Goal: Information Seeking & Learning: Learn about a topic

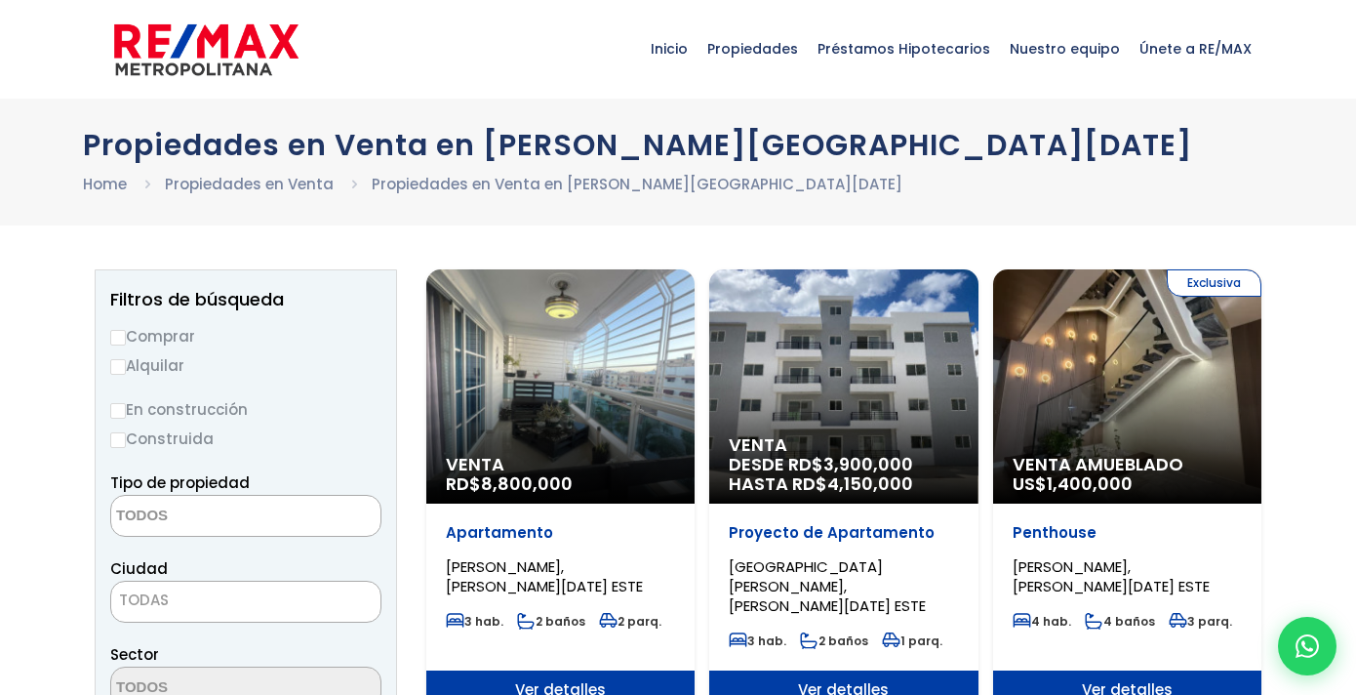
select select
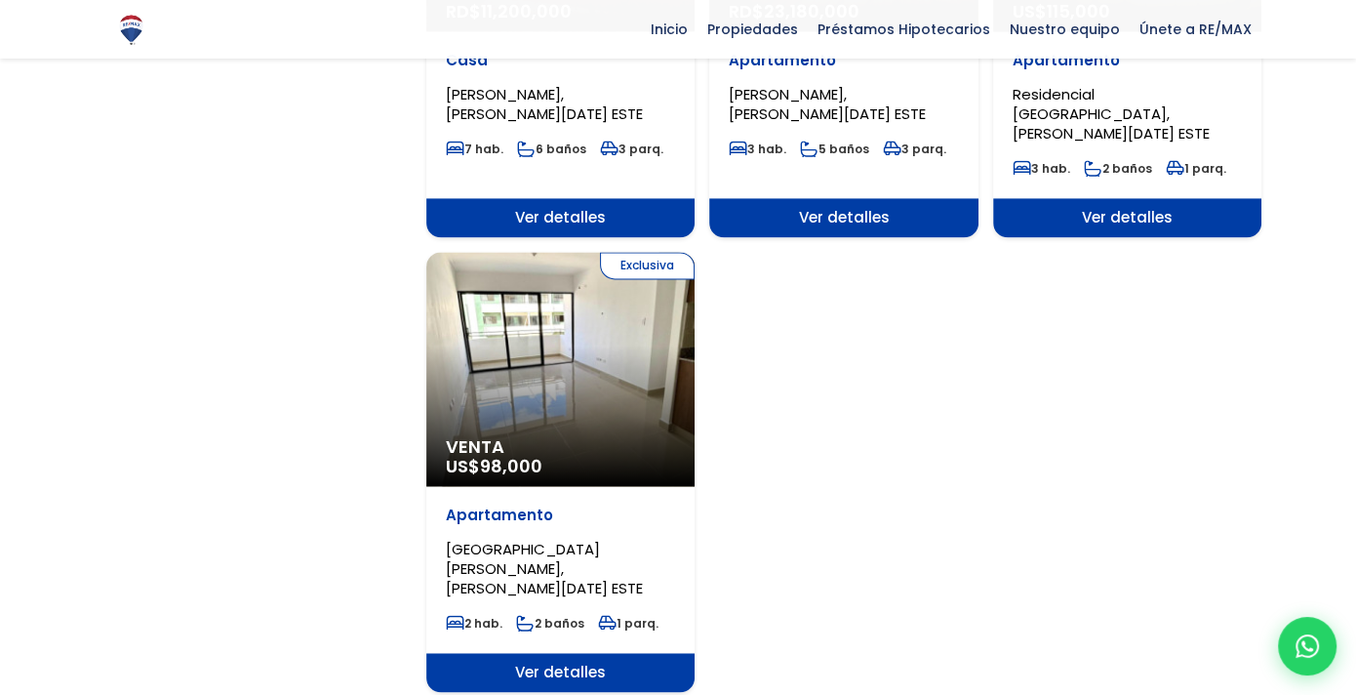
scroll to position [2342, 0]
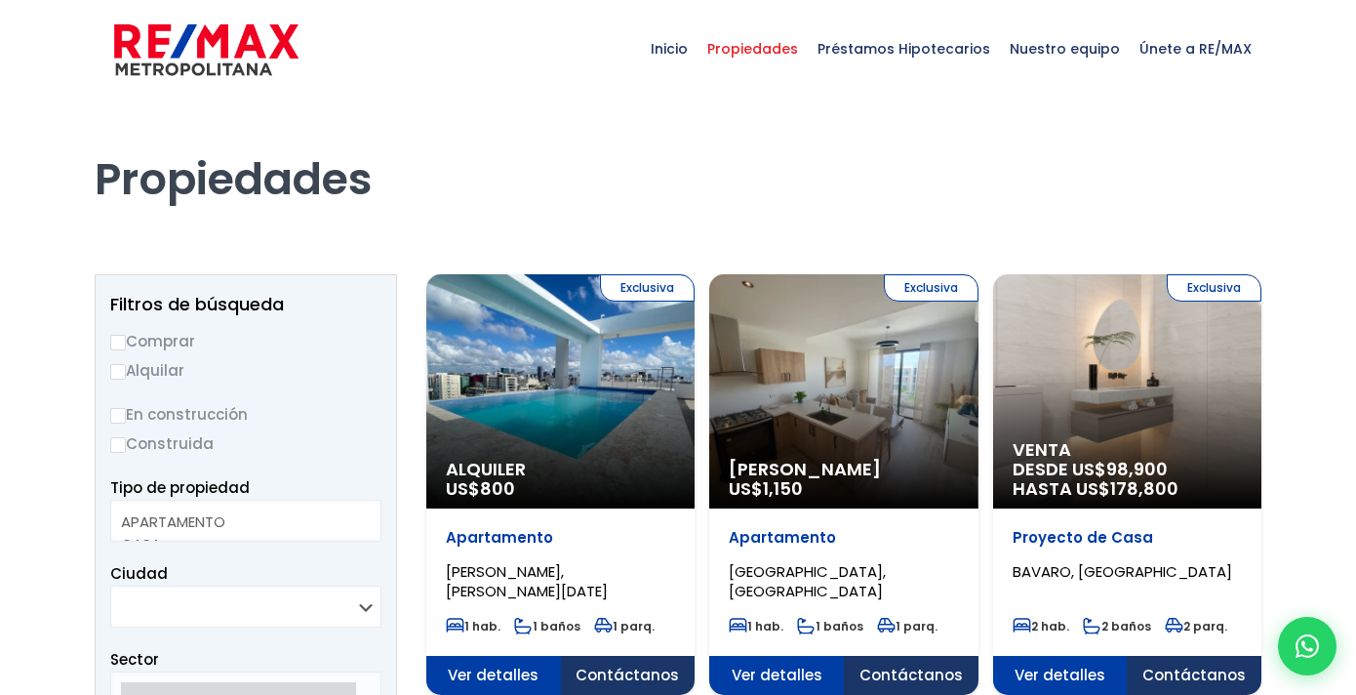
select select
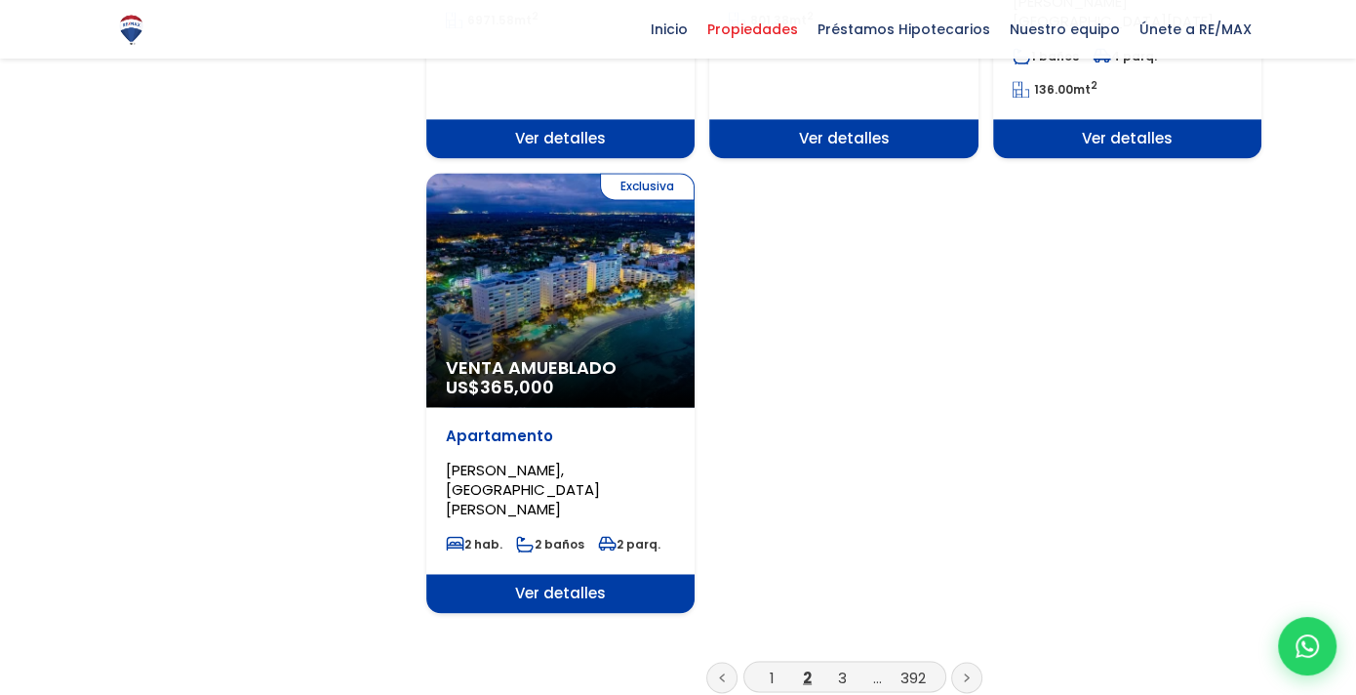
scroll to position [2537, 0]
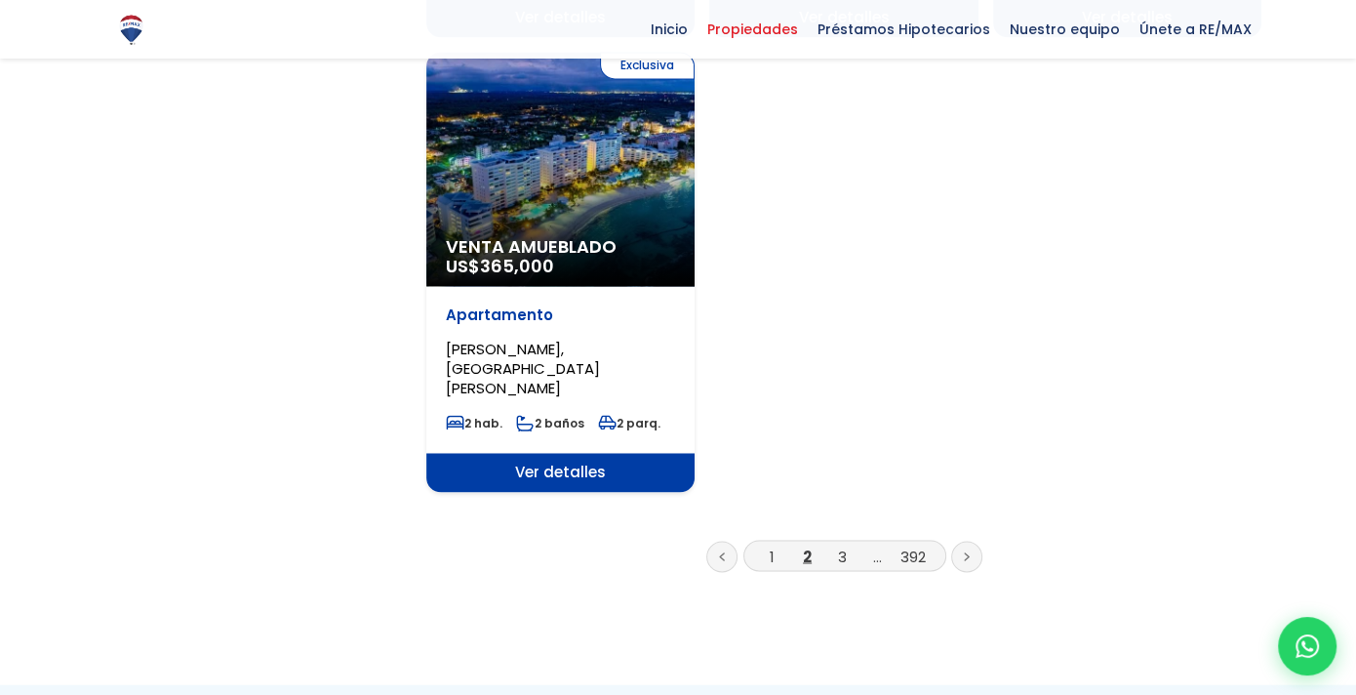
click at [957, 541] on link at bounding box center [966, 556] width 31 height 31
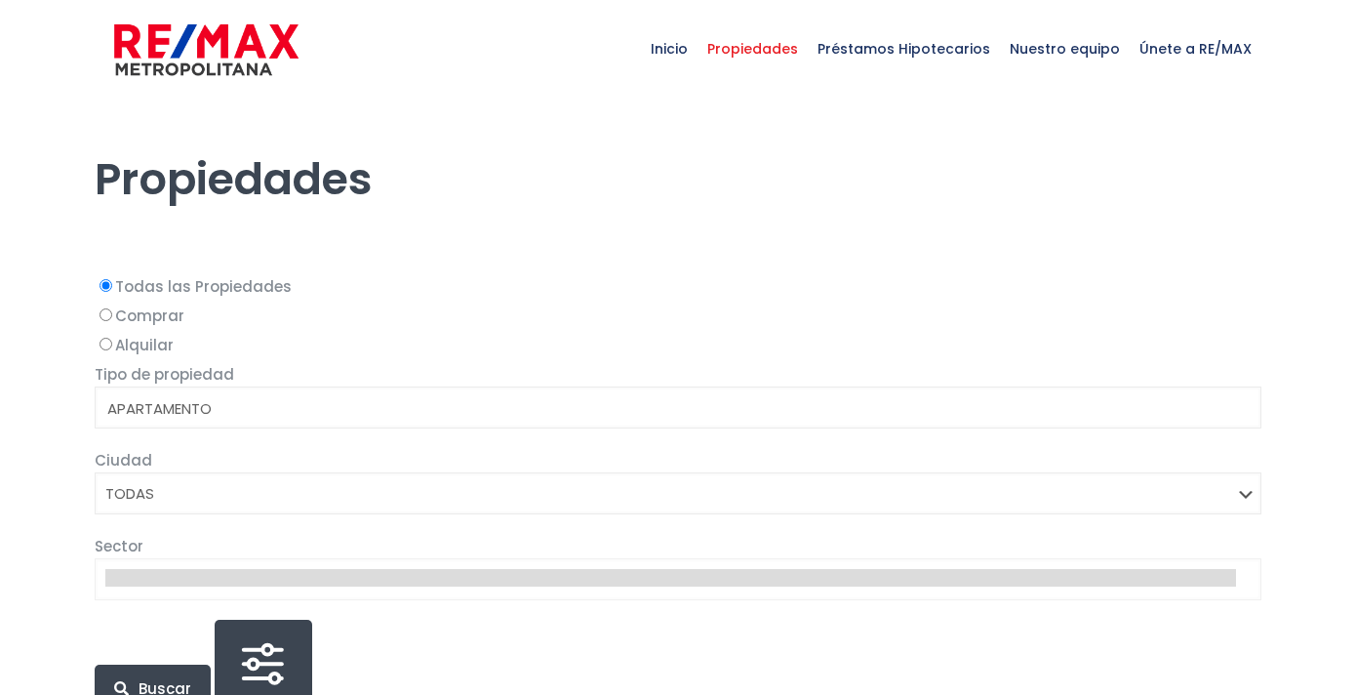
select select
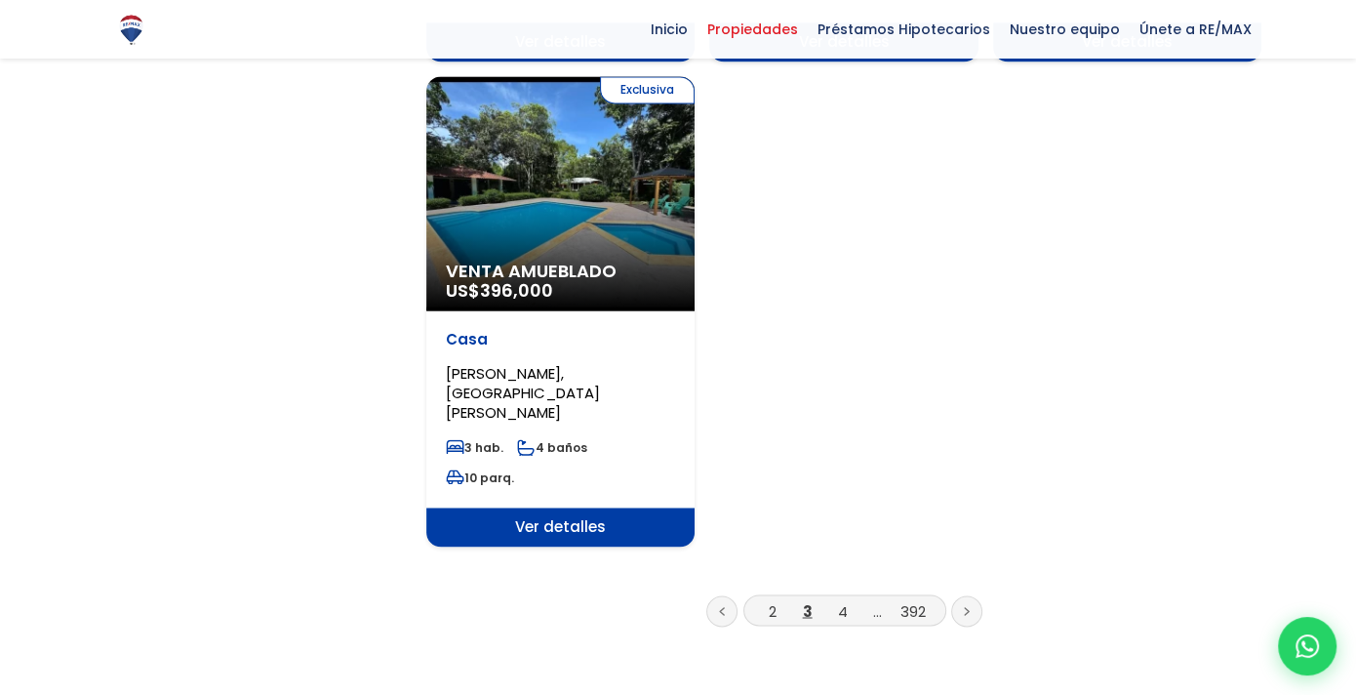
scroll to position [2635, 0]
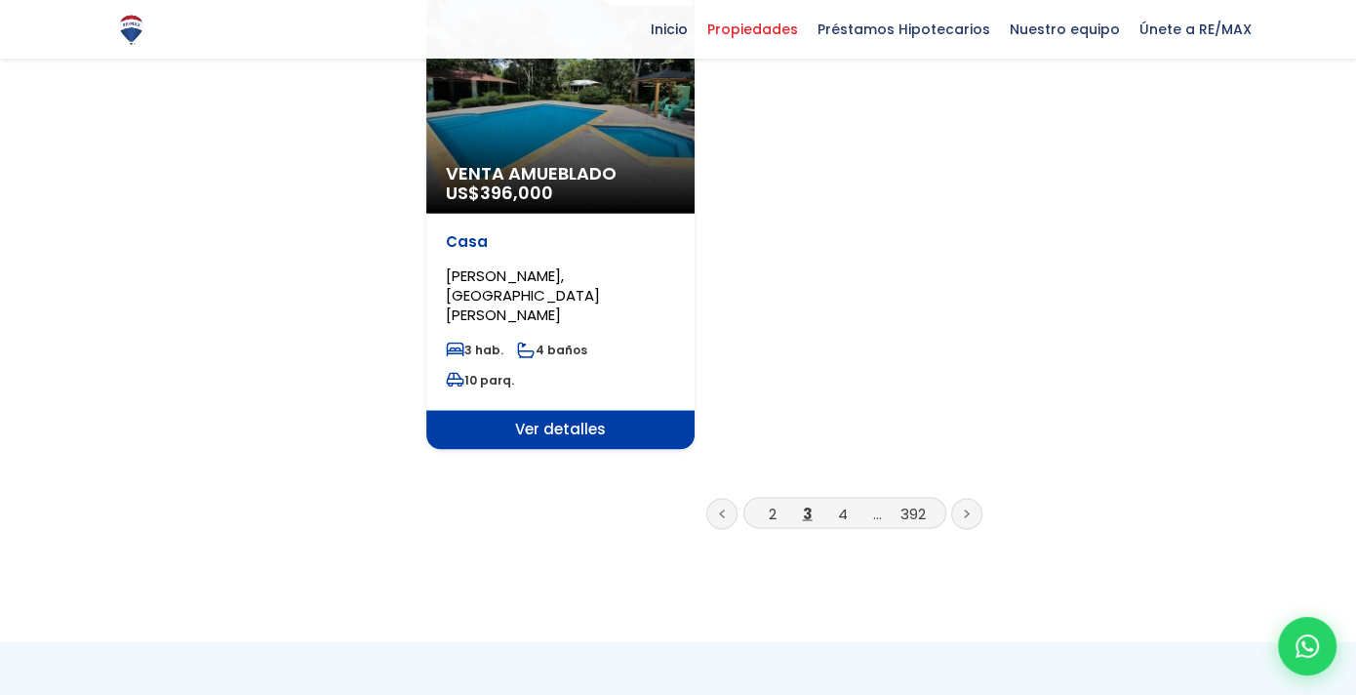
click at [962, 498] on link at bounding box center [966, 513] width 31 height 31
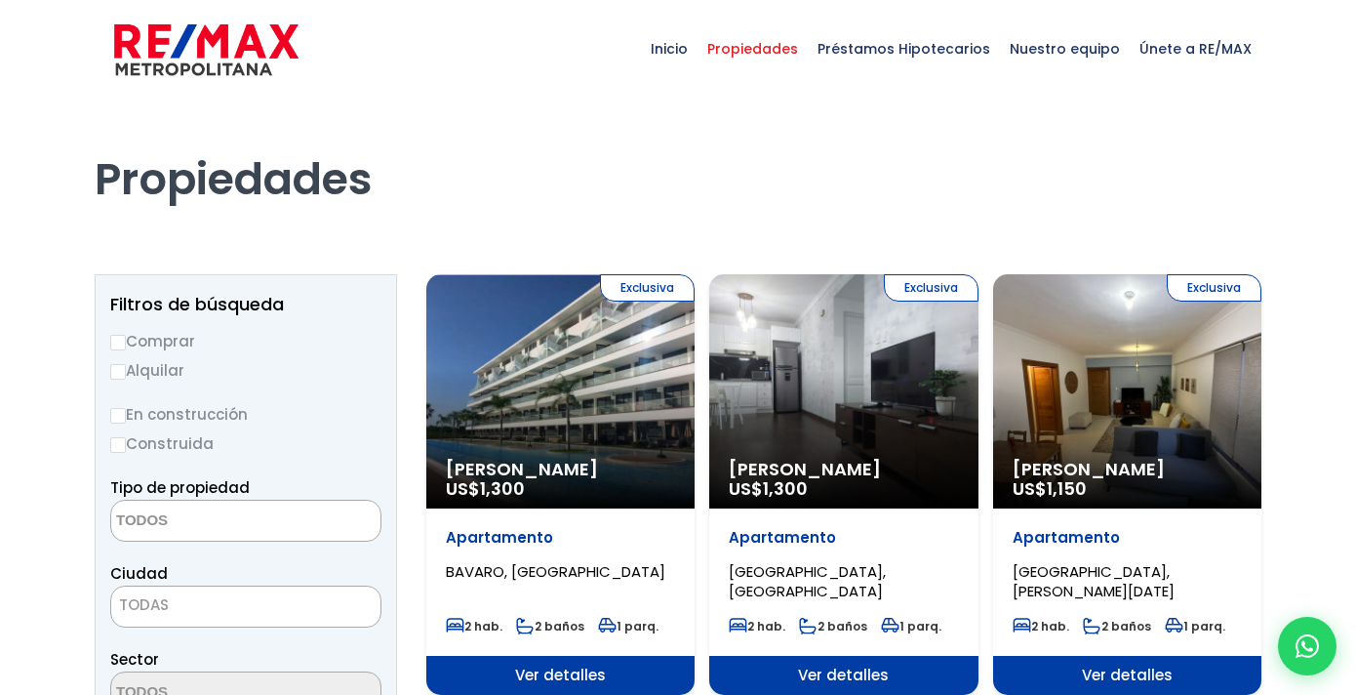
select select
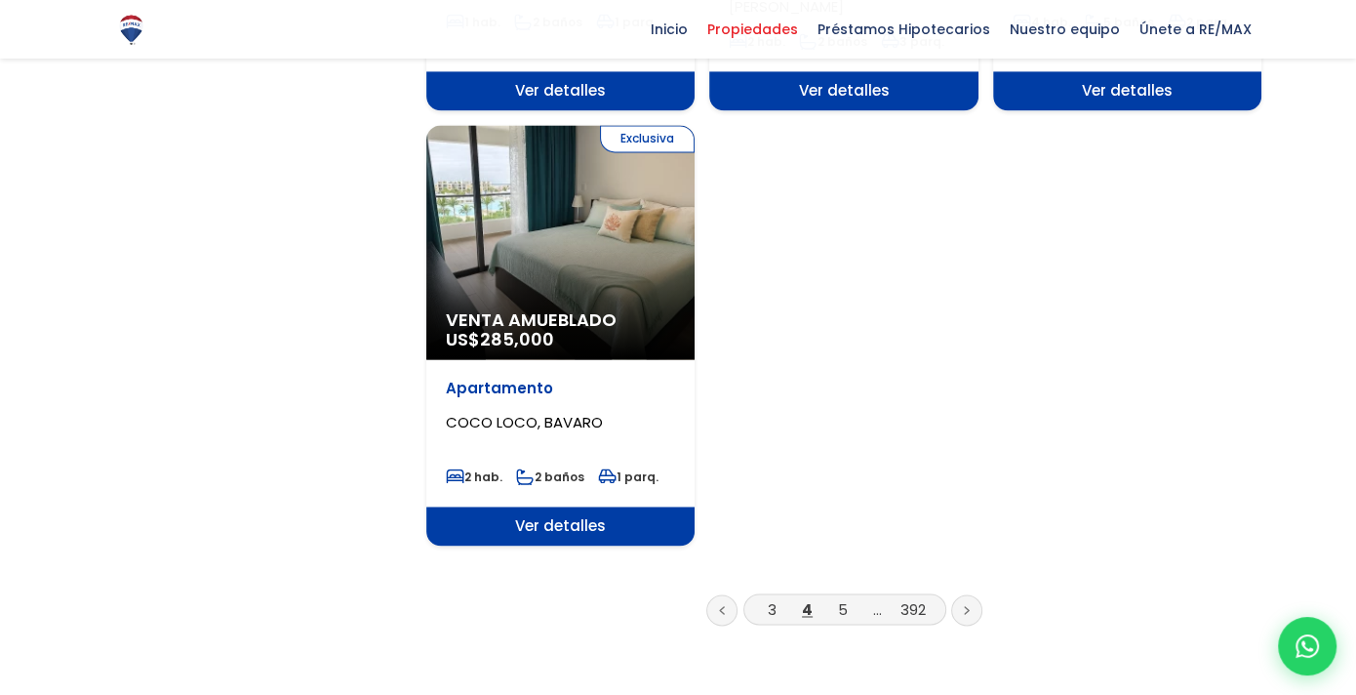
scroll to position [2440, 0]
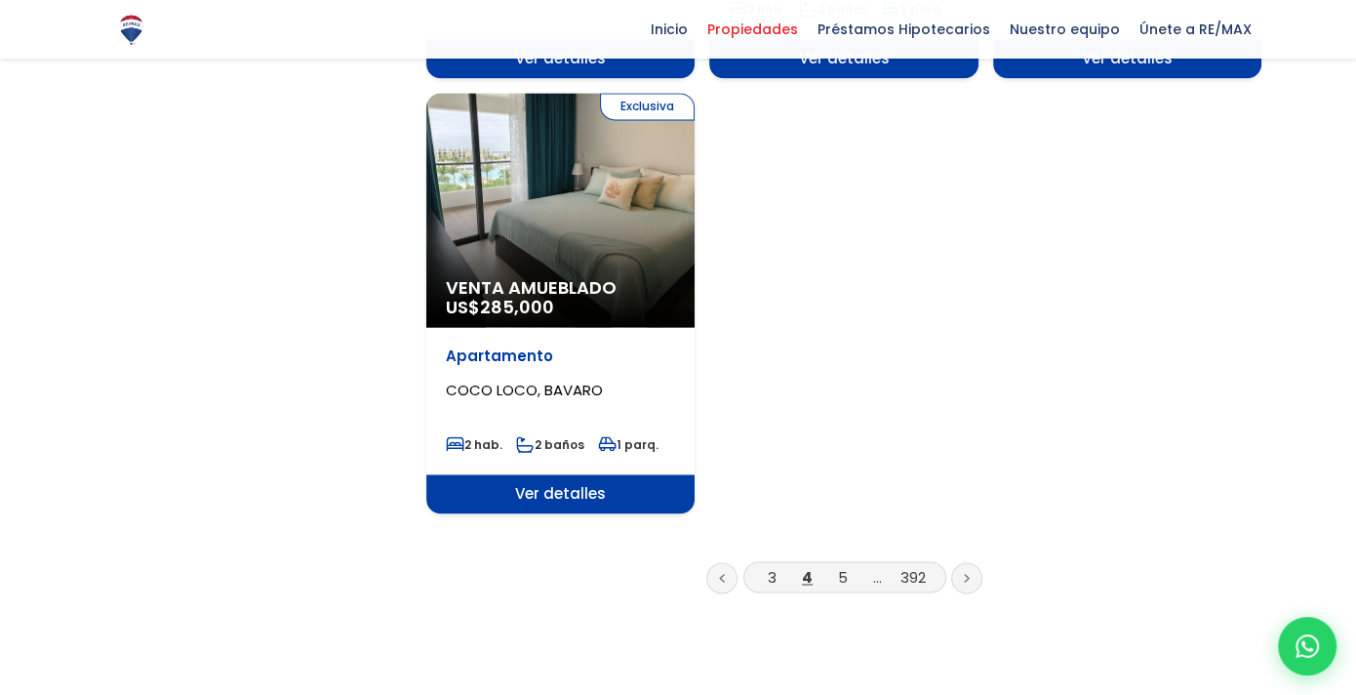
click at [959, 562] on link at bounding box center [966, 577] width 31 height 31
click at [966, 573] on icon at bounding box center [967, 578] width 6 height 10
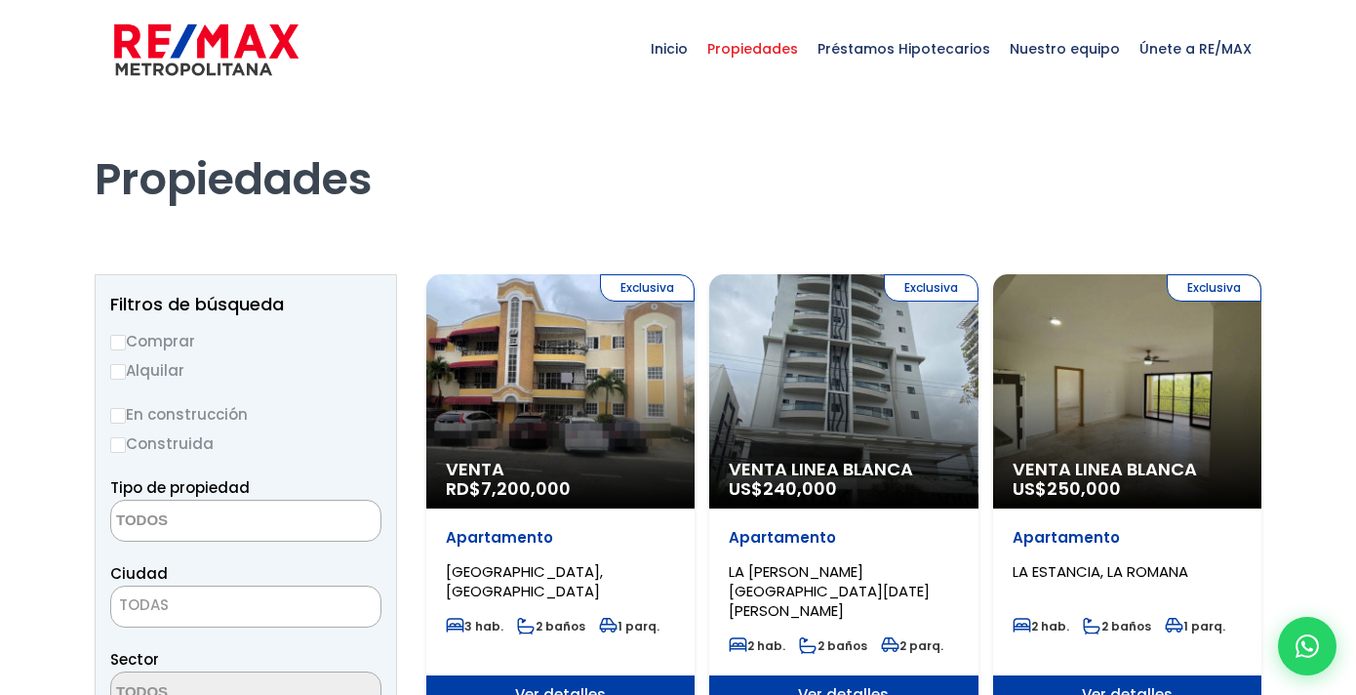
select select
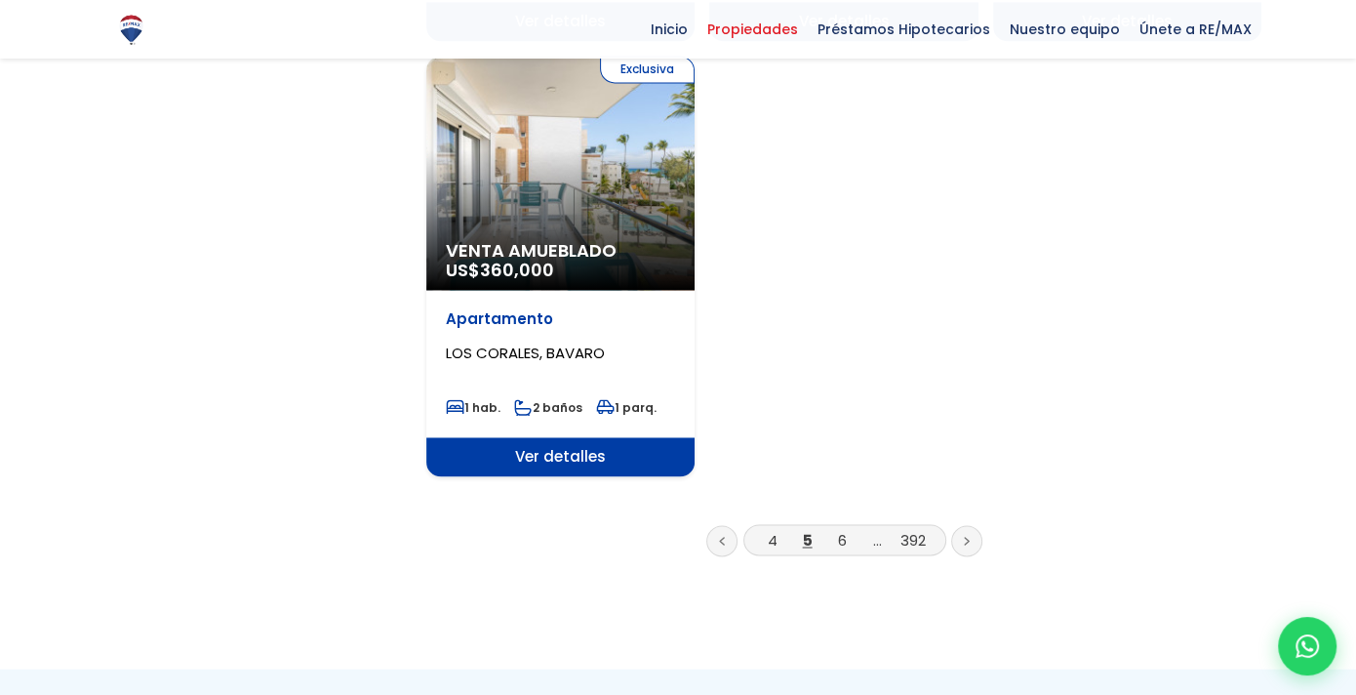
scroll to position [2537, 0]
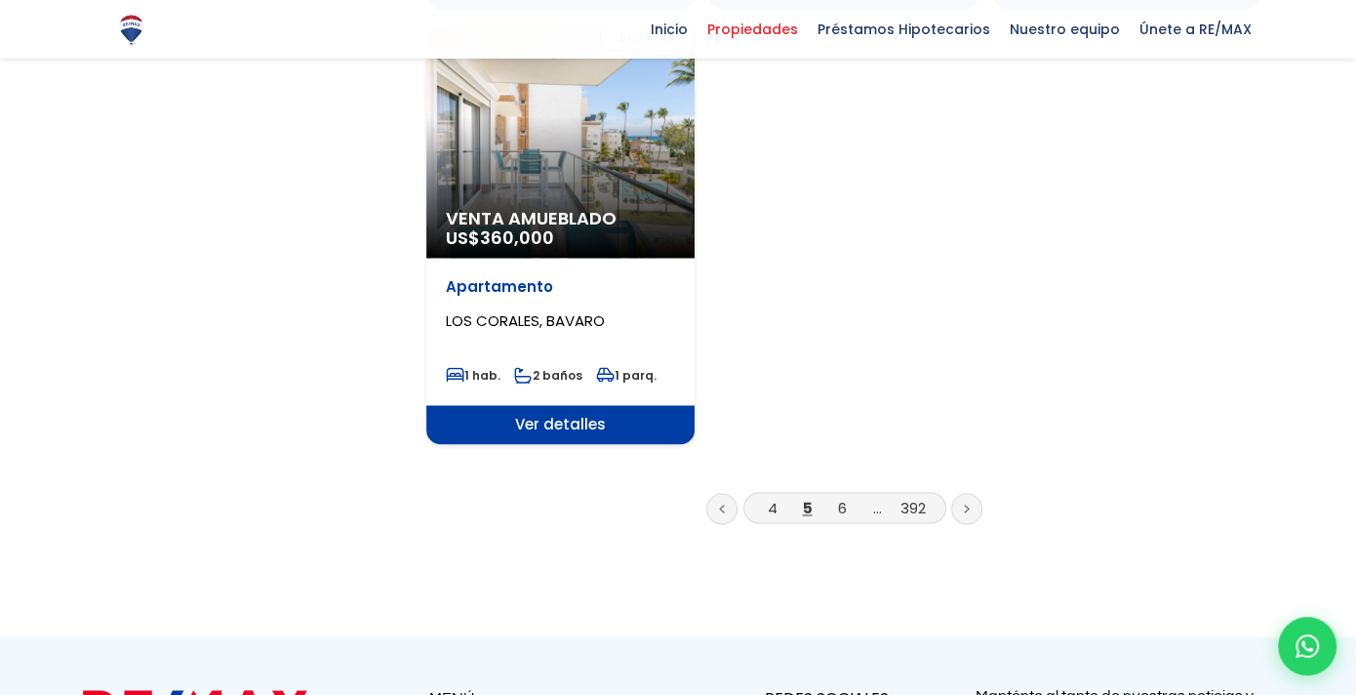
click at [965, 504] on icon at bounding box center [967, 509] width 6 height 10
click at [965, 493] on link at bounding box center [966, 508] width 31 height 31
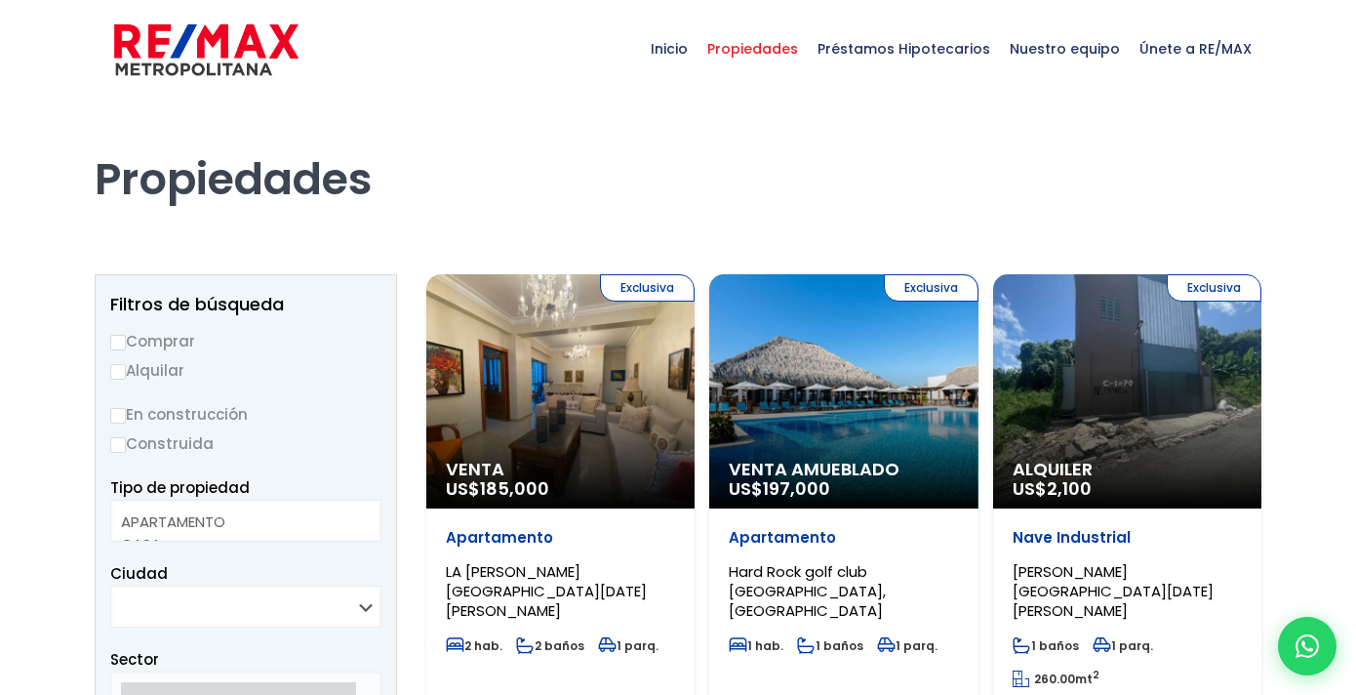
select select
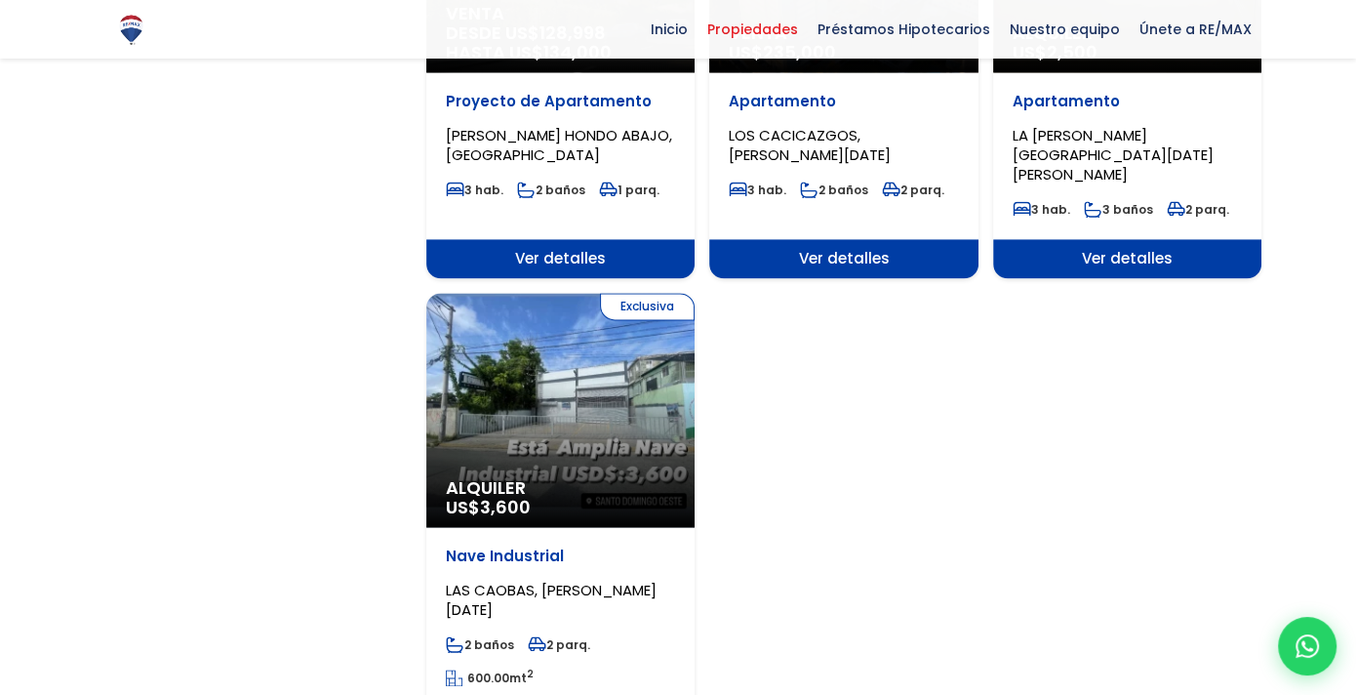
scroll to position [2537, 0]
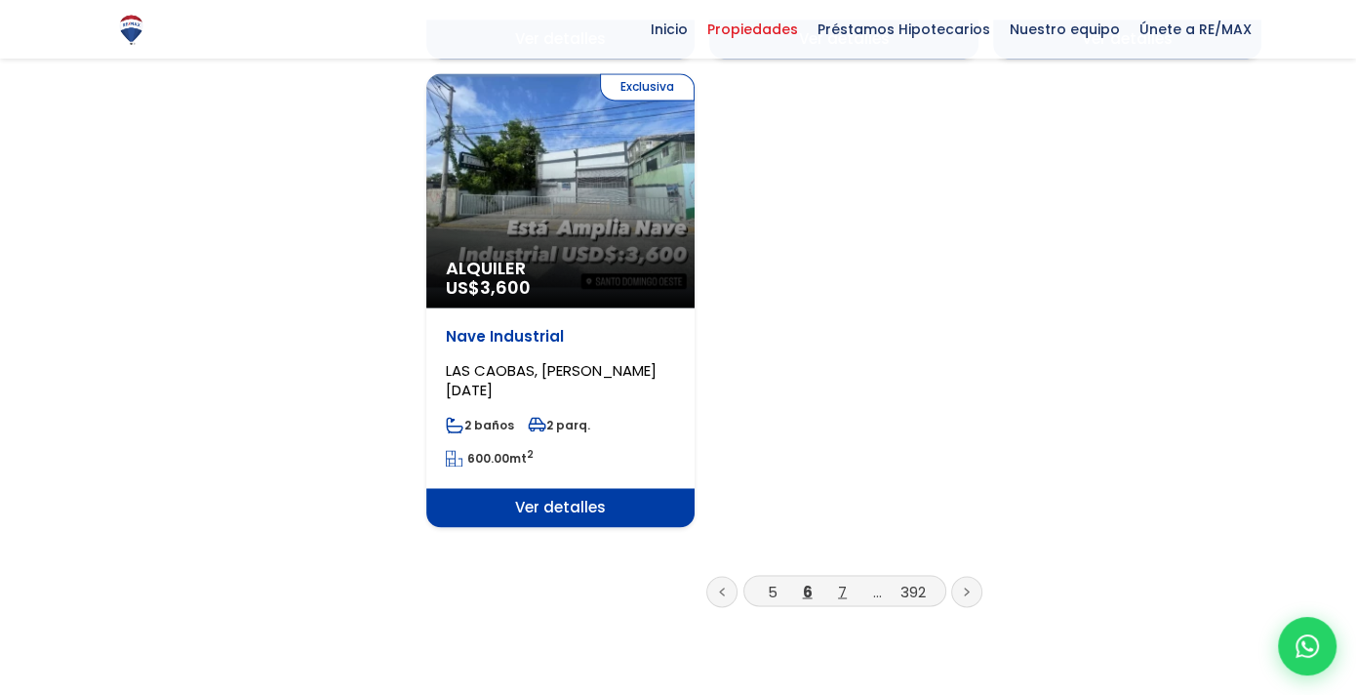
click at [843, 581] on link "7" at bounding box center [842, 591] width 9 height 20
click at [839, 581] on link "7" at bounding box center [842, 591] width 9 height 20
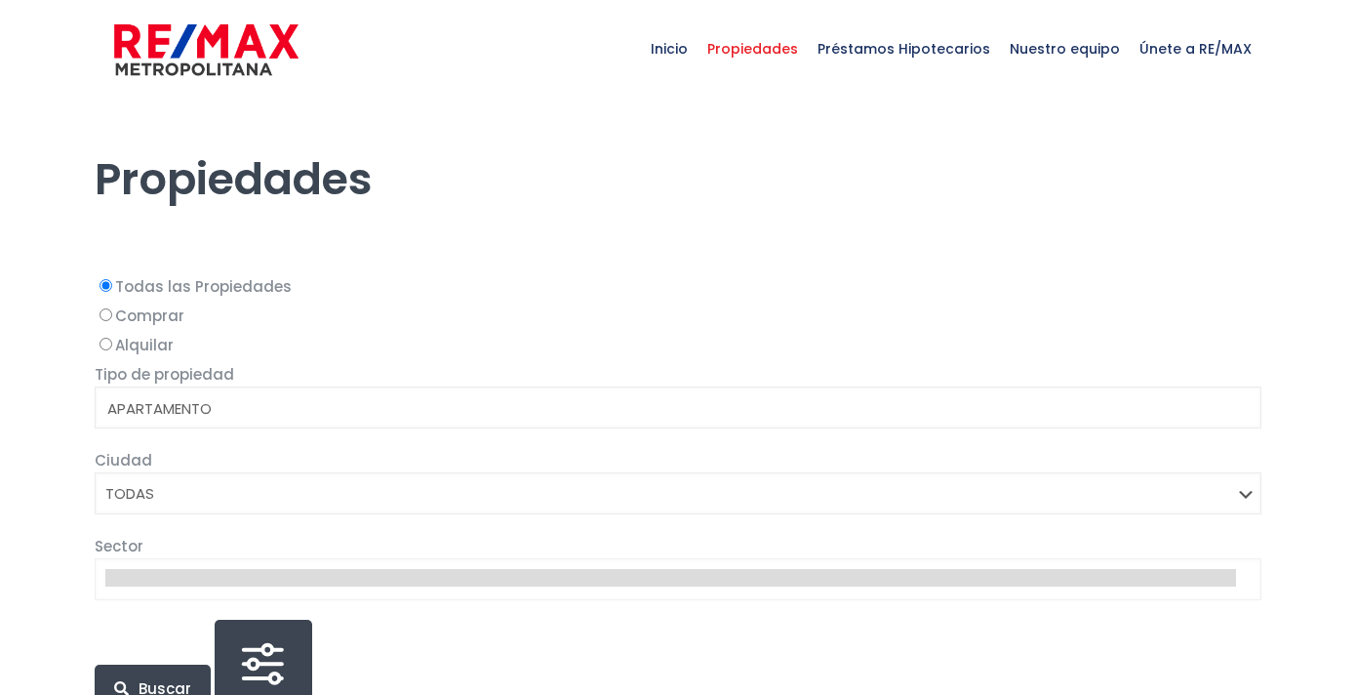
select select
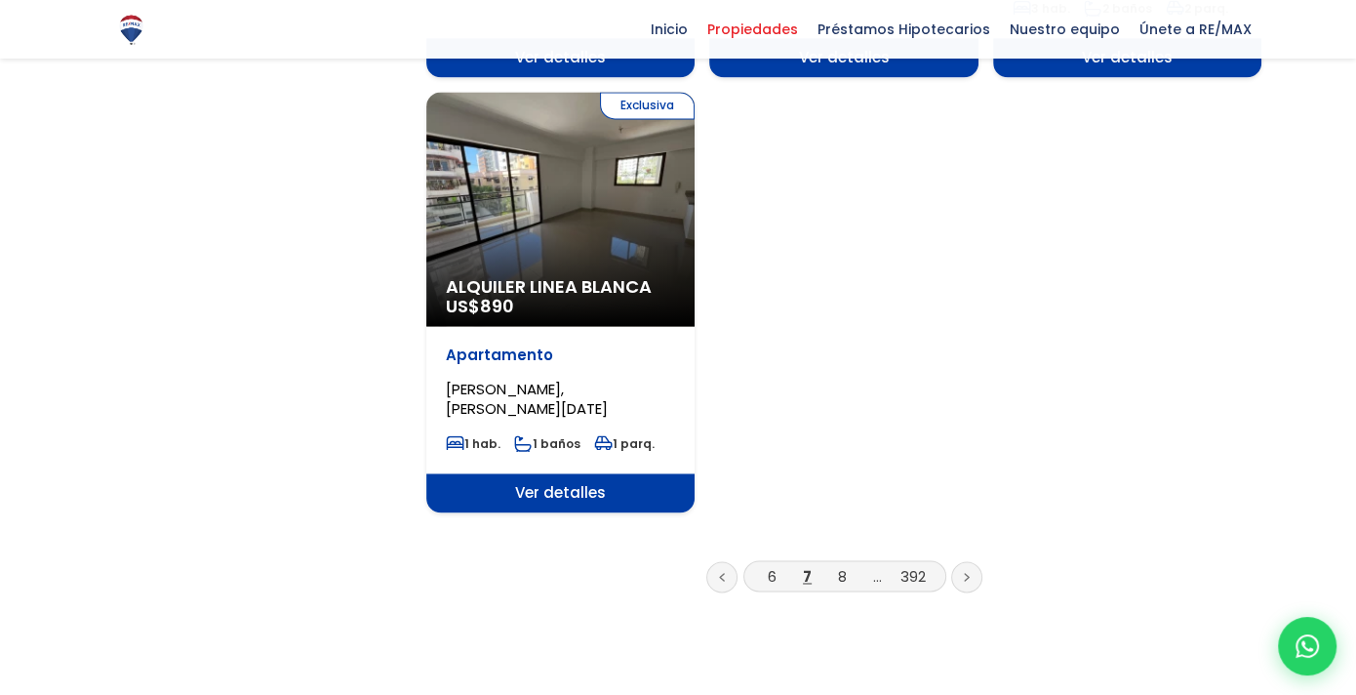
scroll to position [2440, 0]
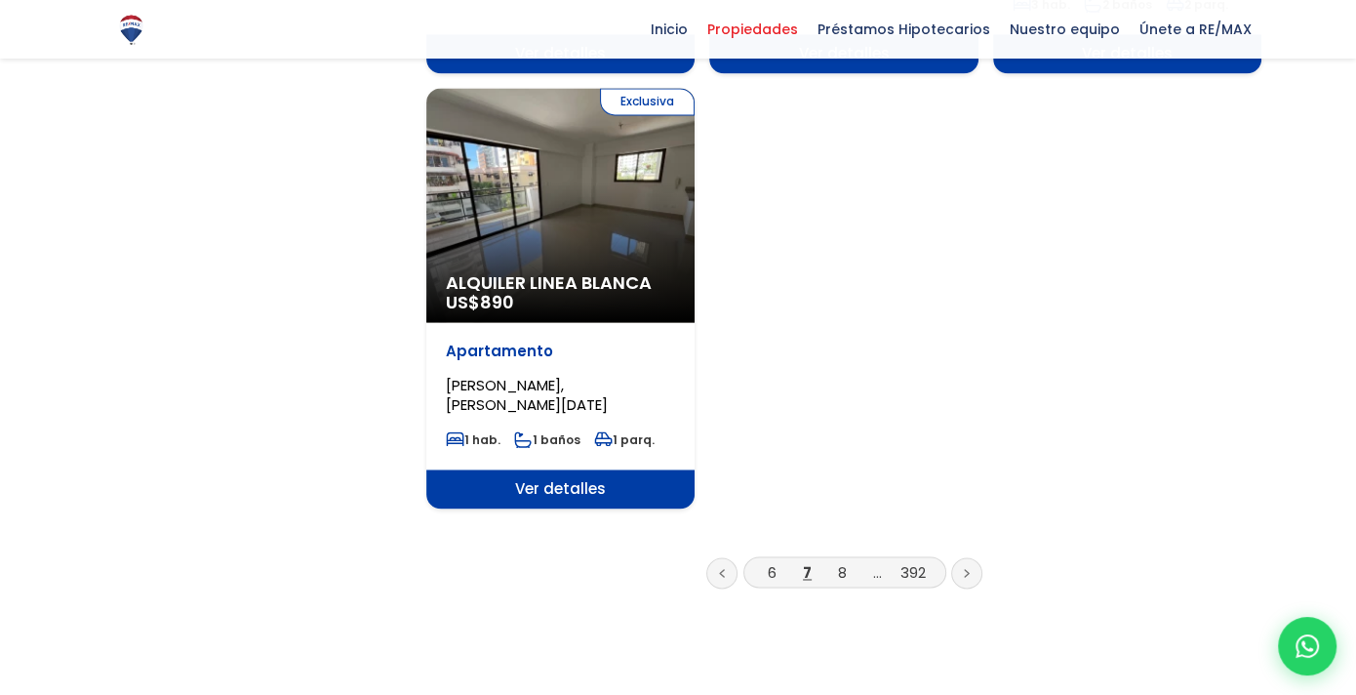
click at [960, 557] on link at bounding box center [966, 572] width 31 height 31
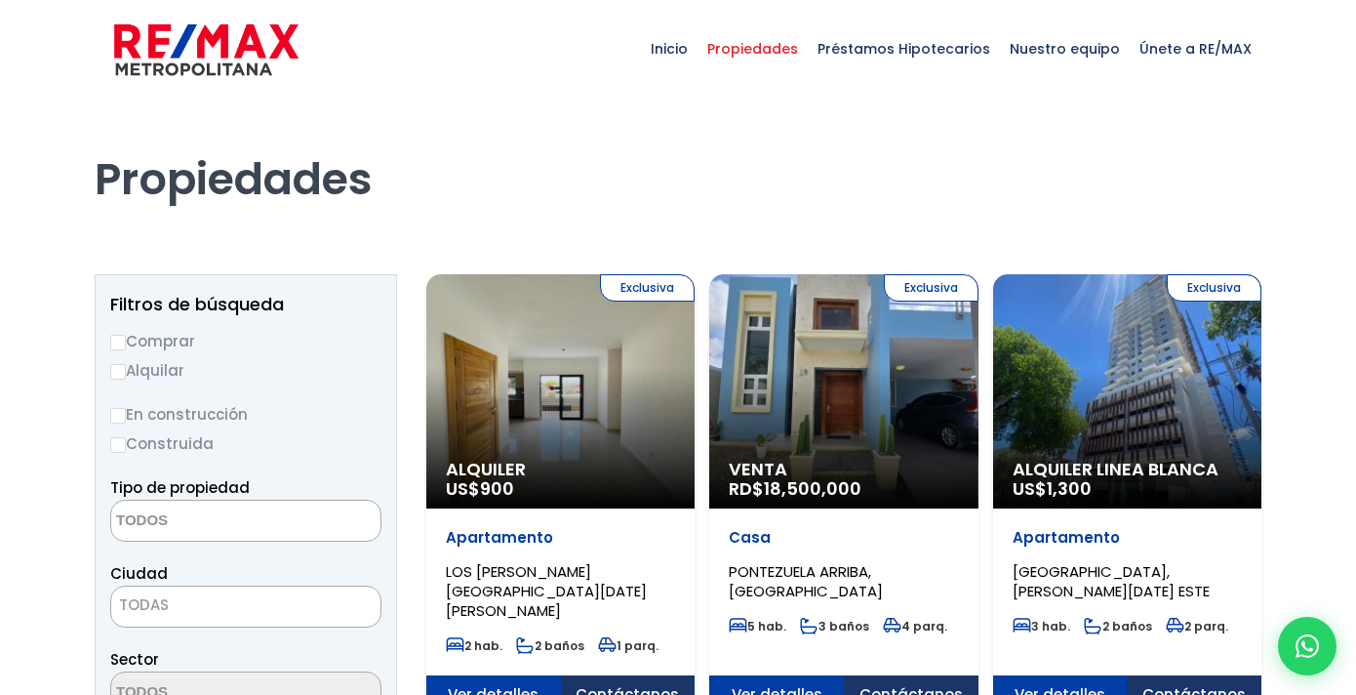
select select
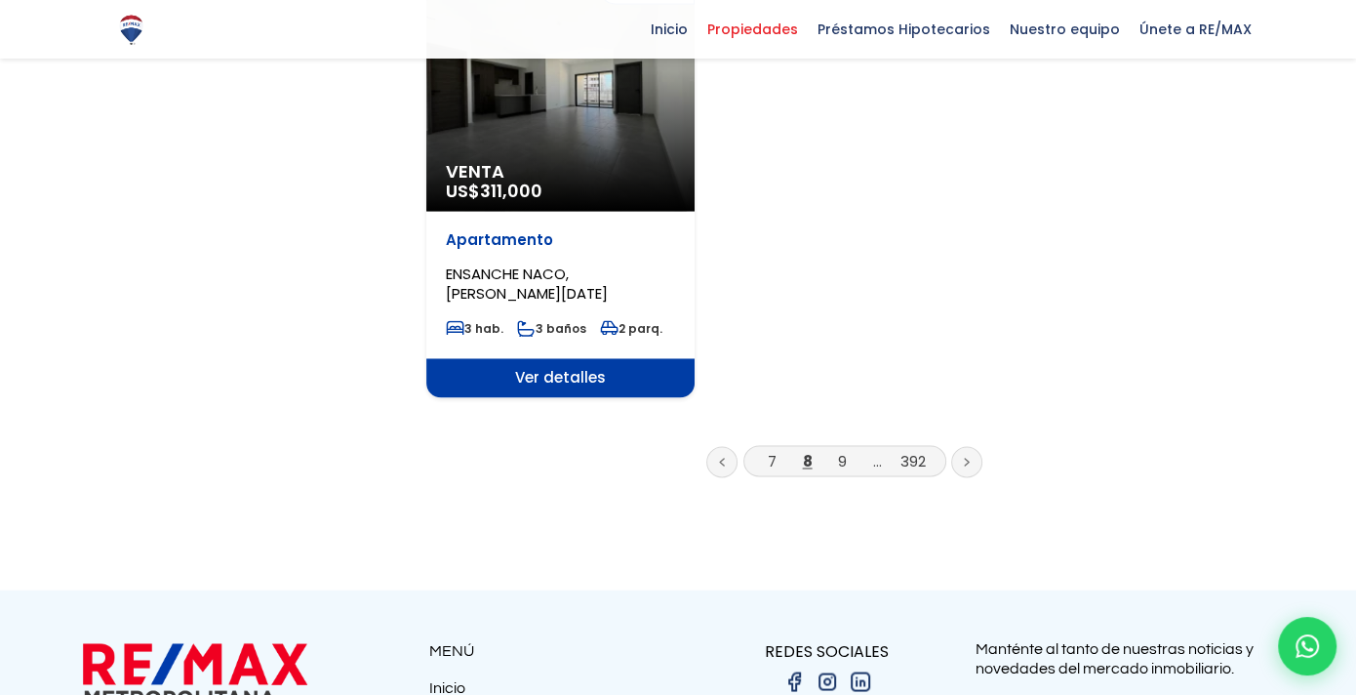
scroll to position [2537, 0]
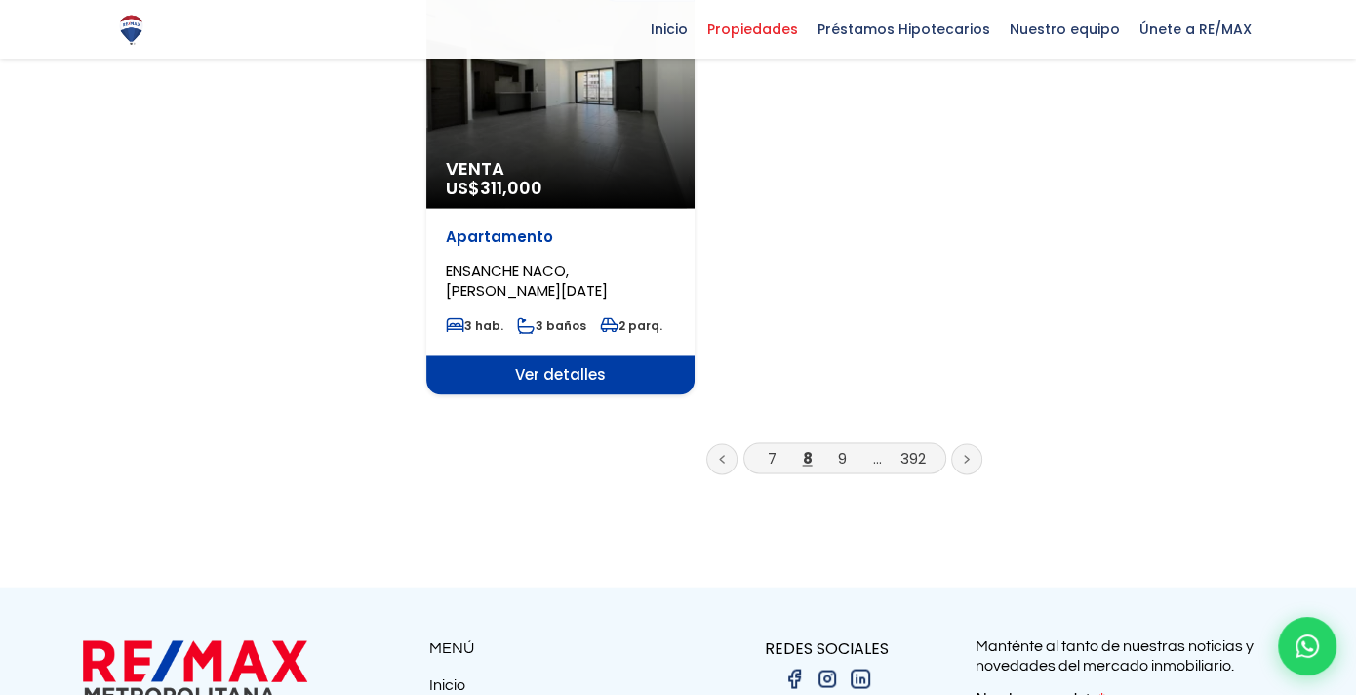
click at [967, 454] on icon at bounding box center [967, 459] width 6 height 10
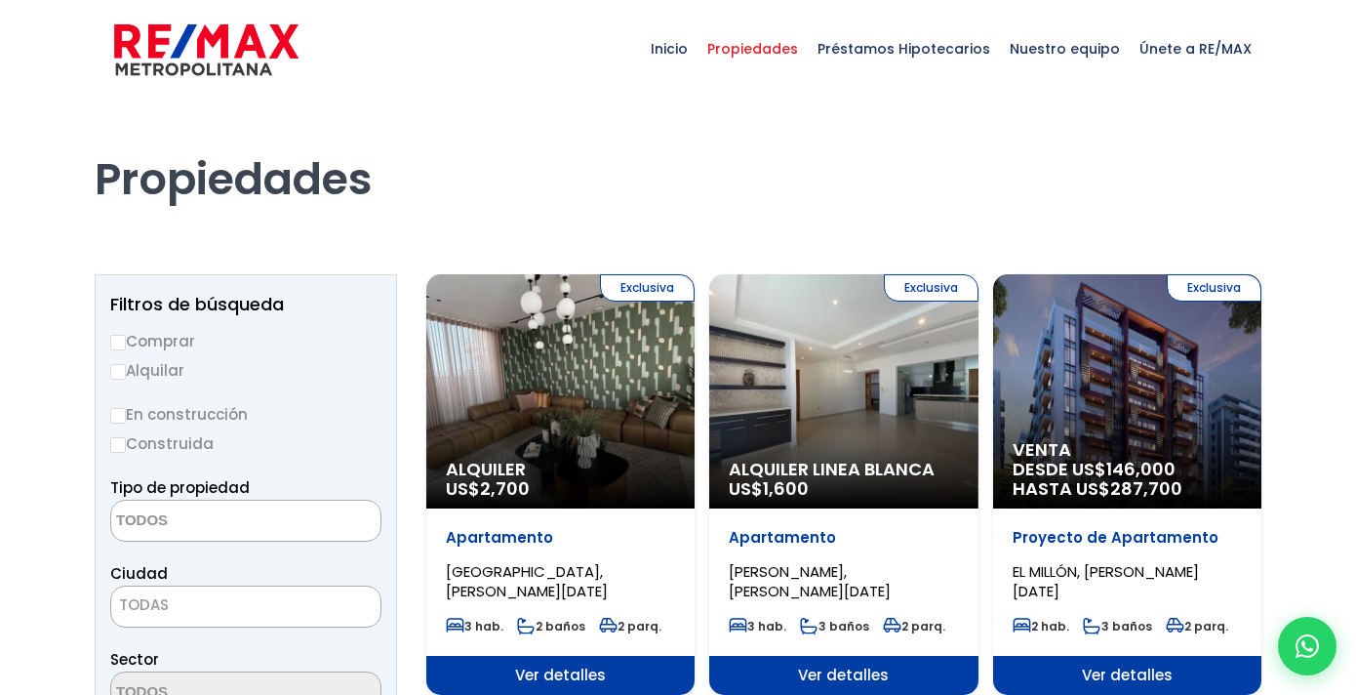
select select
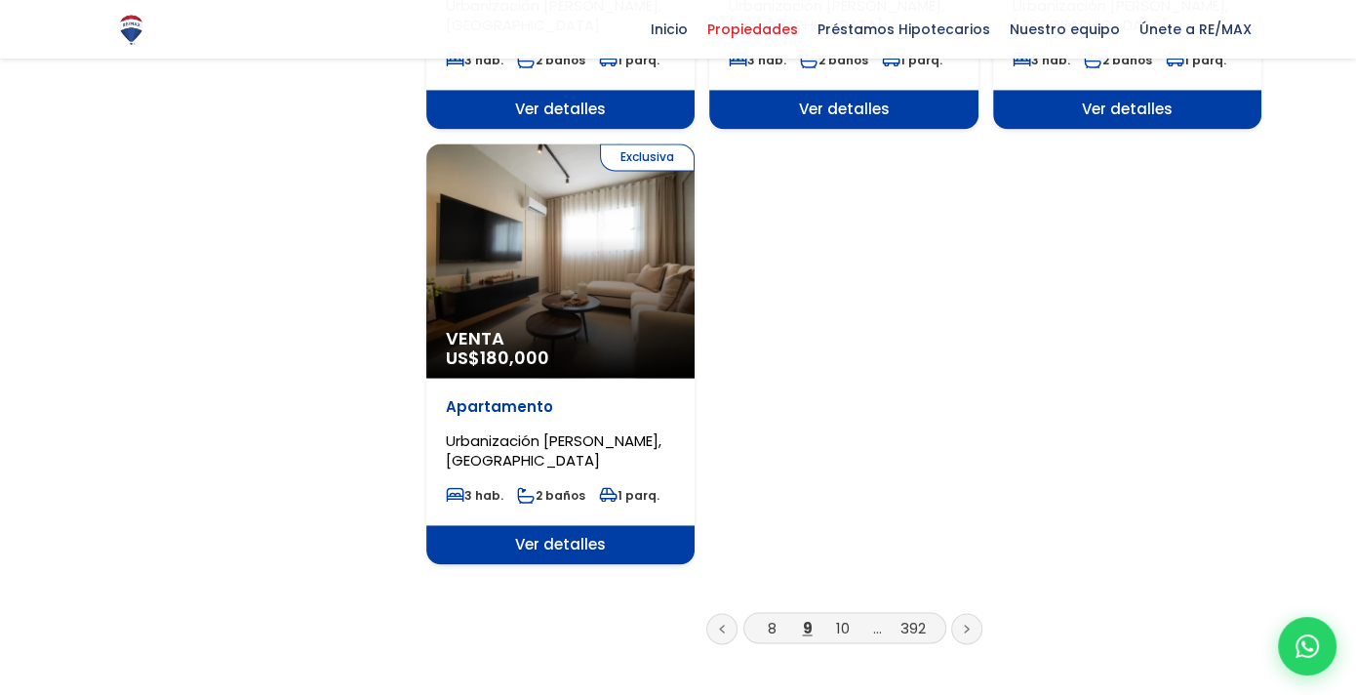
scroll to position [2537, 0]
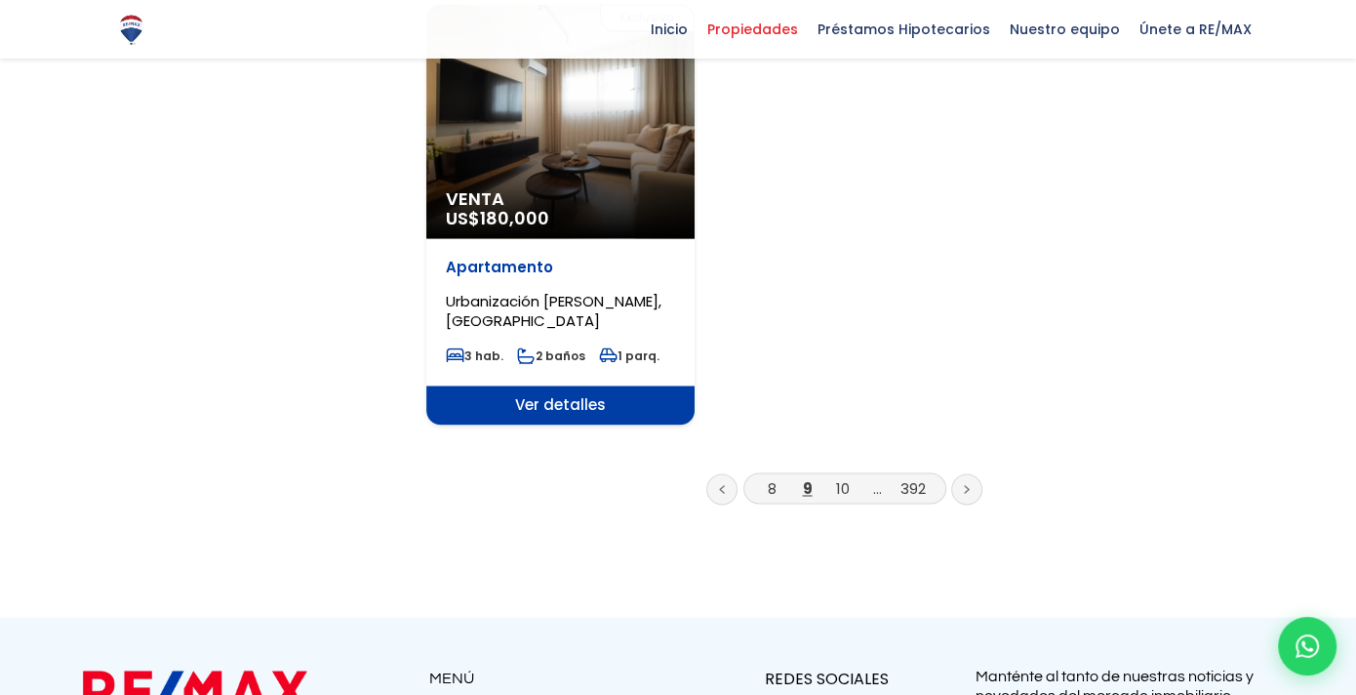
click at [965, 484] on icon at bounding box center [967, 489] width 6 height 10
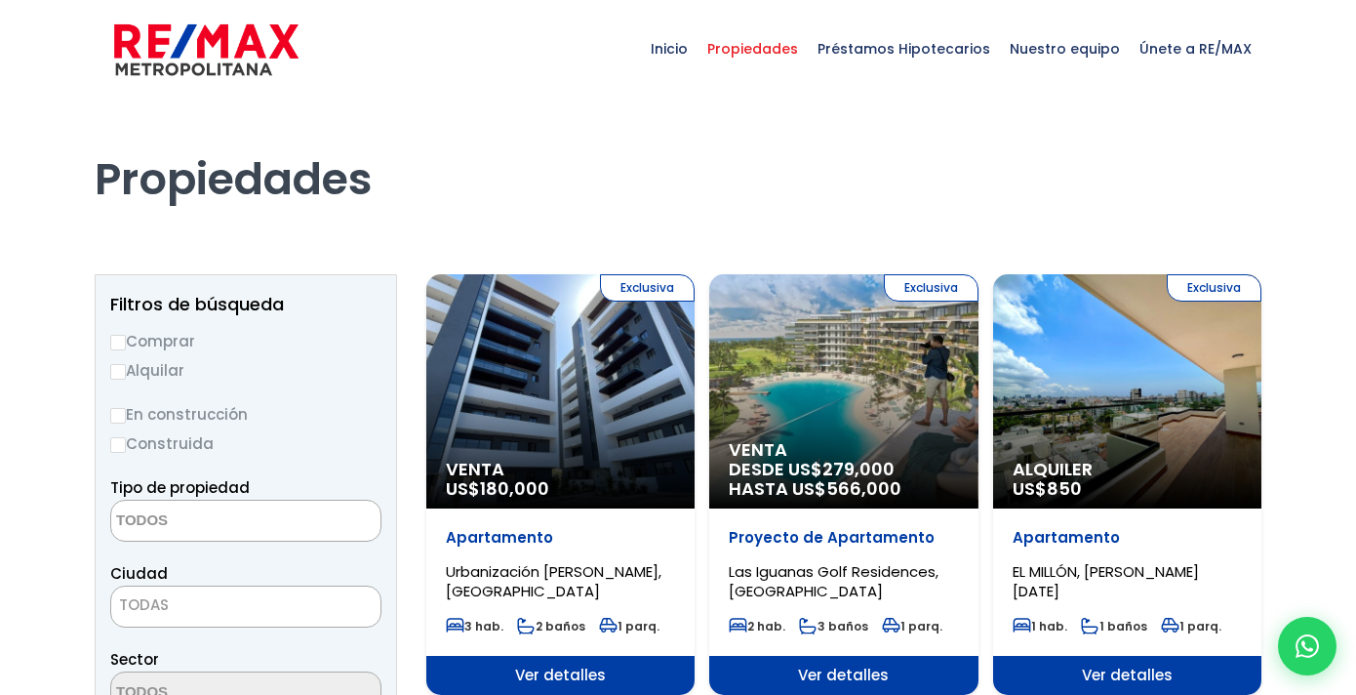
select select
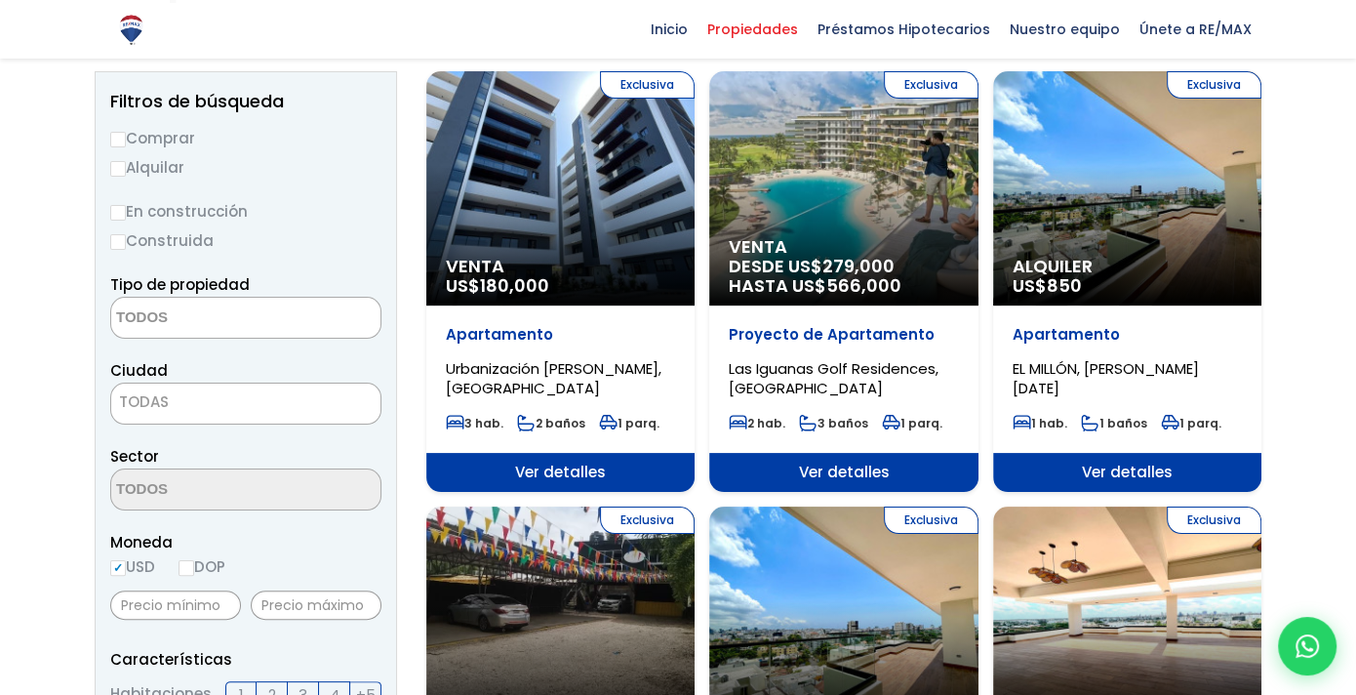
scroll to position [293, 0]
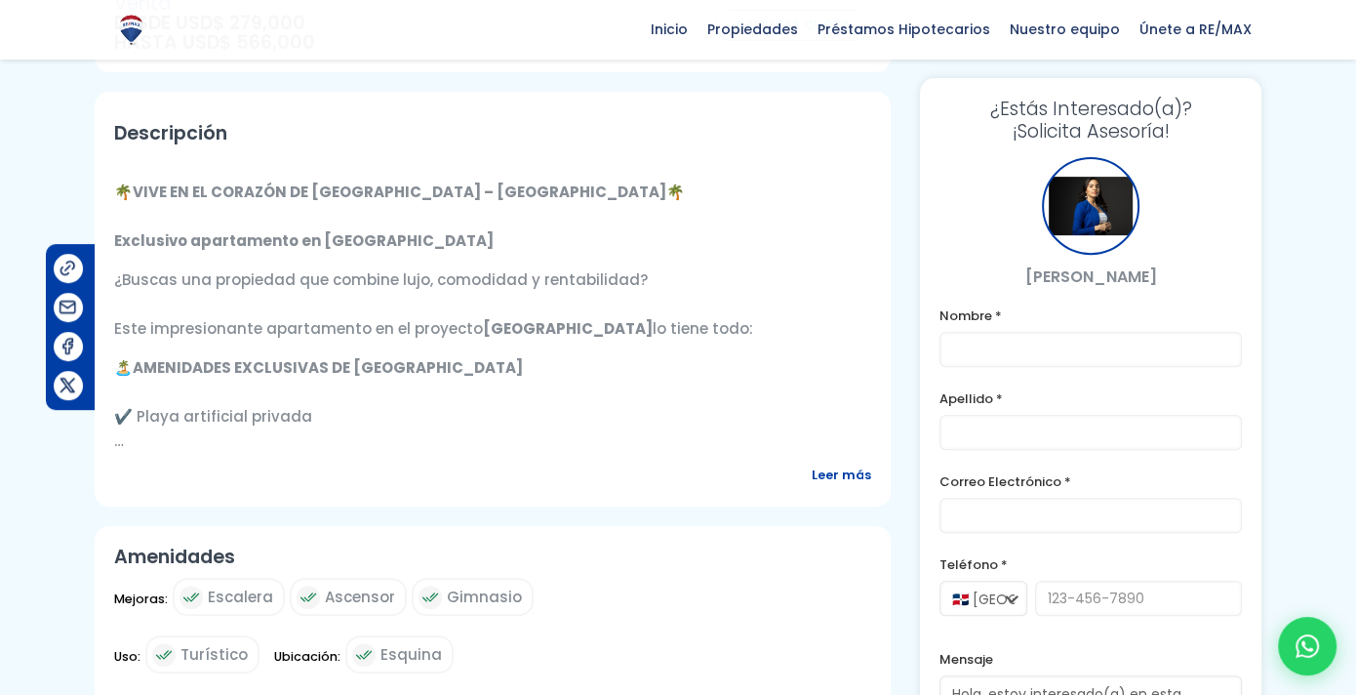
scroll to position [585, 0]
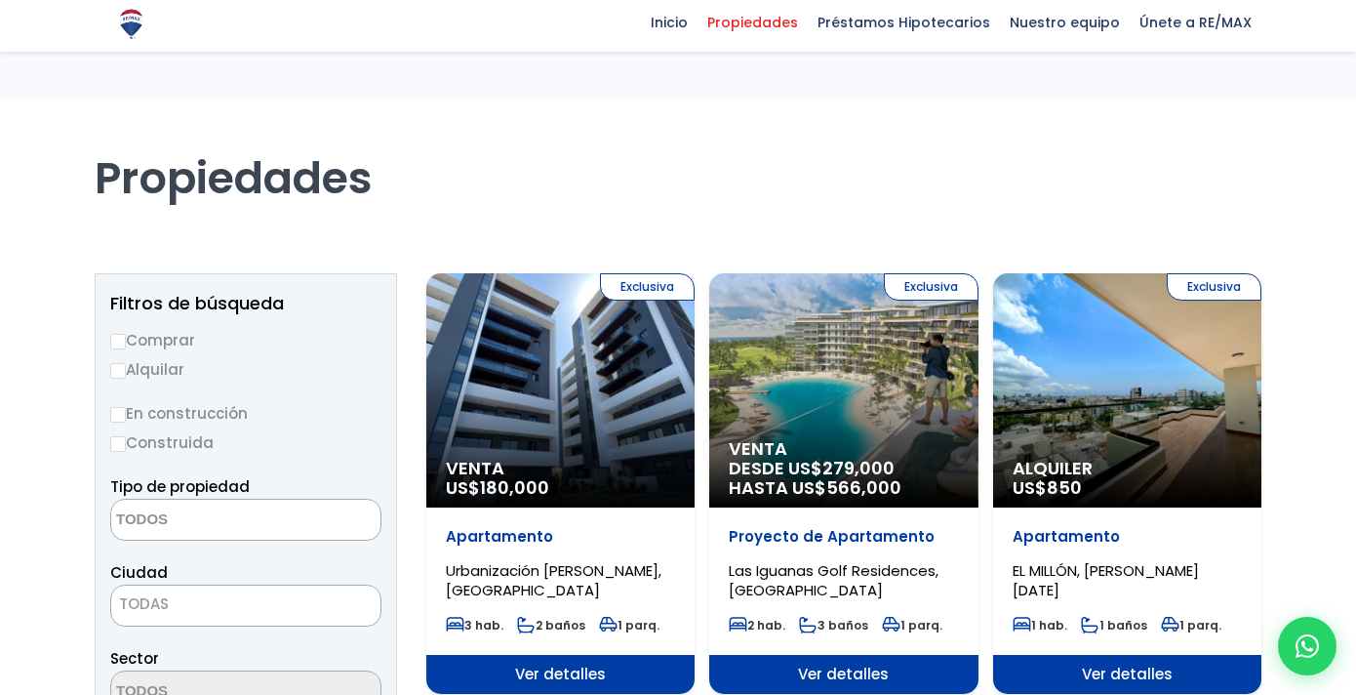
select select
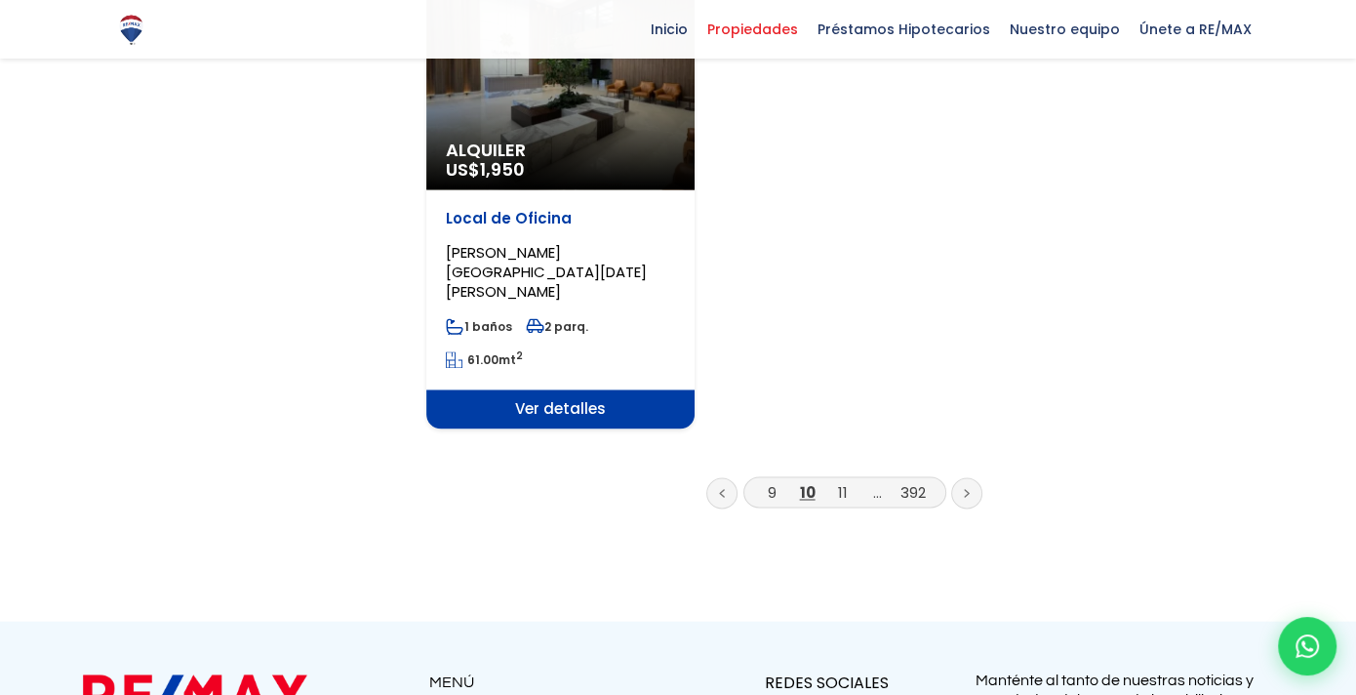
scroll to position [2635, 0]
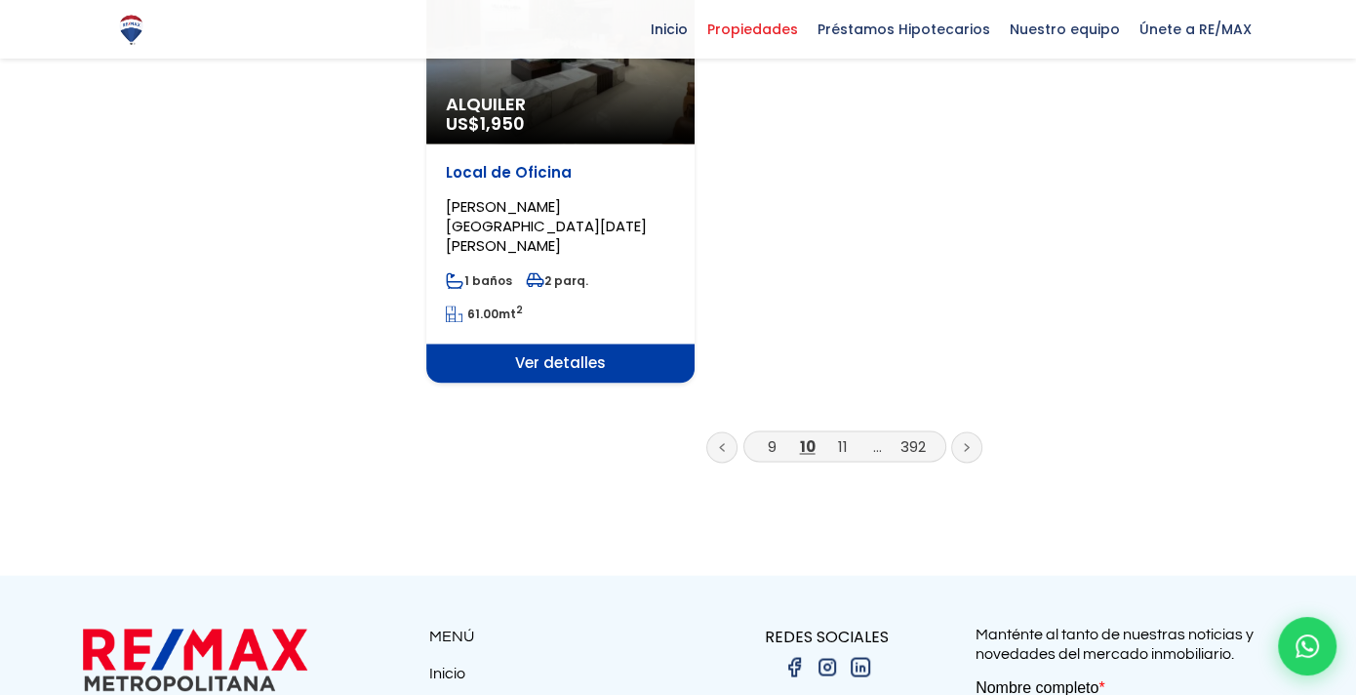
click at [965, 431] on link at bounding box center [966, 446] width 31 height 31
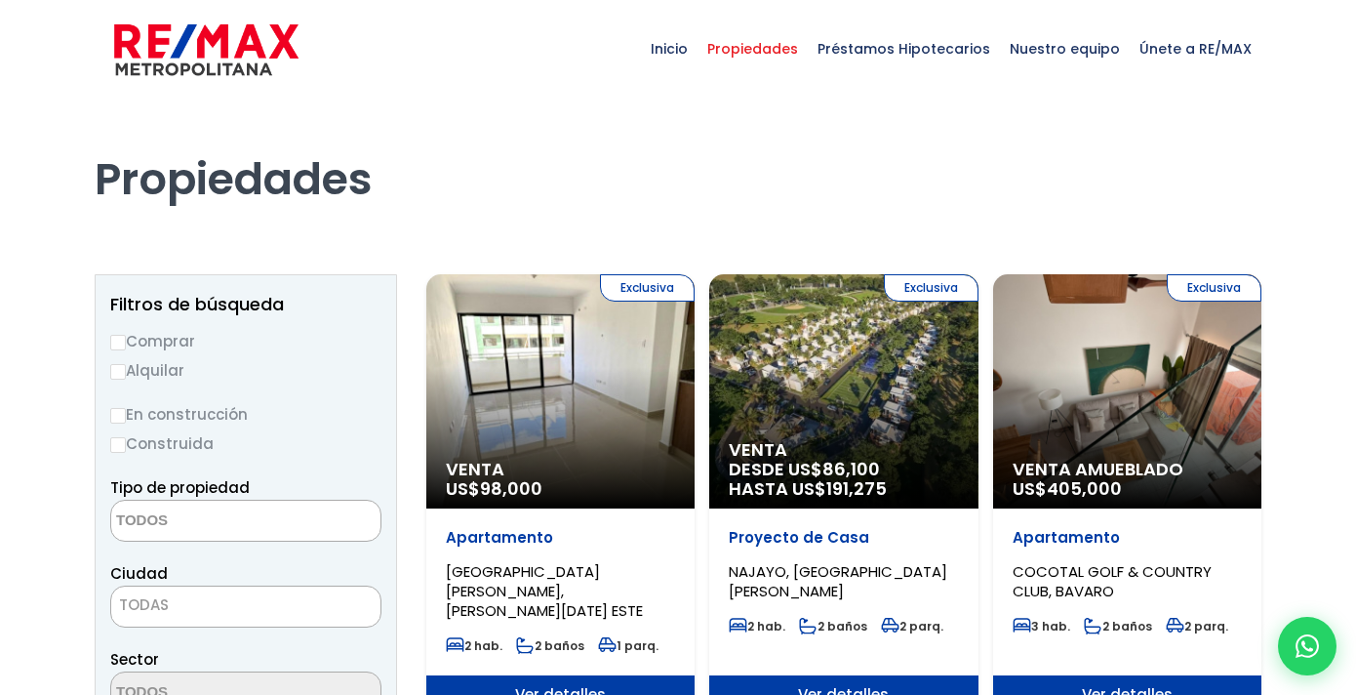
select select
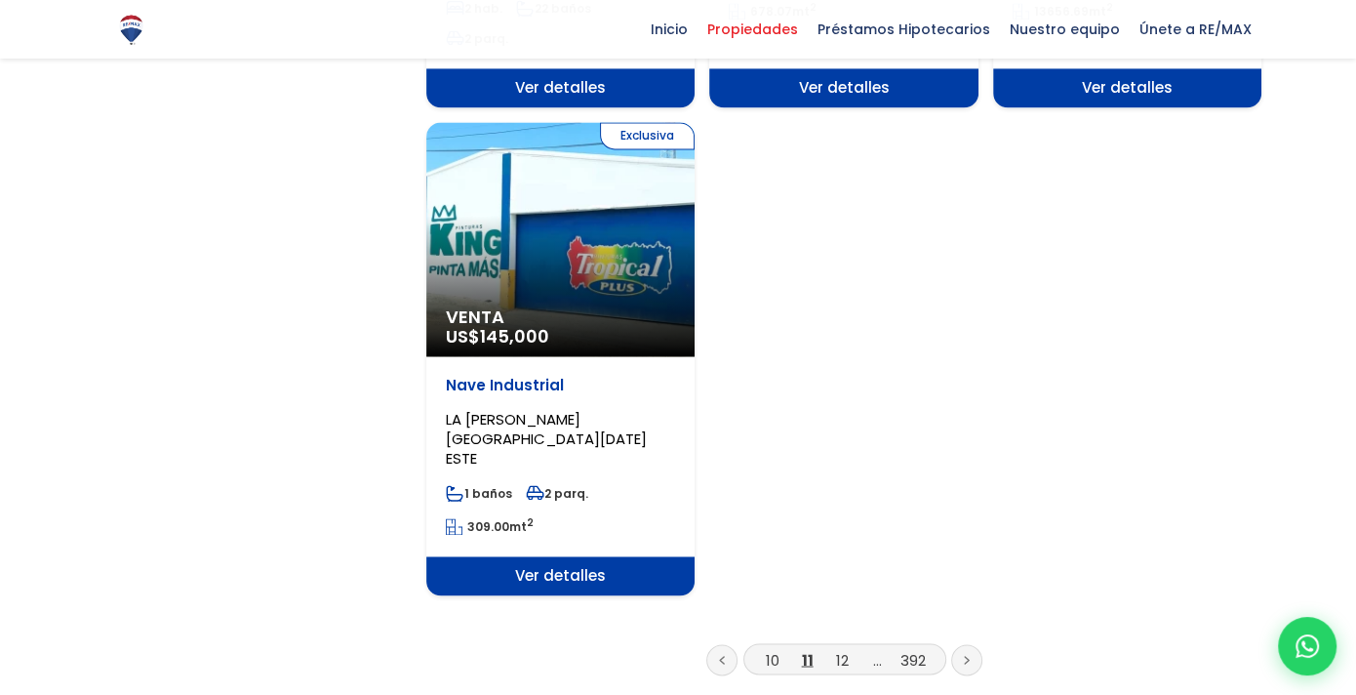
scroll to position [2537, 0]
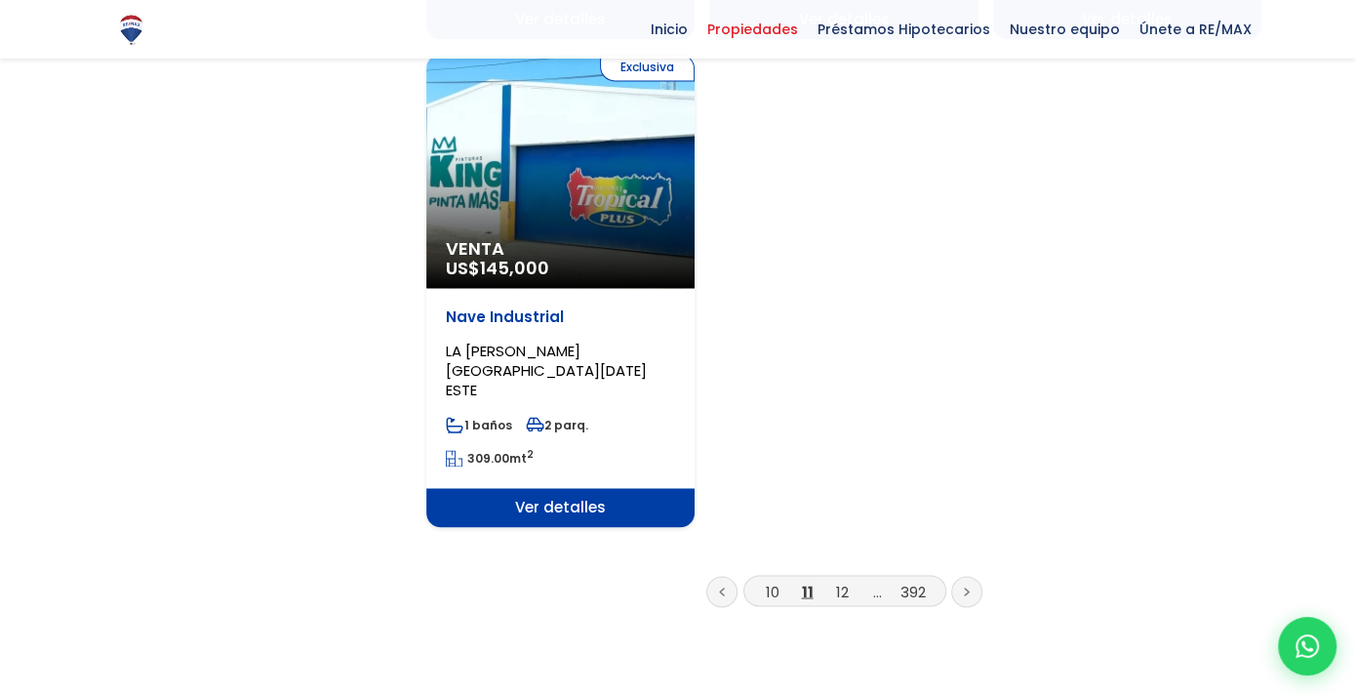
click at [963, 576] on link at bounding box center [966, 591] width 31 height 31
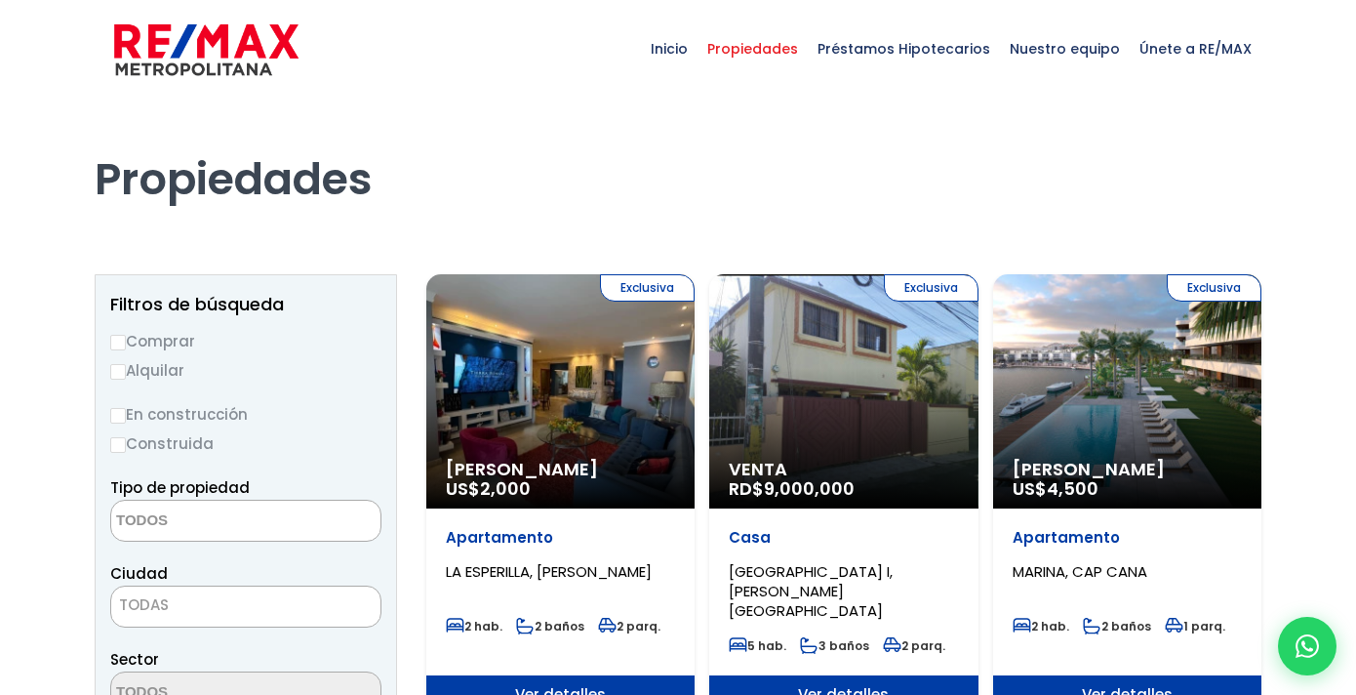
select select
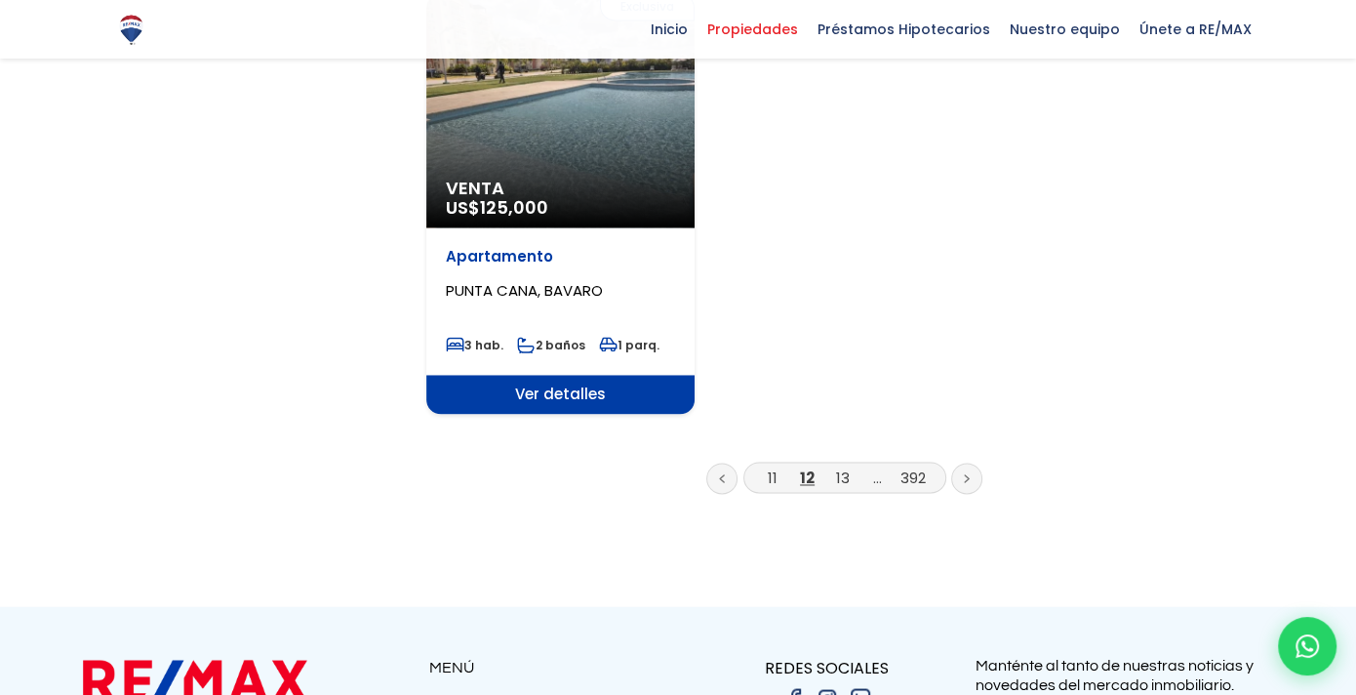
scroll to position [2537, 0]
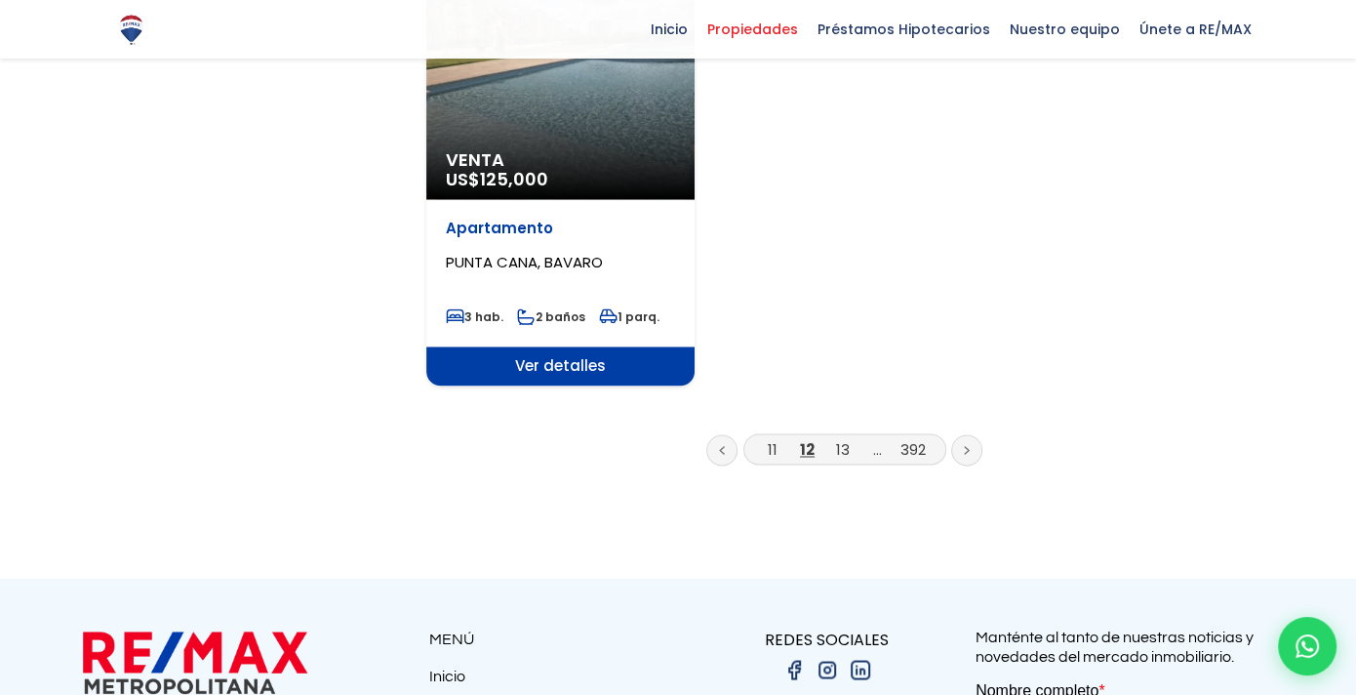
click at [958, 434] on link at bounding box center [966, 449] width 31 height 31
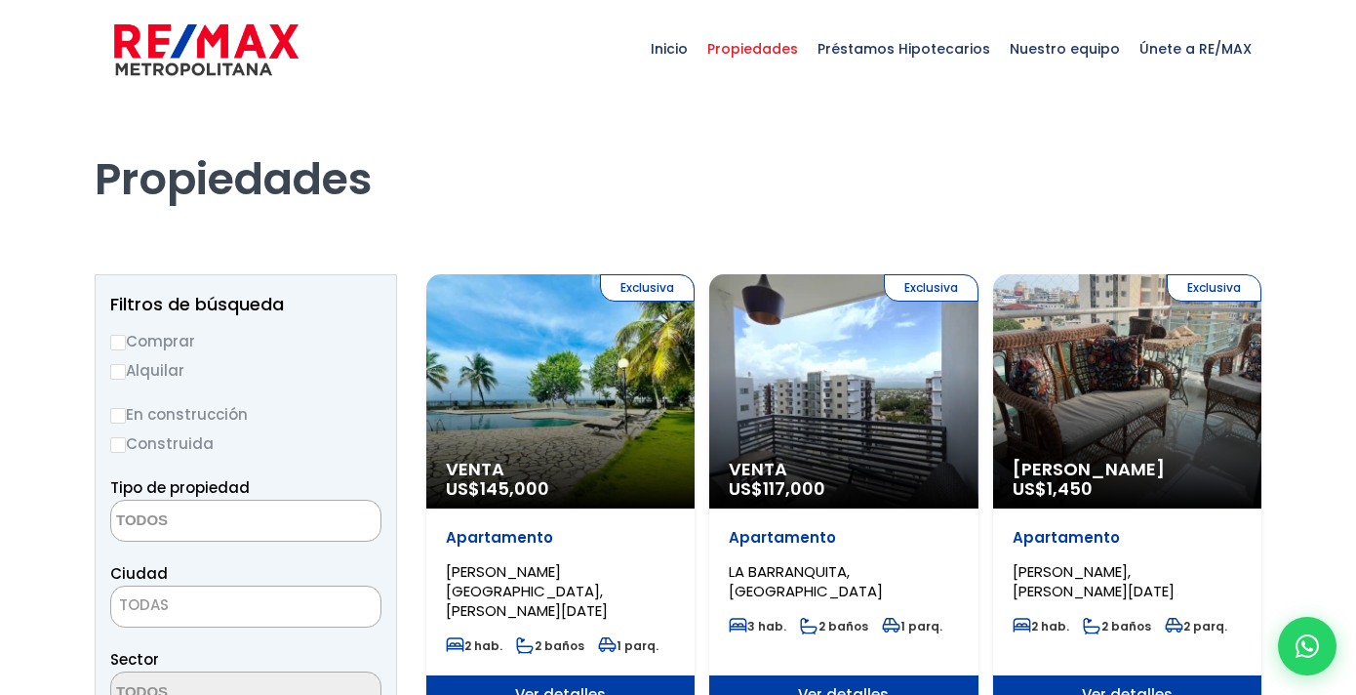
select select
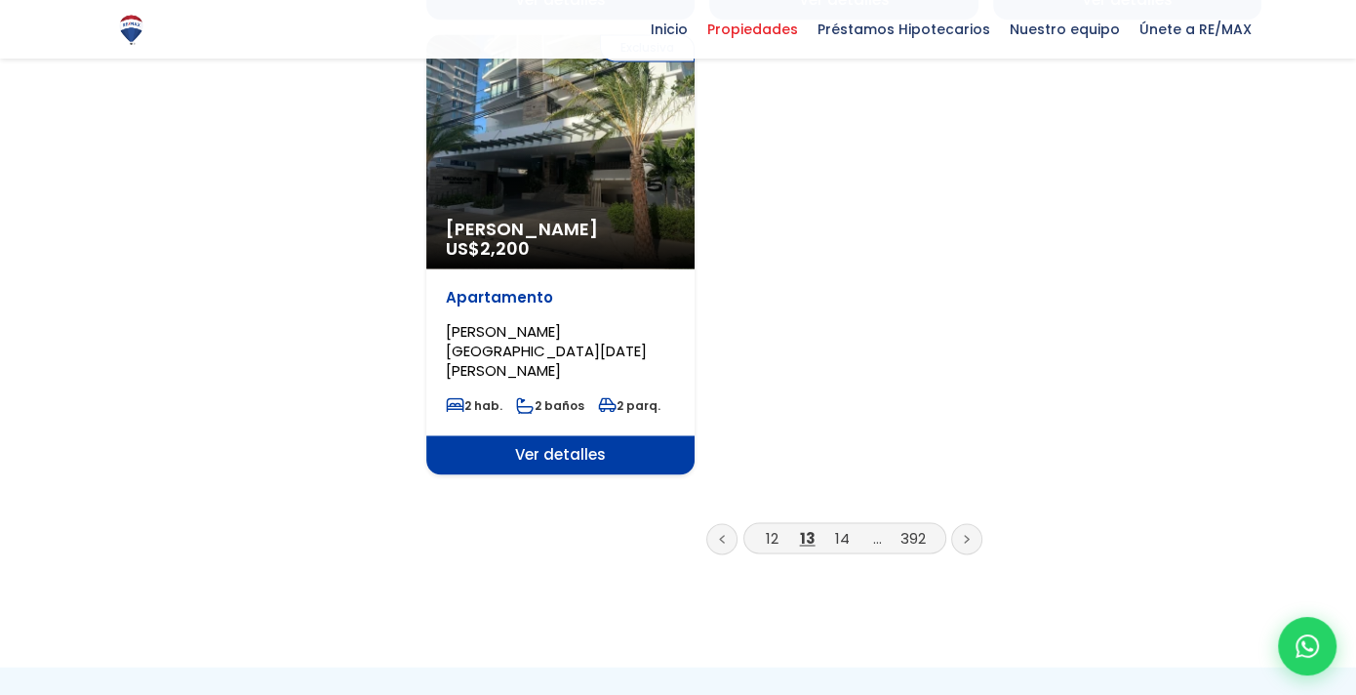
scroll to position [2537, 0]
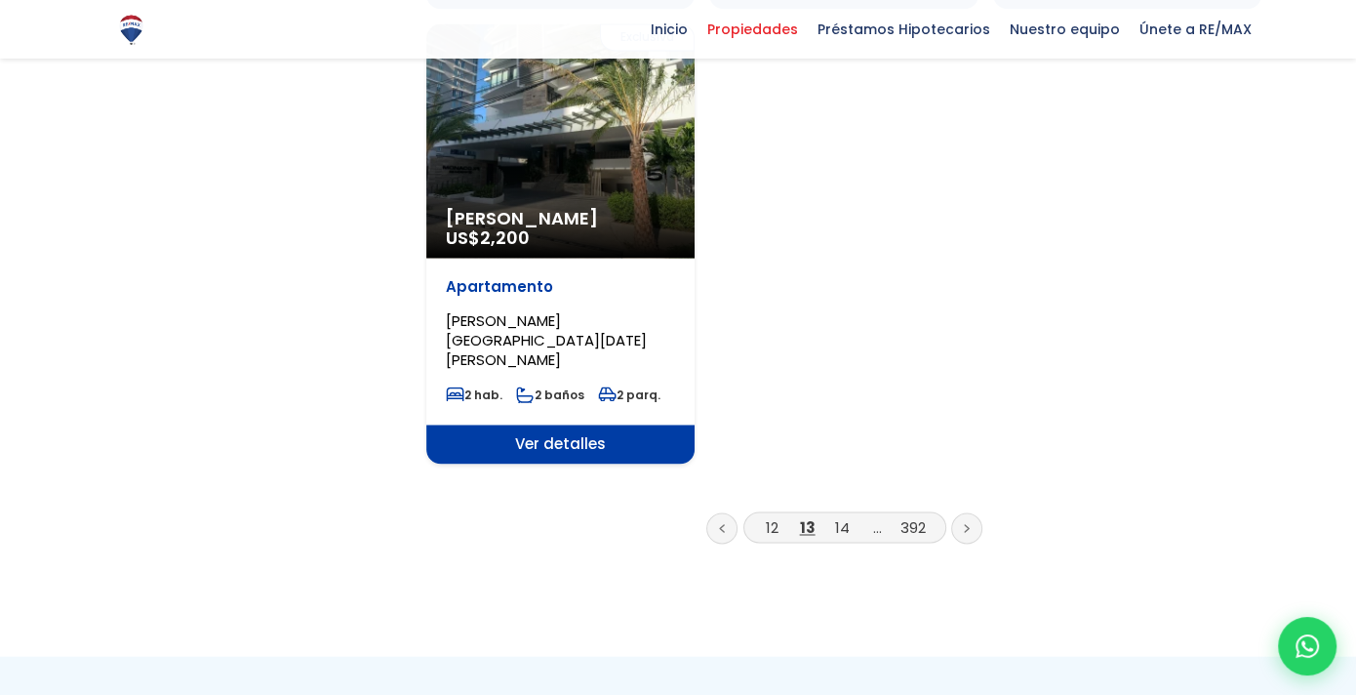
click at [962, 512] on link at bounding box center [966, 527] width 31 height 31
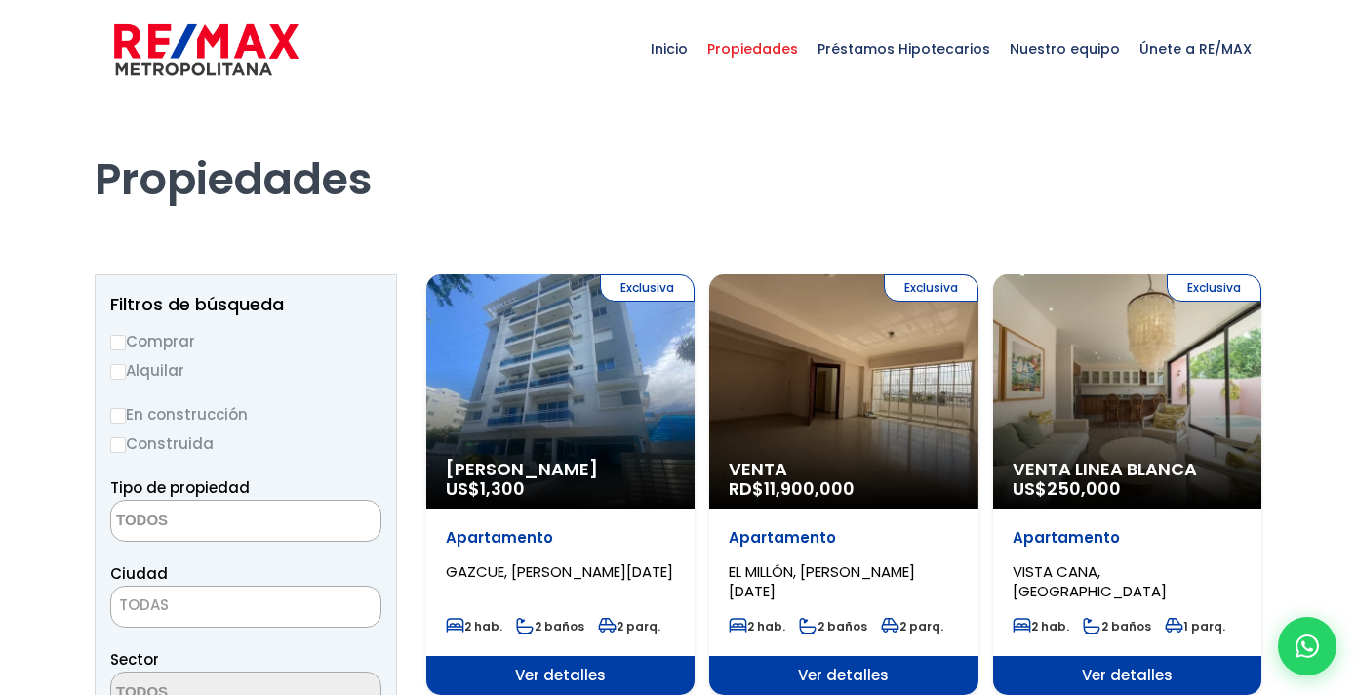
select select
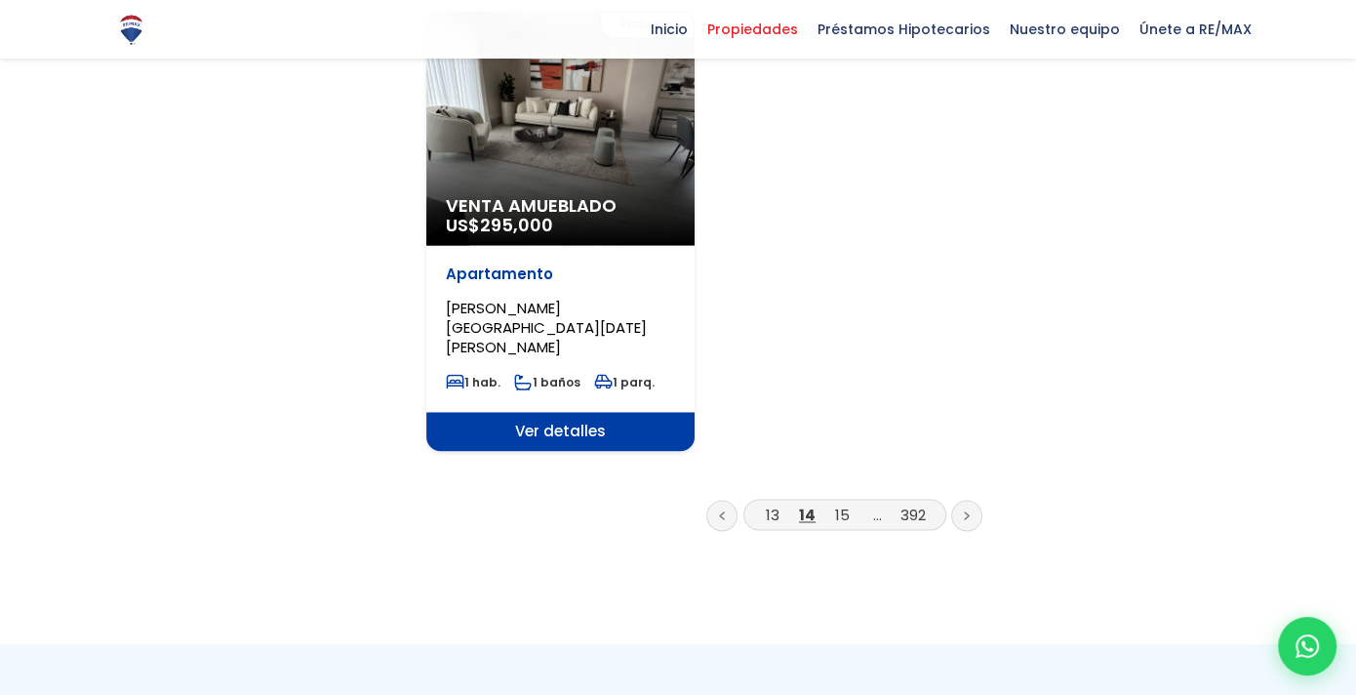
scroll to position [2537, 0]
click at [957, 499] on link at bounding box center [966, 514] width 31 height 31
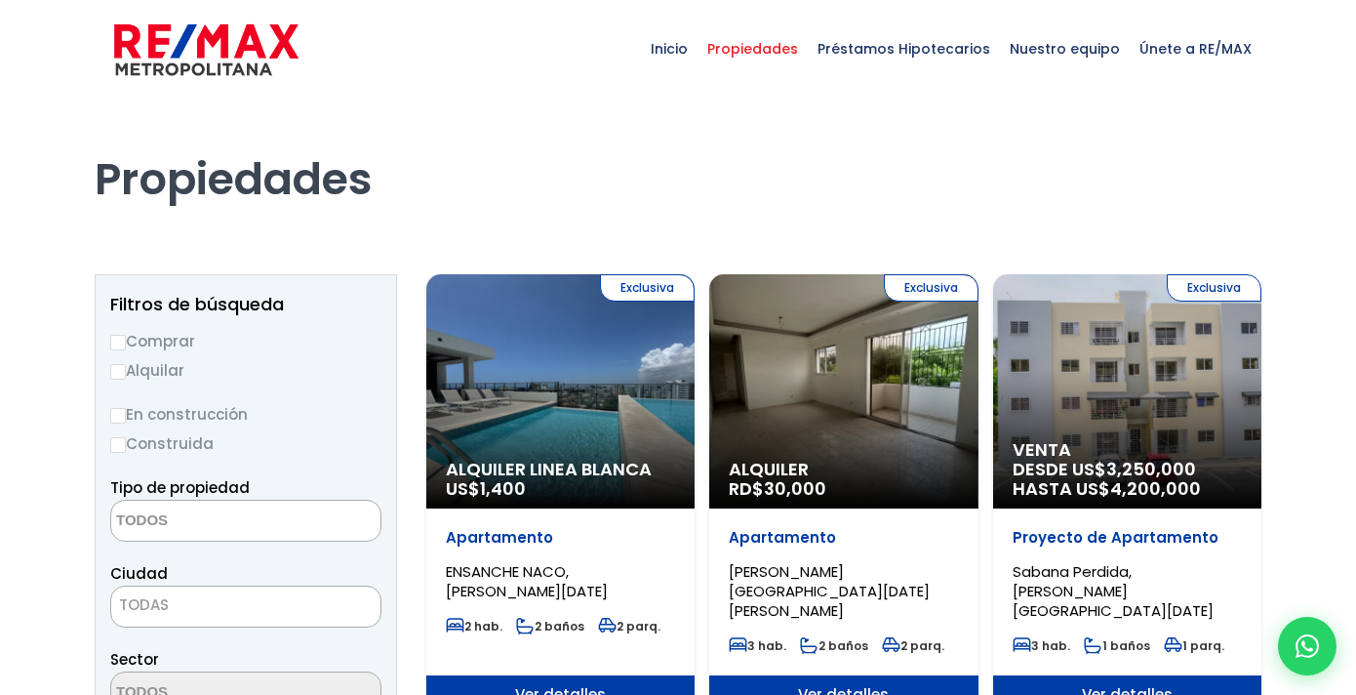
select select
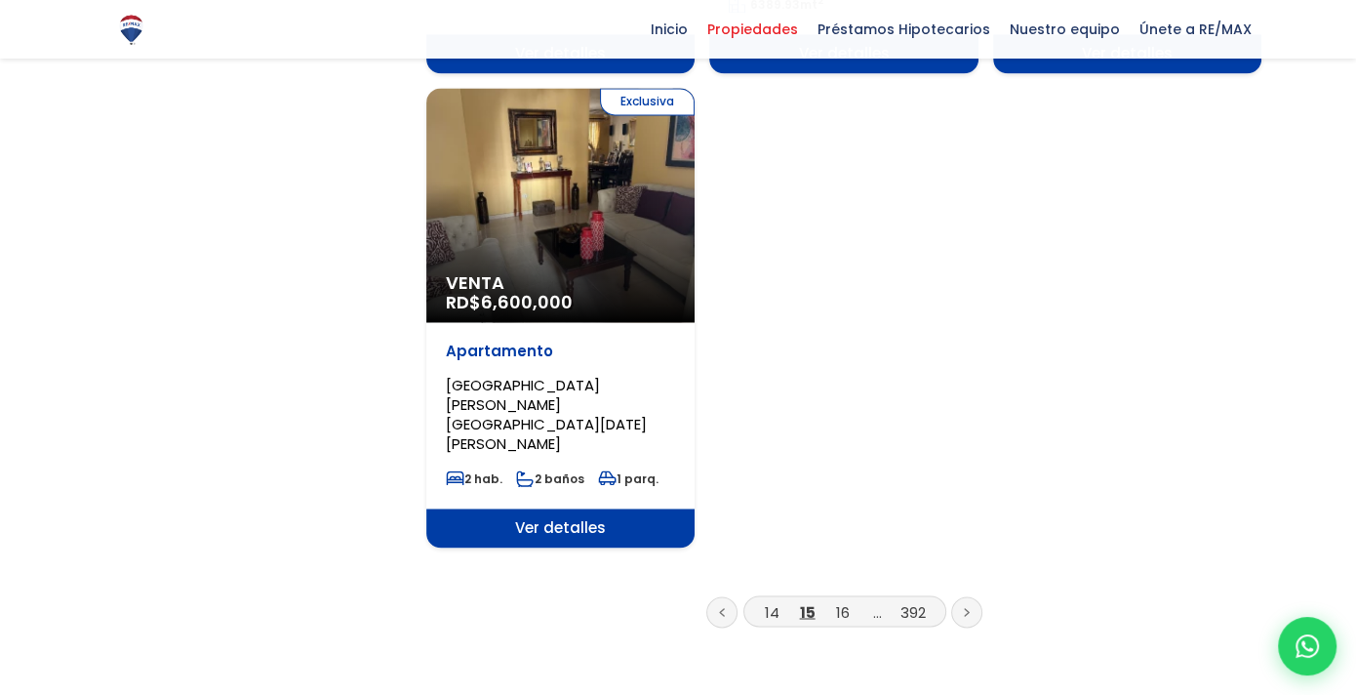
scroll to position [2537, 0]
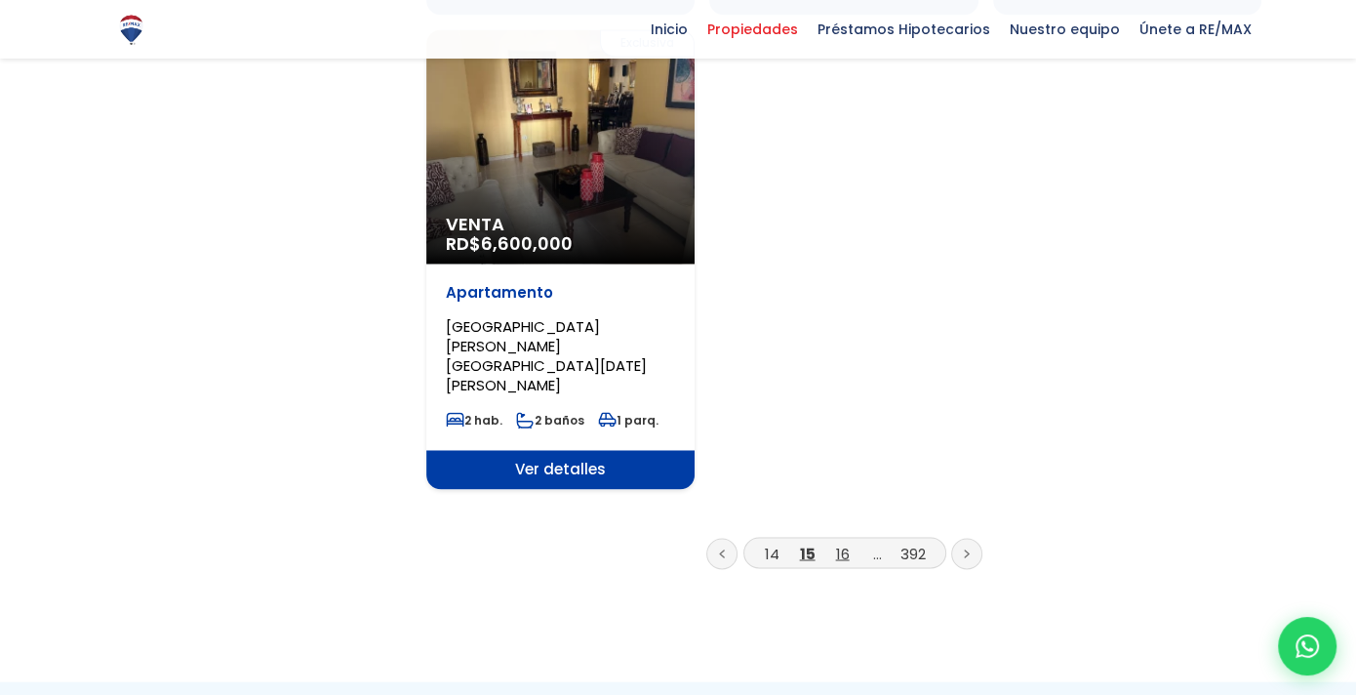
click at [845, 543] on link "16" at bounding box center [843, 553] width 14 height 20
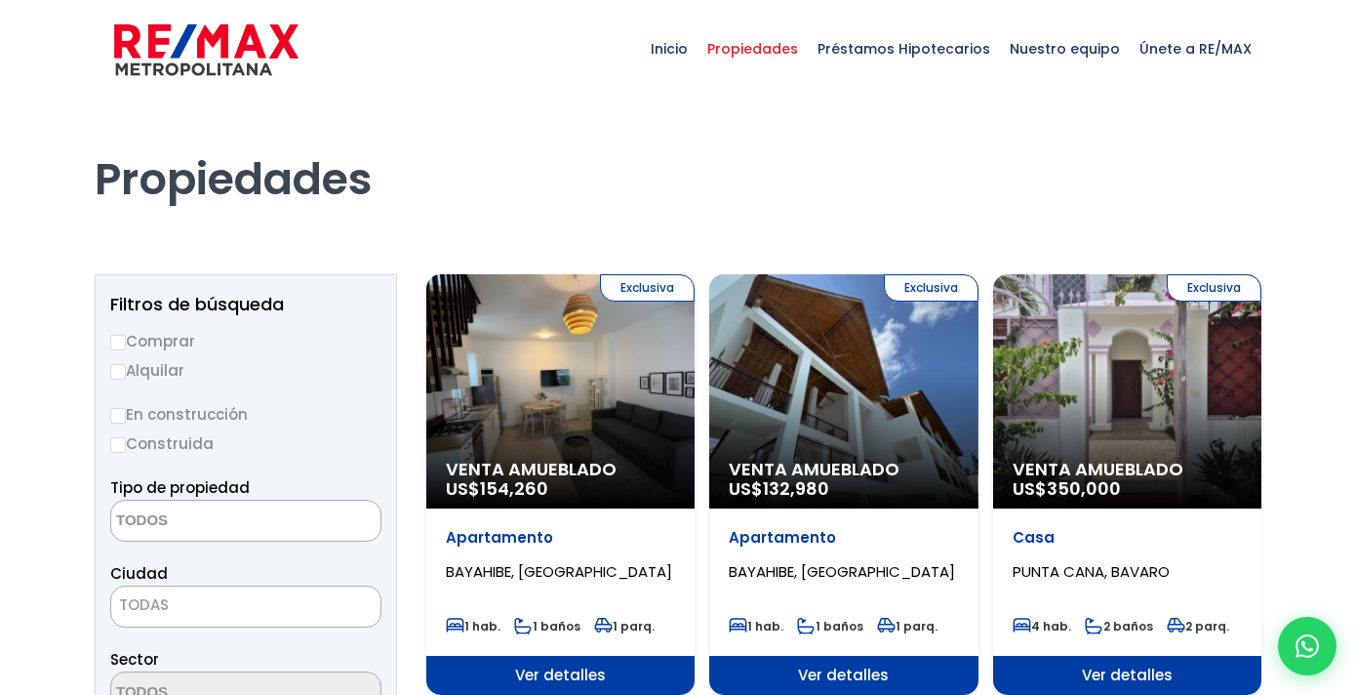
select select
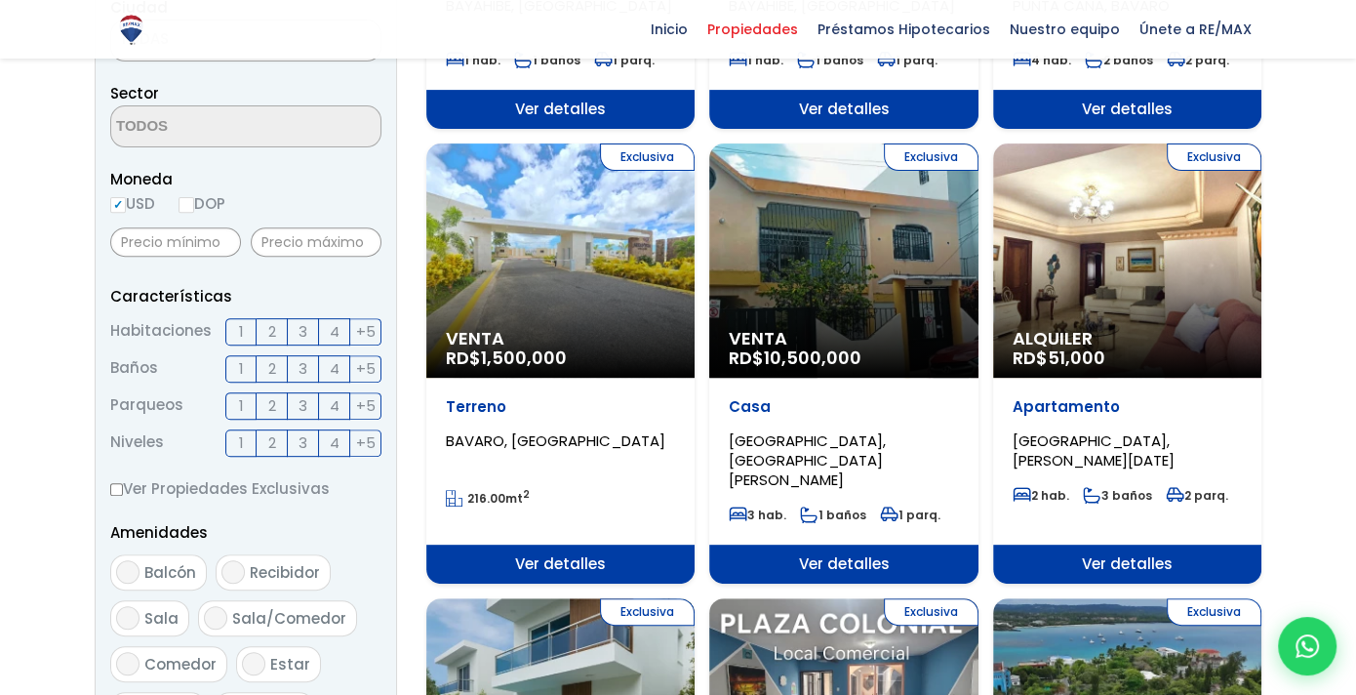
scroll to position [683, 0]
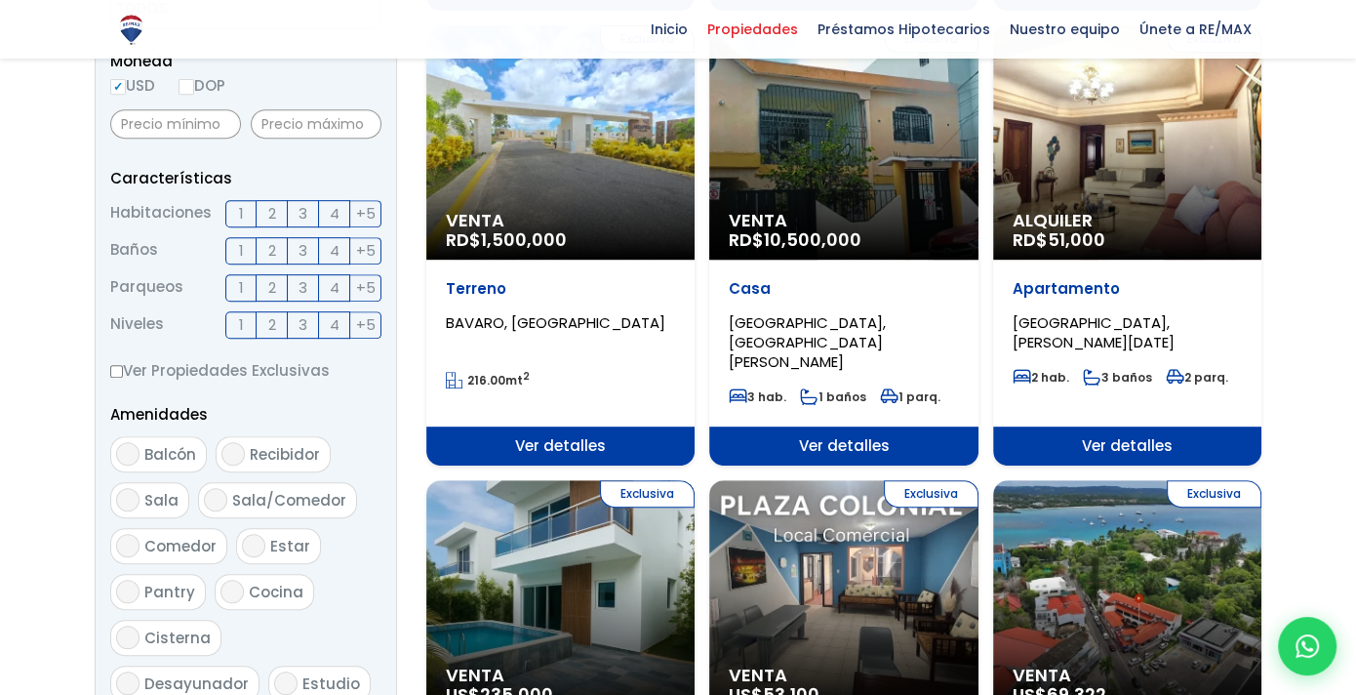
click at [1133, 173] on div "Exclusiva Alquiler RD$ 51,000" at bounding box center [1127, 142] width 268 height 234
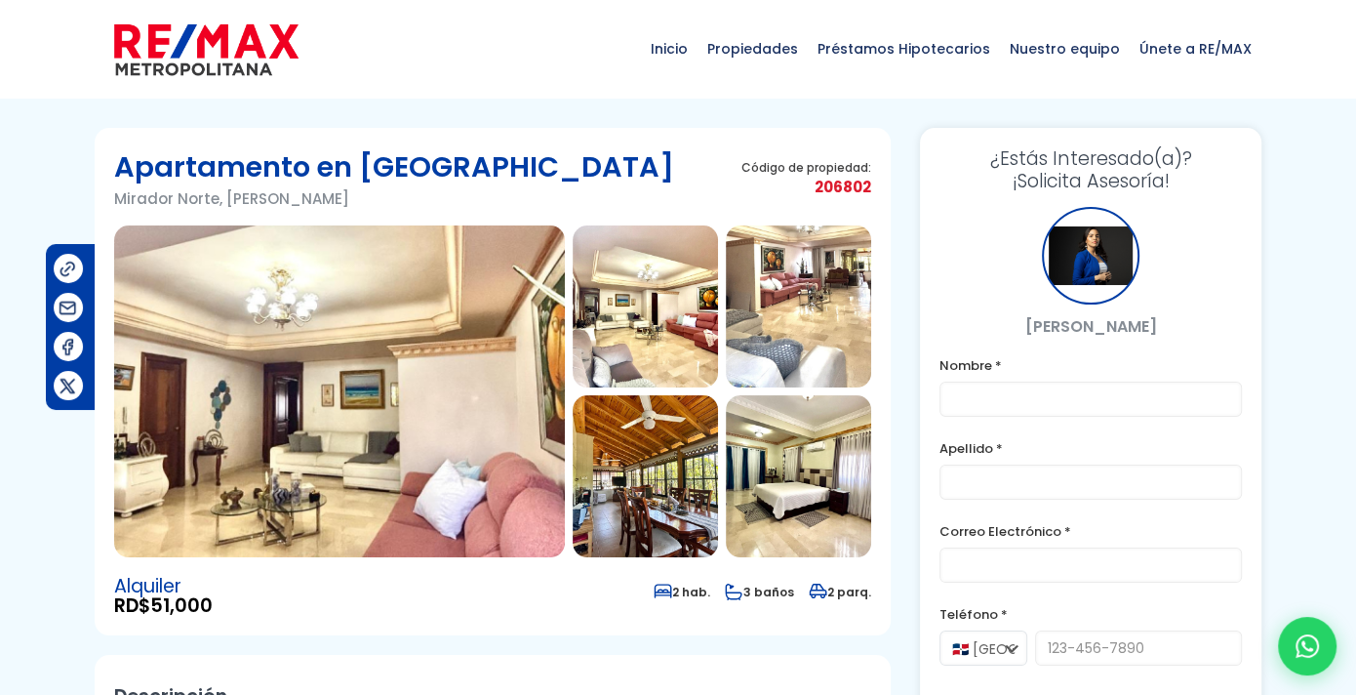
click at [398, 413] on img at bounding box center [339, 391] width 451 height 332
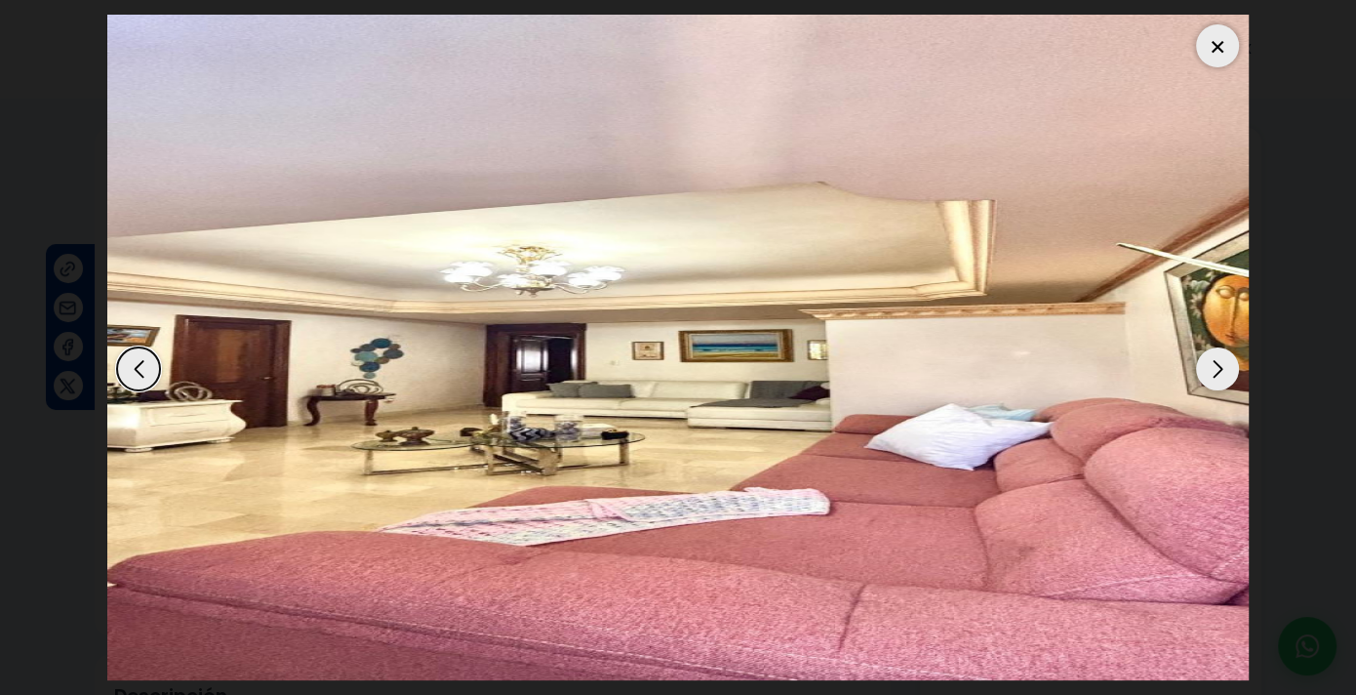
click at [1215, 366] on div "Next slide" at bounding box center [1217, 368] width 43 height 43
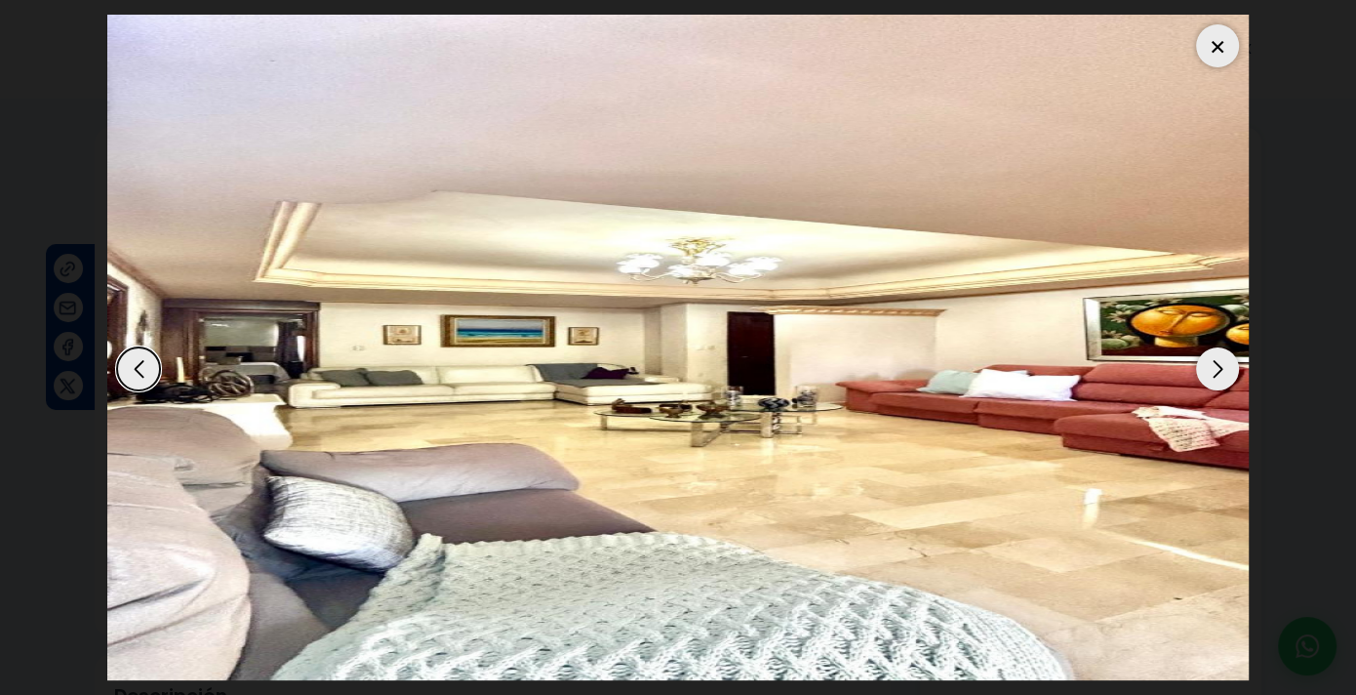
click at [1215, 366] on div "Next slide" at bounding box center [1217, 368] width 43 height 43
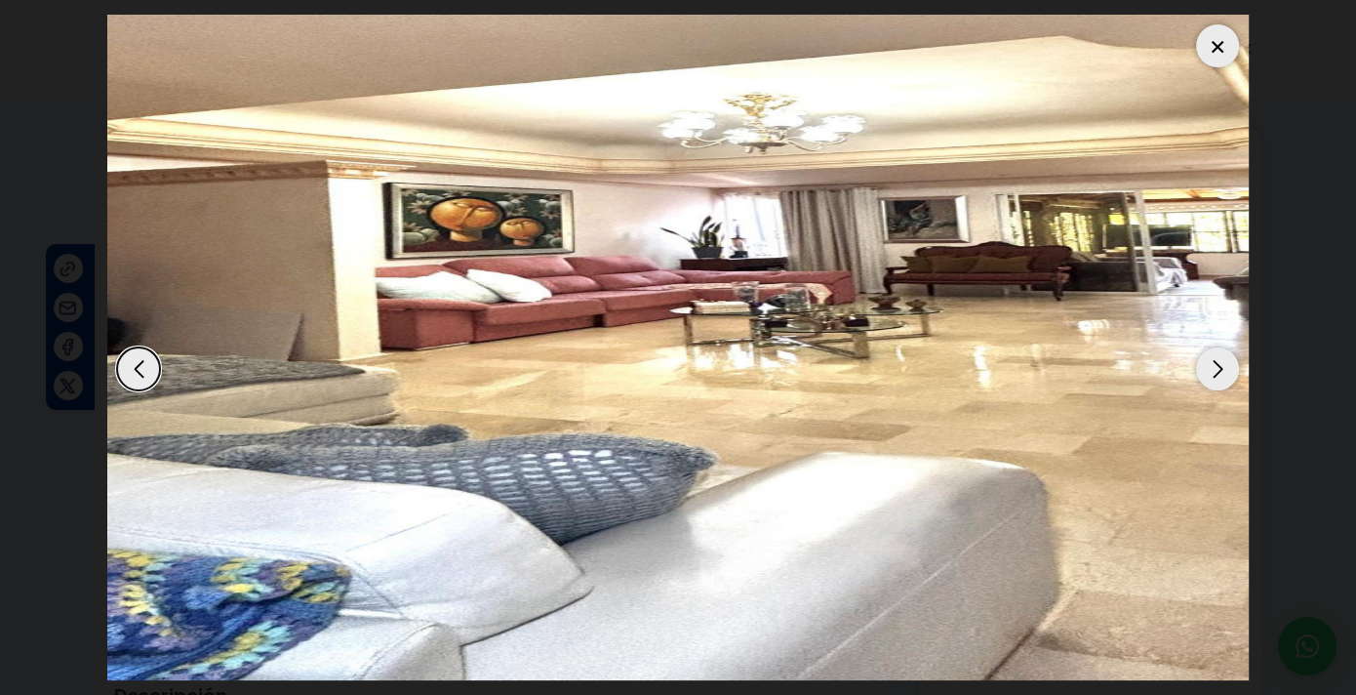
click at [1215, 366] on div "Next slide" at bounding box center [1217, 368] width 43 height 43
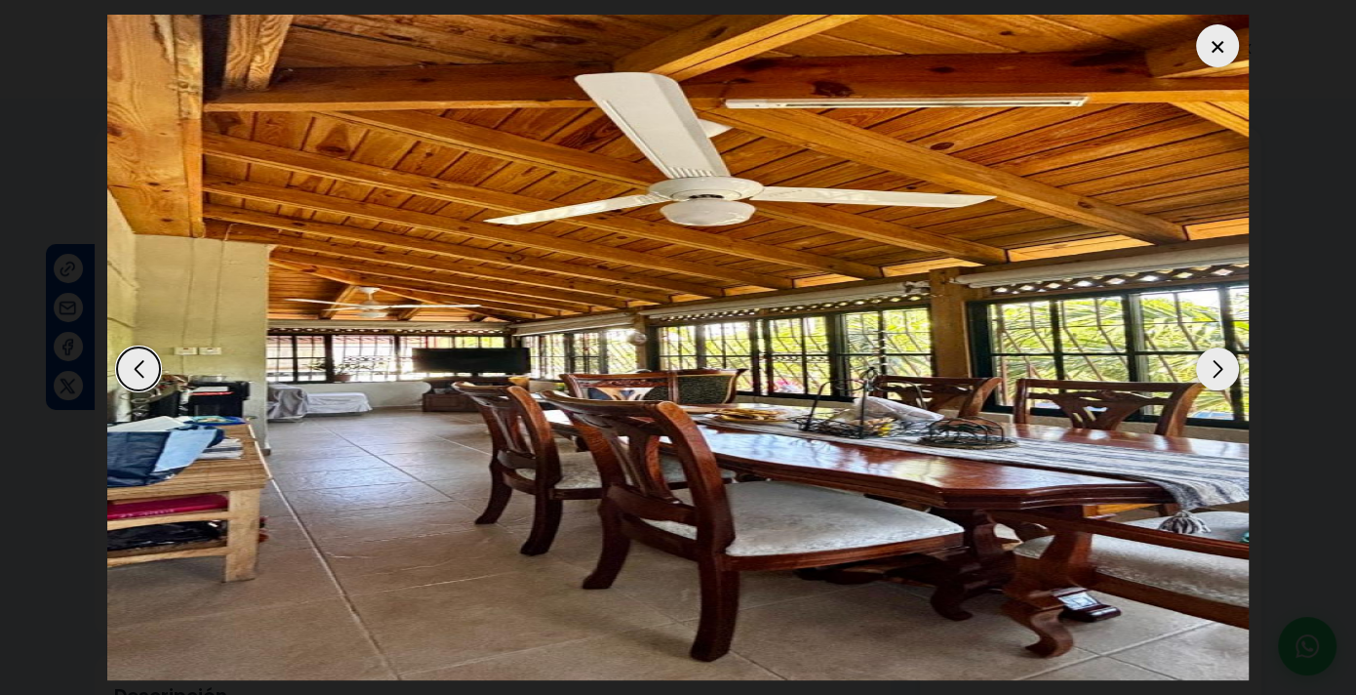
click at [1215, 366] on div "Next slide" at bounding box center [1217, 368] width 43 height 43
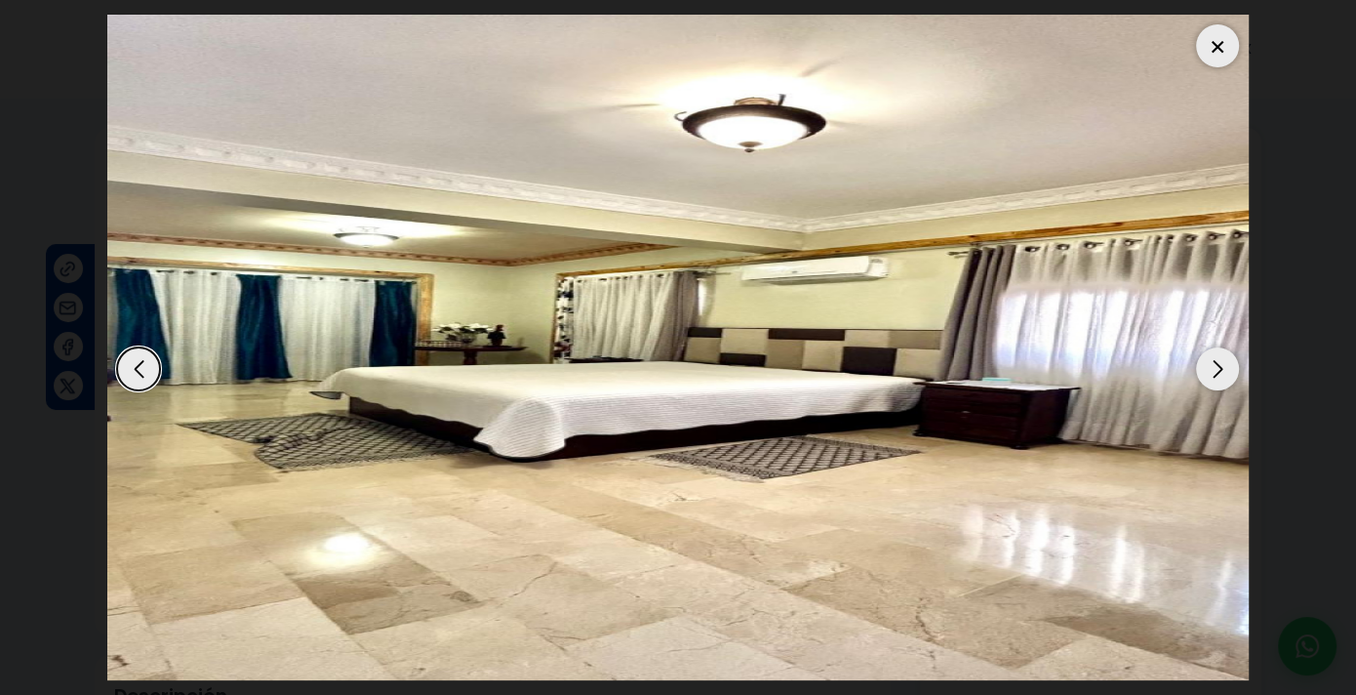
click at [1215, 366] on div "Next slide" at bounding box center [1217, 368] width 43 height 43
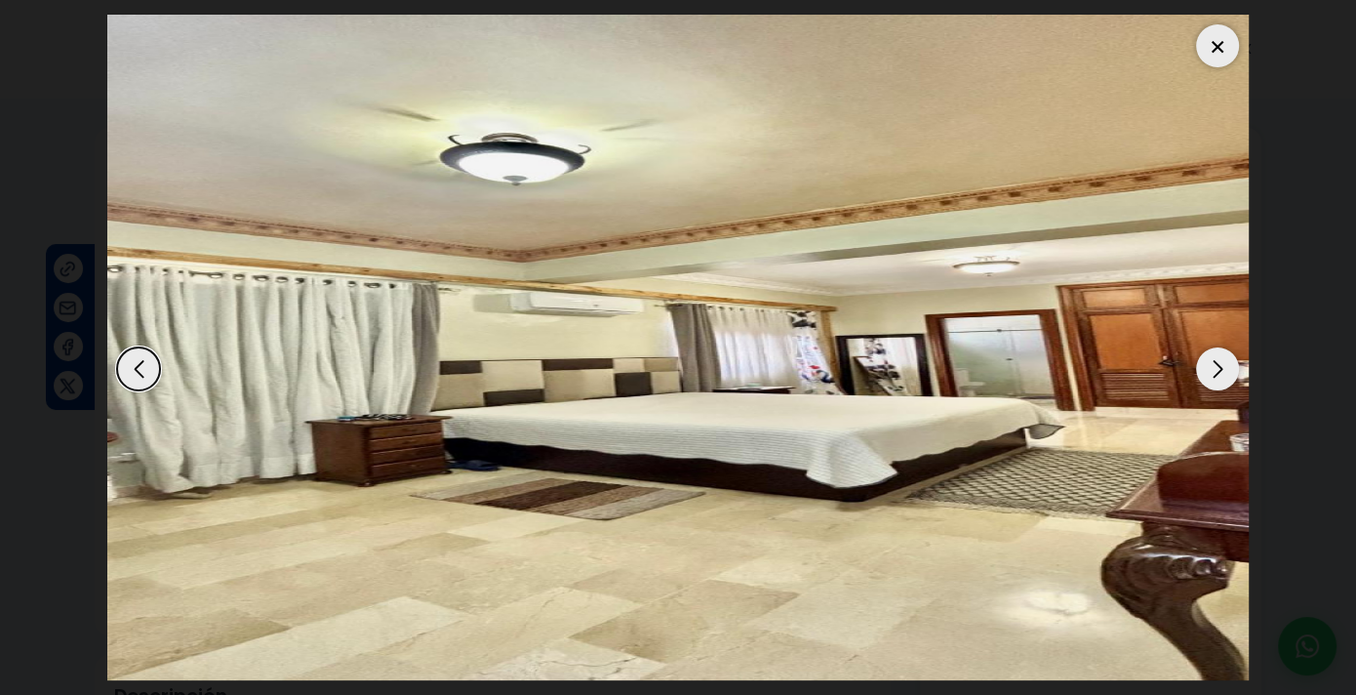
click at [1215, 366] on div "Next slide" at bounding box center [1217, 368] width 43 height 43
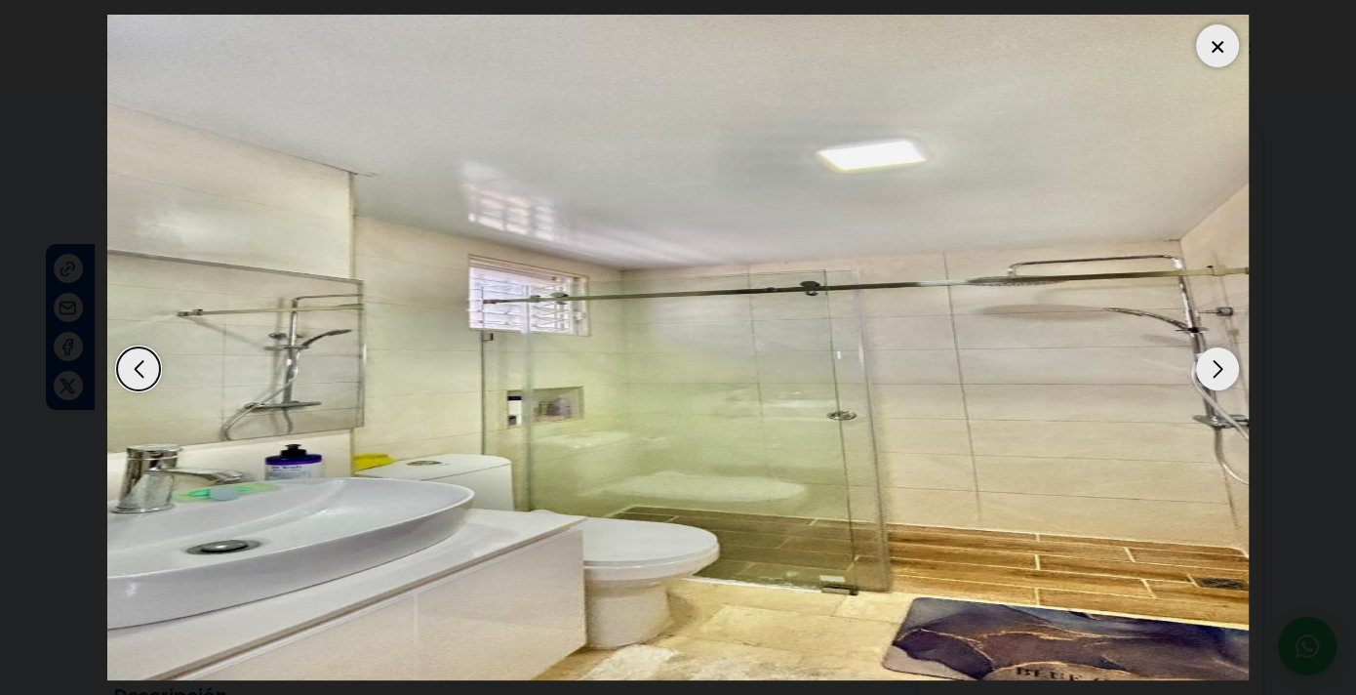
click at [1208, 368] on div "Next slide" at bounding box center [1217, 368] width 43 height 43
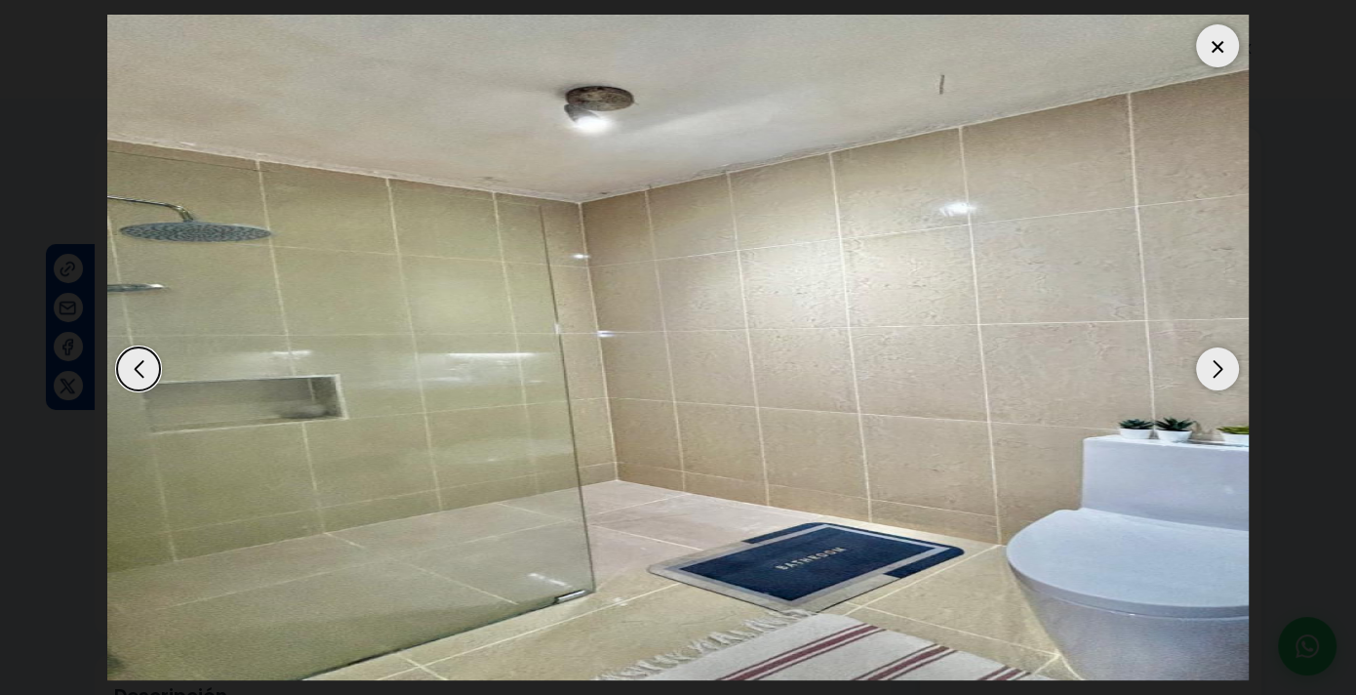
click at [1207, 368] on div "Next slide" at bounding box center [1217, 368] width 43 height 43
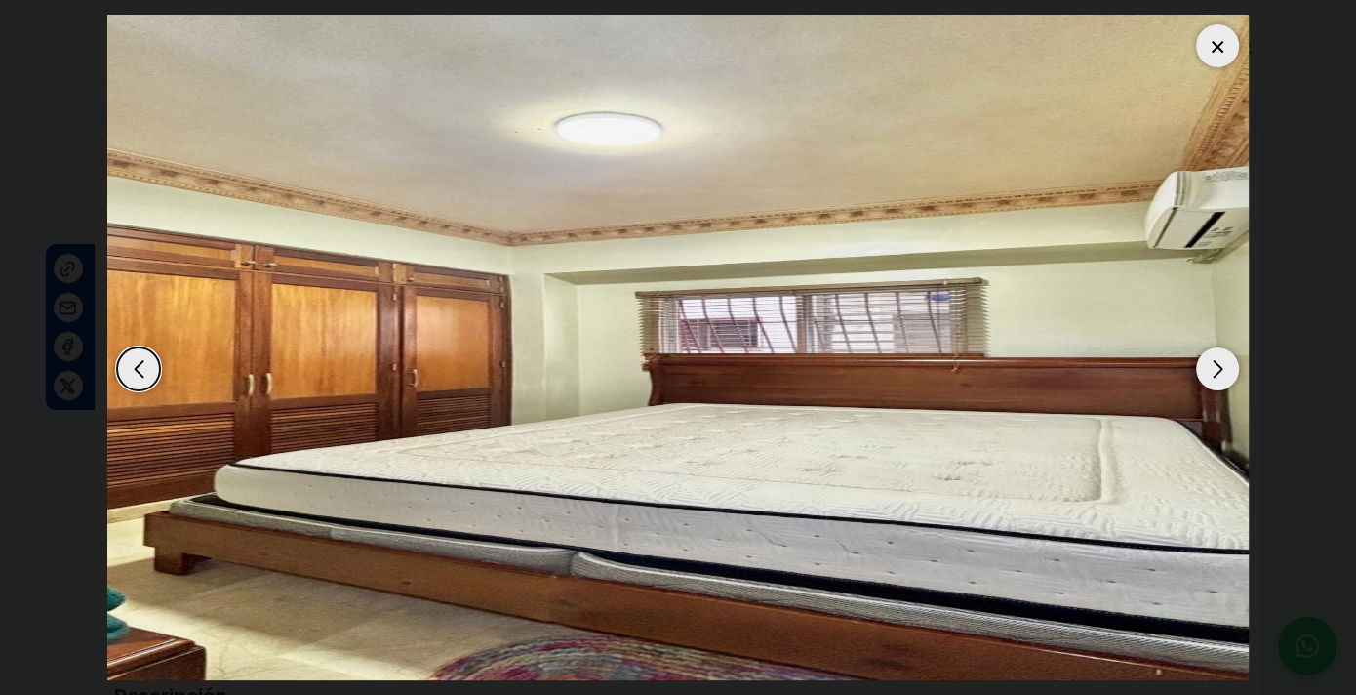
click at [1207, 368] on div "Next slide" at bounding box center [1217, 368] width 43 height 43
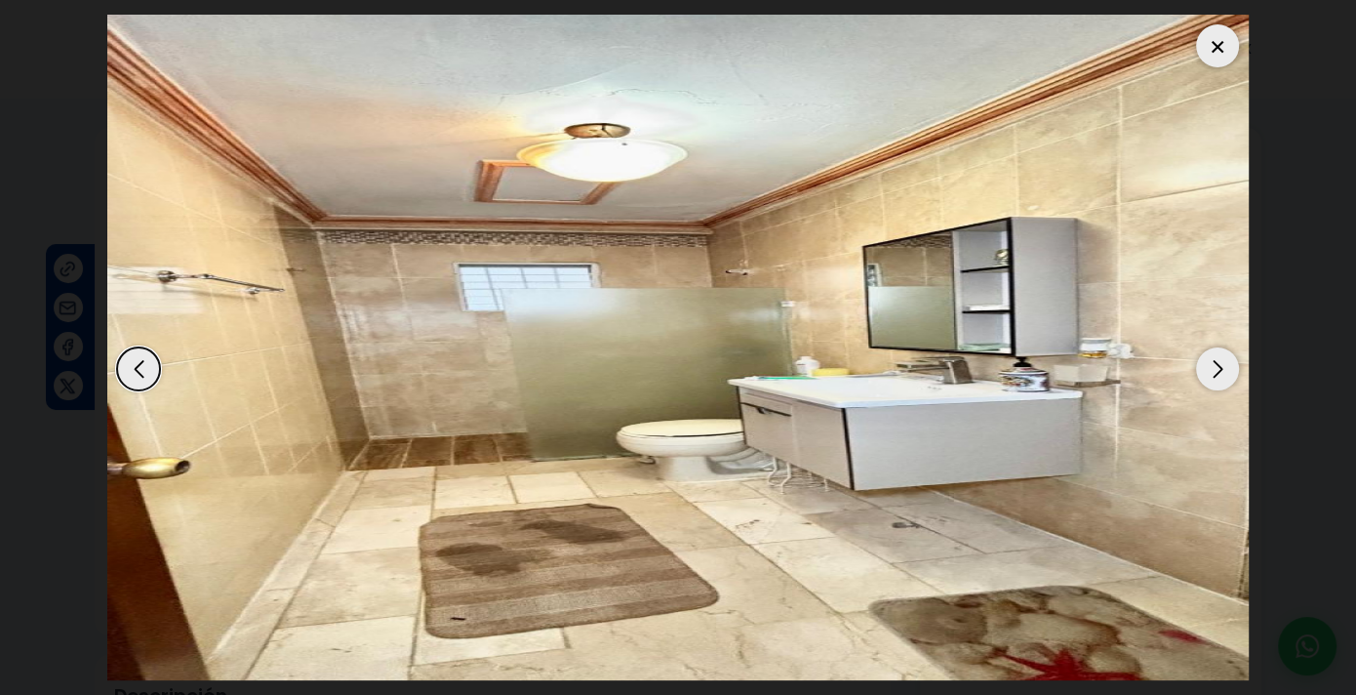
click at [1207, 368] on div "Next slide" at bounding box center [1217, 368] width 43 height 43
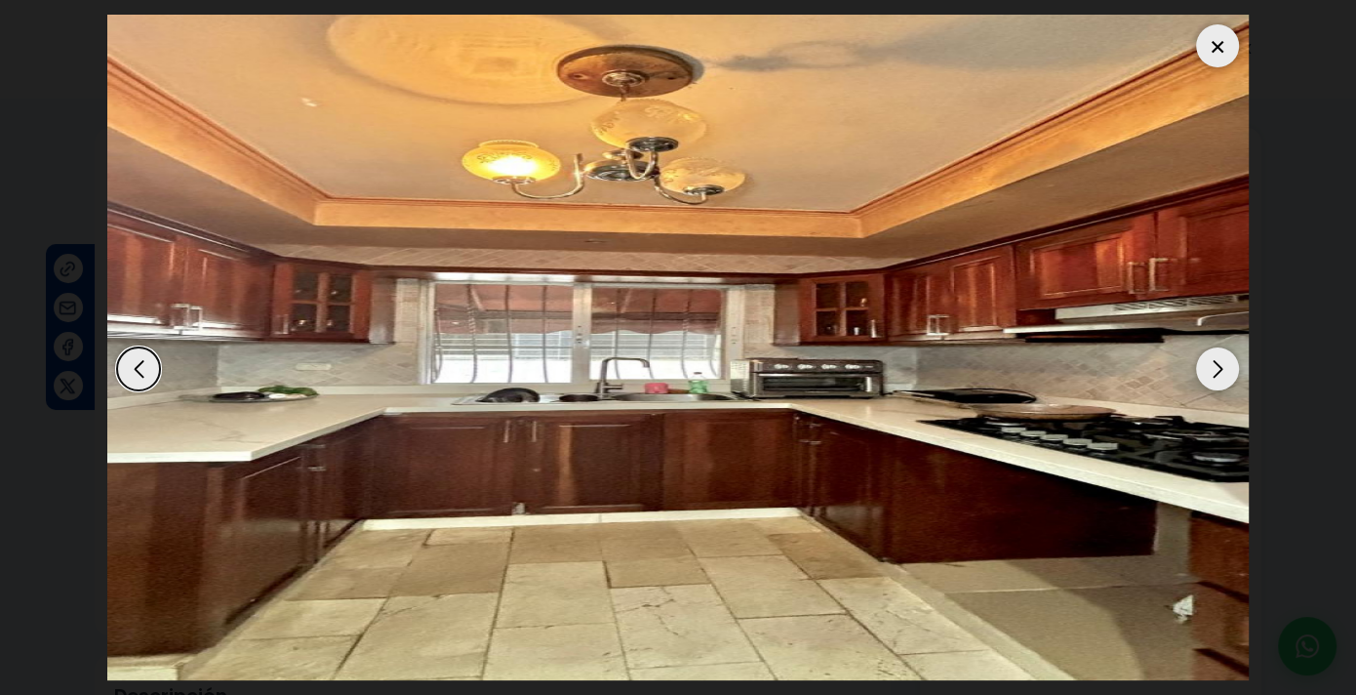
click at [1205, 368] on div "Next slide" at bounding box center [1217, 368] width 43 height 43
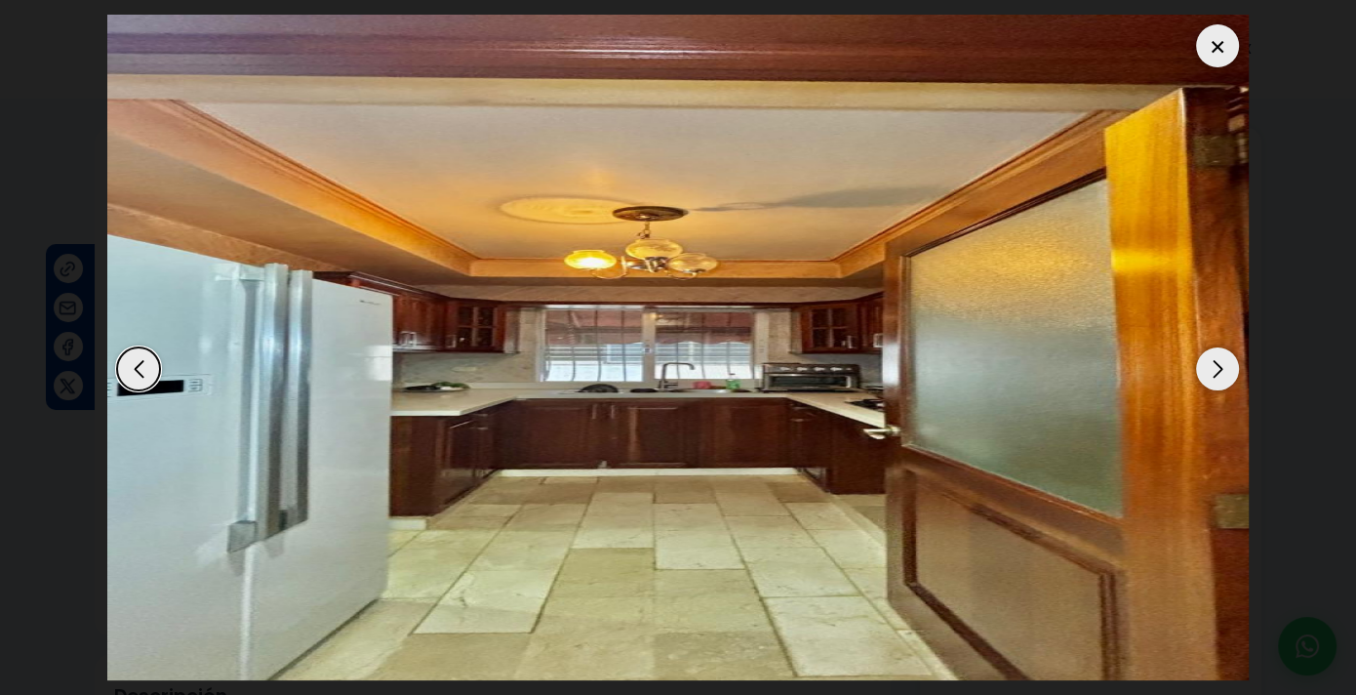
click at [1205, 368] on div "Next slide" at bounding box center [1217, 368] width 43 height 43
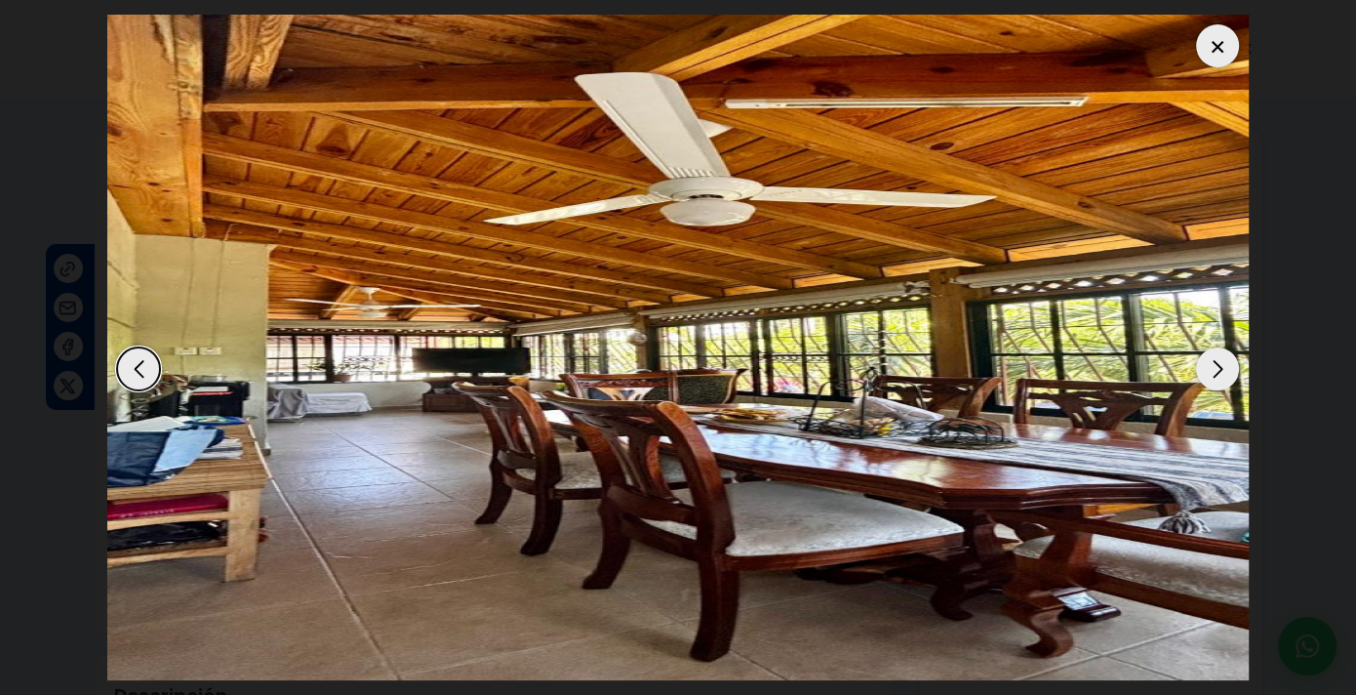
click at [1202, 368] on div "Next slide" at bounding box center [1217, 368] width 43 height 43
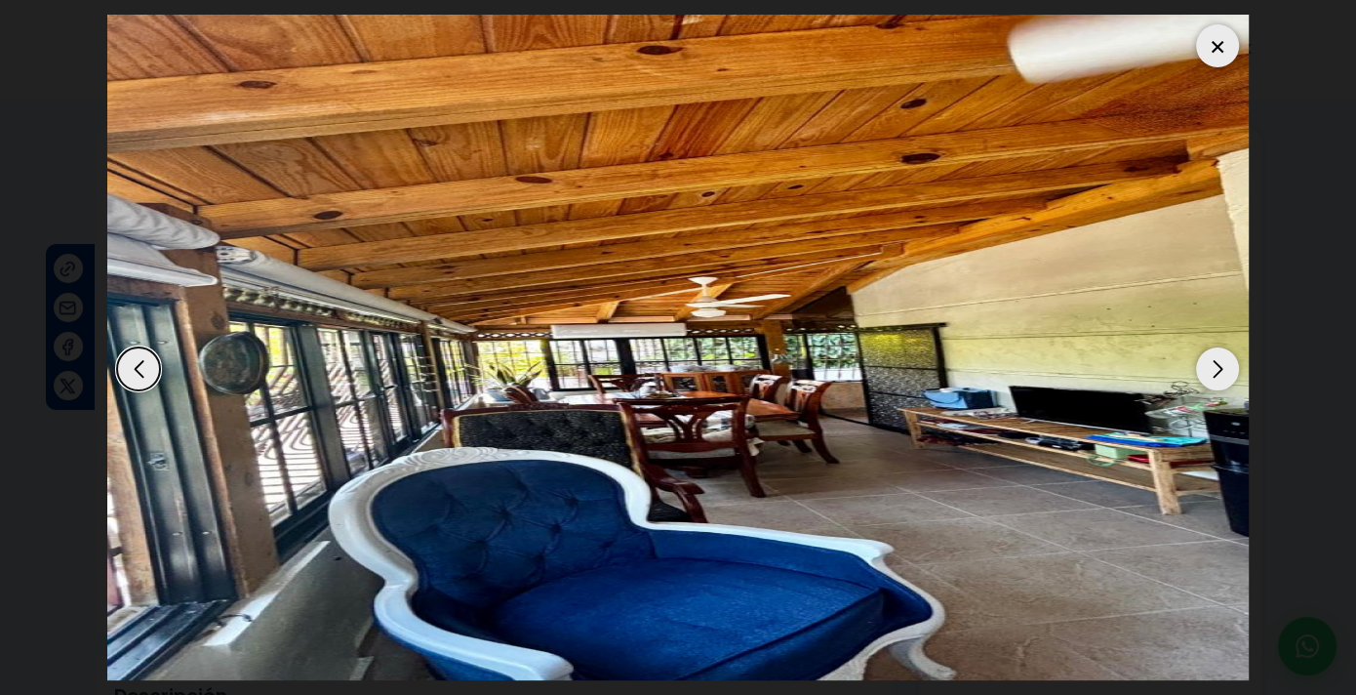
click at [1202, 368] on div "Next slide" at bounding box center [1217, 368] width 43 height 43
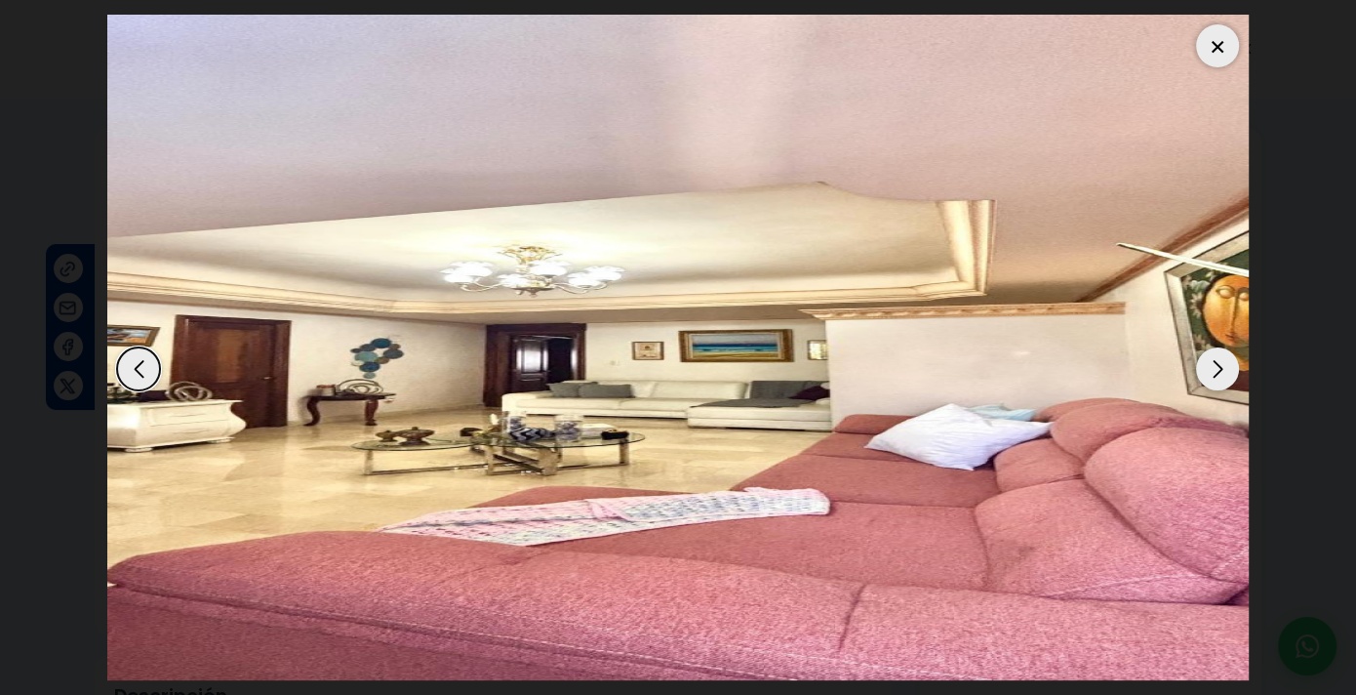
click at [1199, 368] on div "Next slide" at bounding box center [1217, 368] width 43 height 43
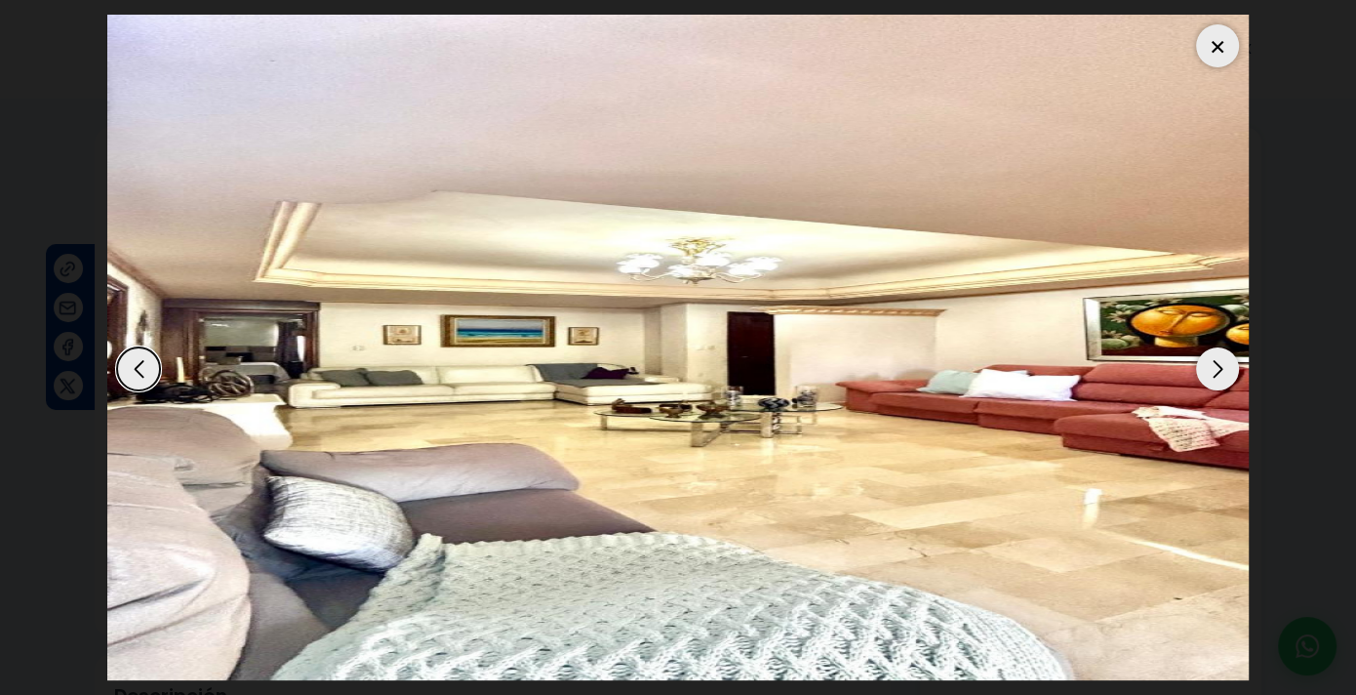
click at [1198, 368] on div "Next slide" at bounding box center [1217, 368] width 43 height 43
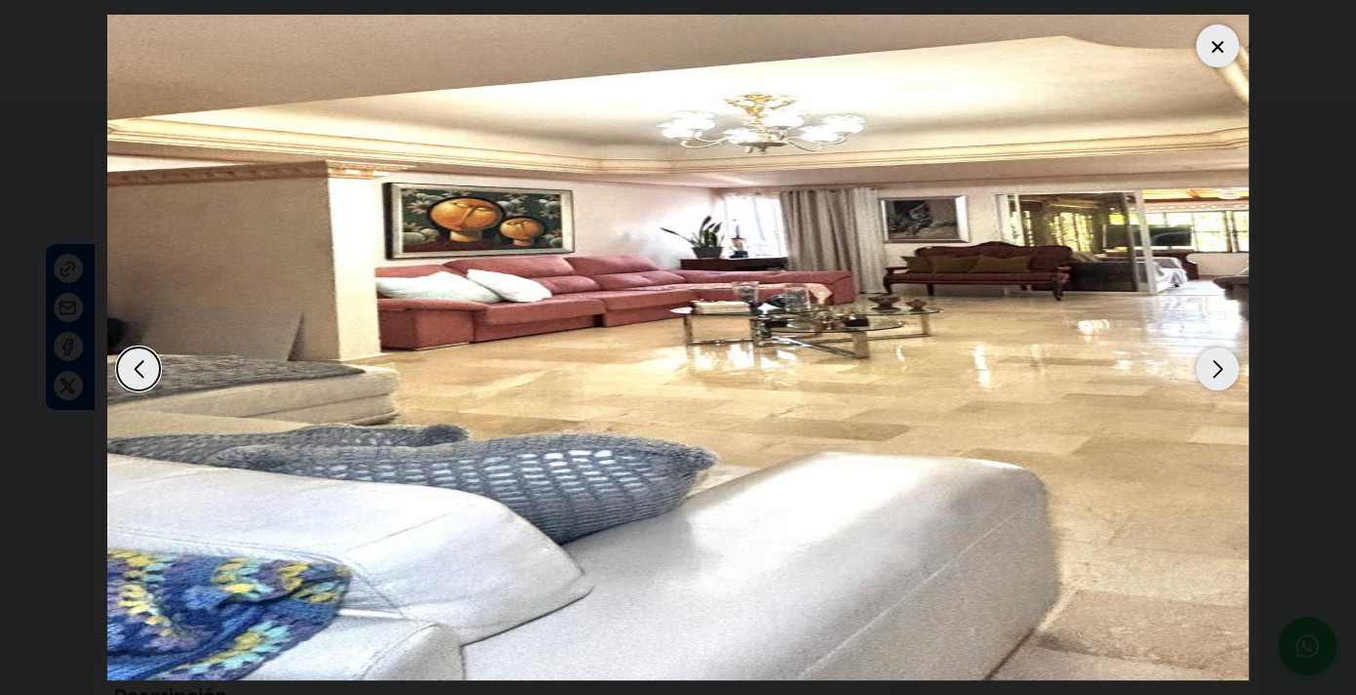
click at [1198, 368] on div "Next slide" at bounding box center [1217, 368] width 43 height 43
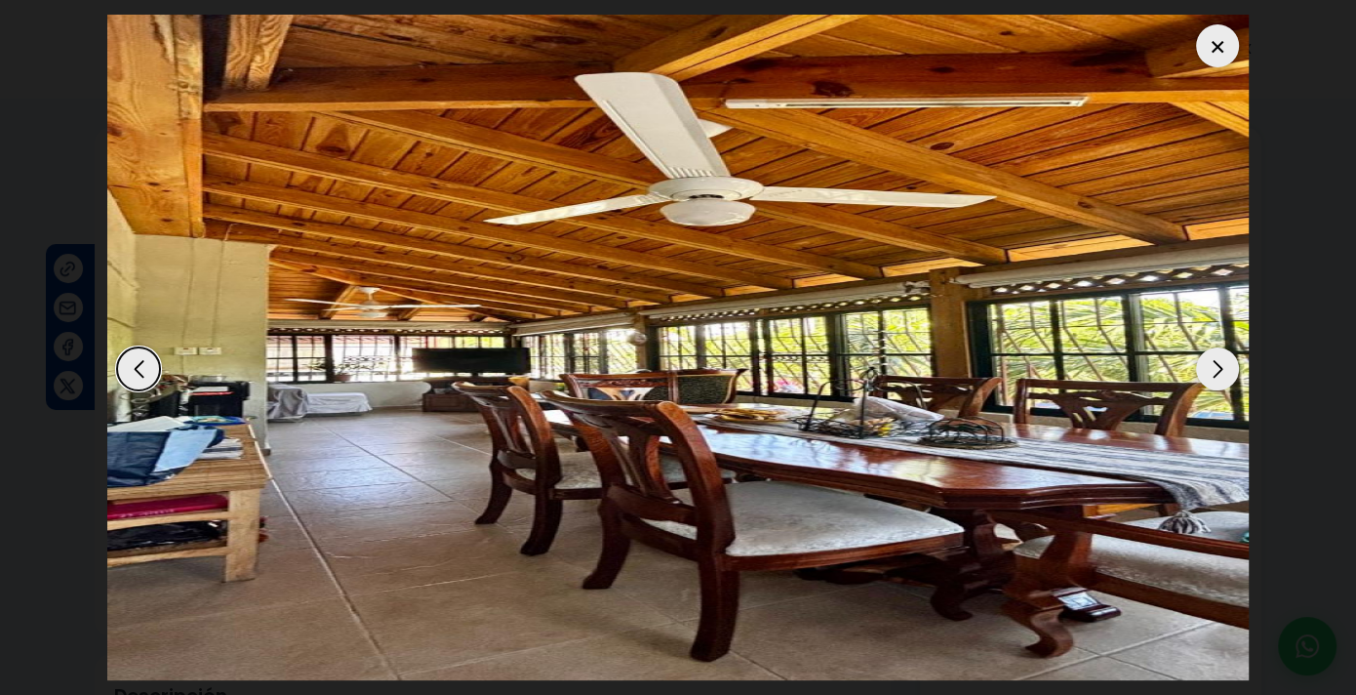
click at [1198, 368] on div "Next slide" at bounding box center [1217, 368] width 43 height 43
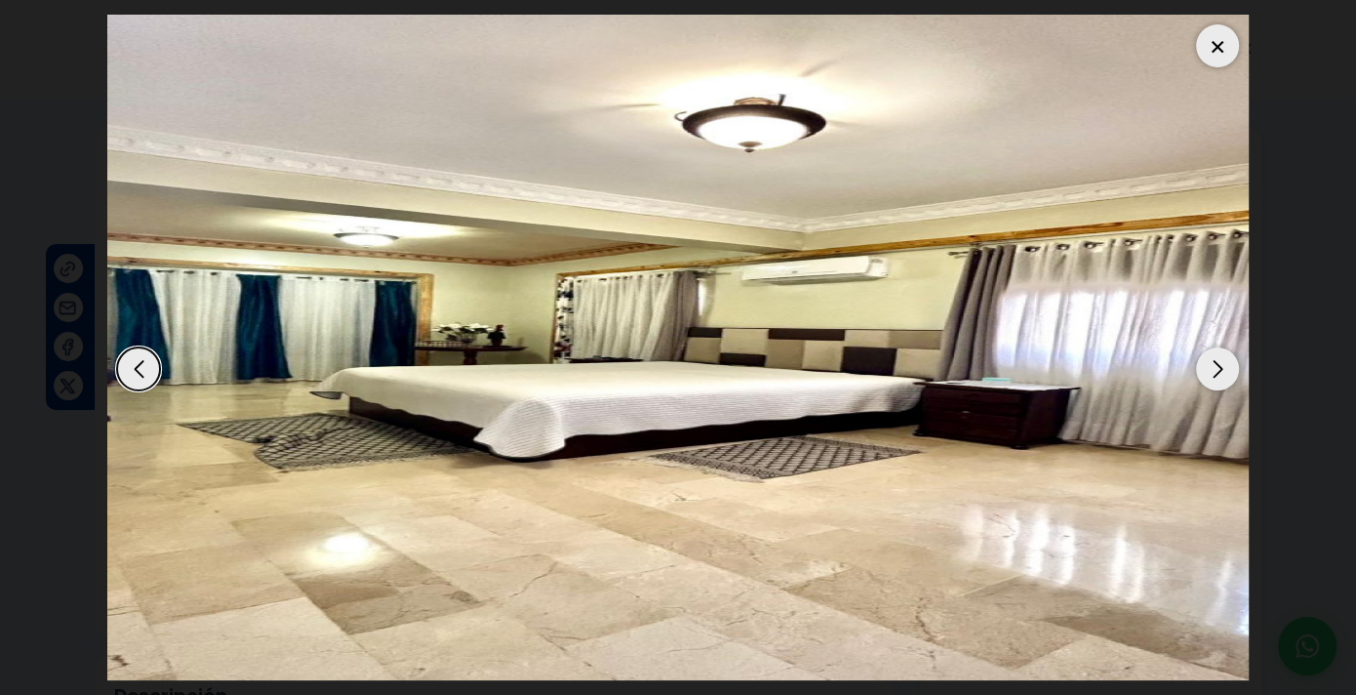
click at [1198, 368] on div "Next slide" at bounding box center [1217, 368] width 43 height 43
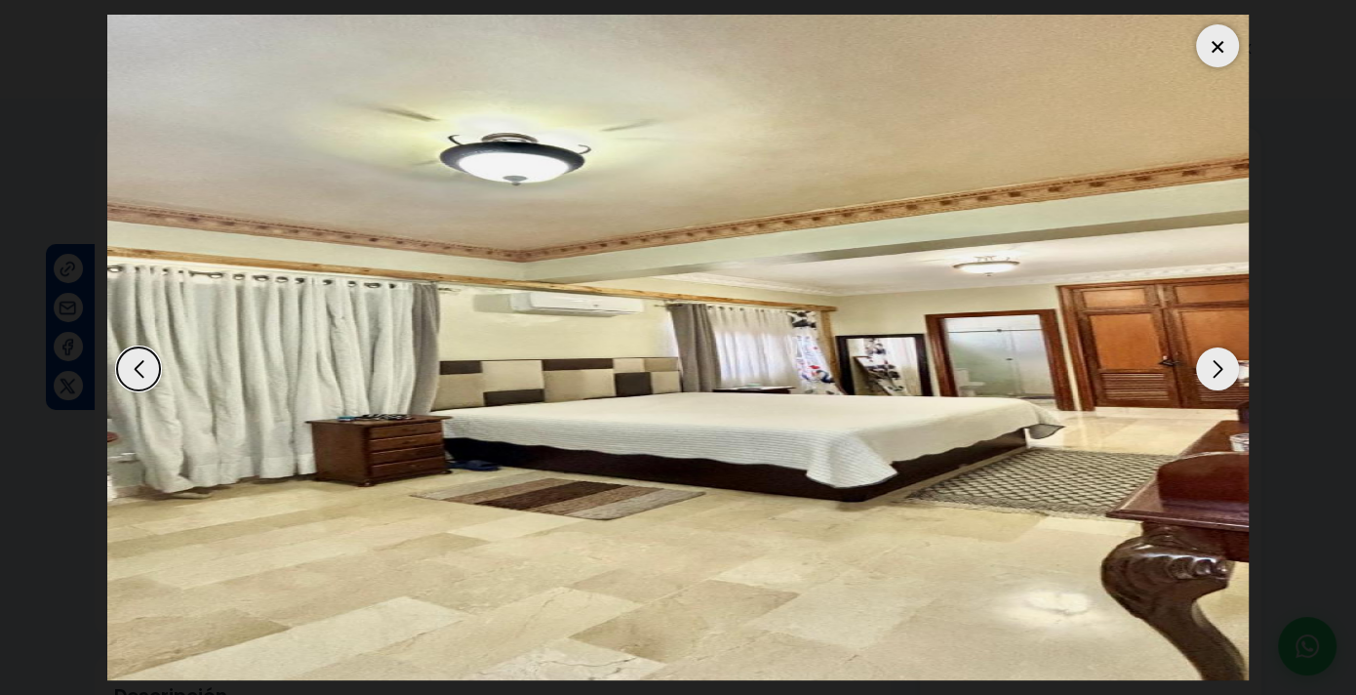
click at [1197, 369] on div "Next slide" at bounding box center [1217, 368] width 43 height 43
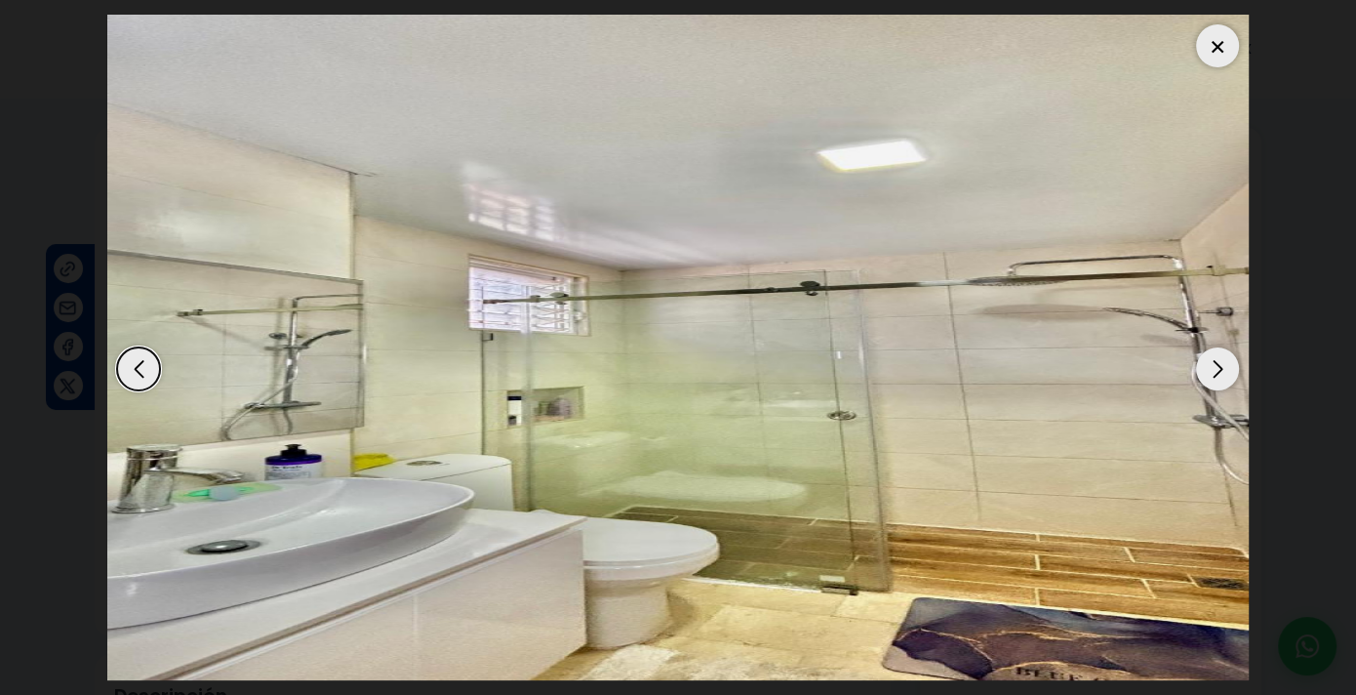
click at [1196, 369] on div "Next slide" at bounding box center [1217, 368] width 43 height 43
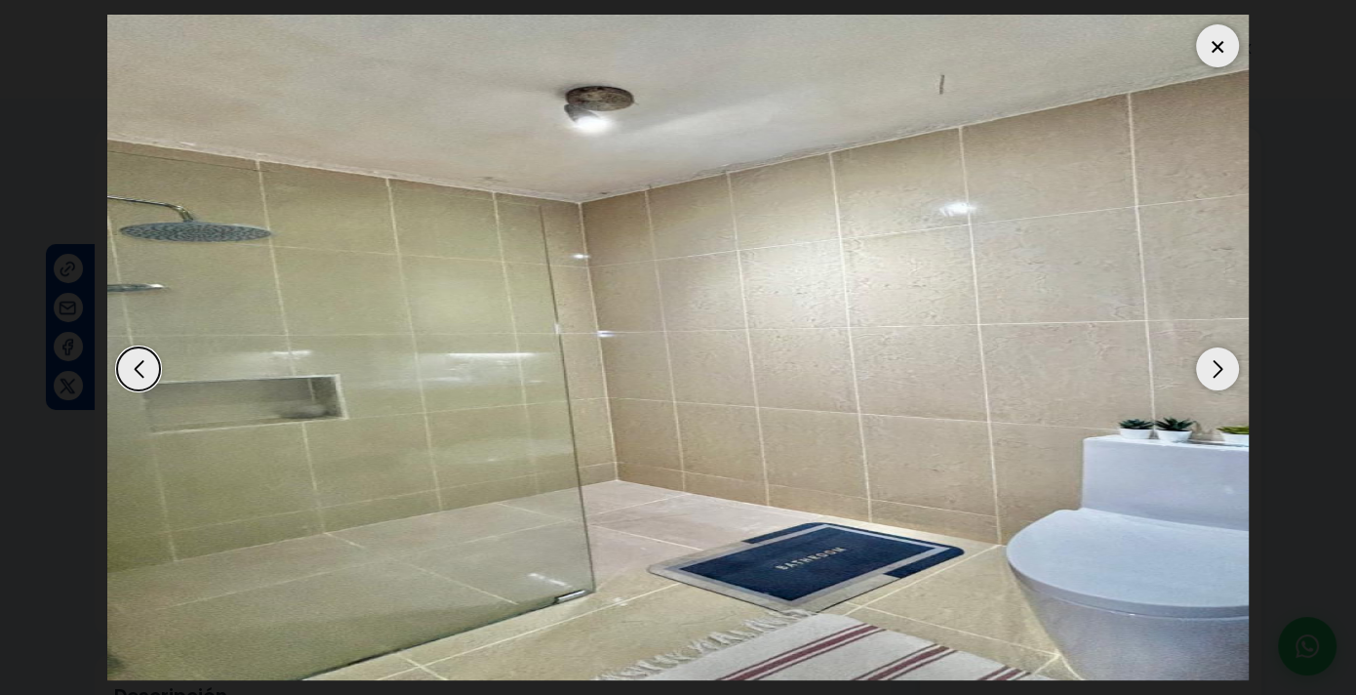
click at [1196, 369] on div "Next slide" at bounding box center [1217, 368] width 43 height 43
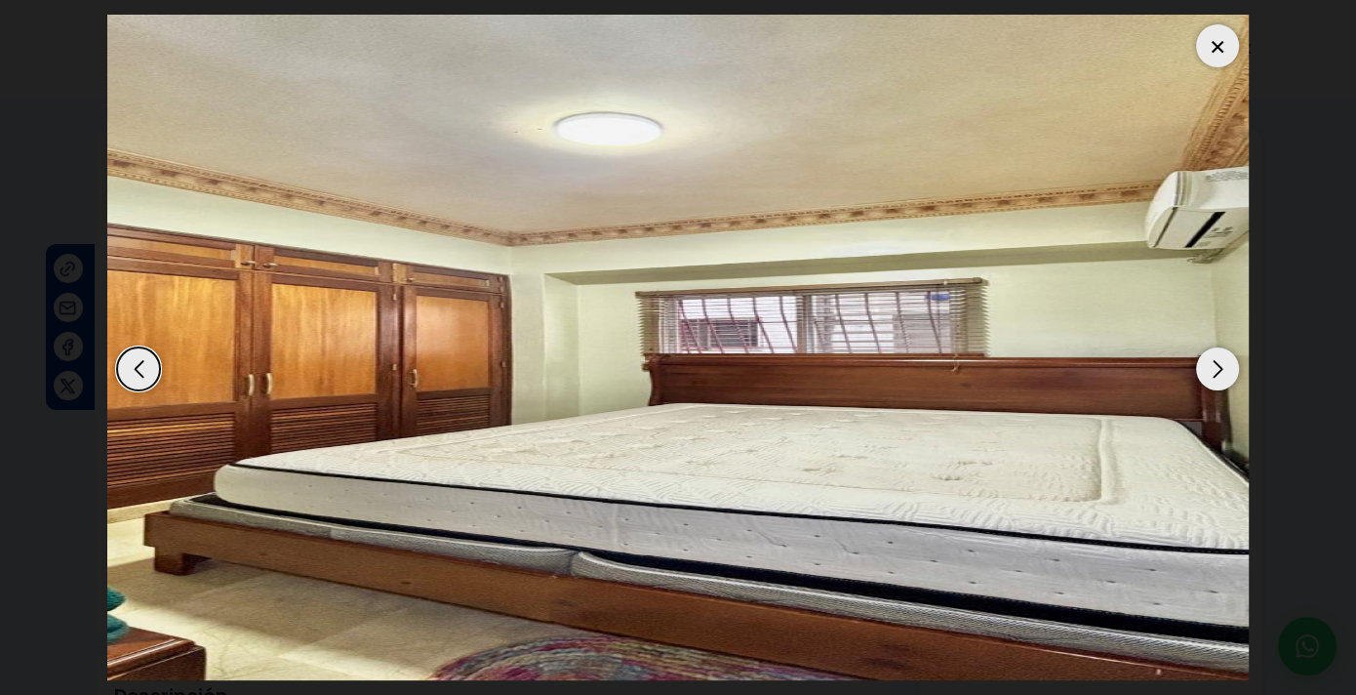
click at [1196, 369] on div "Next slide" at bounding box center [1217, 368] width 43 height 43
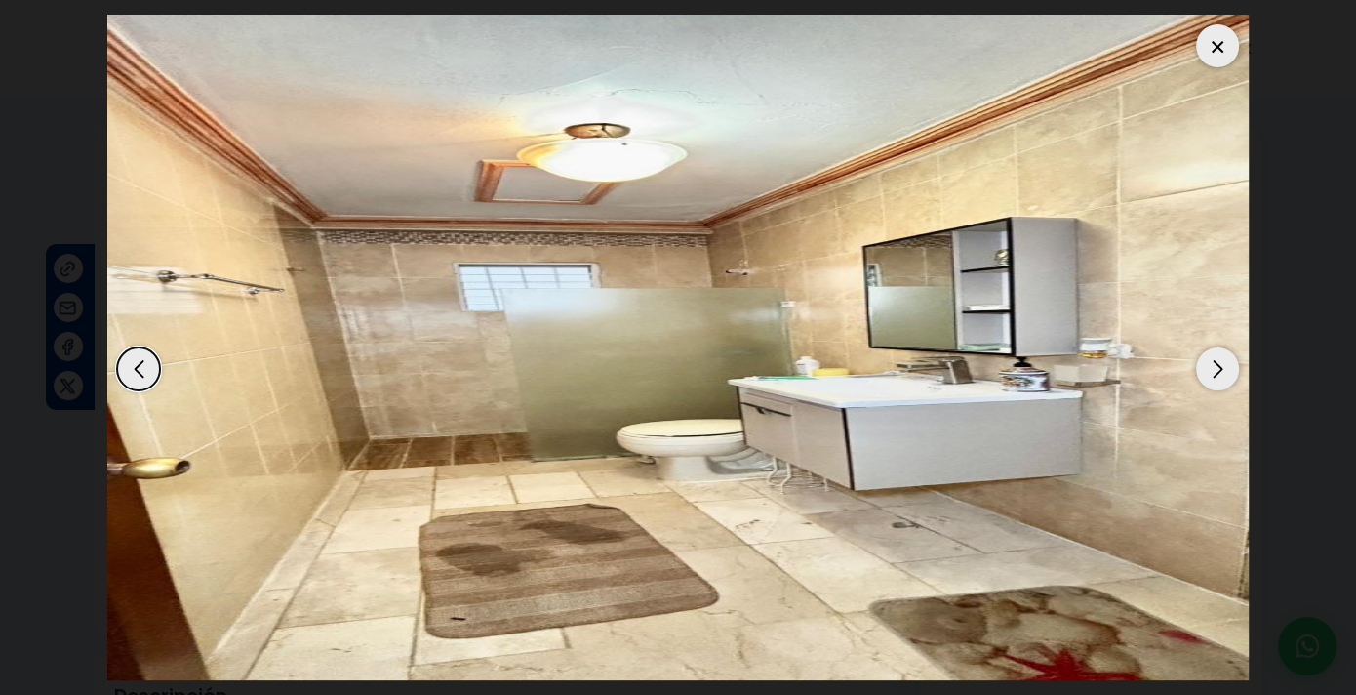
click at [1196, 369] on div "Next slide" at bounding box center [1217, 368] width 43 height 43
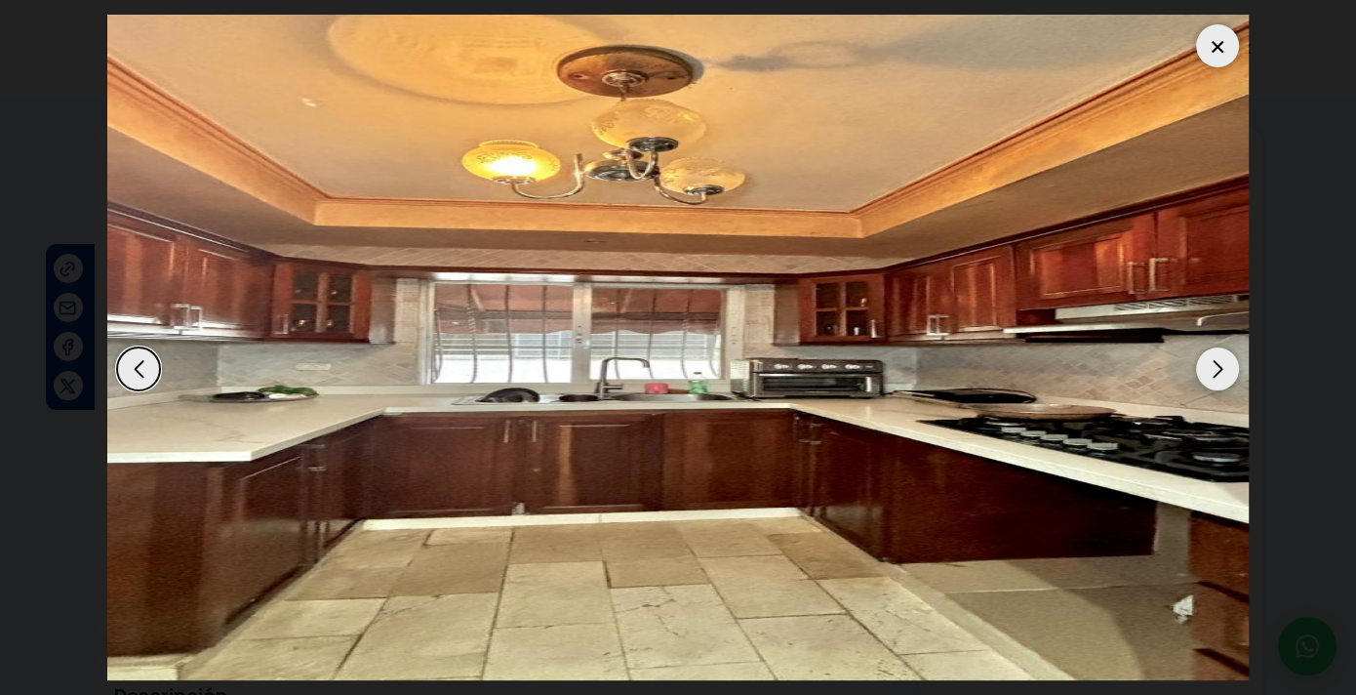
click at [1195, 369] on img "11 / 14" at bounding box center [678, 348] width 1142 height 666
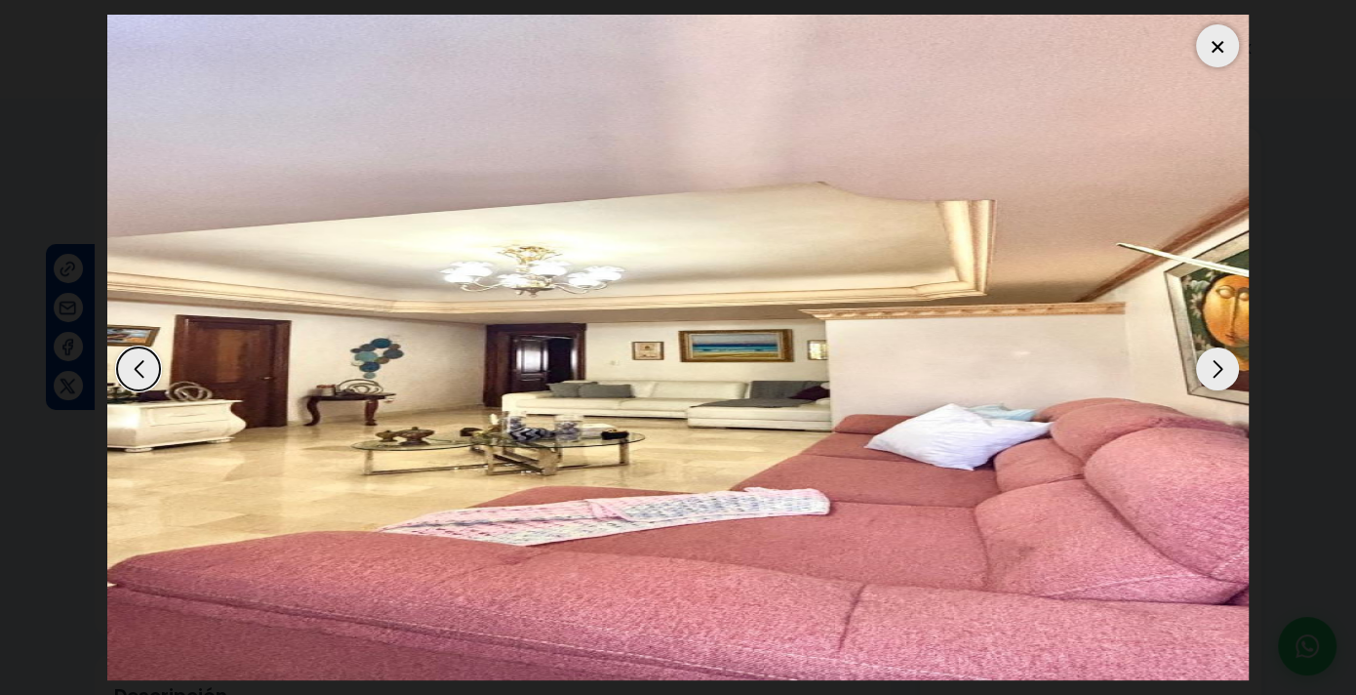
click at [1194, 369] on img "1 / 14" at bounding box center [678, 348] width 1142 height 666
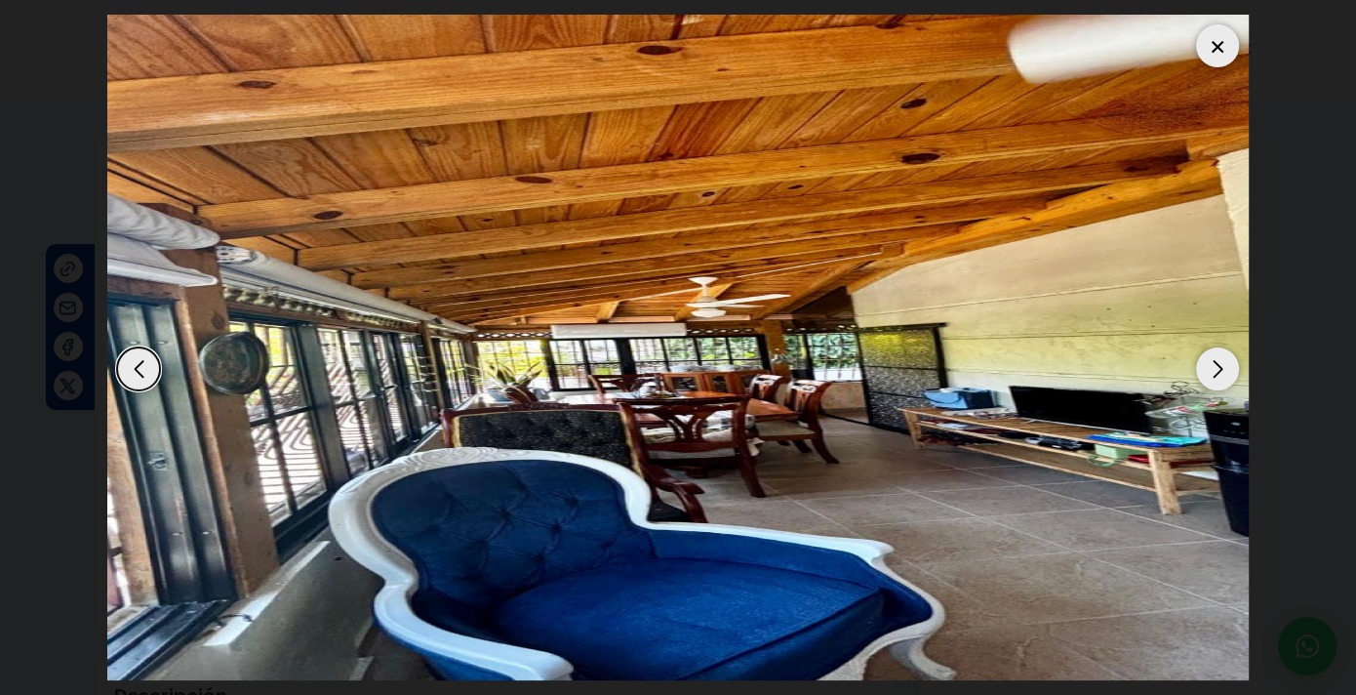
click at [1194, 369] on img "14 / 14" at bounding box center [678, 348] width 1142 height 666
click at [1215, 41] on div at bounding box center [1217, 45] width 43 height 43
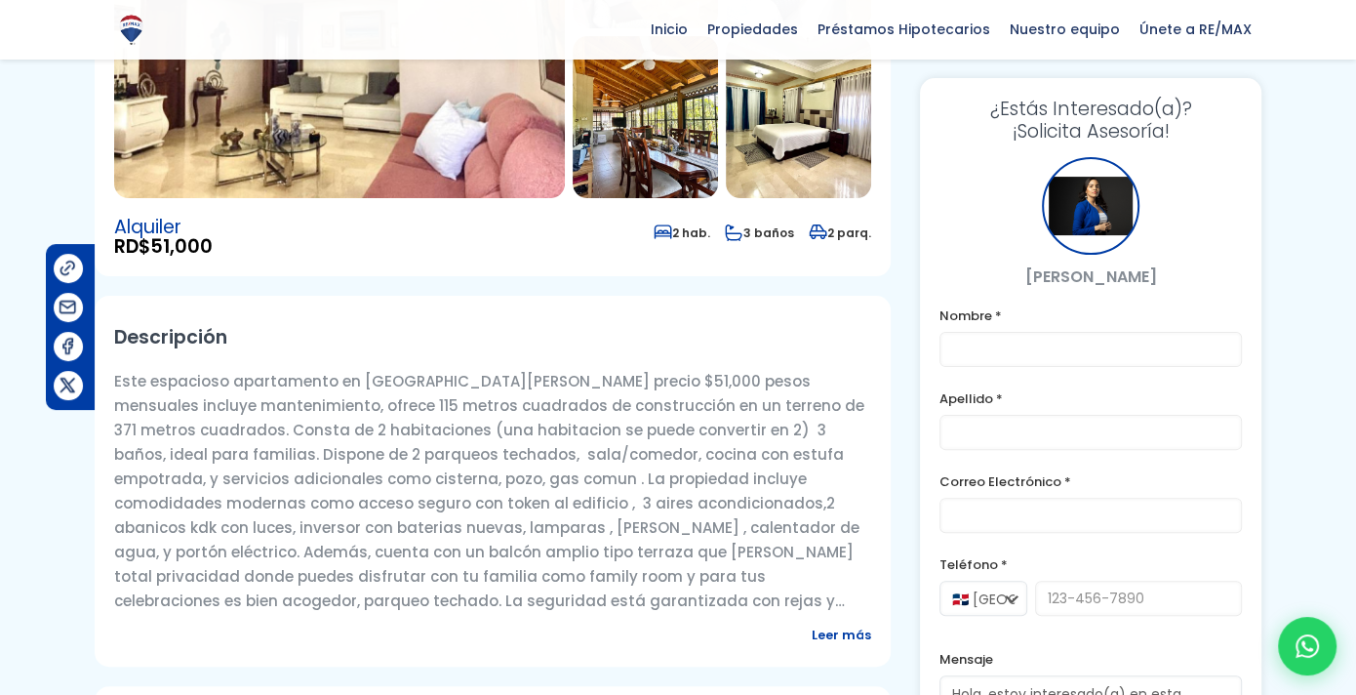
scroll to position [390, 0]
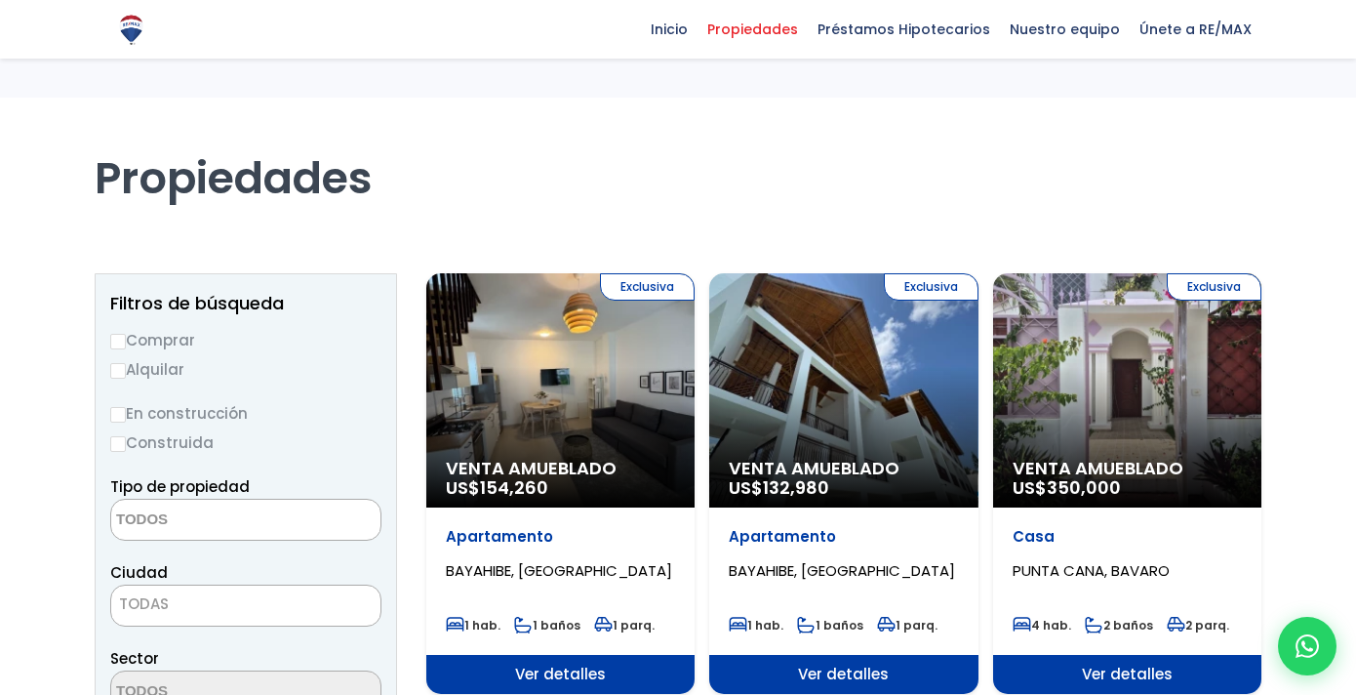
select select
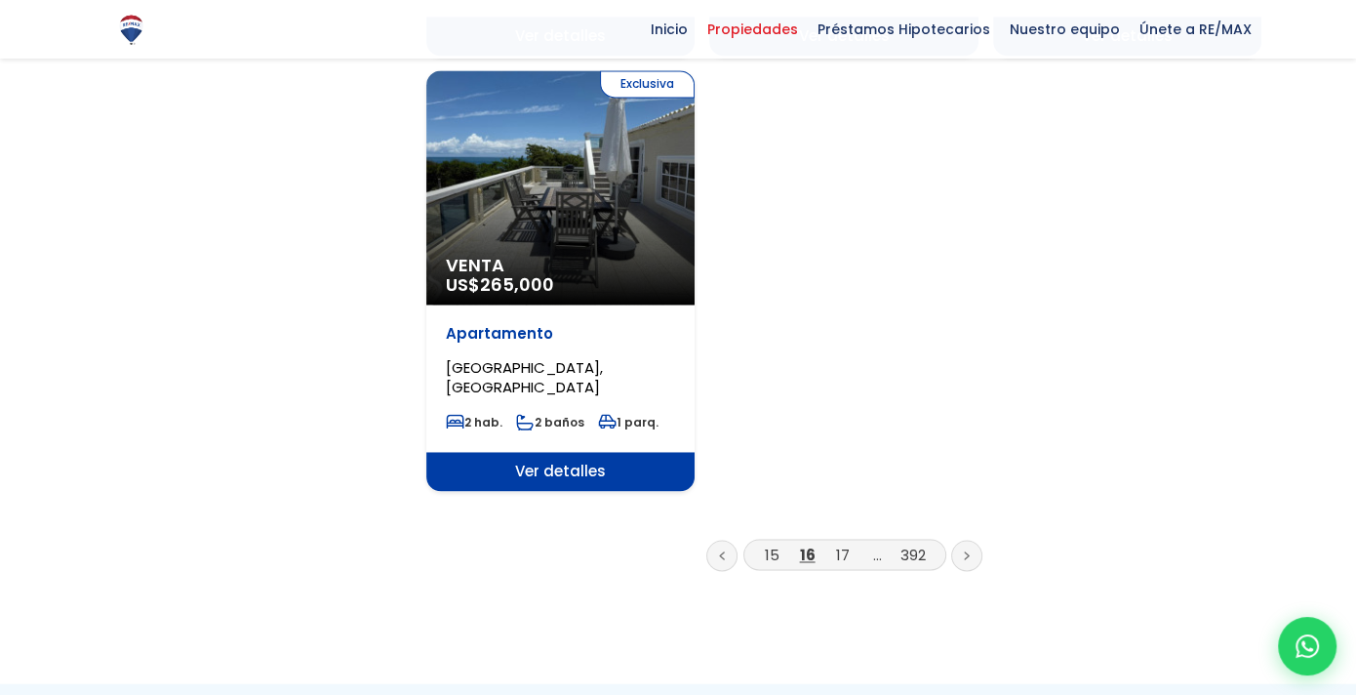
scroll to position [2440, 0]
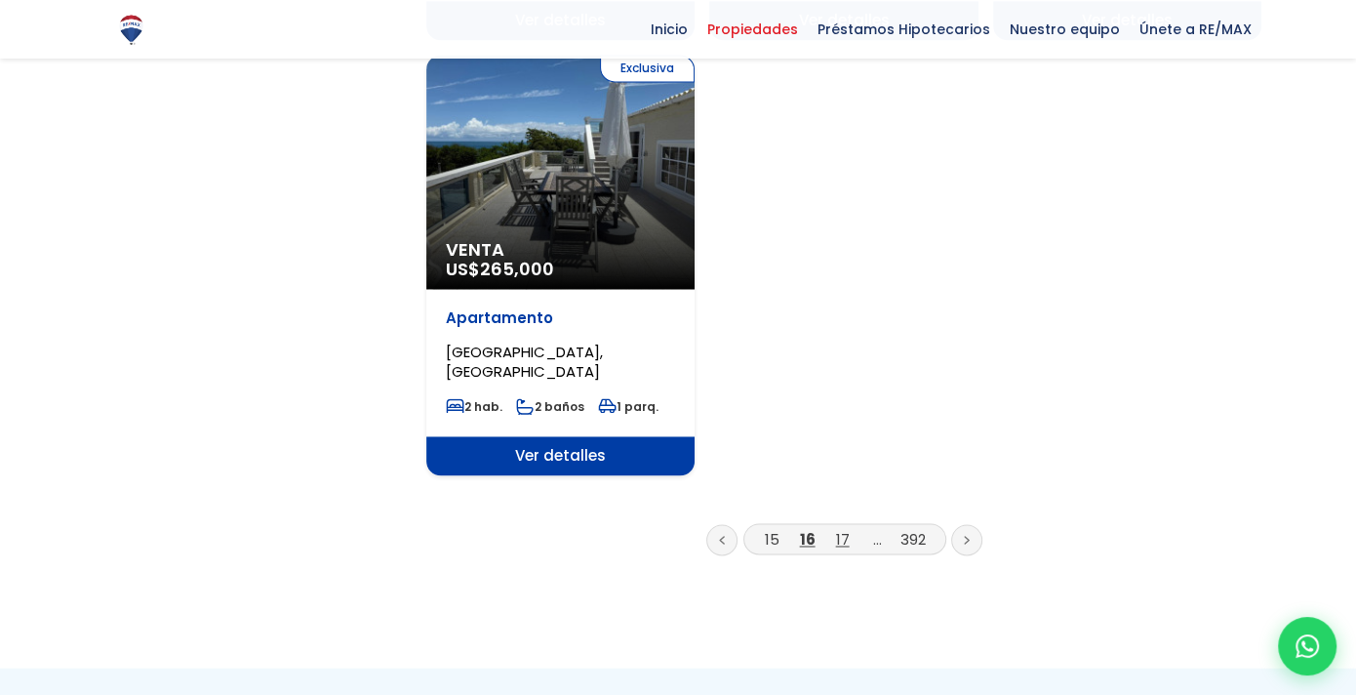
click at [848, 529] on link "17" at bounding box center [843, 539] width 14 height 20
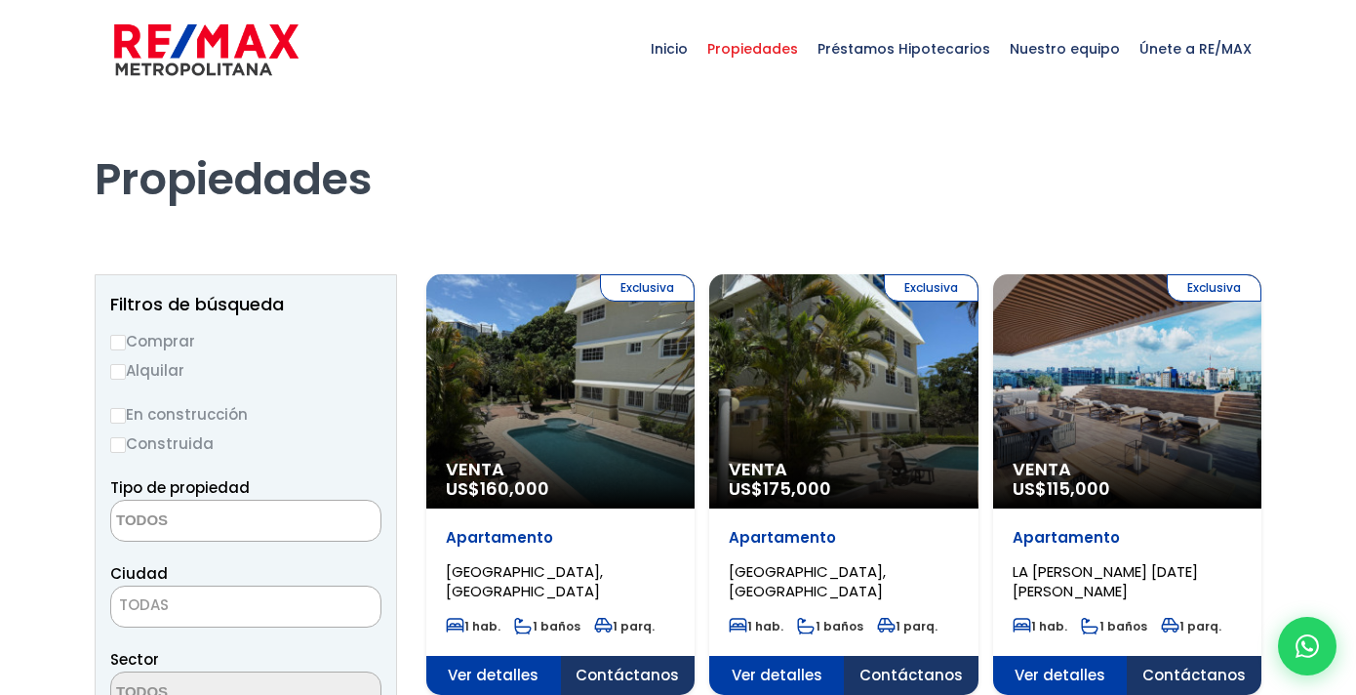
select select
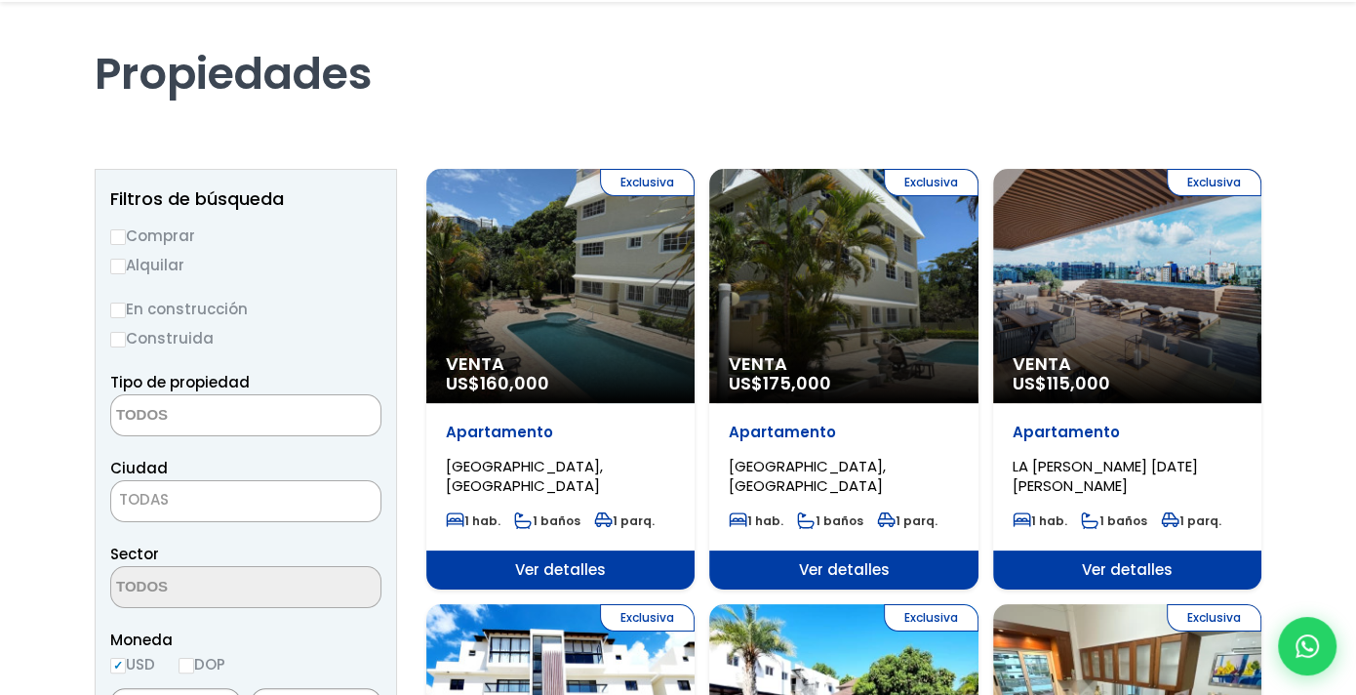
scroll to position [195, 0]
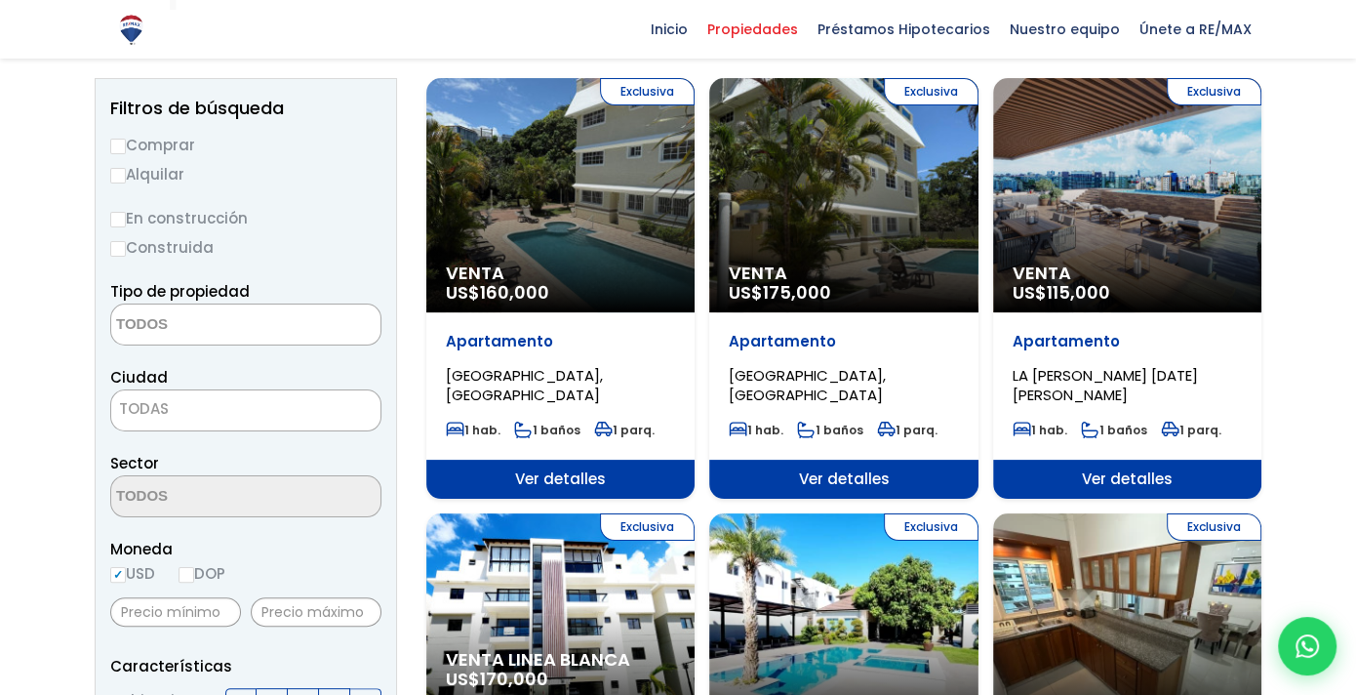
click at [1172, 231] on div "Exclusiva Venta US$ 115,000" at bounding box center [1127, 195] width 268 height 234
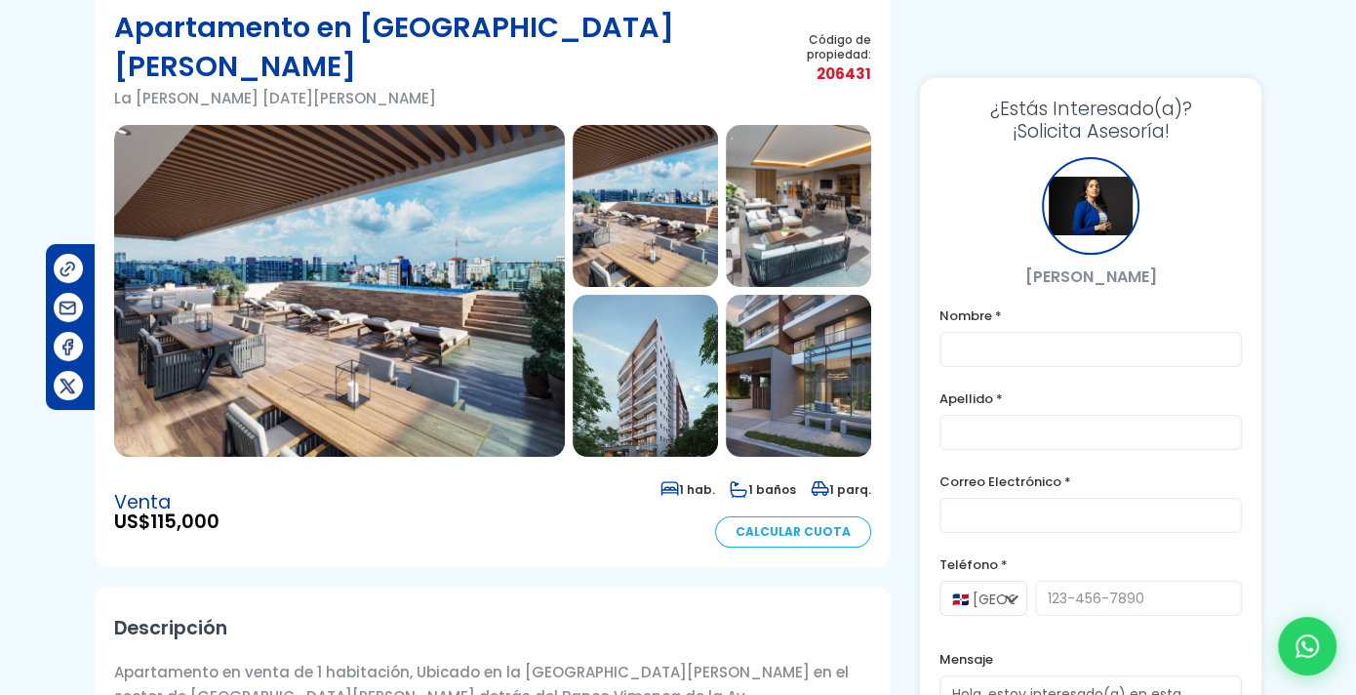
scroll to position [195, 0]
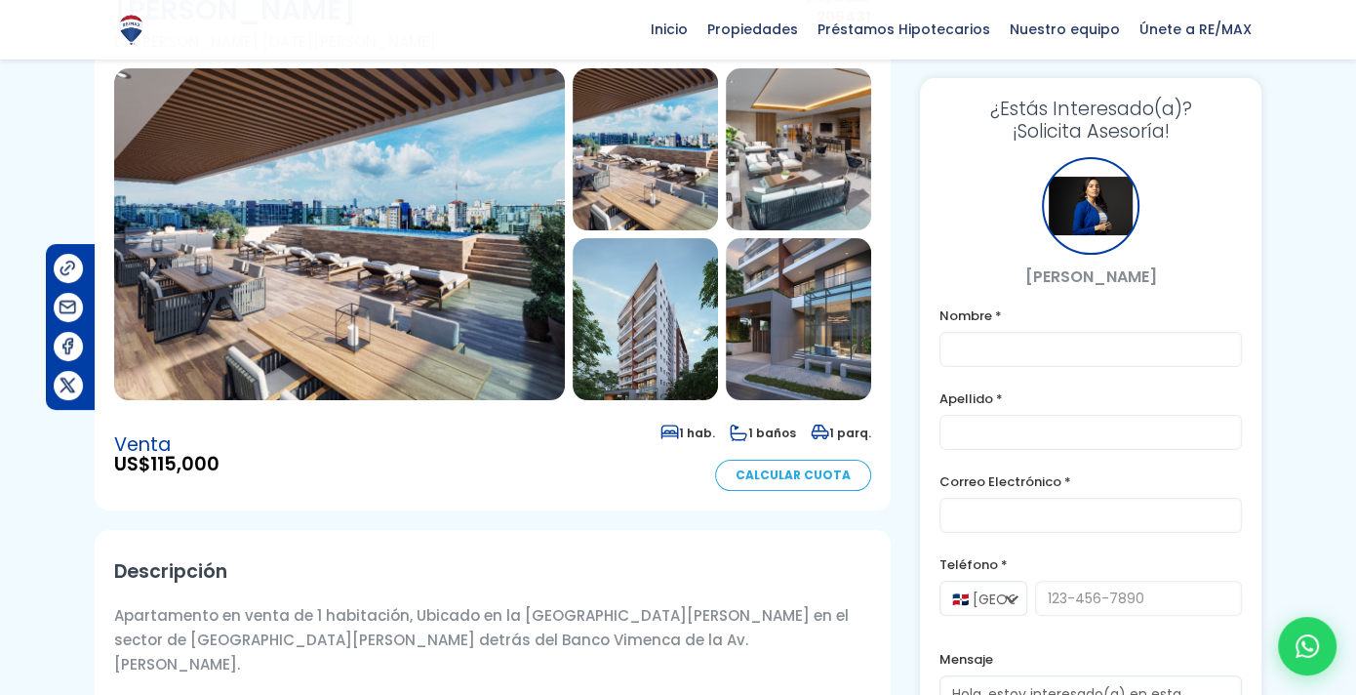
click at [358, 246] on img at bounding box center [339, 234] width 451 height 332
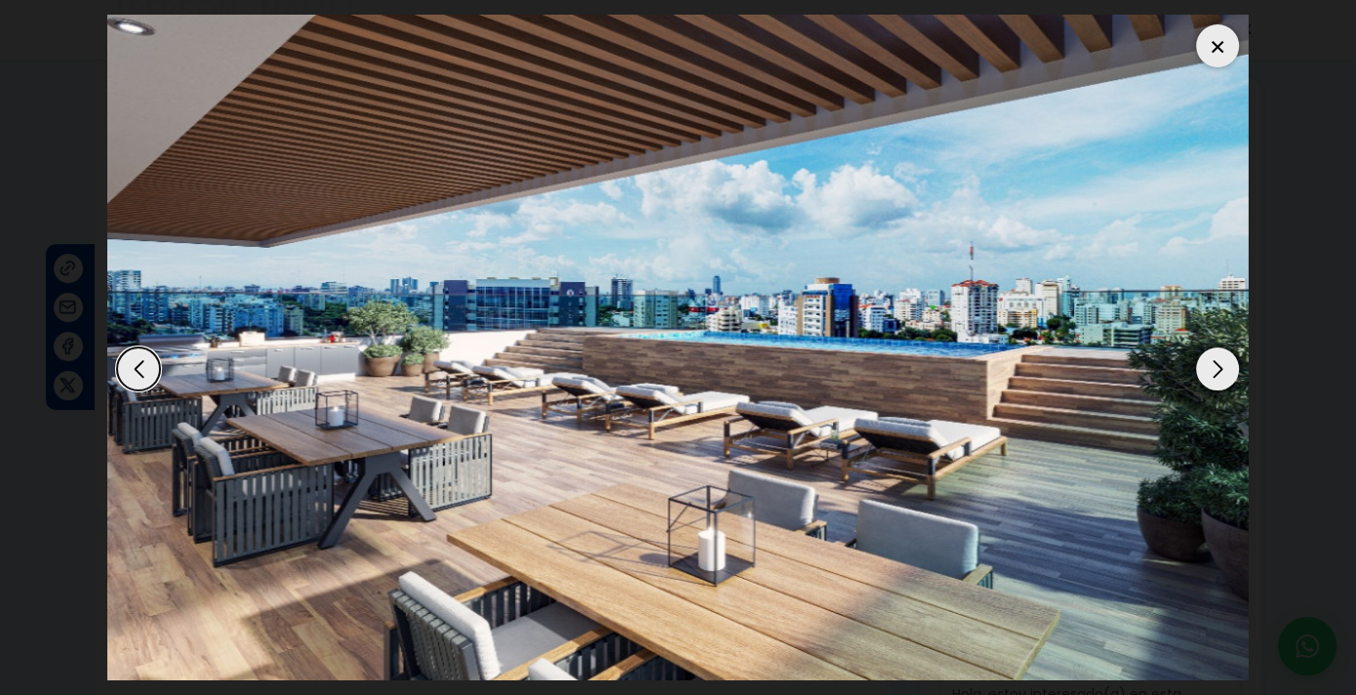
click at [1224, 367] on div "Next slide" at bounding box center [1217, 368] width 43 height 43
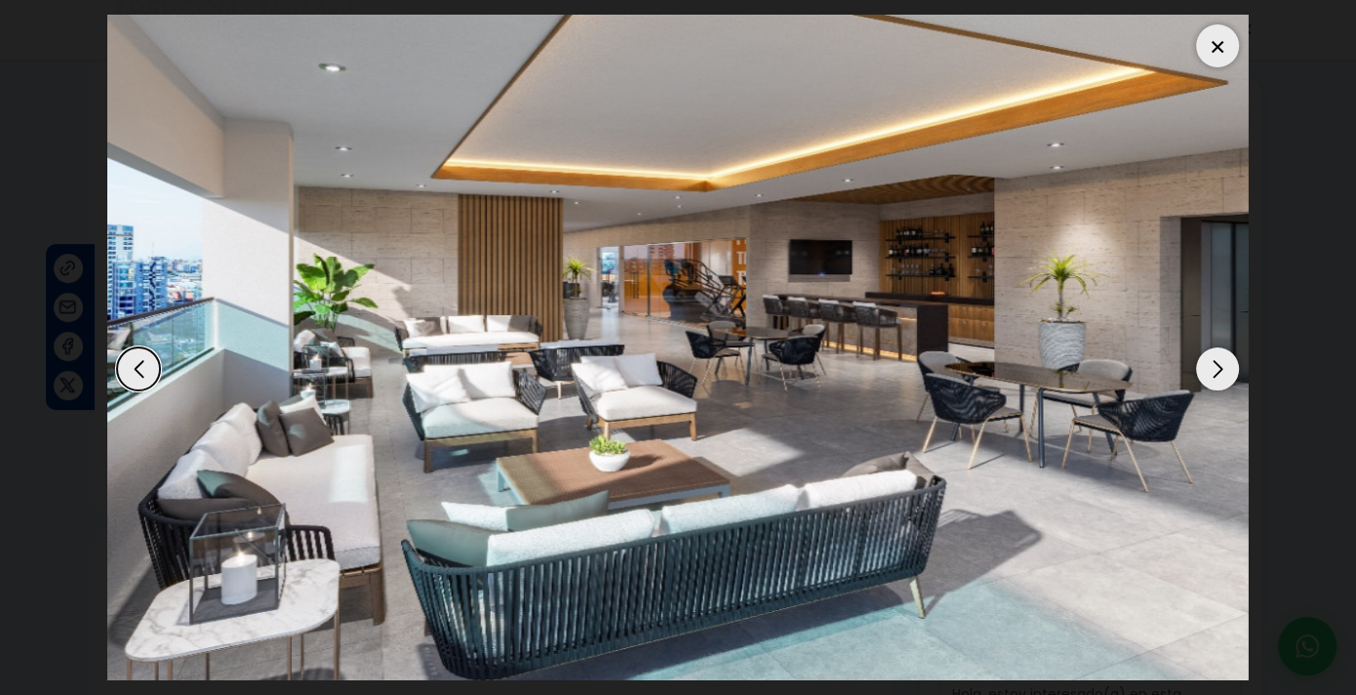
click at [1224, 367] on div "Next slide" at bounding box center [1217, 368] width 43 height 43
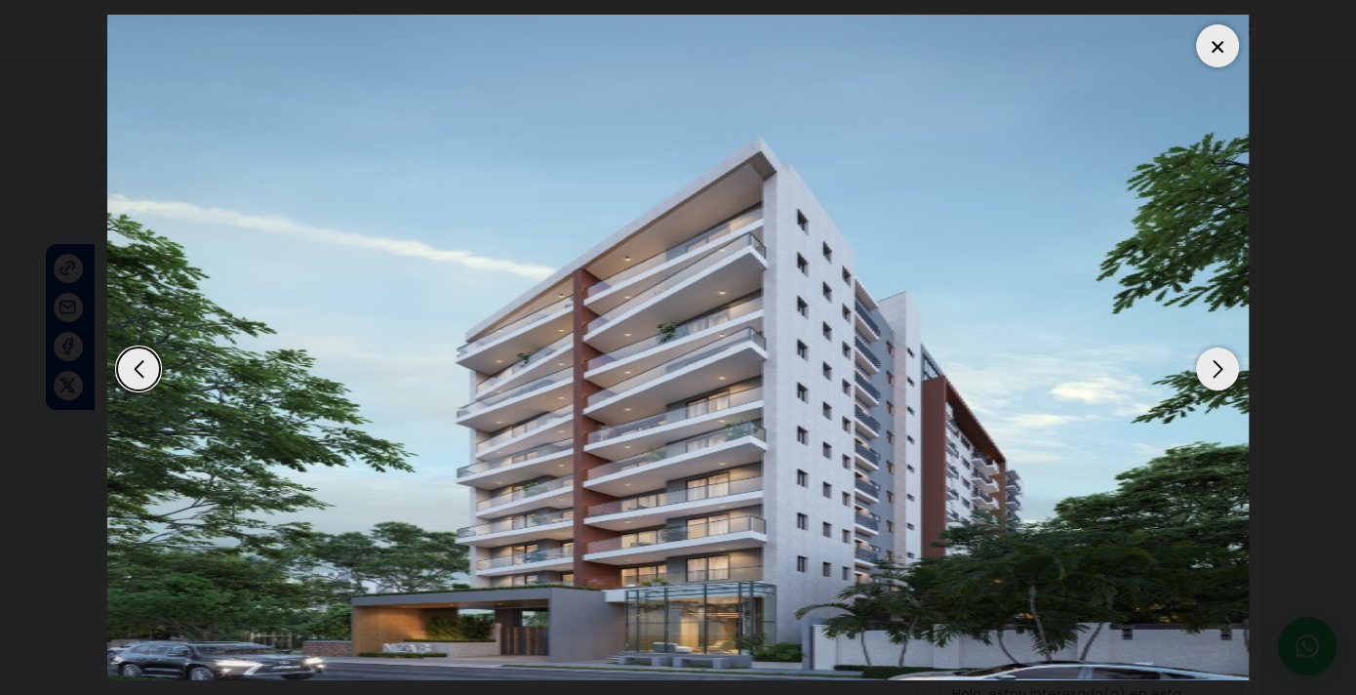
click at [1224, 367] on div "Next slide" at bounding box center [1217, 368] width 43 height 43
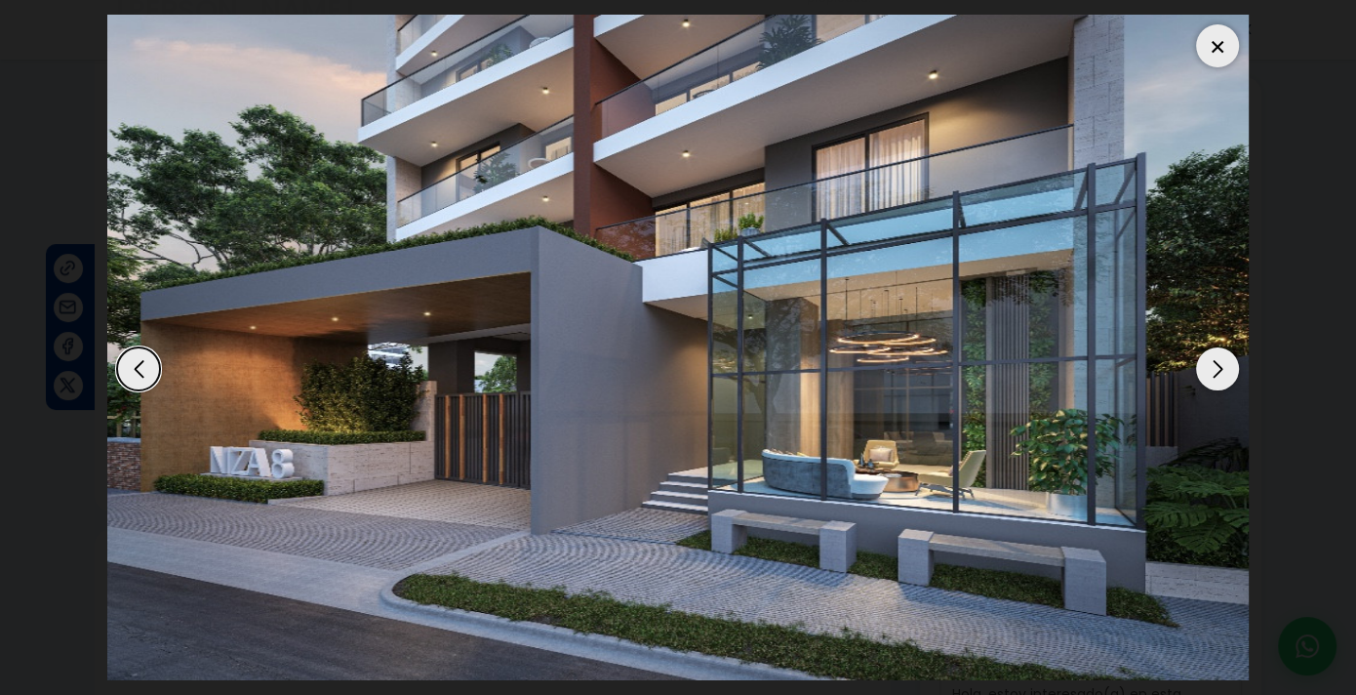
click at [1224, 367] on div "Next slide" at bounding box center [1217, 368] width 43 height 43
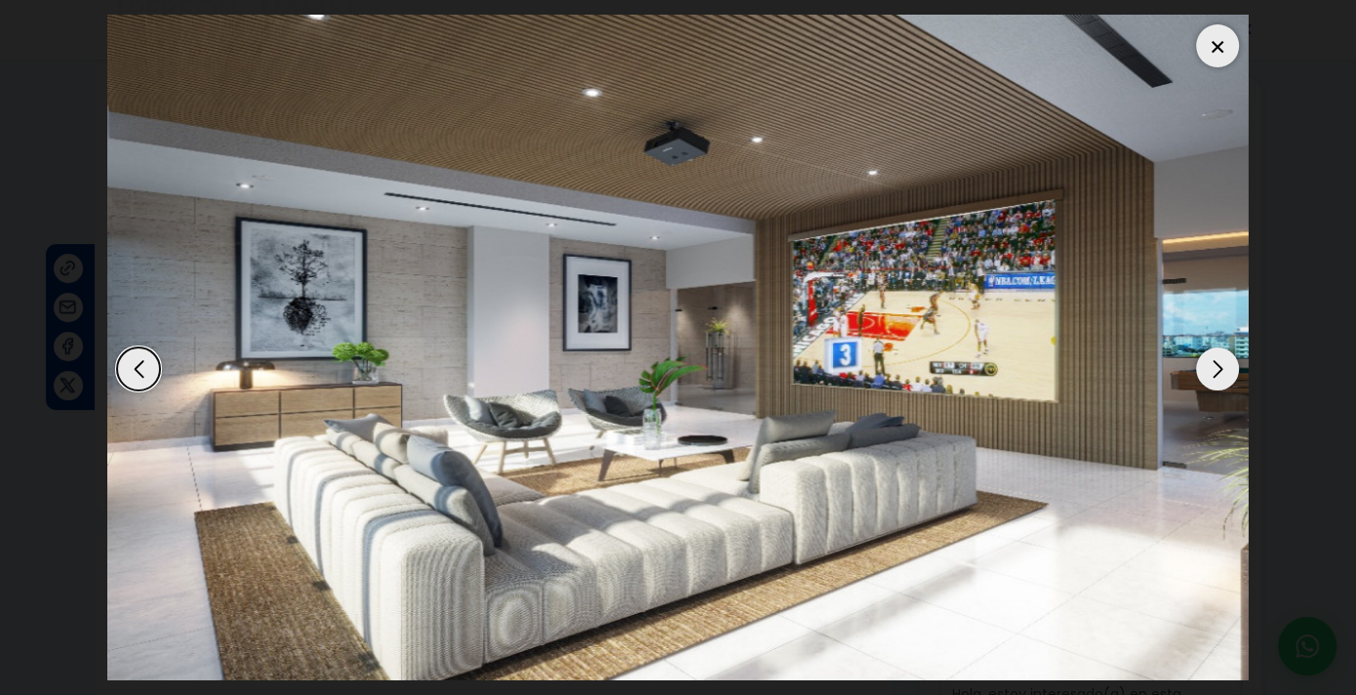
click at [1224, 367] on div "Next slide" at bounding box center [1217, 368] width 43 height 43
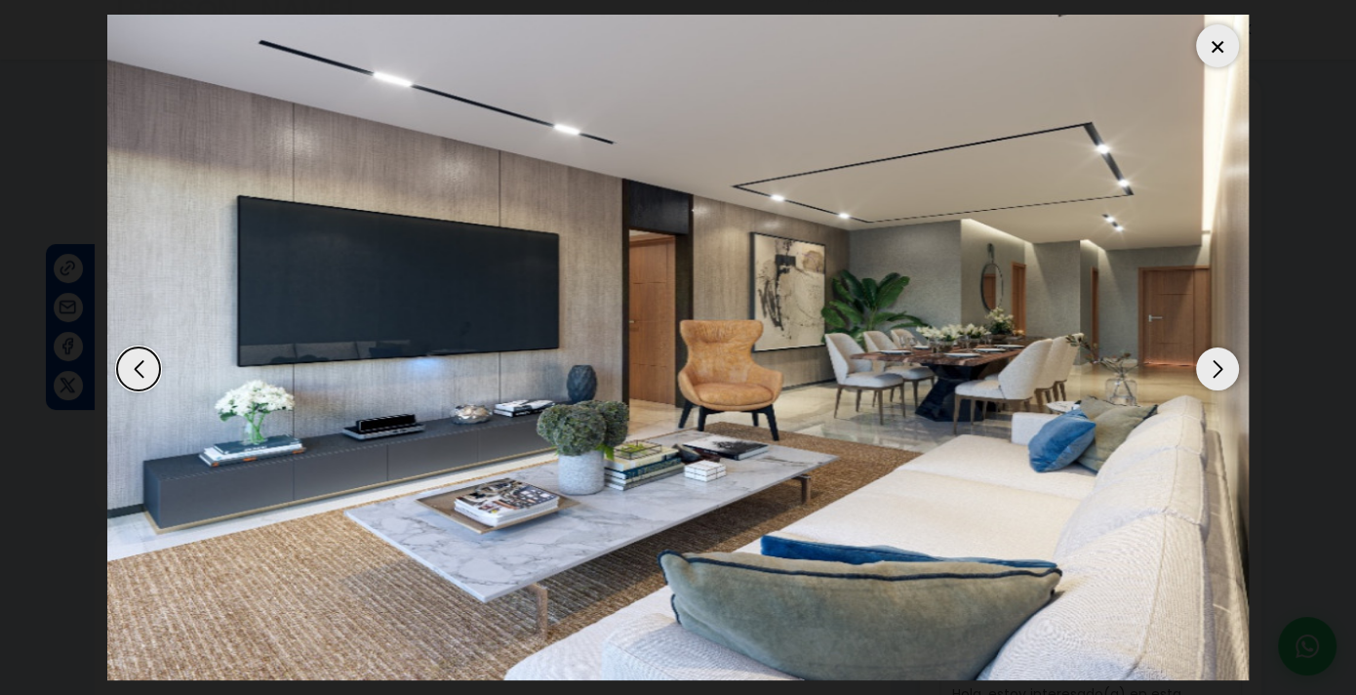
click at [1224, 367] on div "Next slide" at bounding box center [1217, 368] width 43 height 43
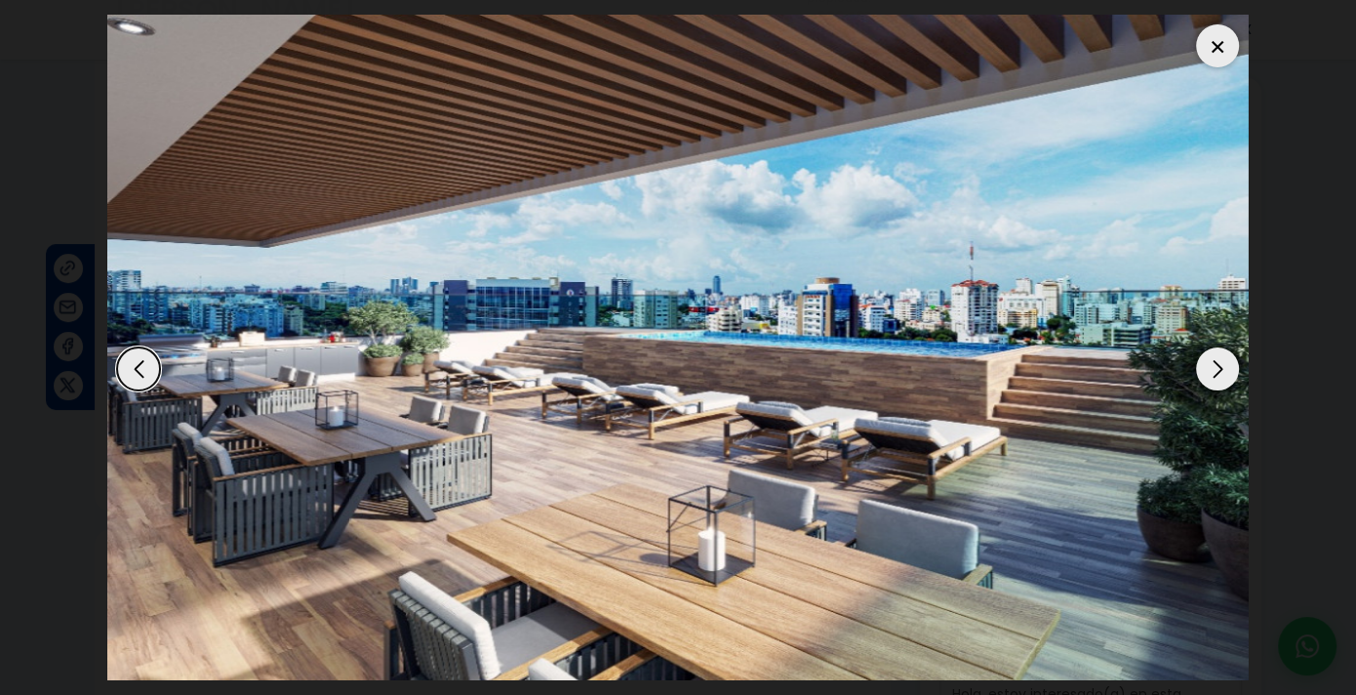
click at [1224, 367] on div "Next slide" at bounding box center [1217, 368] width 43 height 43
click at [1224, 369] on div "Next slide" at bounding box center [1217, 368] width 43 height 43
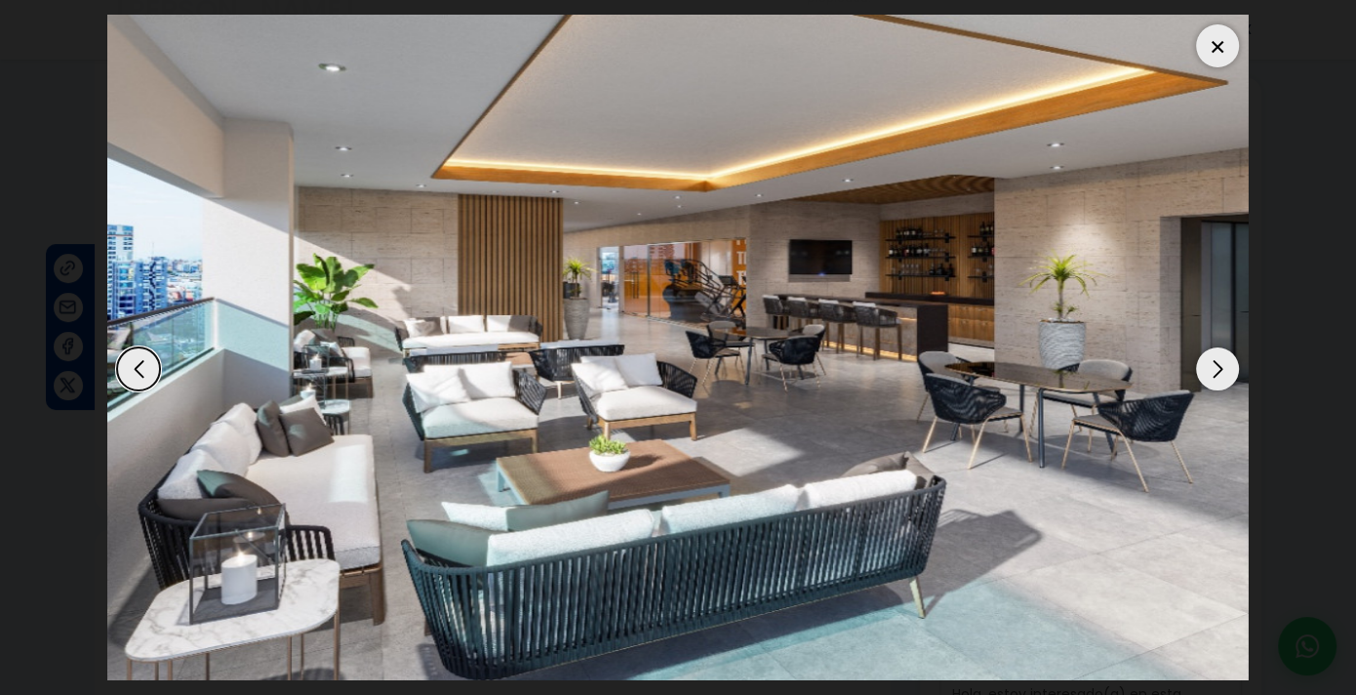
click at [1224, 369] on div "Next slide" at bounding box center [1217, 368] width 43 height 43
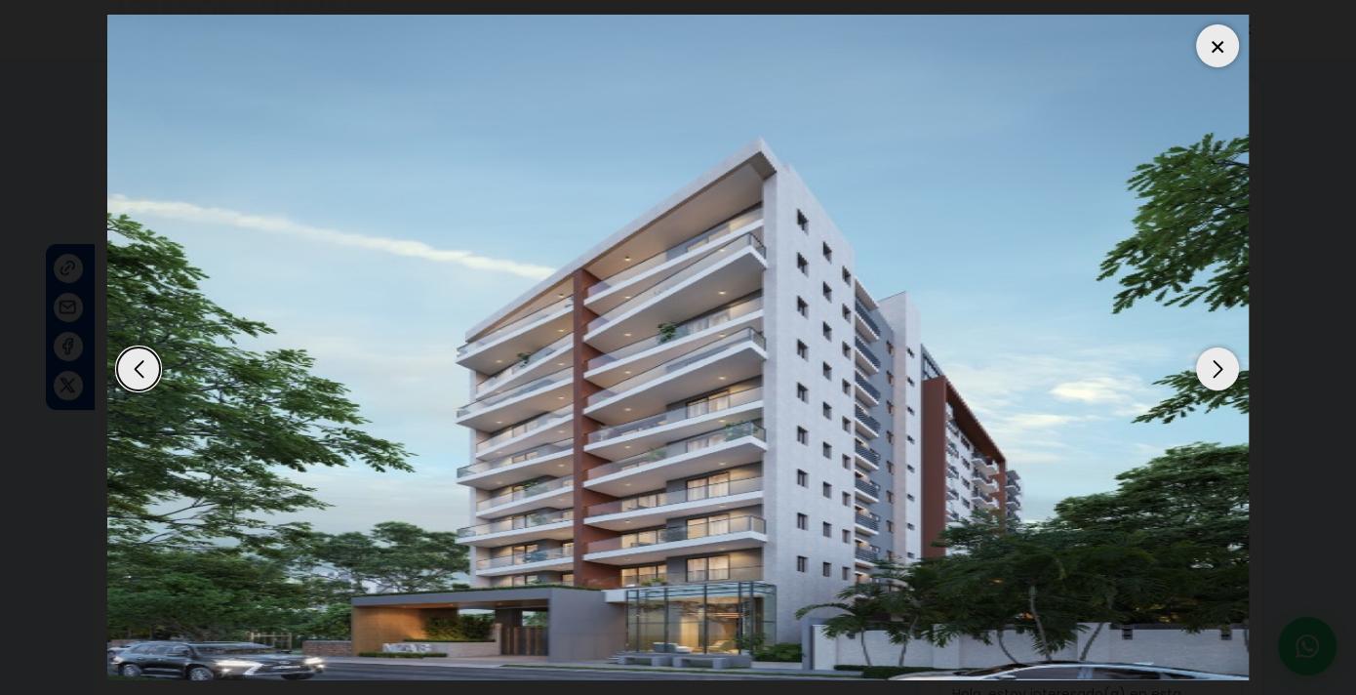
click at [1224, 369] on div "Next slide" at bounding box center [1217, 368] width 43 height 43
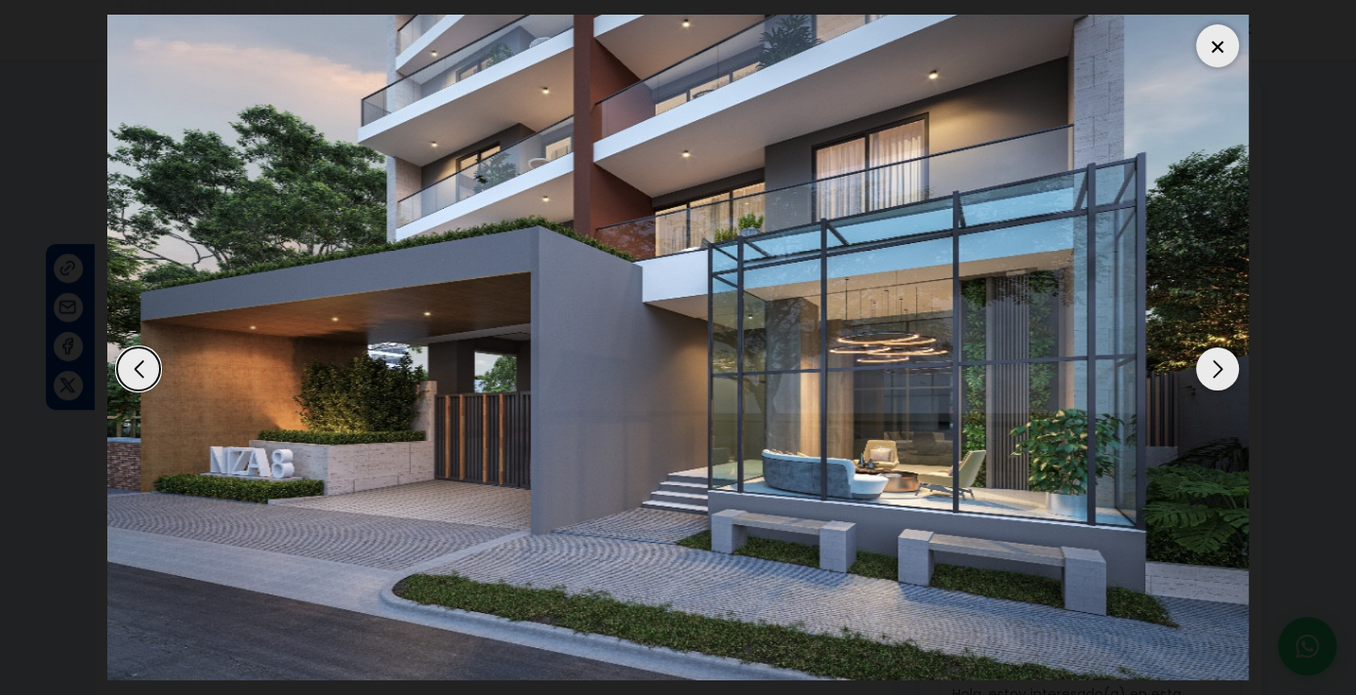
click at [1224, 371] on div "Next slide" at bounding box center [1217, 368] width 43 height 43
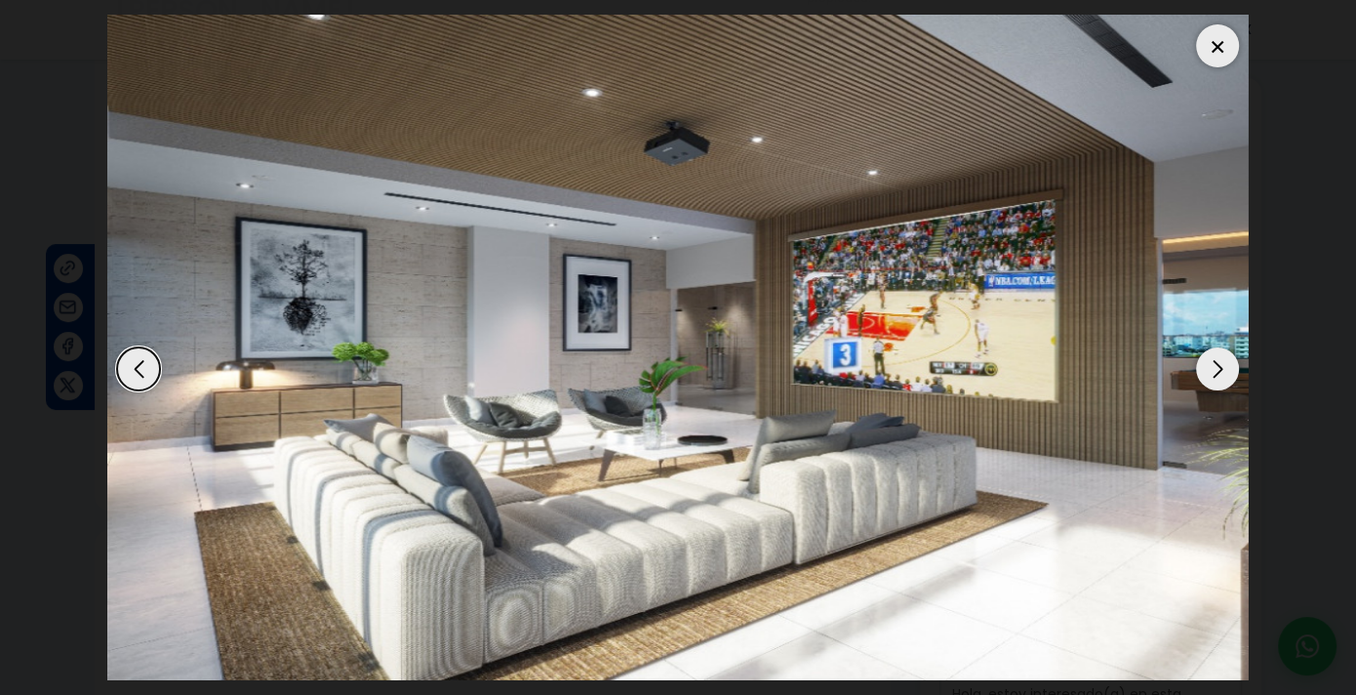
click at [1224, 371] on div "Next slide" at bounding box center [1217, 368] width 43 height 43
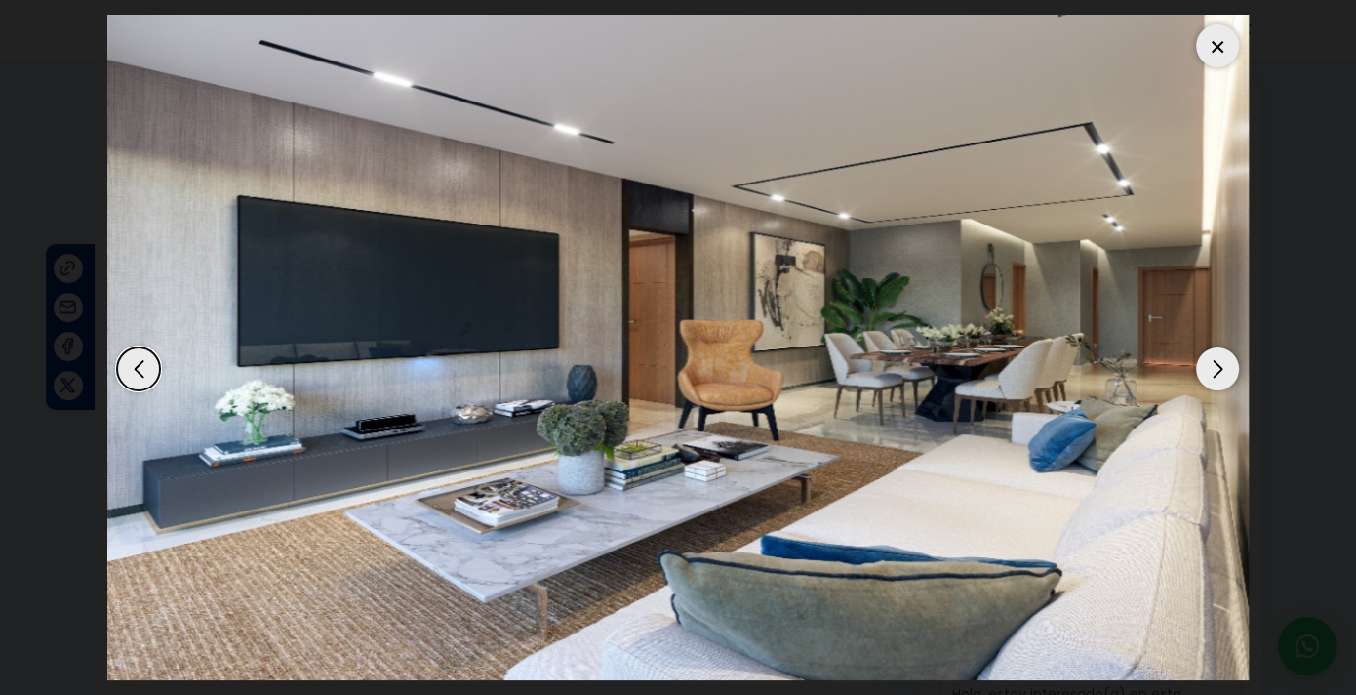
click at [1224, 371] on div "Next slide" at bounding box center [1217, 368] width 43 height 43
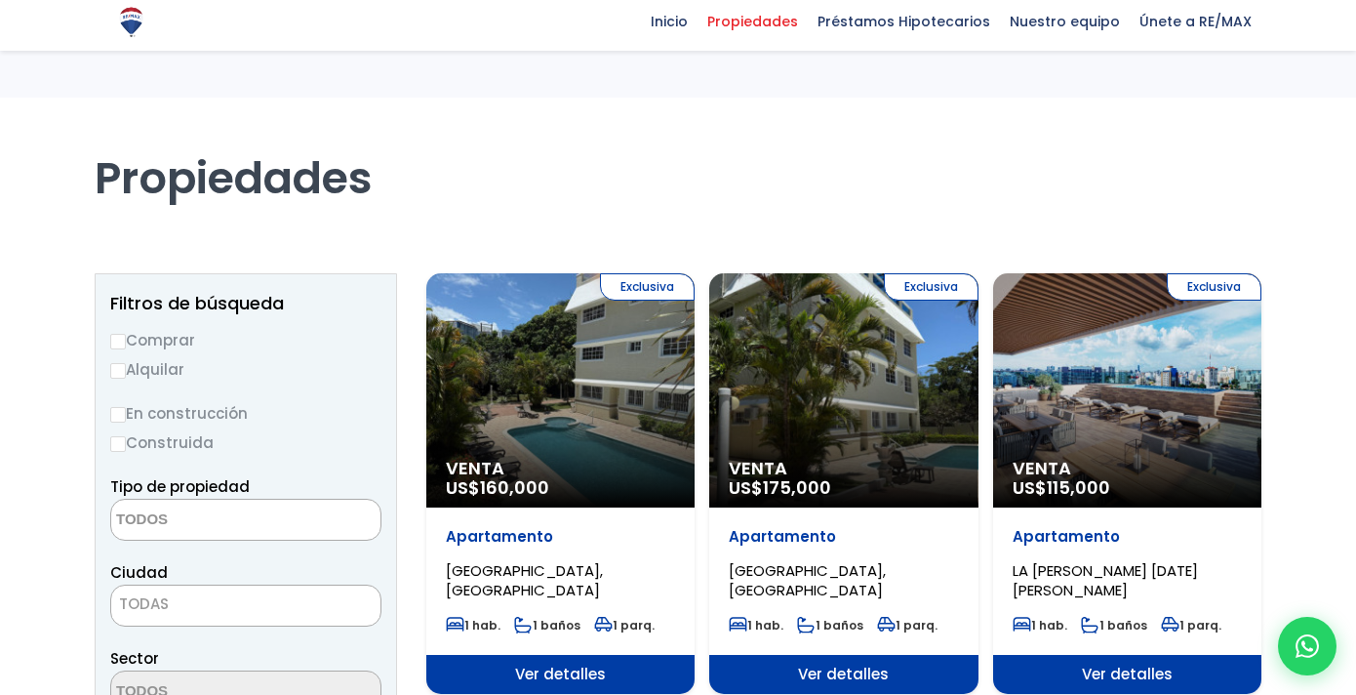
select select
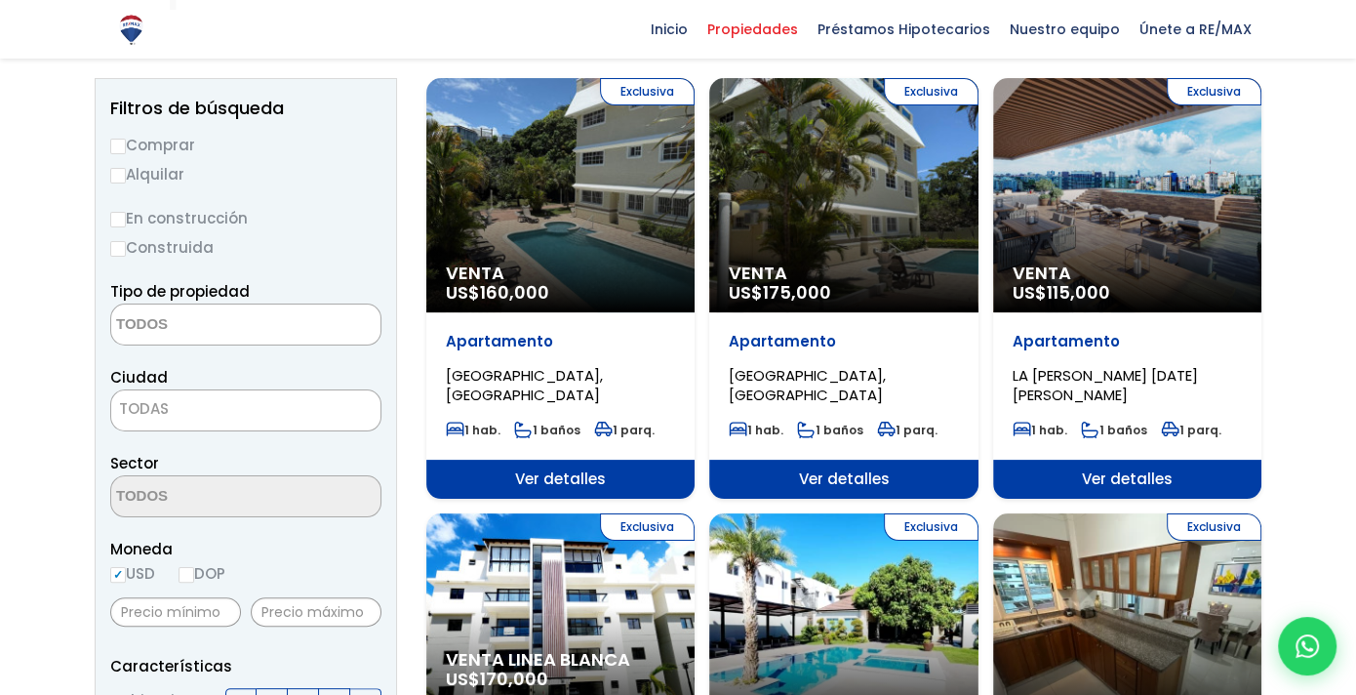
scroll to position [195, 0]
click at [1078, 252] on div "Exclusiva Venta US$ 115,000" at bounding box center [1127, 195] width 268 height 234
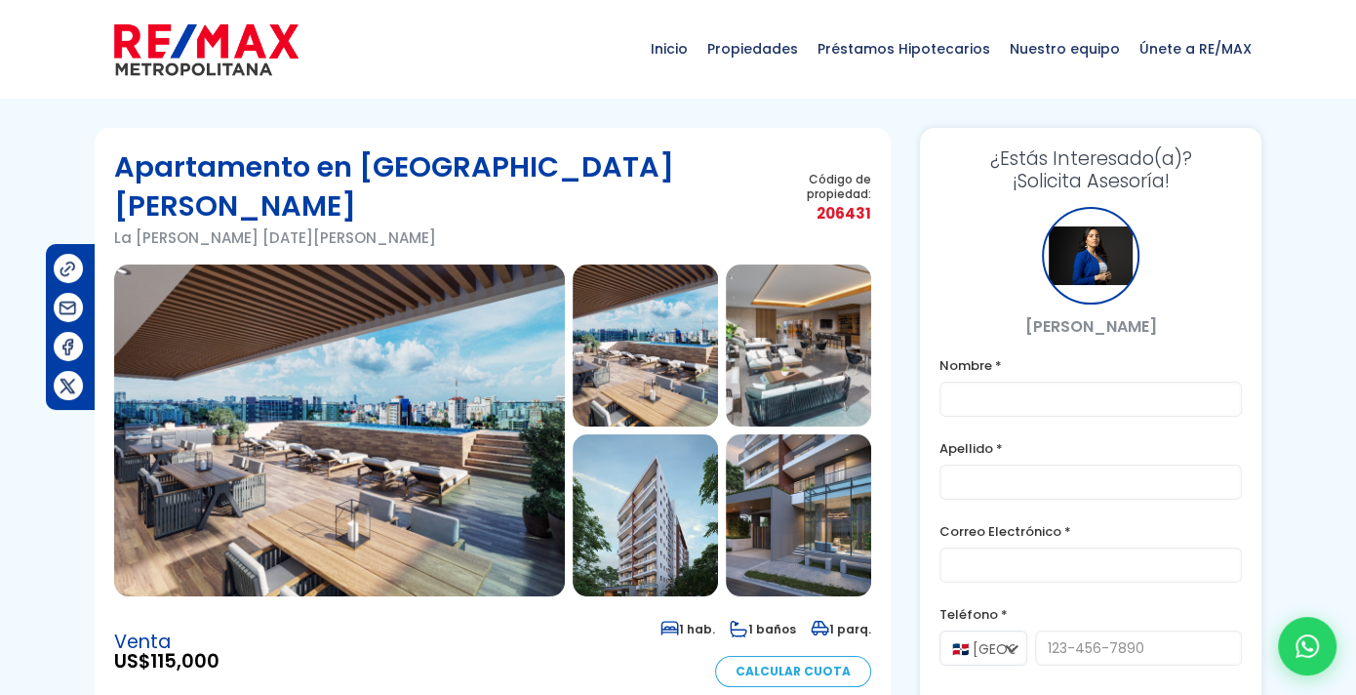
click at [664, 337] on img at bounding box center [645, 345] width 145 height 162
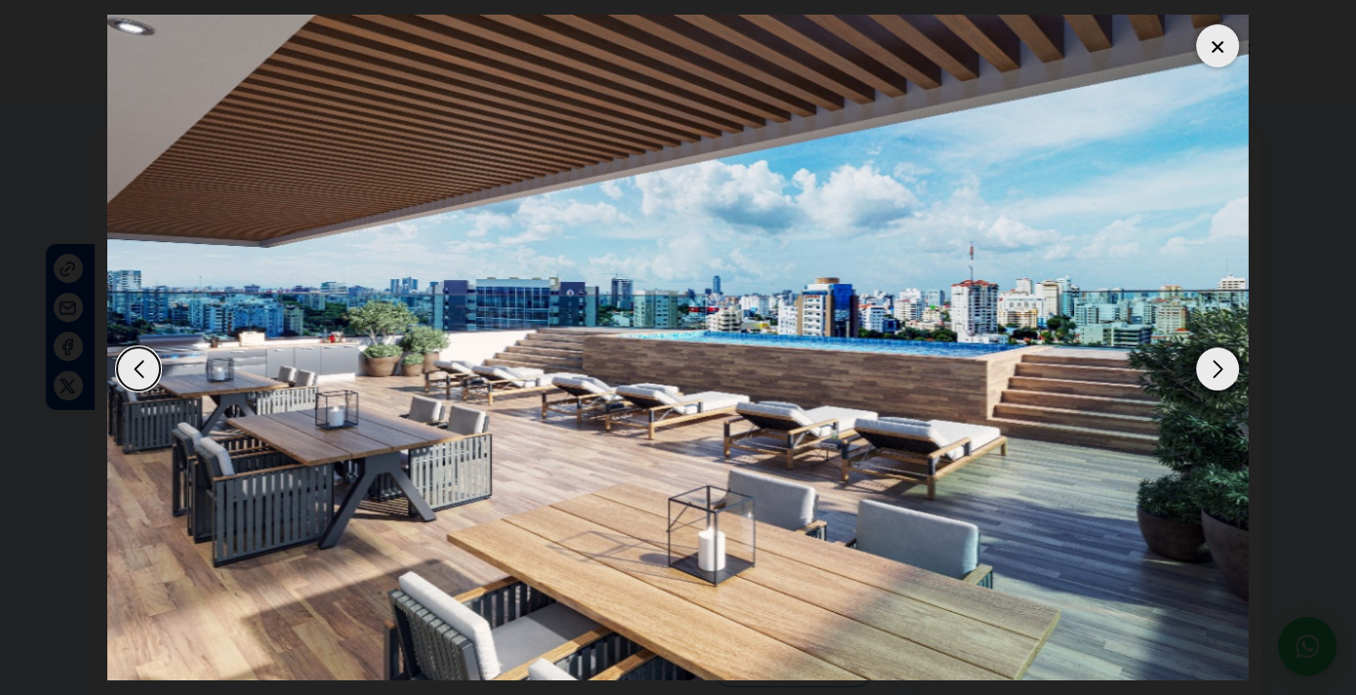
click at [1219, 364] on div "Next slide" at bounding box center [1217, 368] width 43 height 43
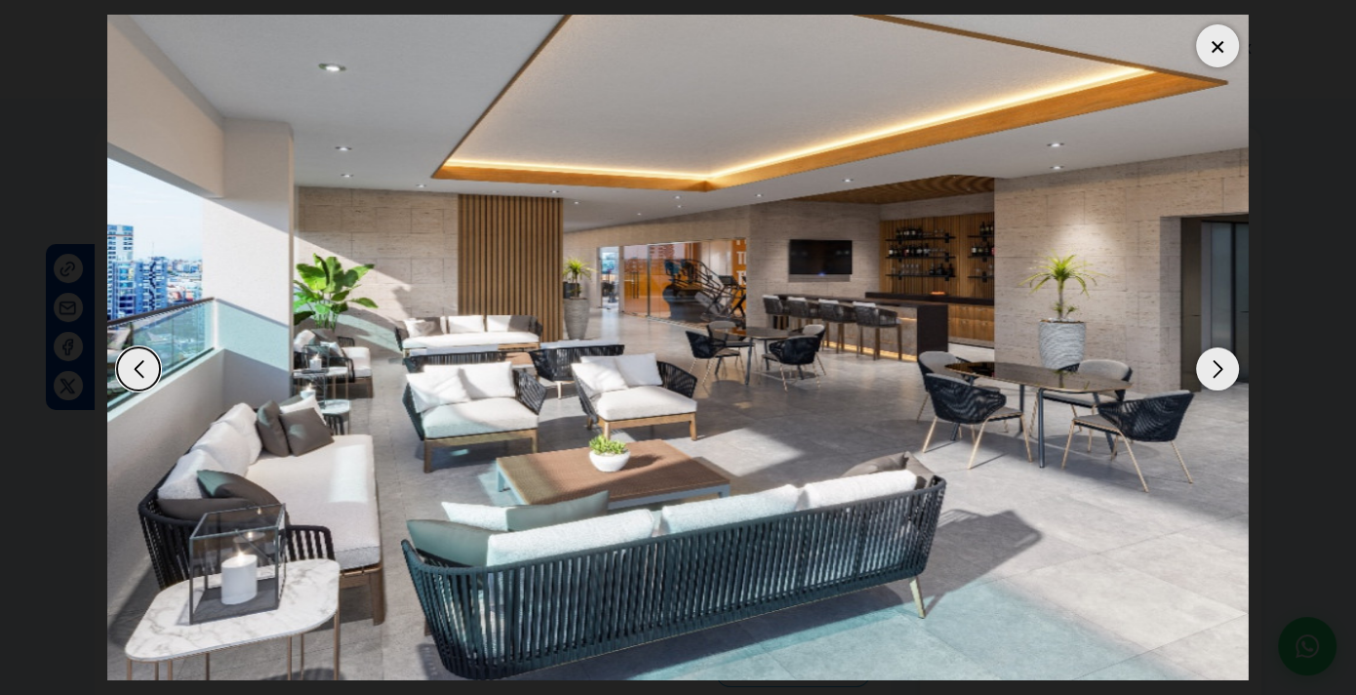
click at [1218, 364] on div "Next slide" at bounding box center [1217, 368] width 43 height 43
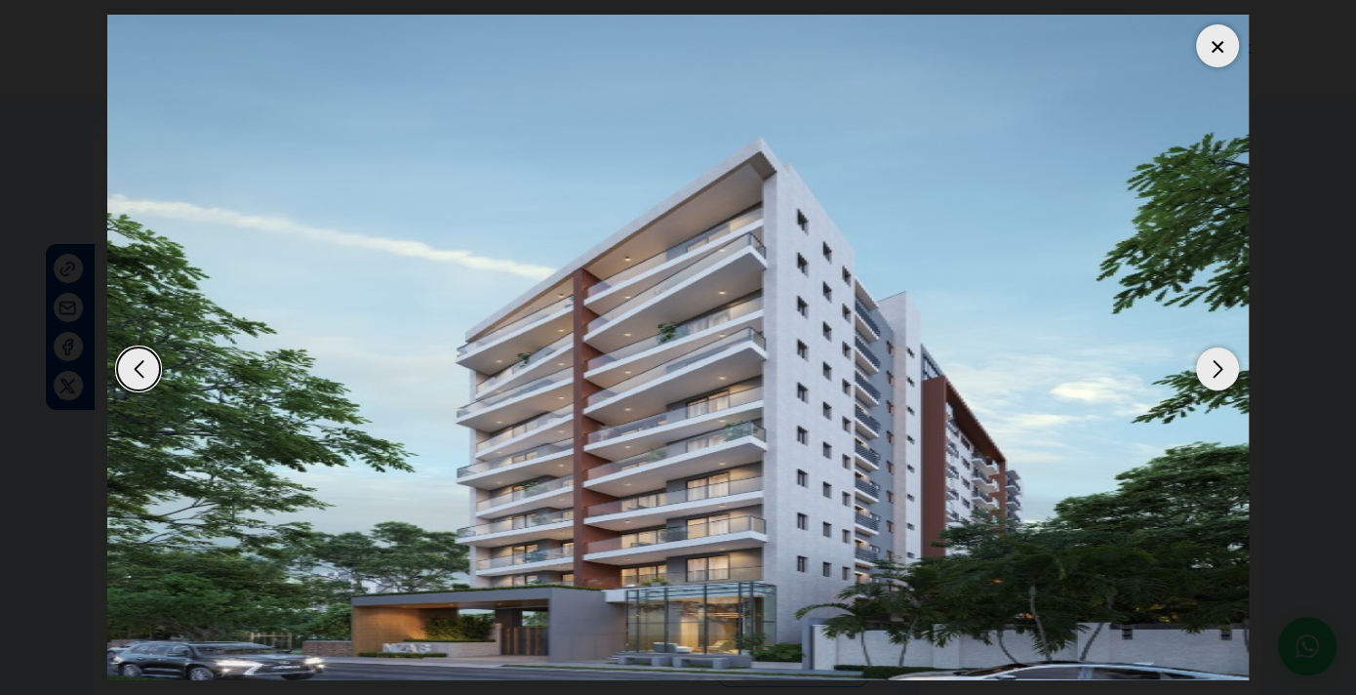
click at [1218, 364] on div "Next slide" at bounding box center [1217, 368] width 43 height 43
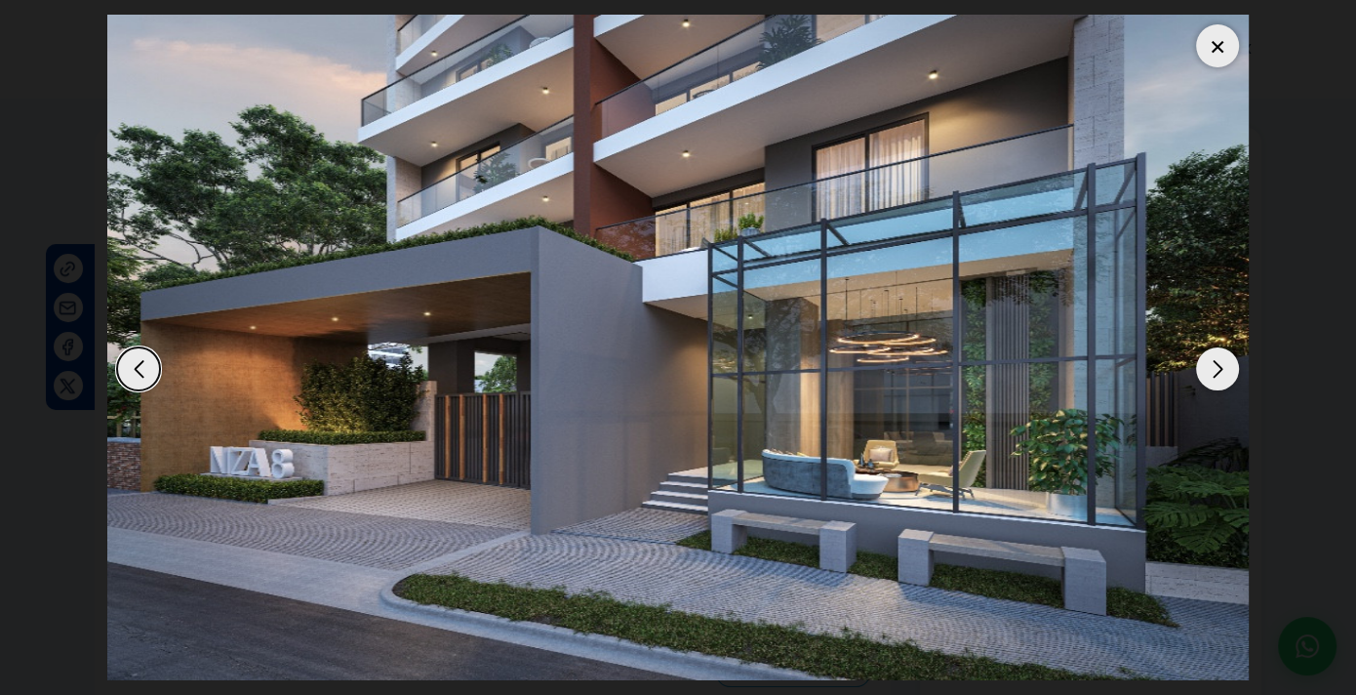
click at [1218, 364] on div "Next slide" at bounding box center [1217, 368] width 43 height 43
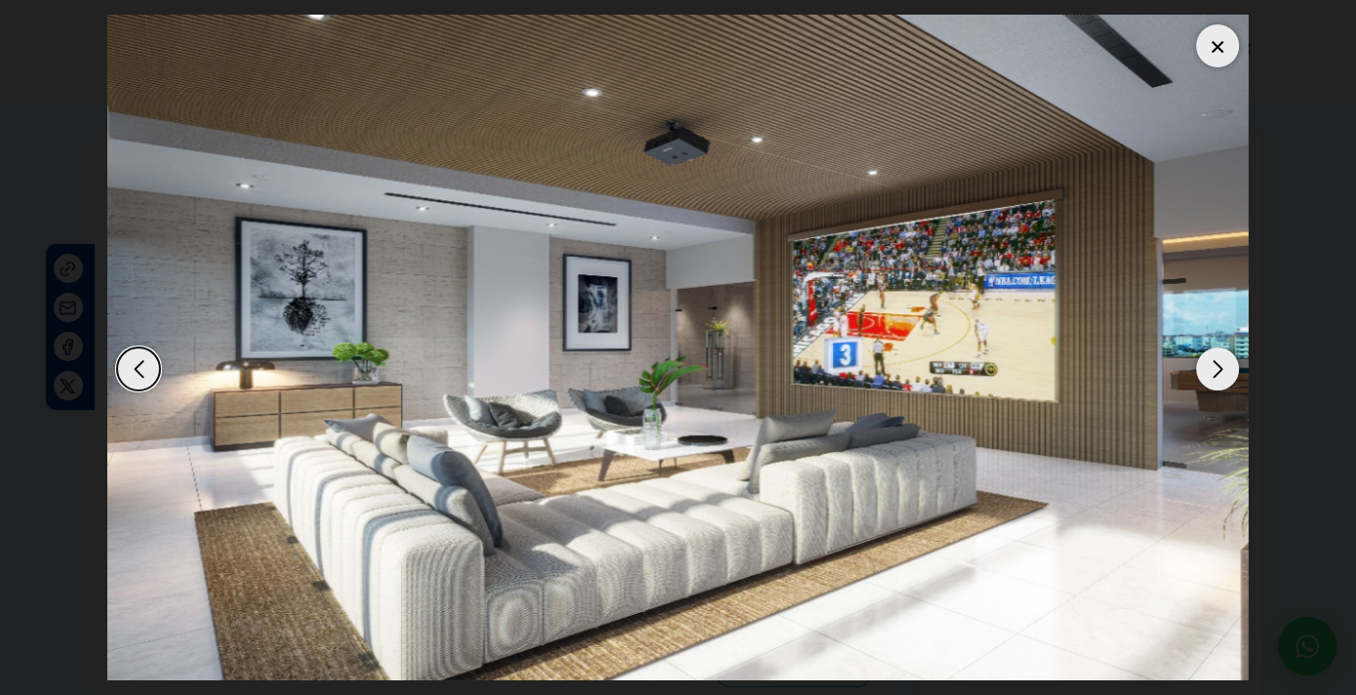
click at [1217, 366] on div "Next slide" at bounding box center [1217, 368] width 43 height 43
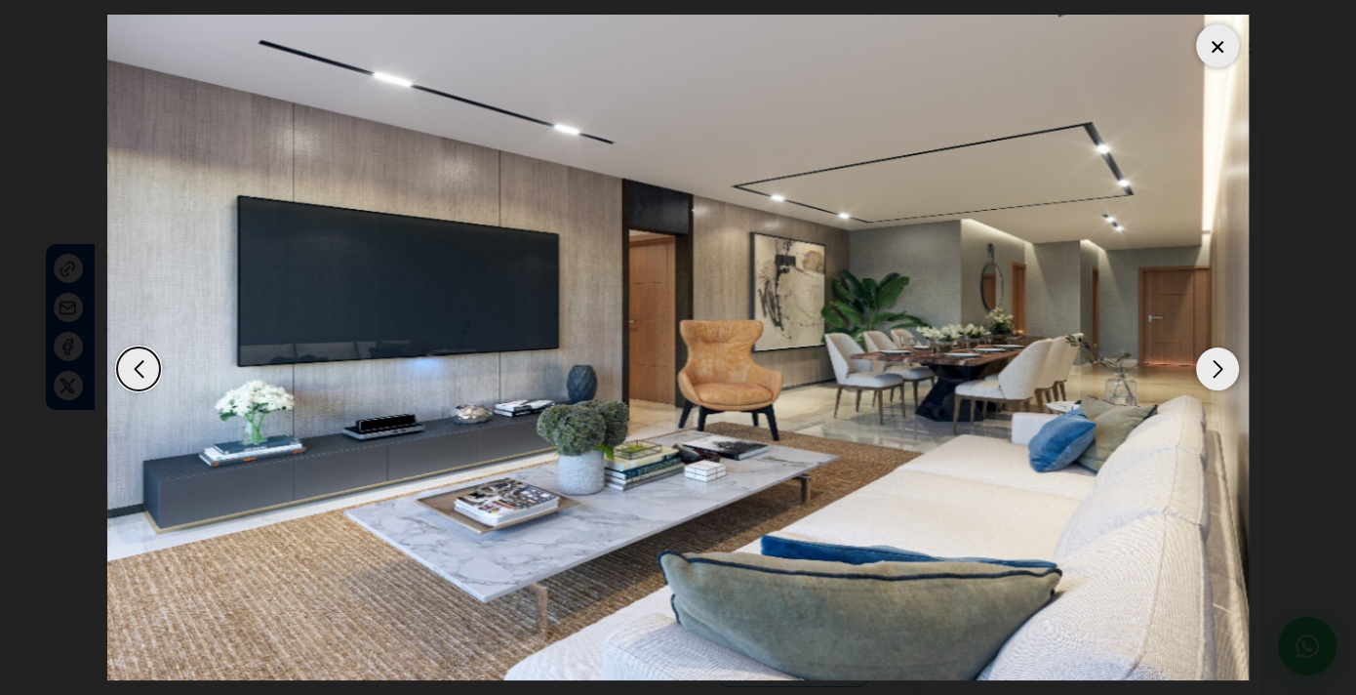
click at [1217, 366] on div "Next slide" at bounding box center [1217, 368] width 43 height 43
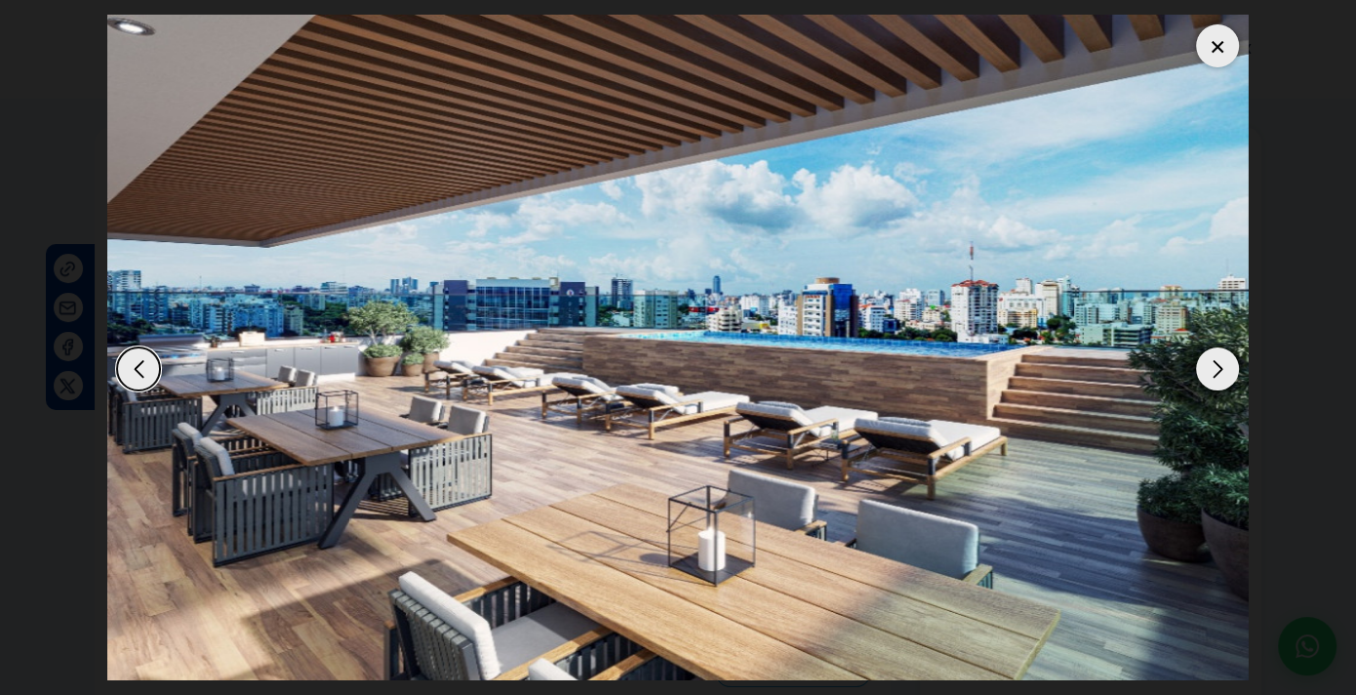
click at [1217, 366] on div "Next slide" at bounding box center [1217, 368] width 43 height 43
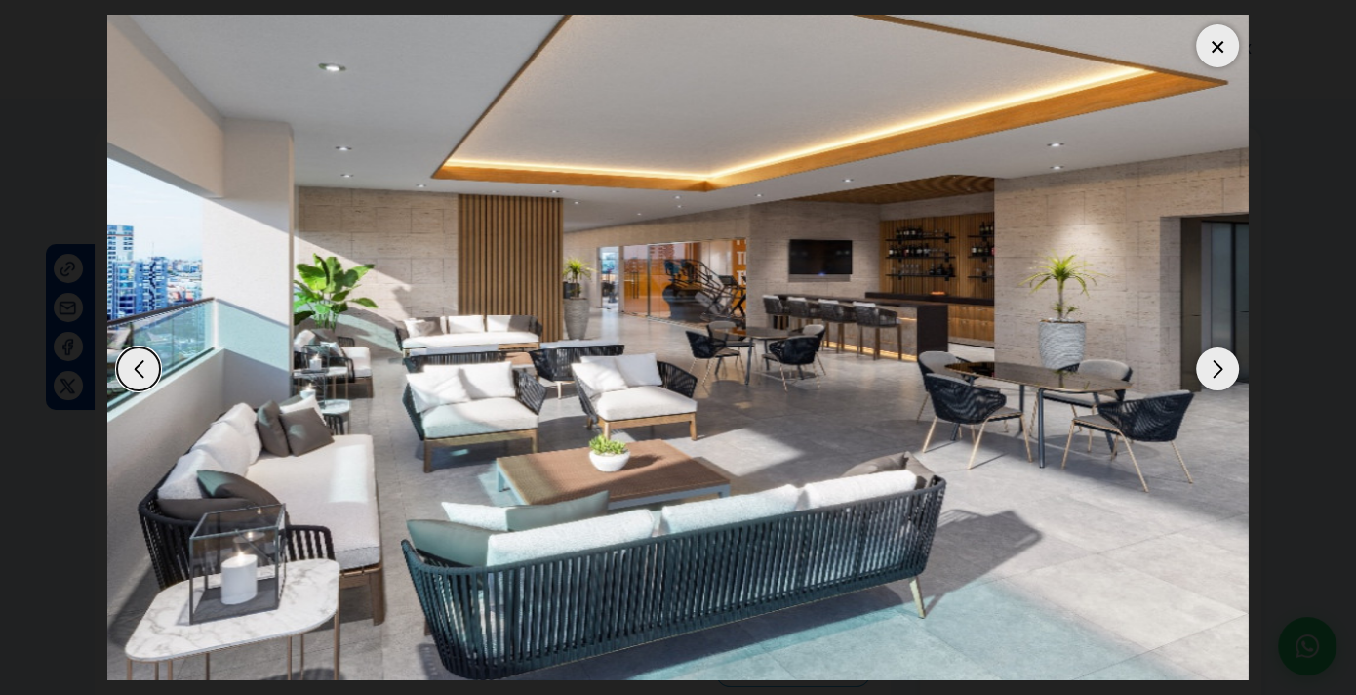
click at [1217, 366] on div "Next slide" at bounding box center [1217, 368] width 43 height 43
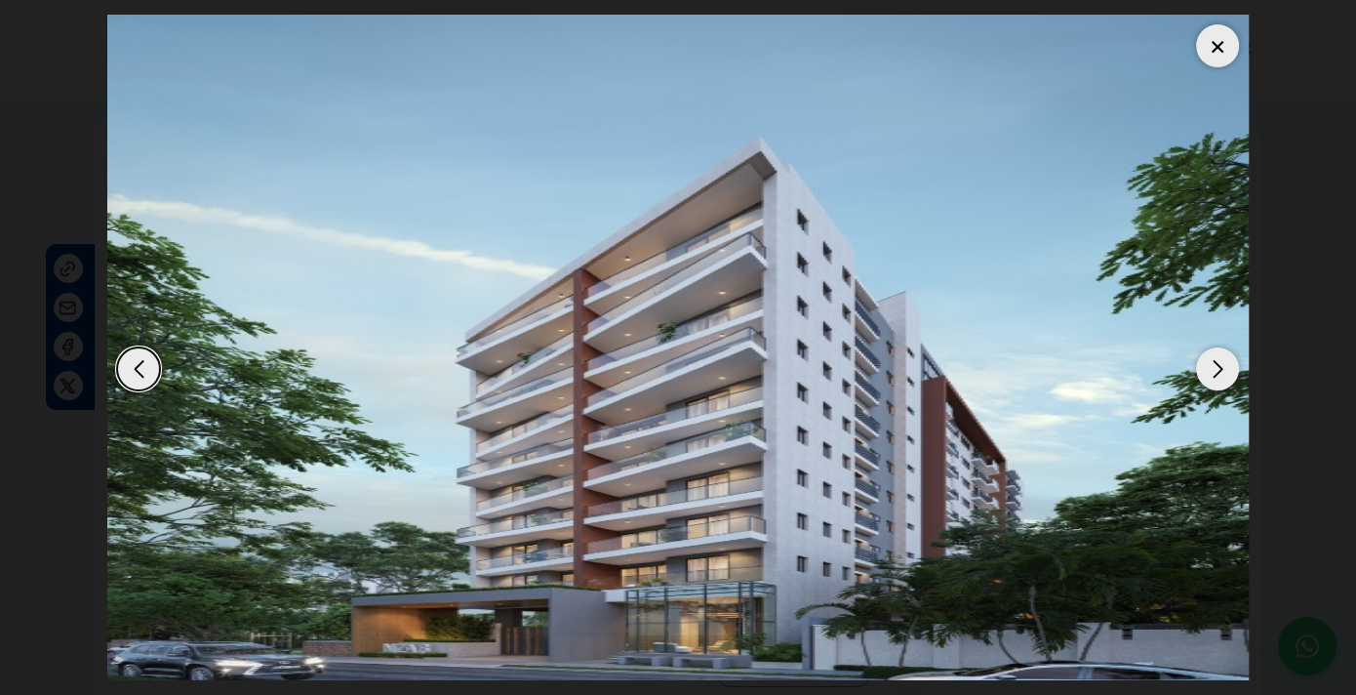
click at [1217, 366] on div "Next slide" at bounding box center [1217, 368] width 43 height 43
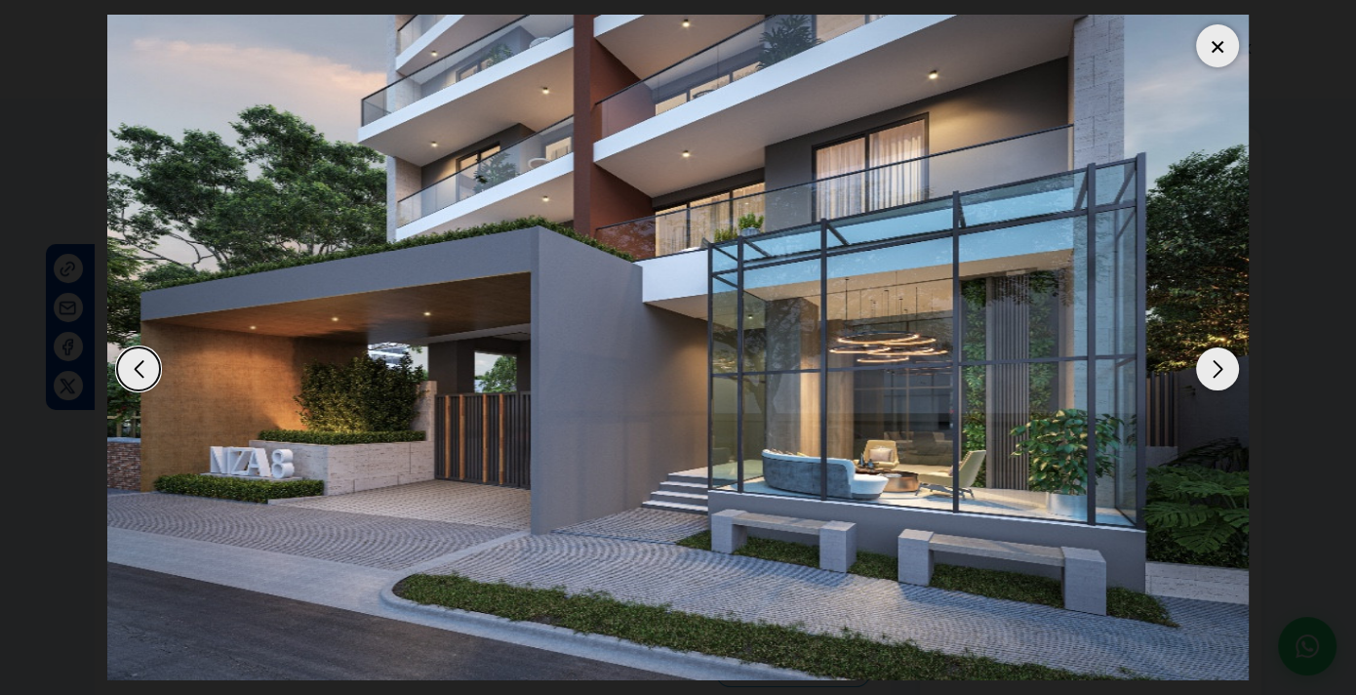
click at [1213, 367] on div "Next slide" at bounding box center [1217, 368] width 43 height 43
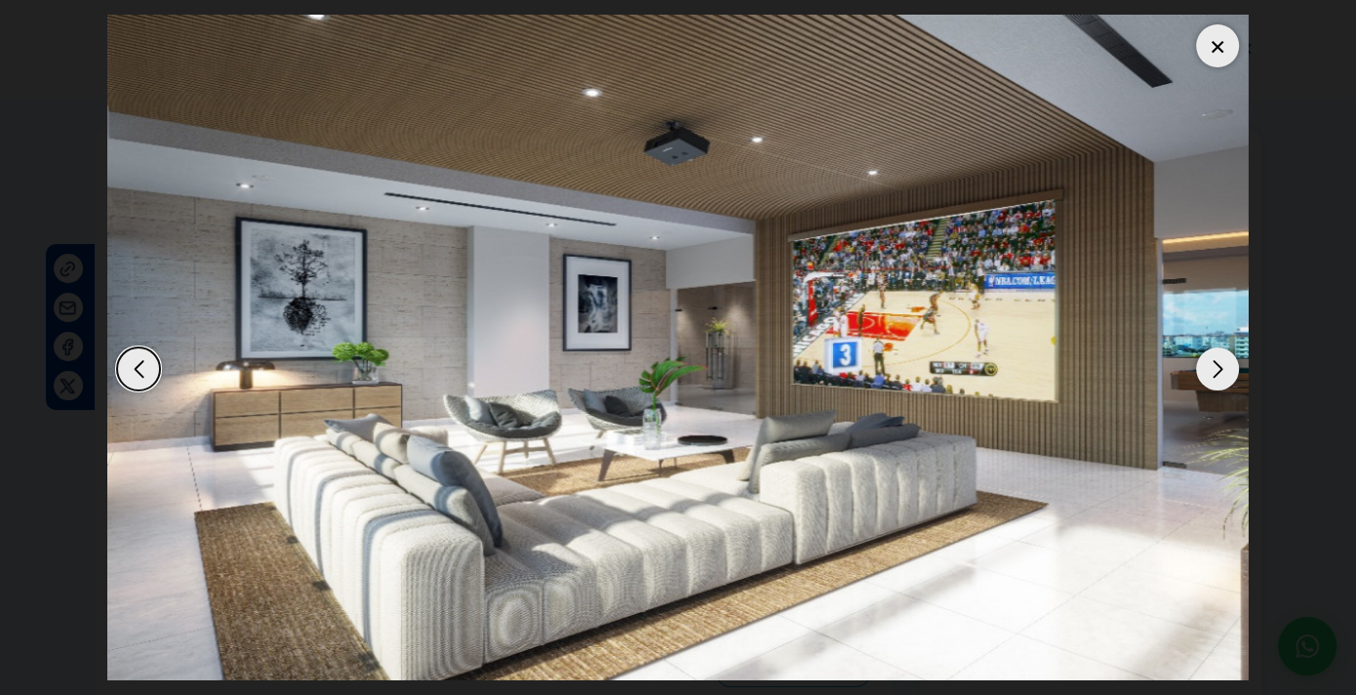
click at [1213, 367] on div "Next slide" at bounding box center [1217, 368] width 43 height 43
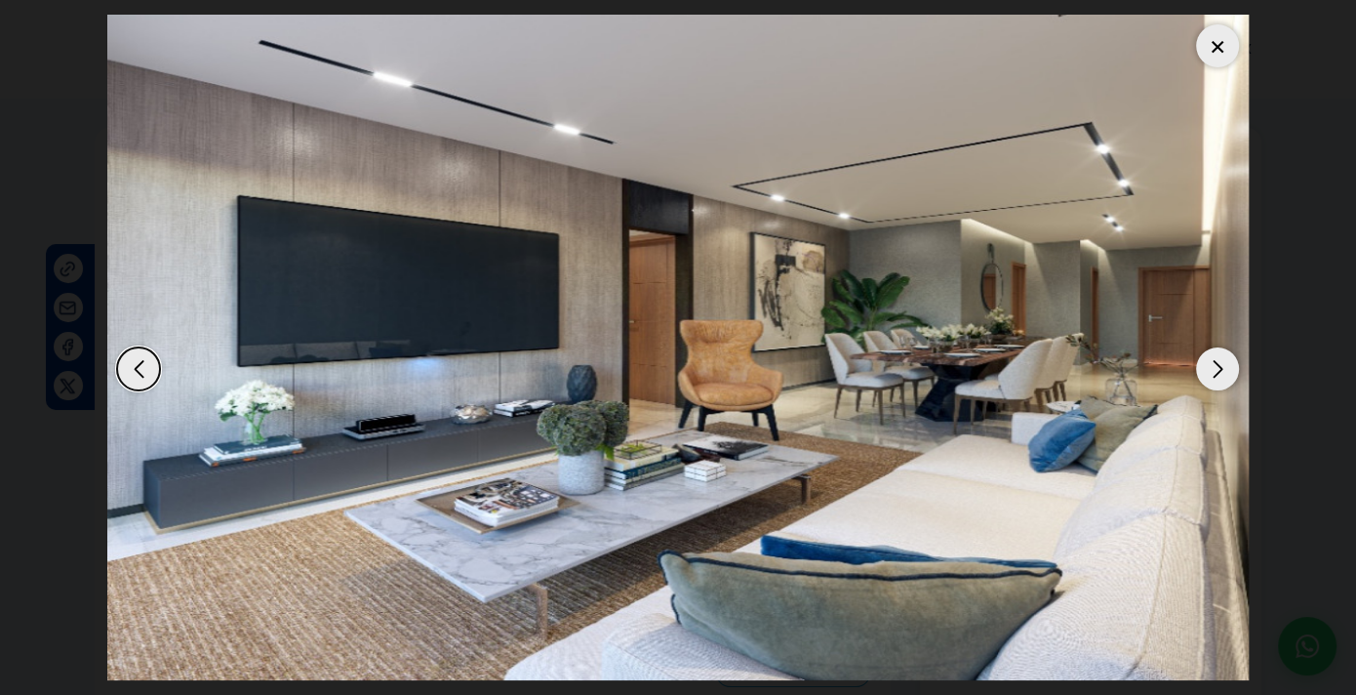
click at [1212, 360] on div "Next slide" at bounding box center [1217, 368] width 43 height 43
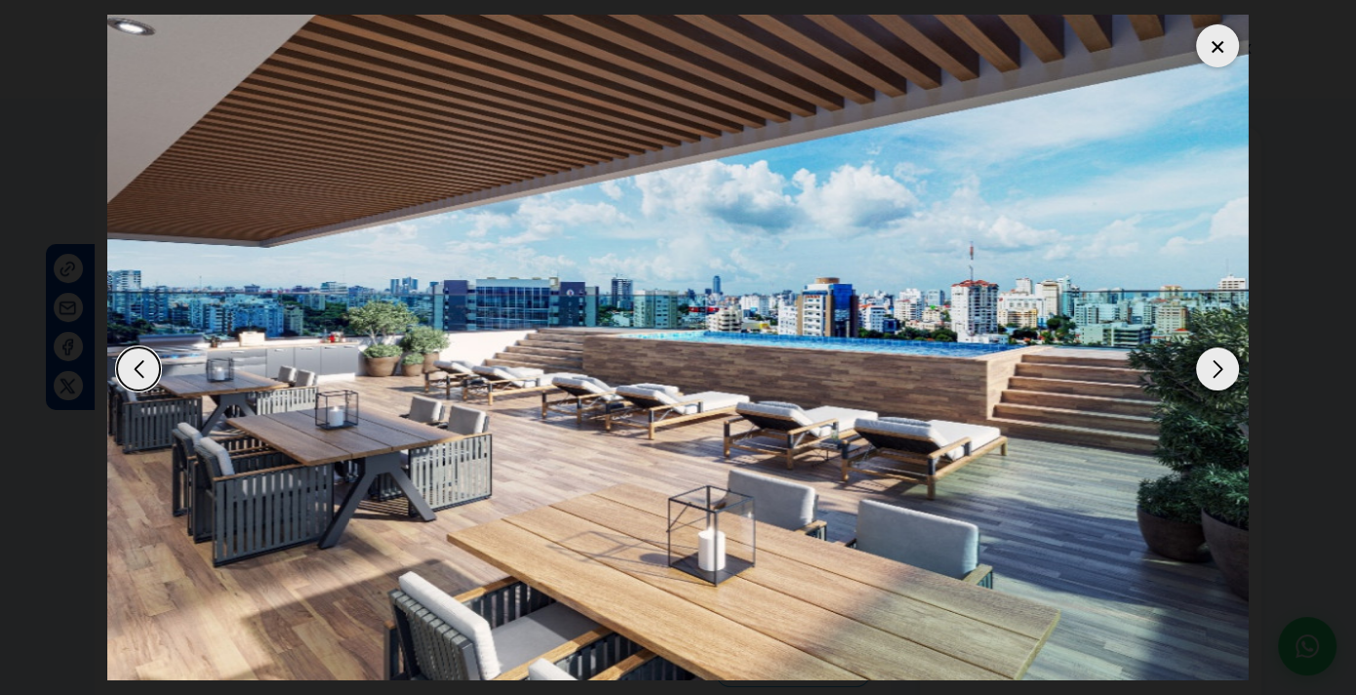
click at [1212, 360] on div "Next slide" at bounding box center [1217, 368] width 43 height 43
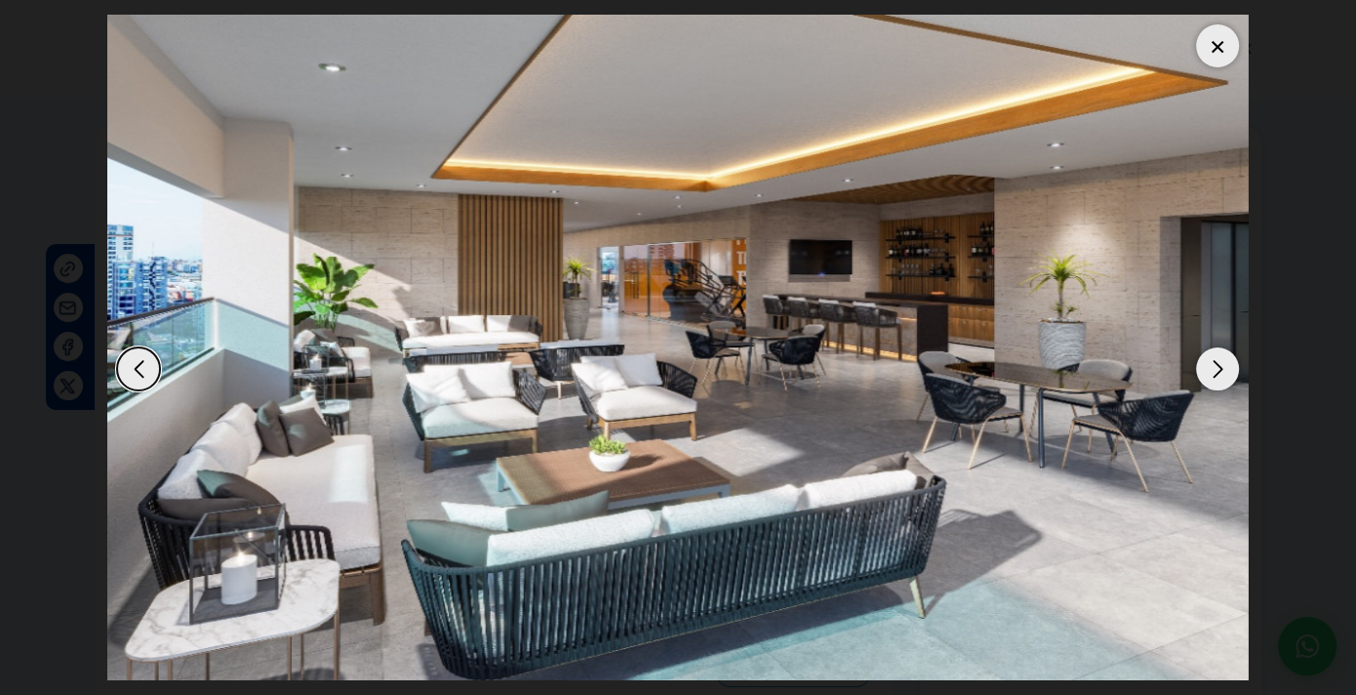
click at [1212, 360] on div "Next slide" at bounding box center [1217, 368] width 43 height 43
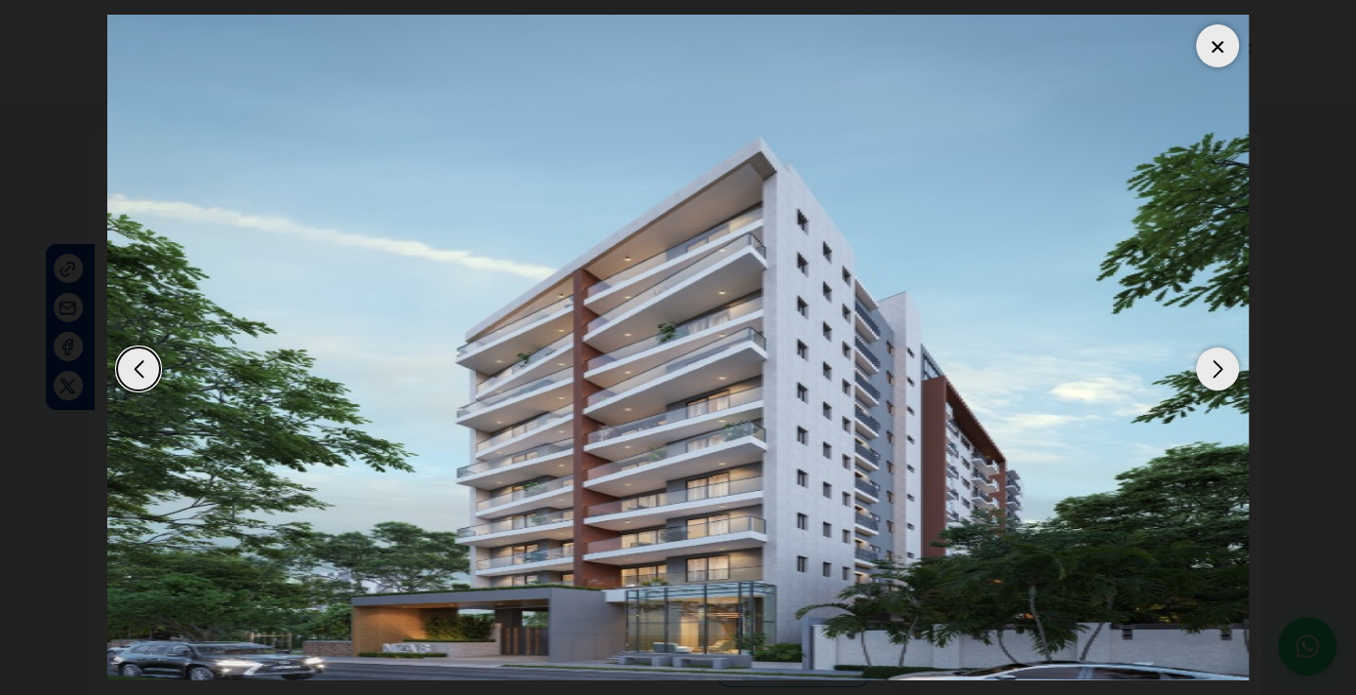
click at [1211, 361] on div "Next slide" at bounding box center [1217, 368] width 43 height 43
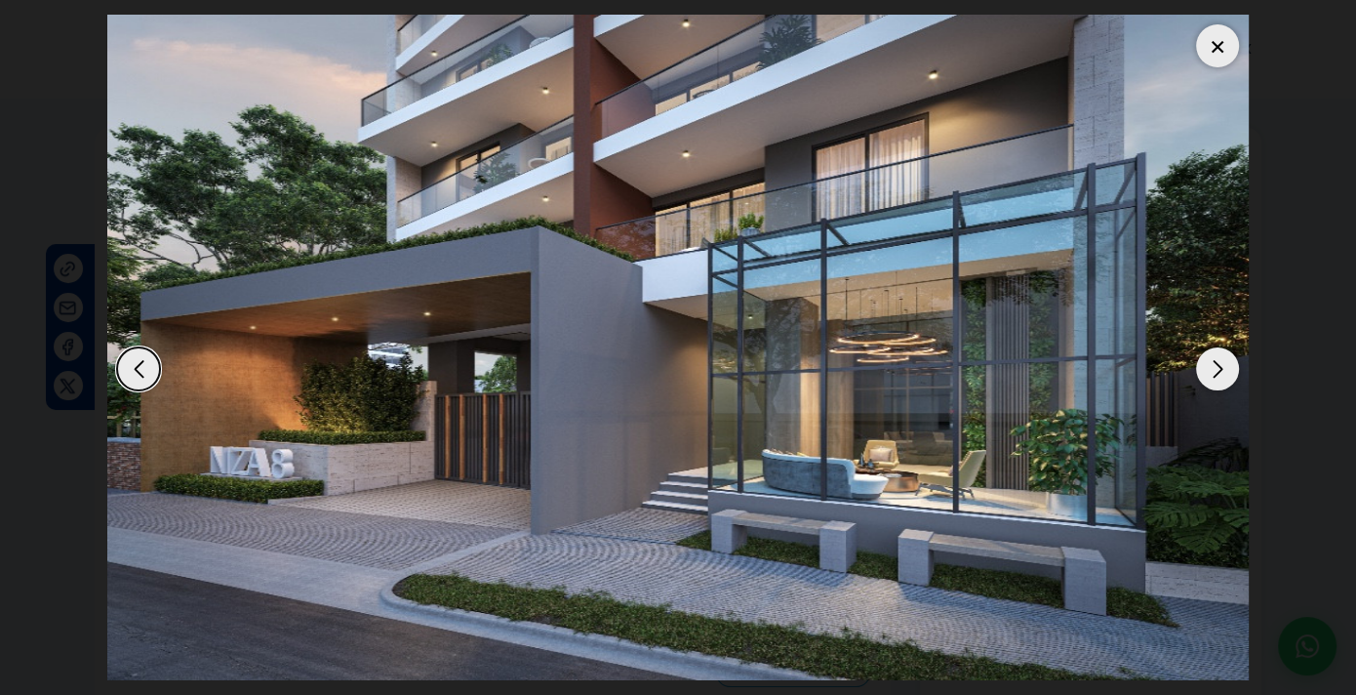
click at [1210, 362] on div "Next slide" at bounding box center [1217, 368] width 43 height 43
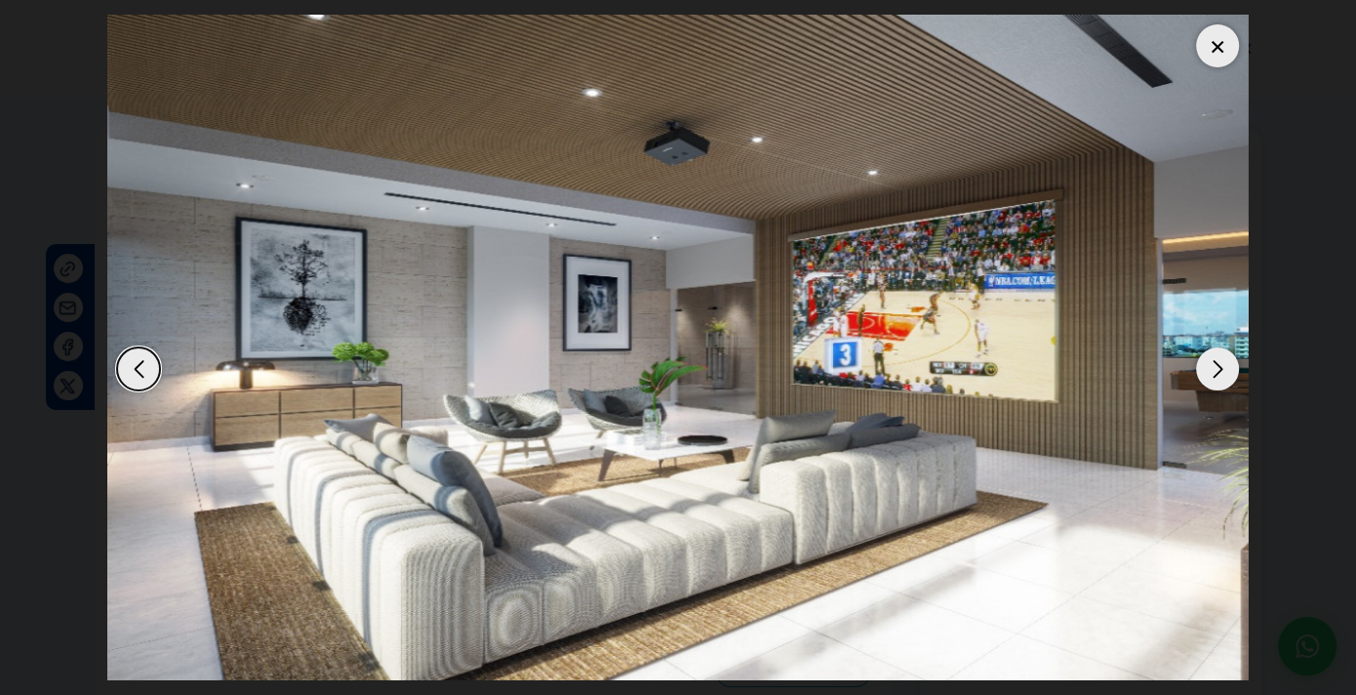
click at [1210, 363] on div "Next slide" at bounding box center [1217, 368] width 43 height 43
click at [1210, 364] on div "Next slide" at bounding box center [1217, 368] width 43 height 43
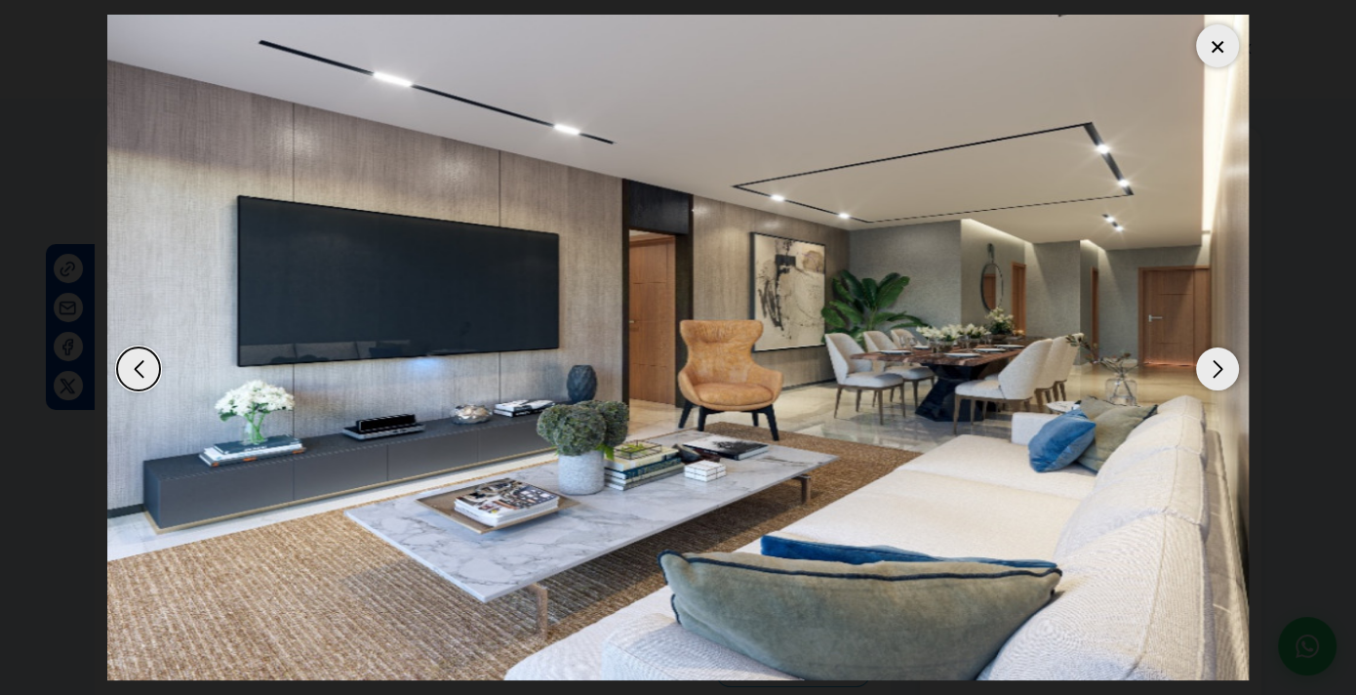
click at [1210, 365] on div "Next slide" at bounding box center [1217, 368] width 43 height 43
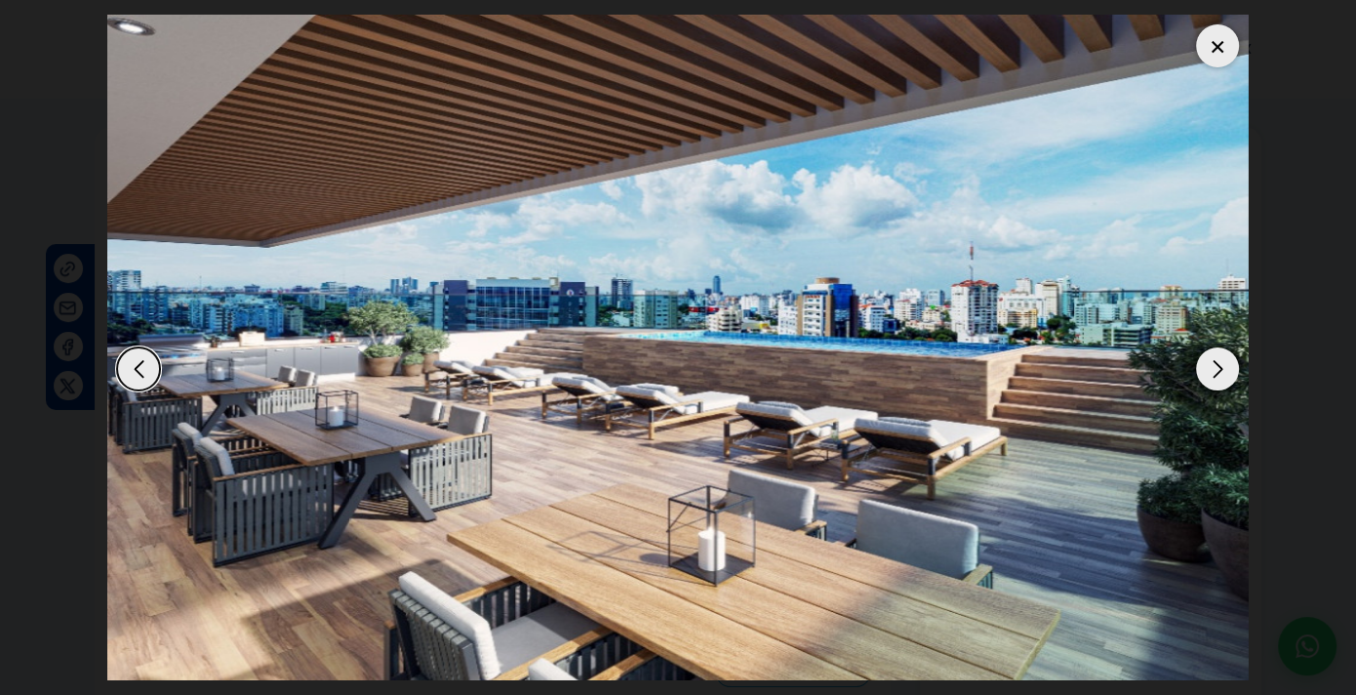
click at [1208, 366] on div "Next slide" at bounding box center [1217, 368] width 43 height 43
click at [1207, 368] on div "Next slide" at bounding box center [1217, 368] width 43 height 43
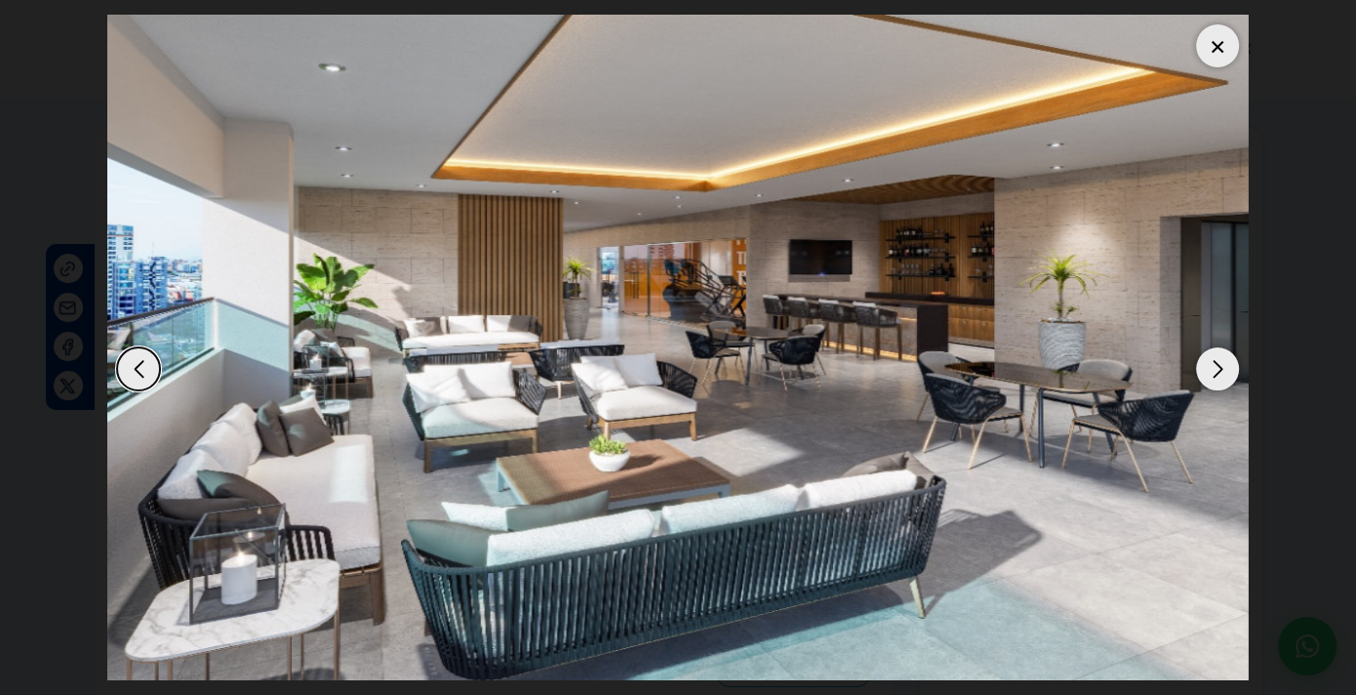
click at [1207, 371] on div "Next slide" at bounding box center [1217, 368] width 43 height 43
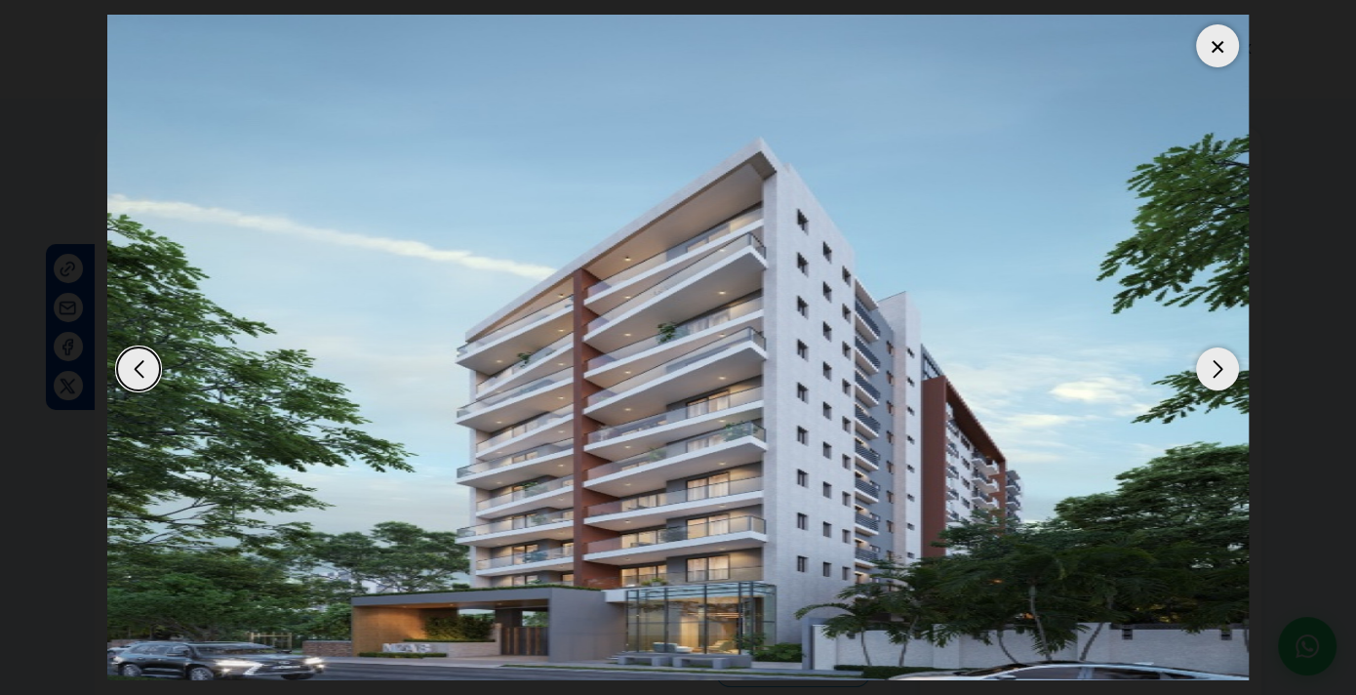
click at [1207, 371] on div "Next slide" at bounding box center [1217, 368] width 43 height 43
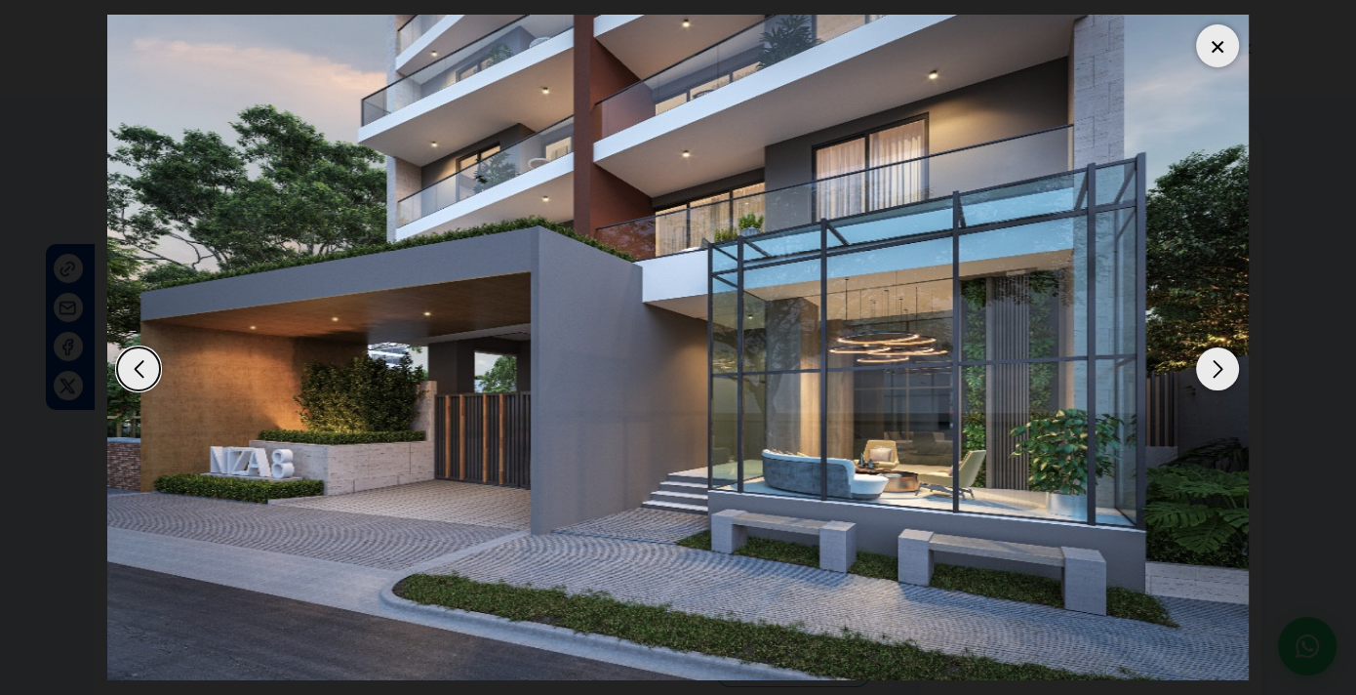
click at [1214, 36] on div at bounding box center [1217, 45] width 43 height 43
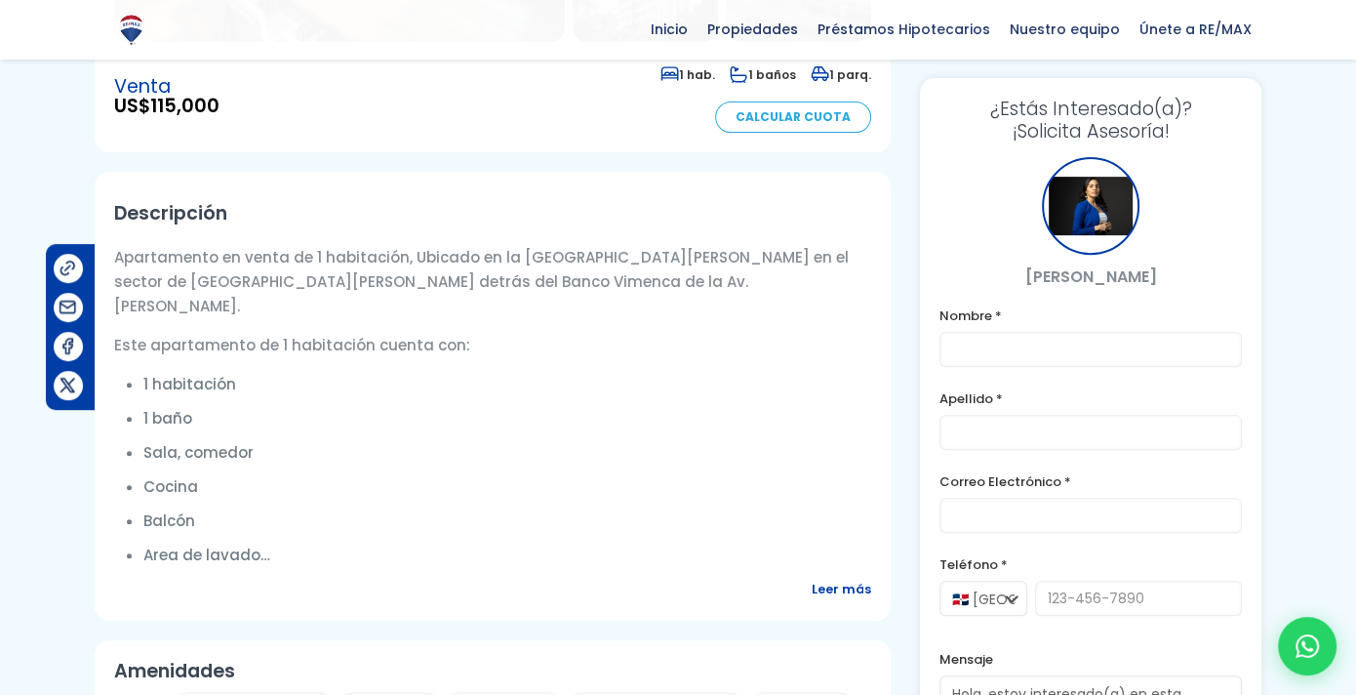
scroll to position [585, 0]
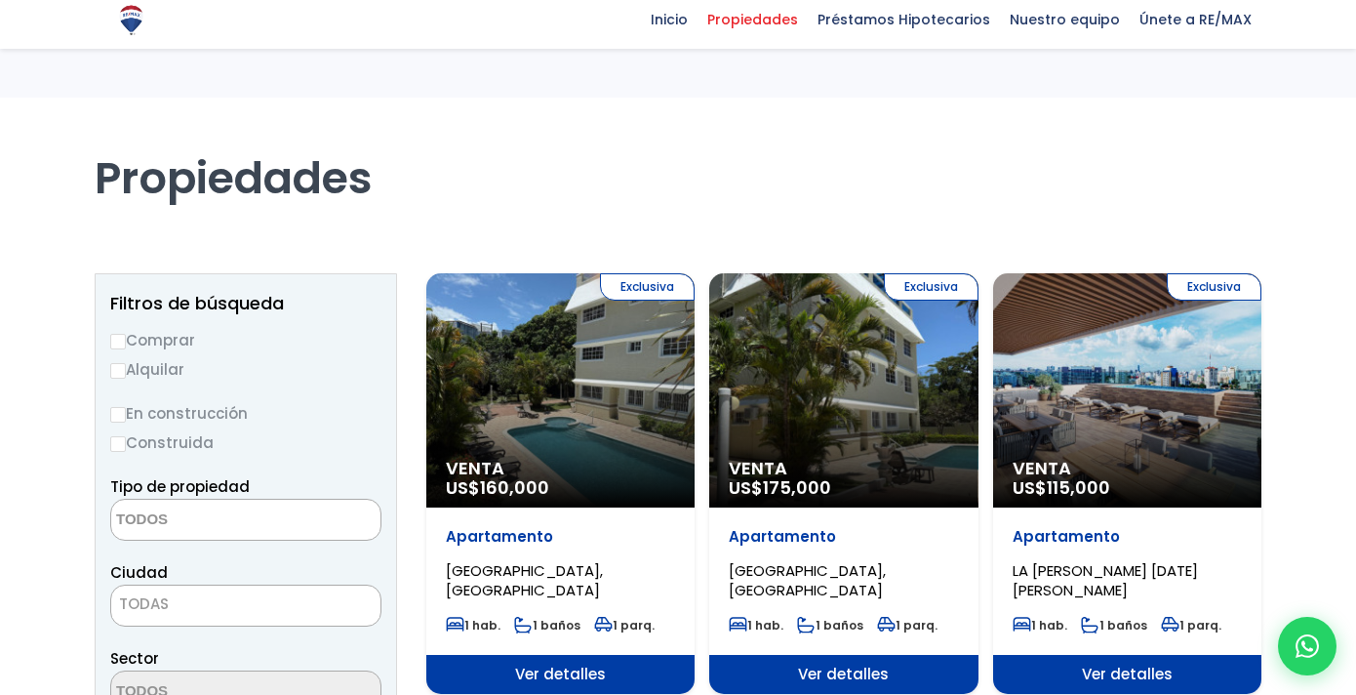
select select
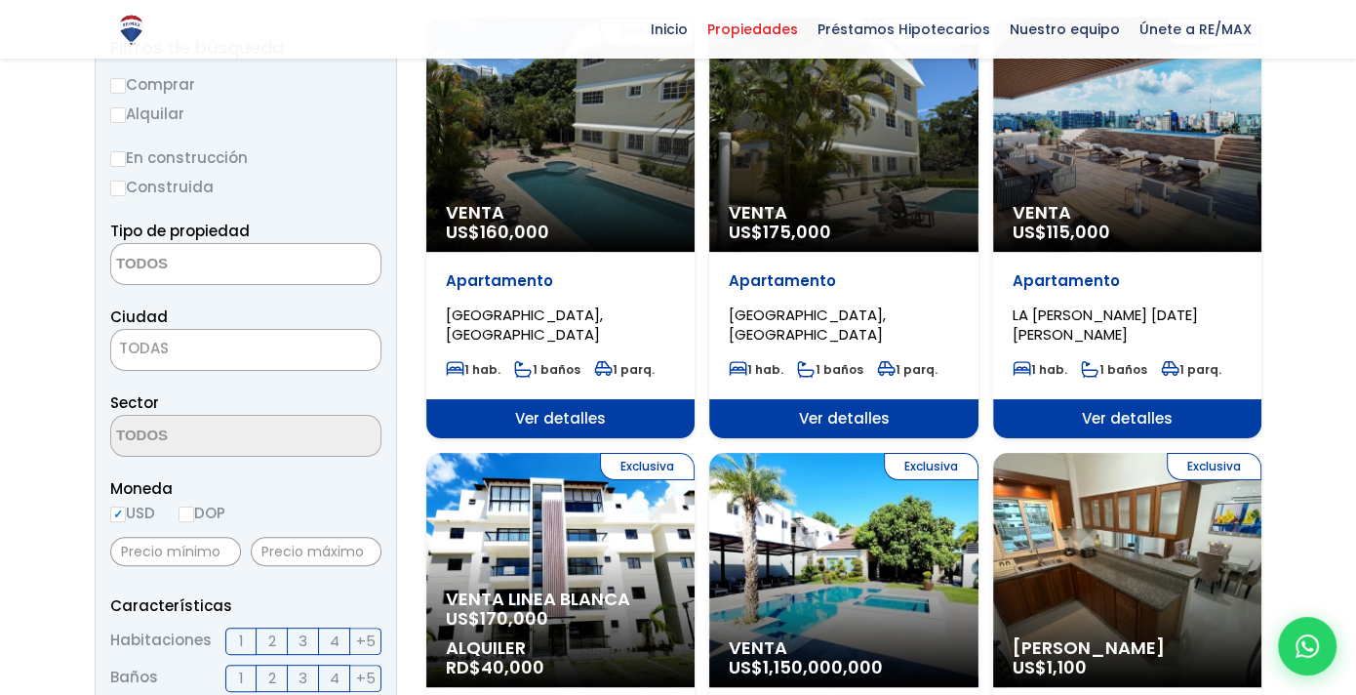
scroll to position [316, 0]
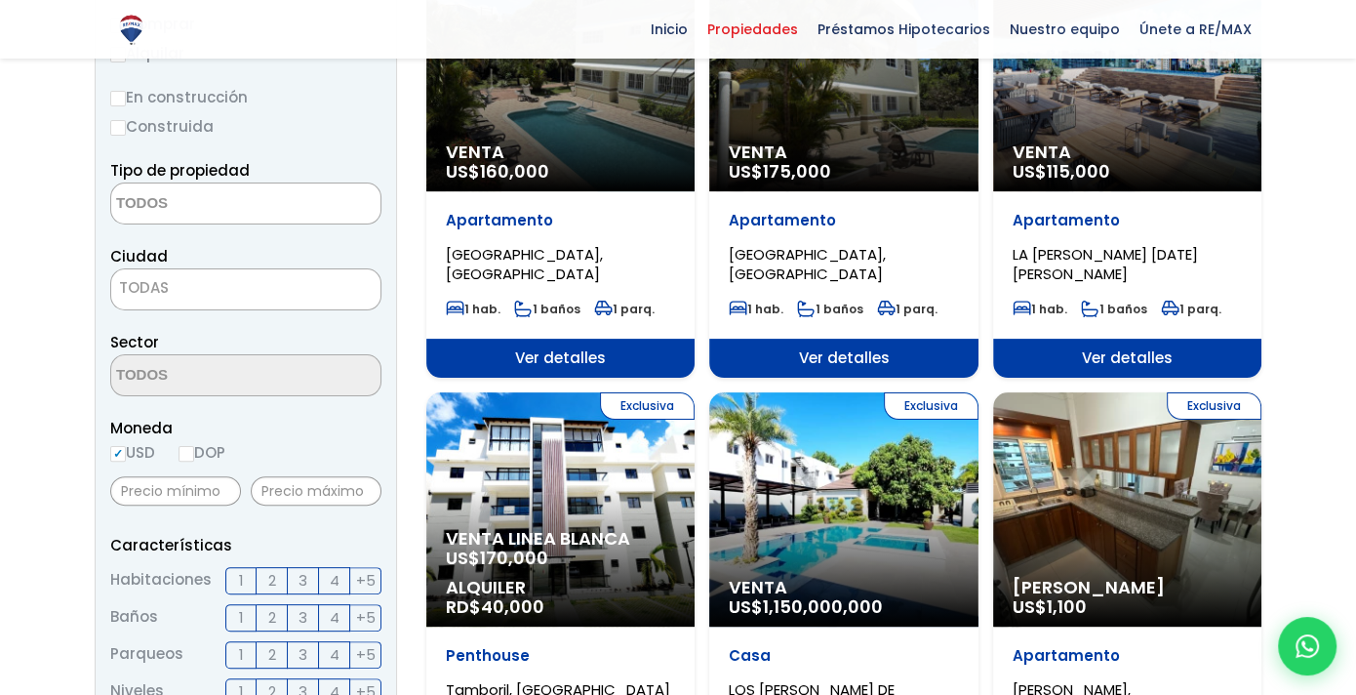
click at [1103, 154] on span "Venta" at bounding box center [1127, 152] width 229 height 20
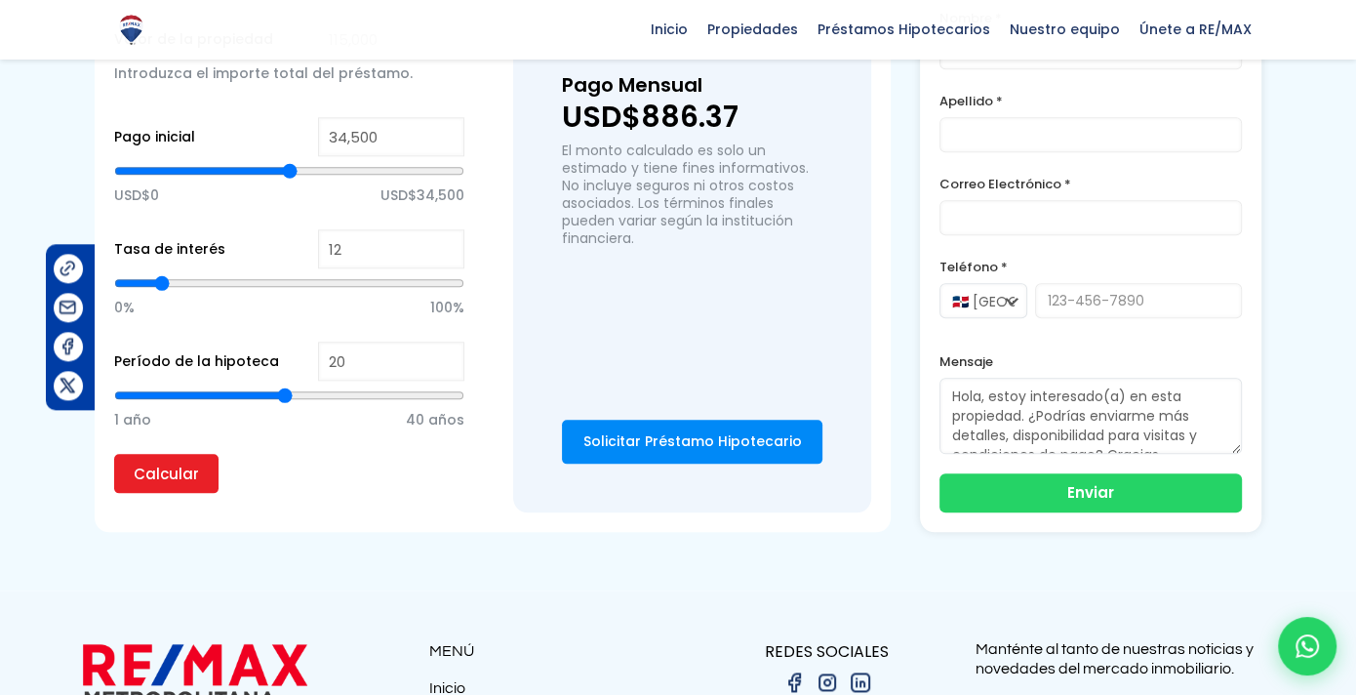
scroll to position [1756, 0]
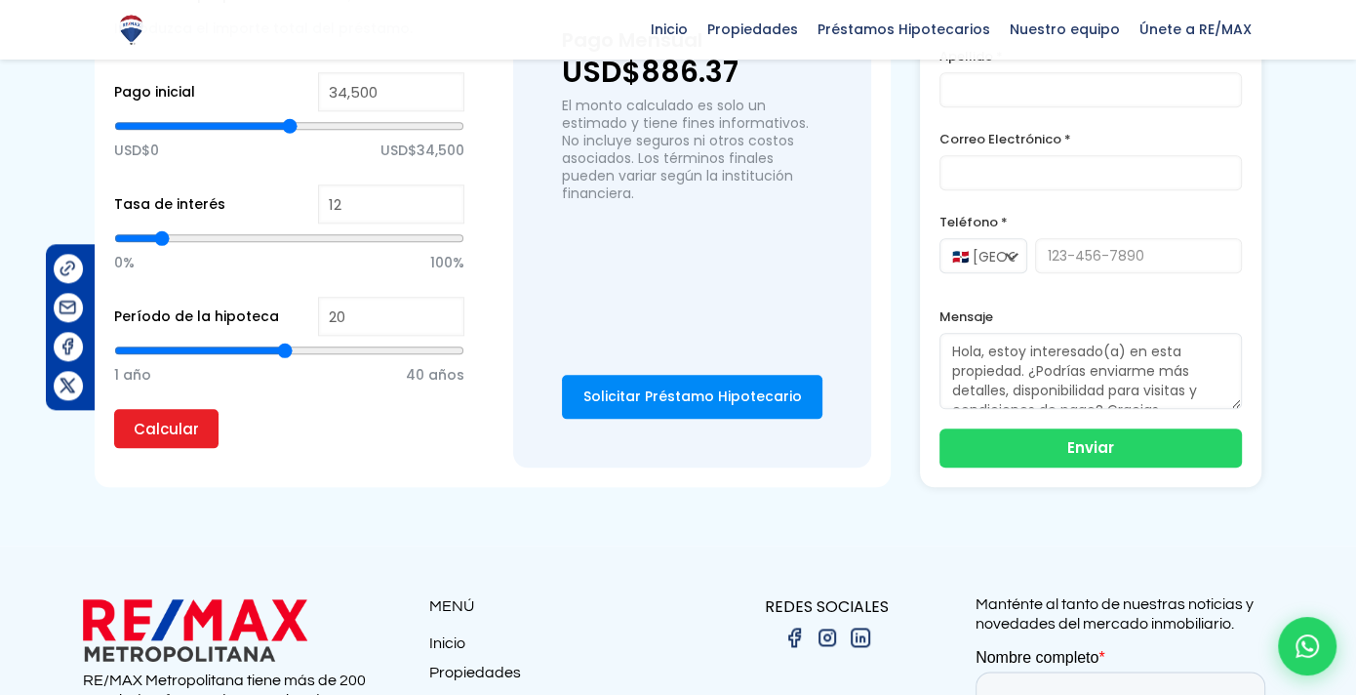
click at [1002, 210] on label "Teléfono *" at bounding box center [1091, 222] width 303 height 24
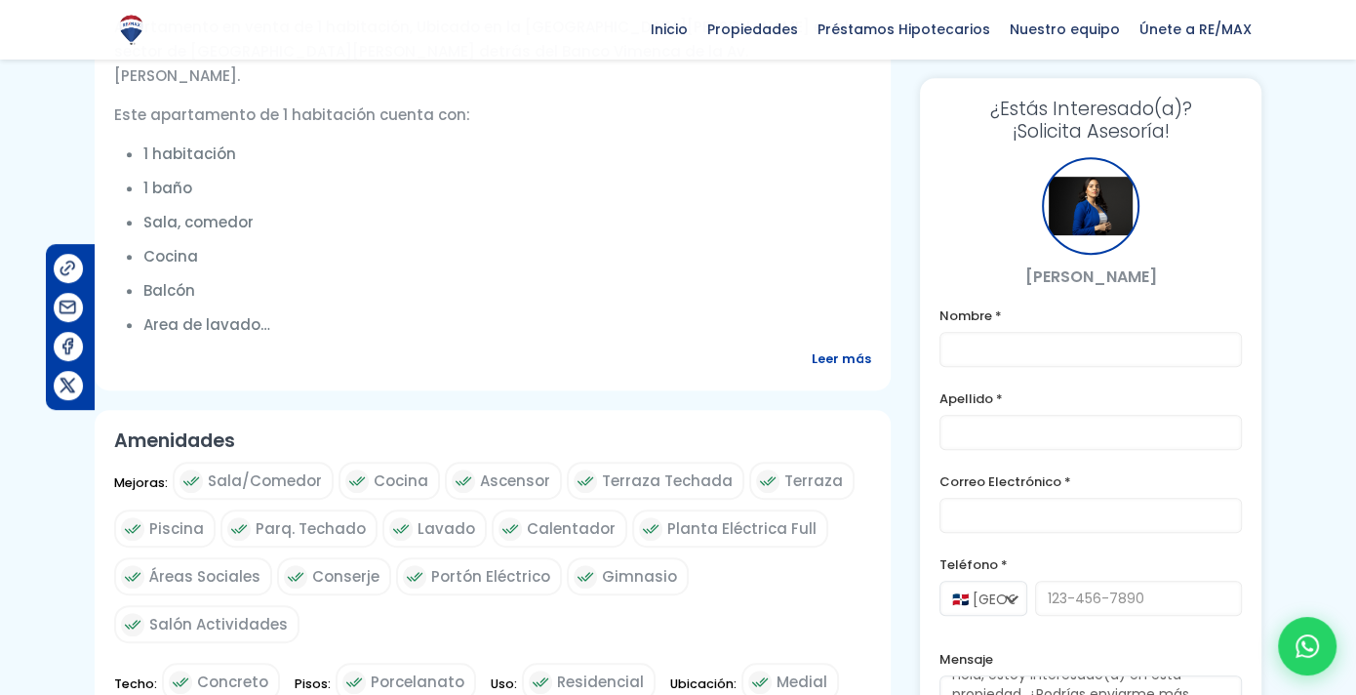
scroll to position [683, 0]
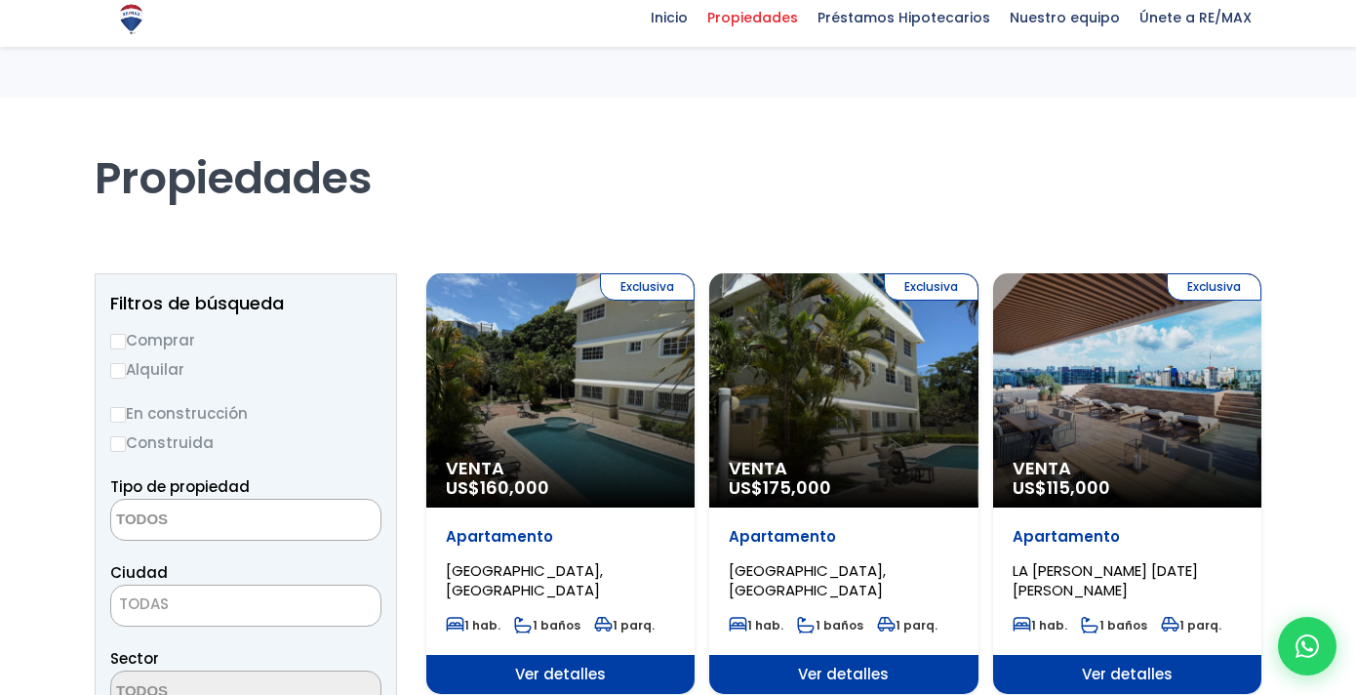
select select
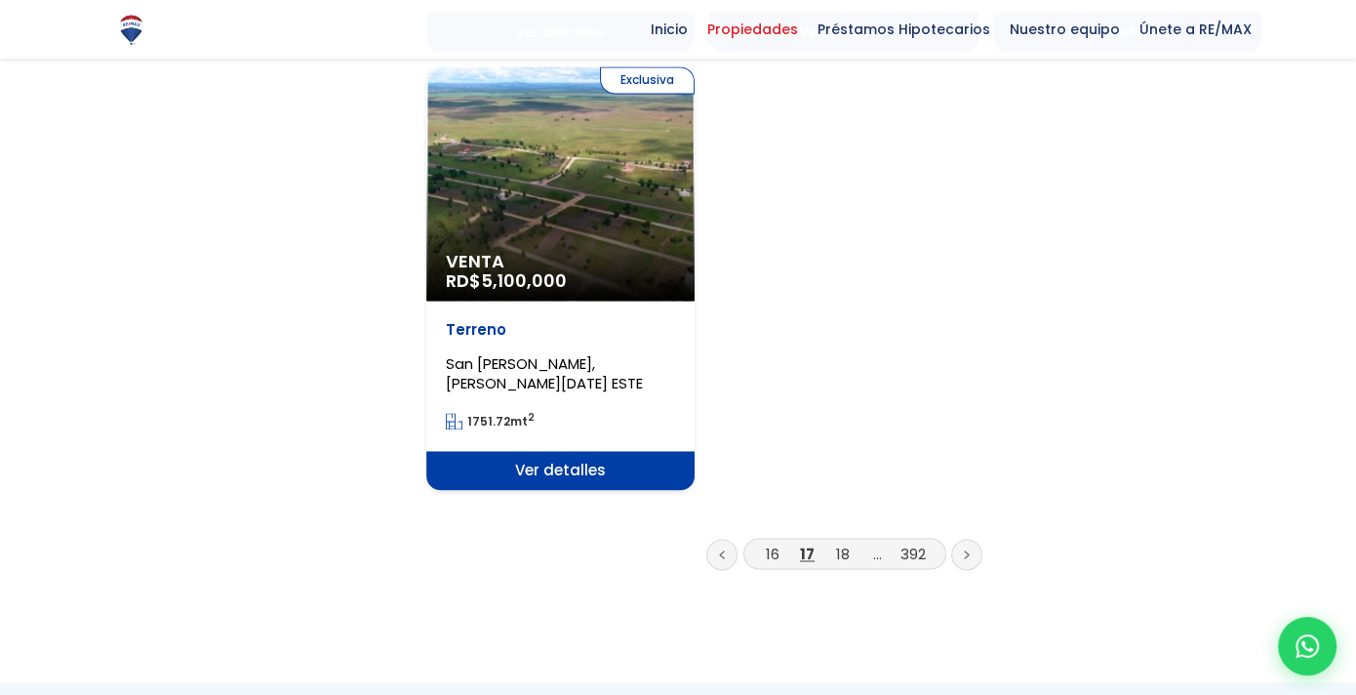
scroll to position [2463, 0]
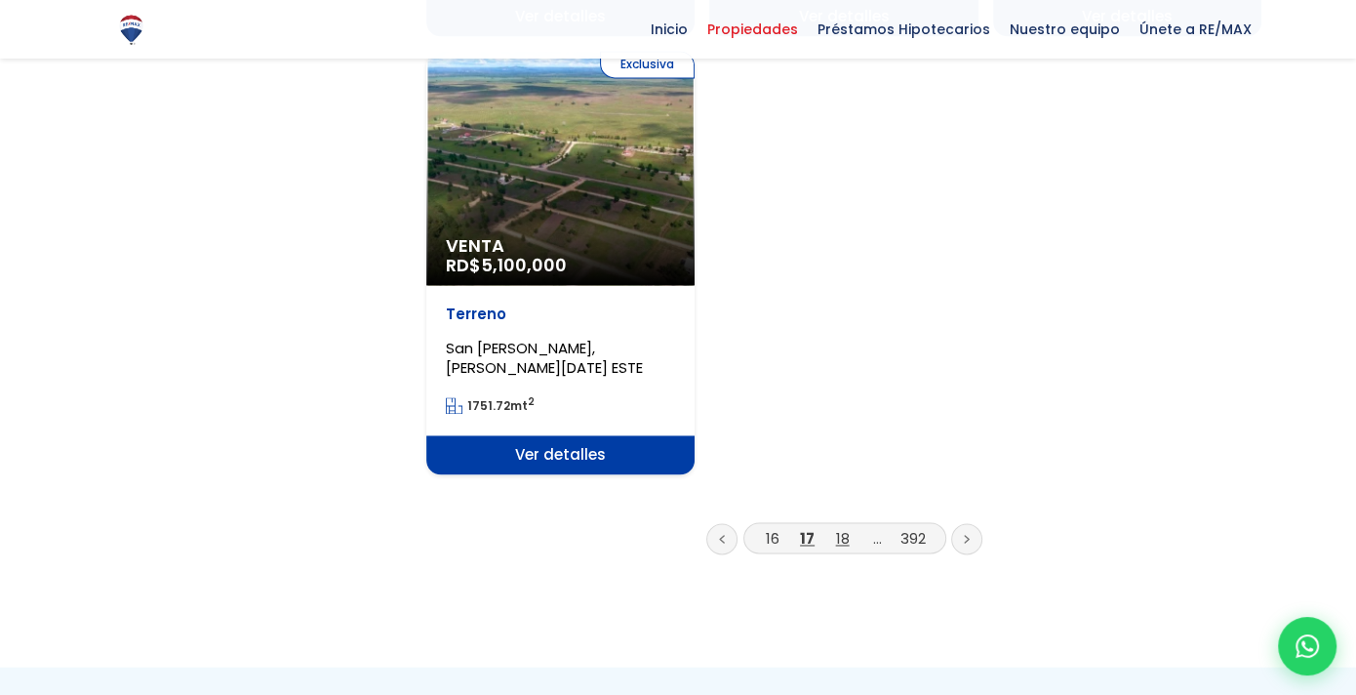
click at [838, 528] on link "18" at bounding box center [843, 538] width 14 height 20
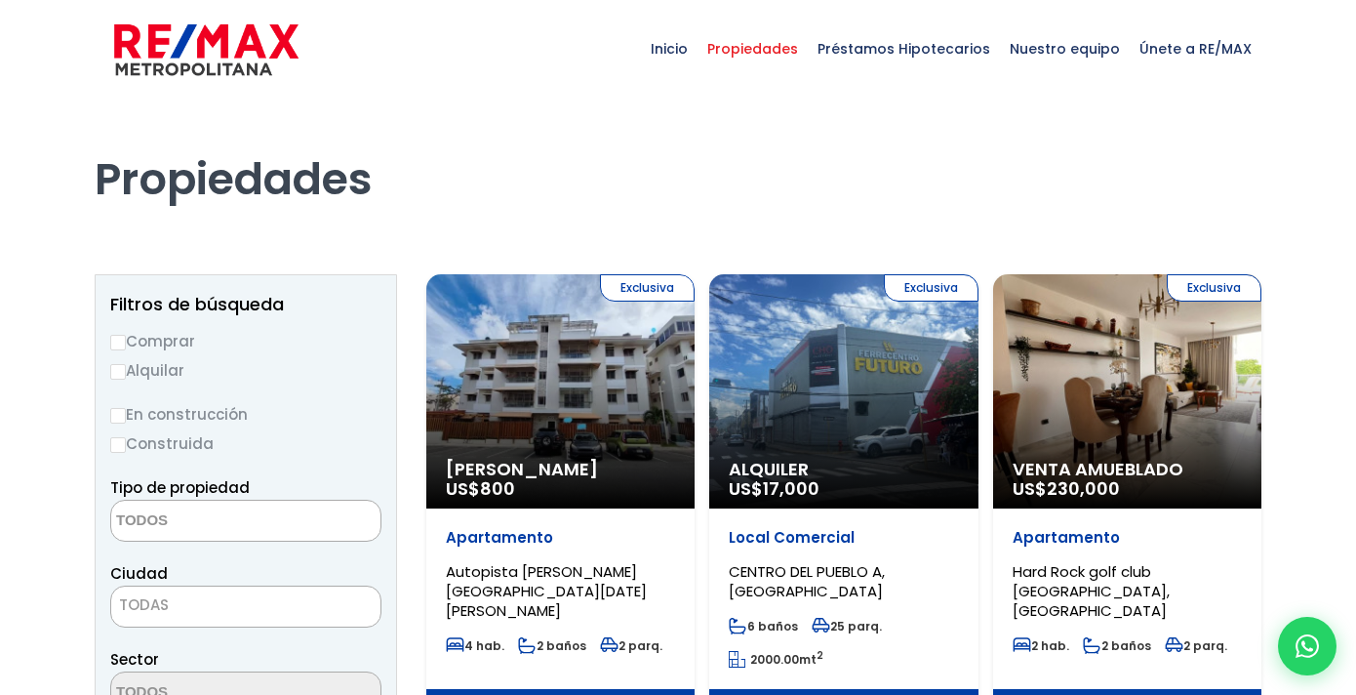
select select
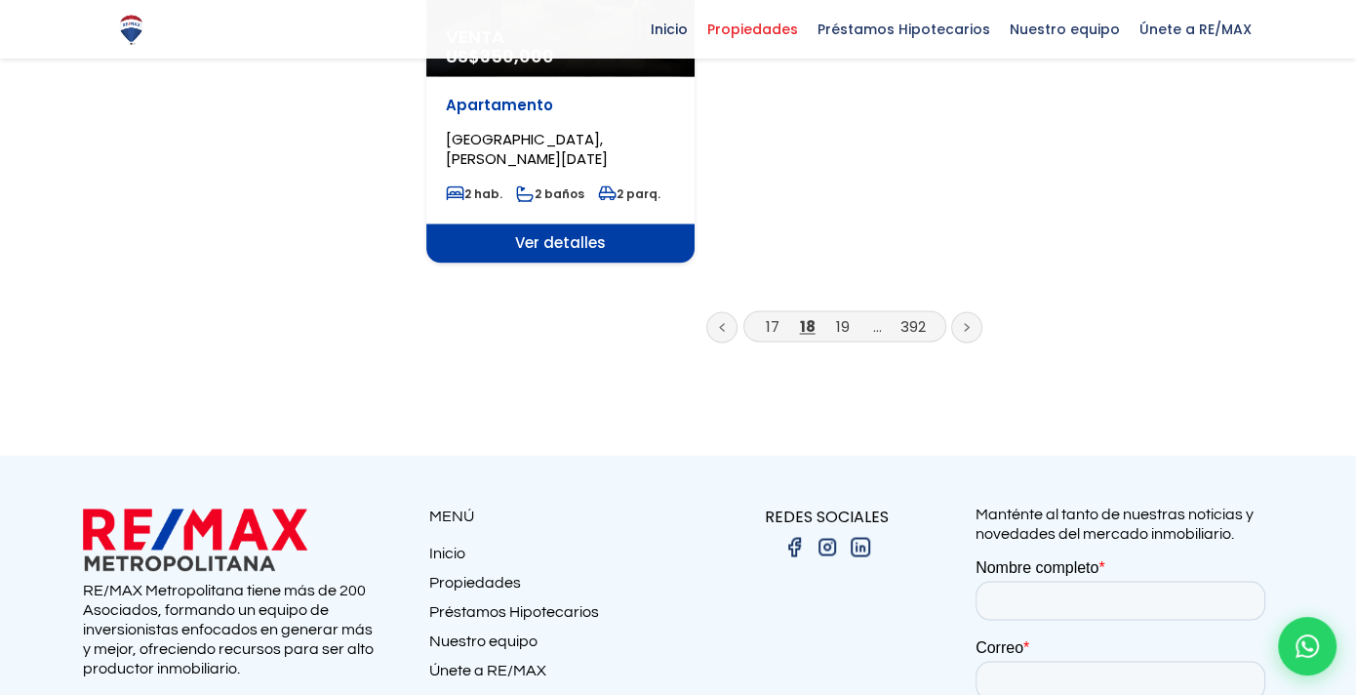
scroll to position [2732, 0]
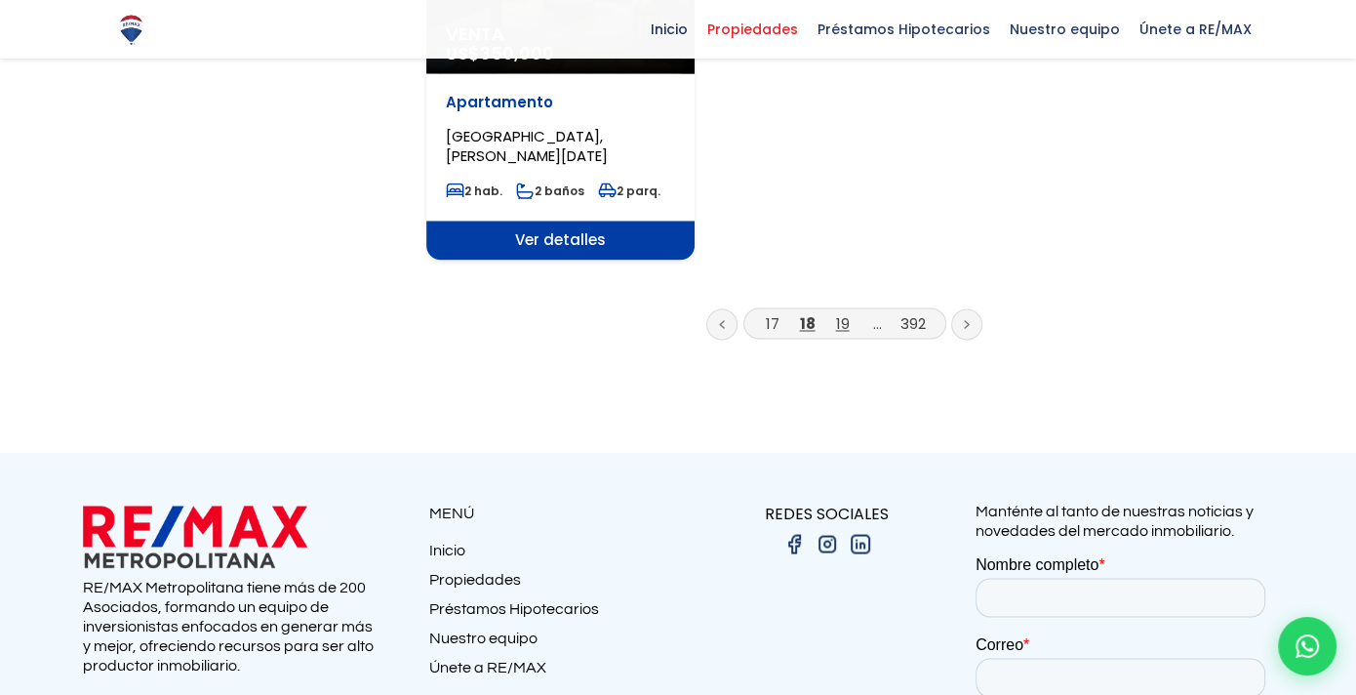
click at [845, 313] on link "19" at bounding box center [843, 323] width 14 height 20
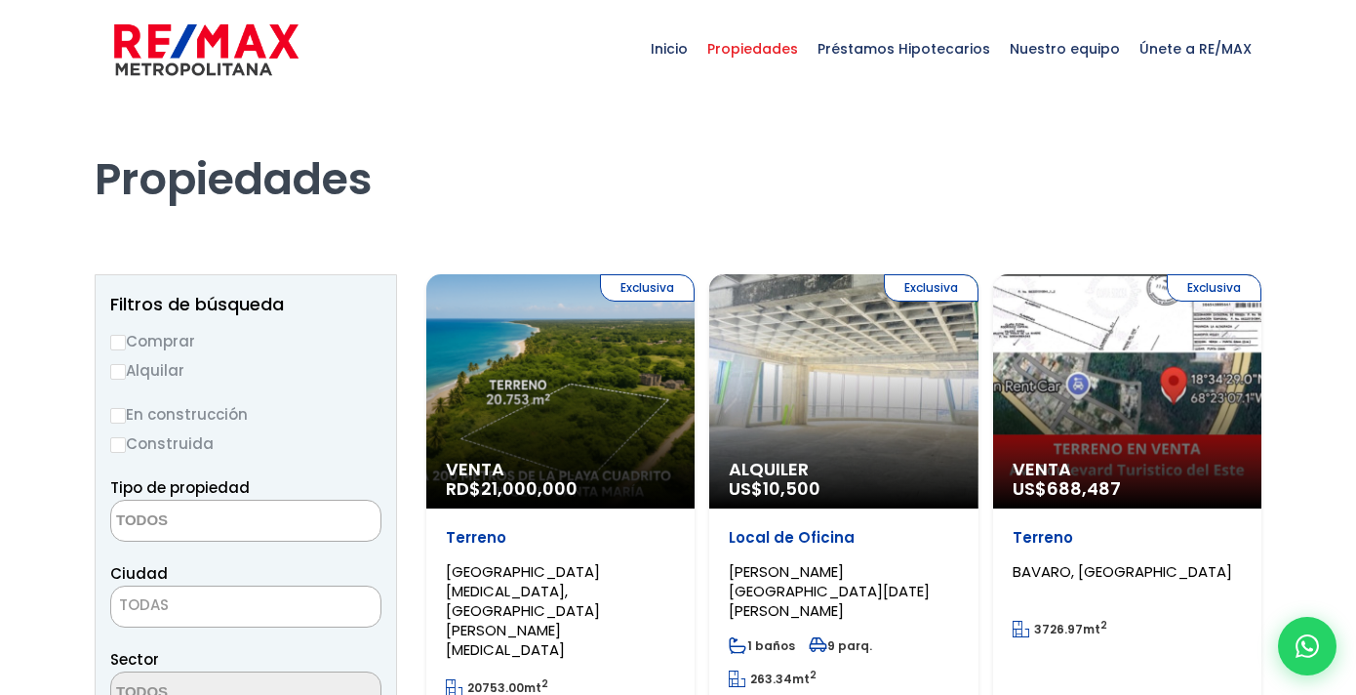
select select
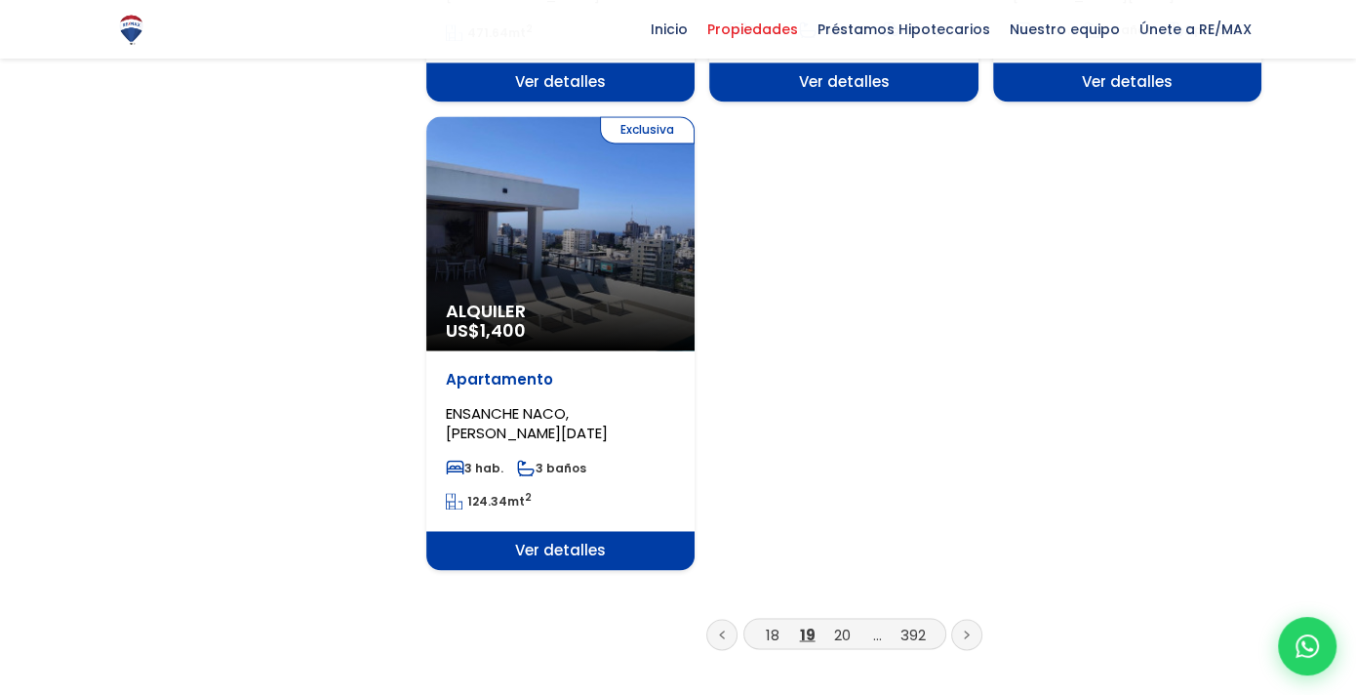
scroll to position [2537, 0]
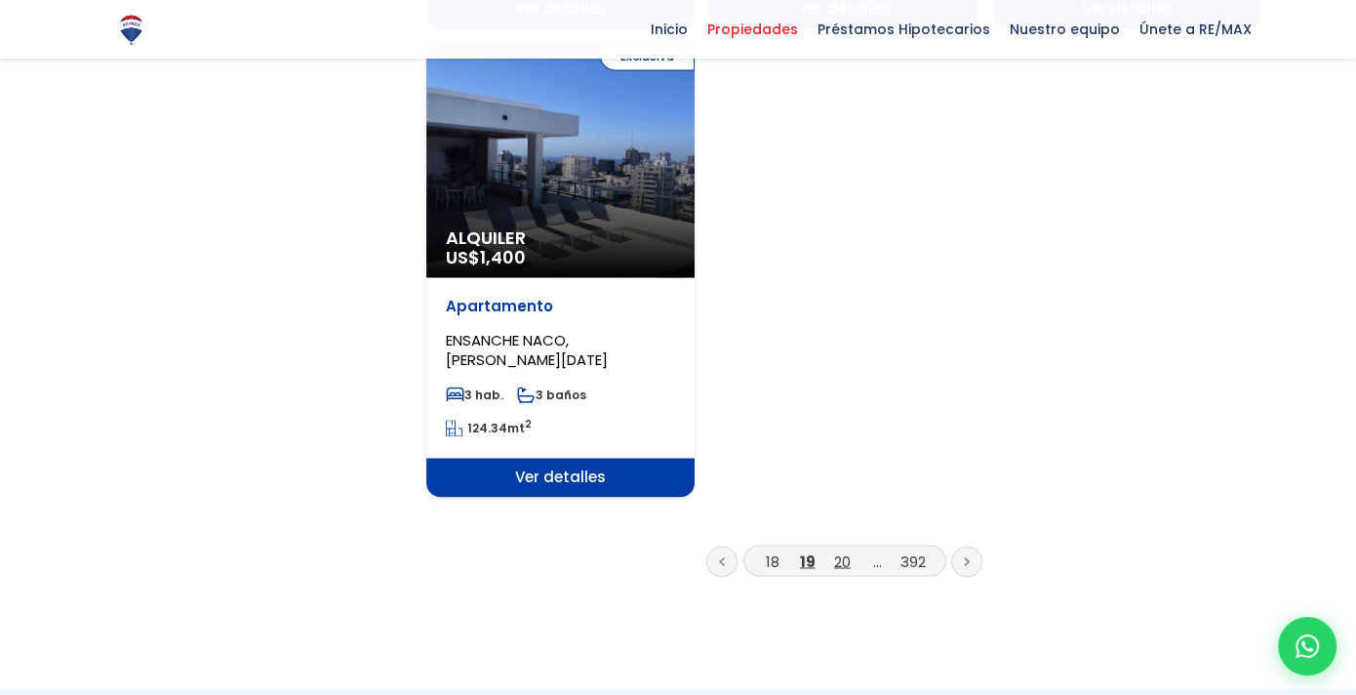
click at [844, 550] on link "20" at bounding box center [842, 560] width 17 height 20
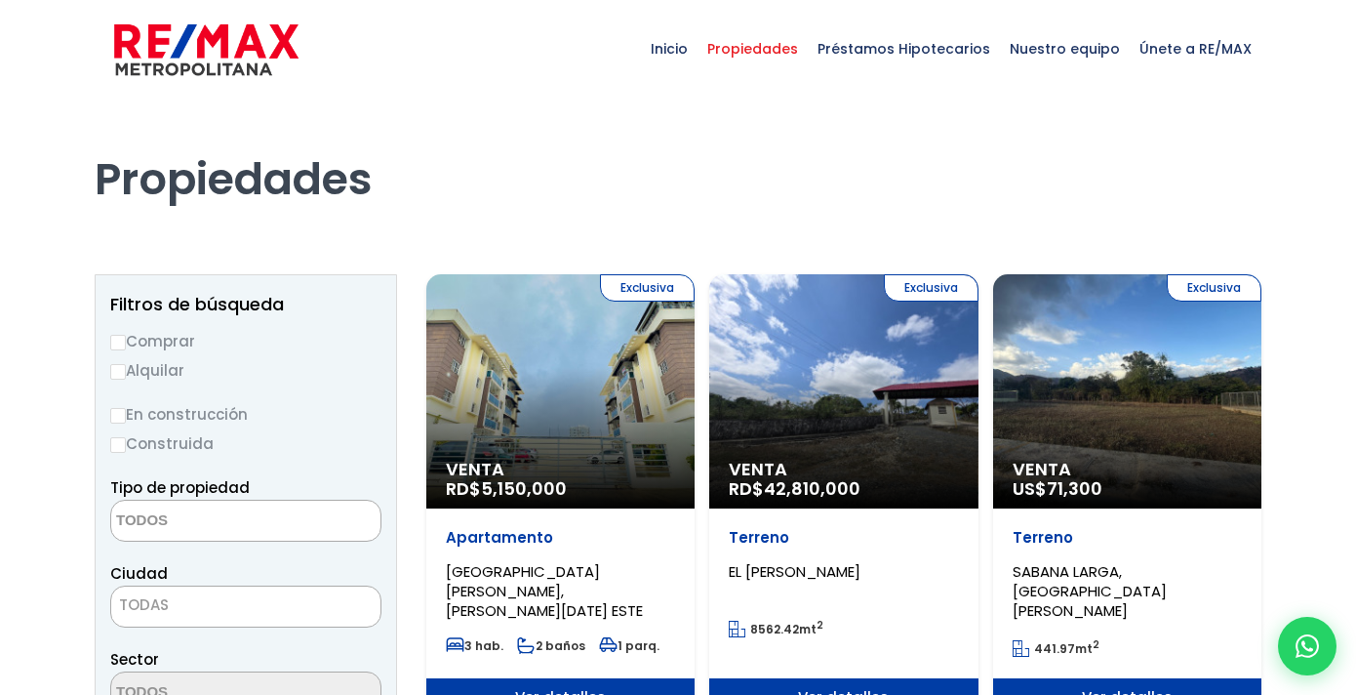
select select
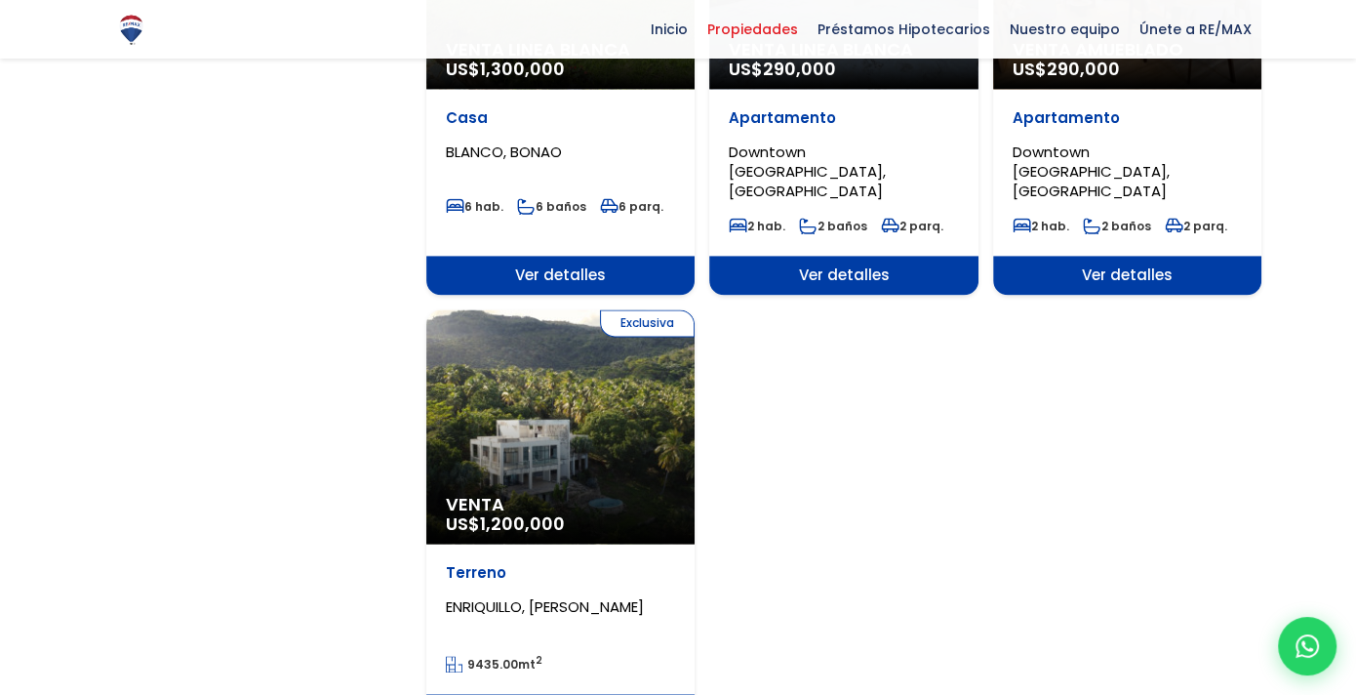
scroll to position [2440, 0]
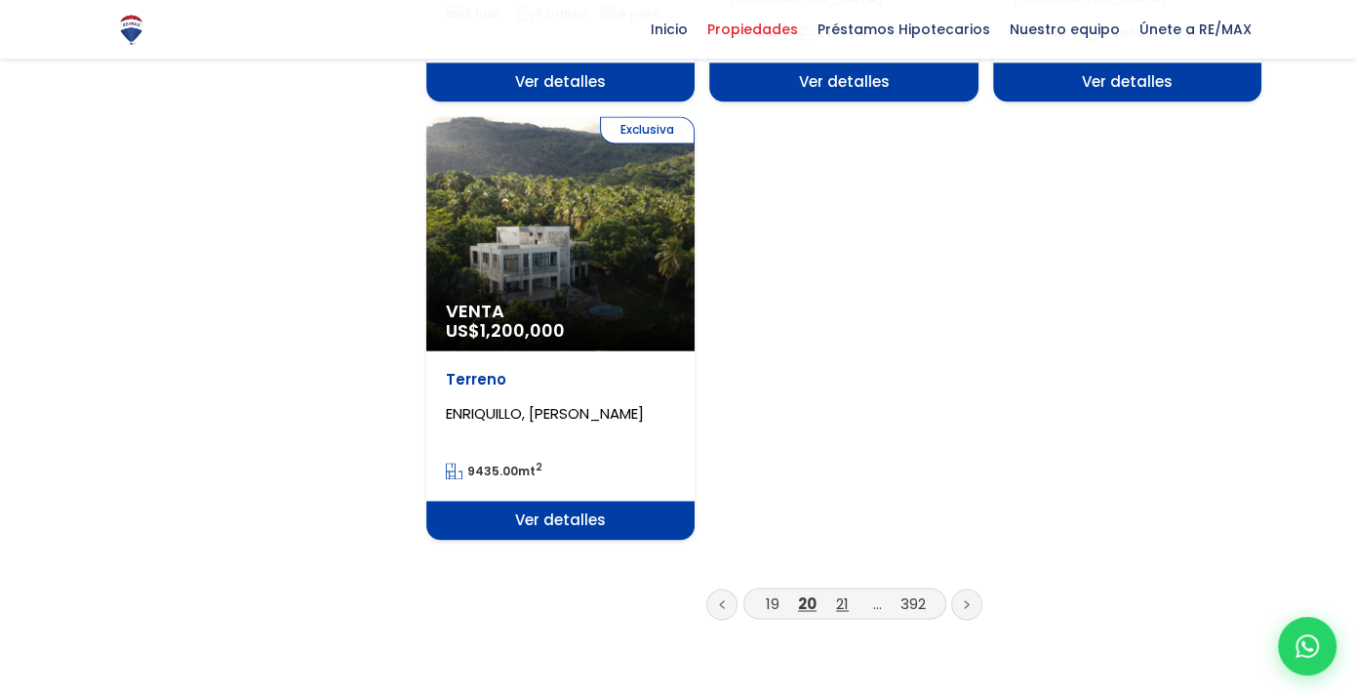
click at [843, 593] on link "21" at bounding box center [842, 603] width 13 height 20
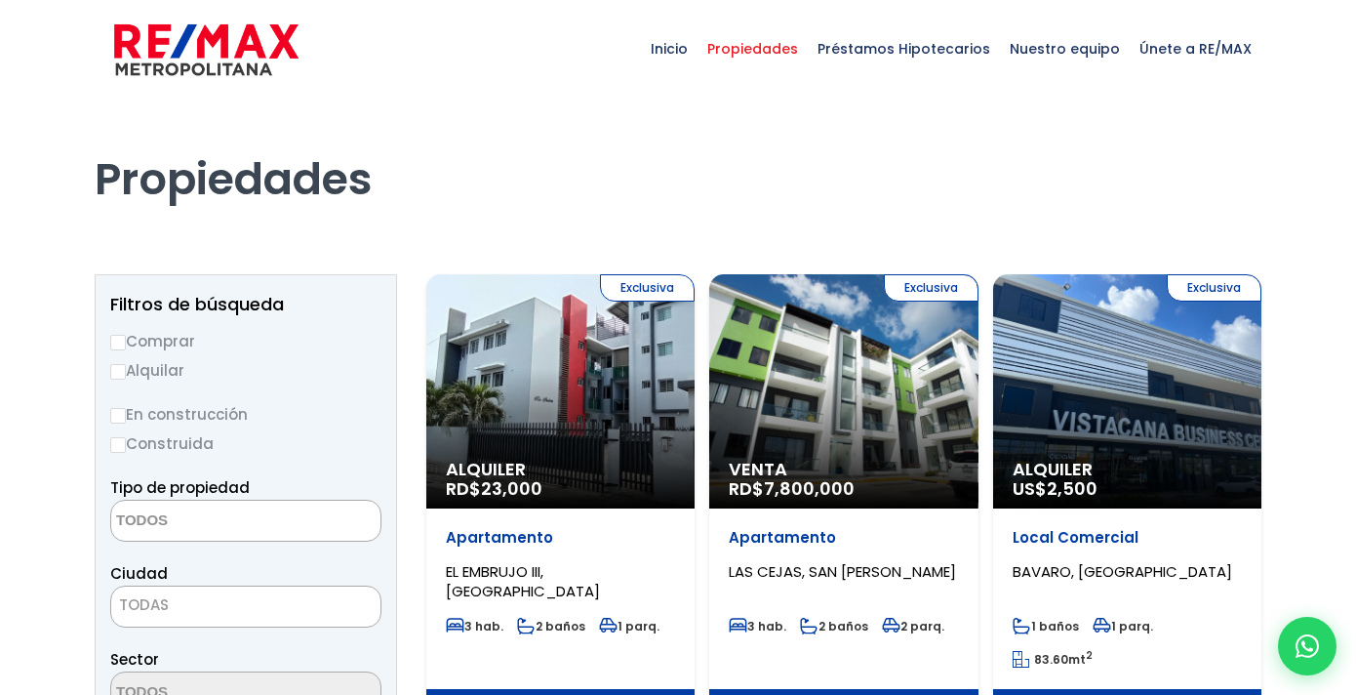
select select
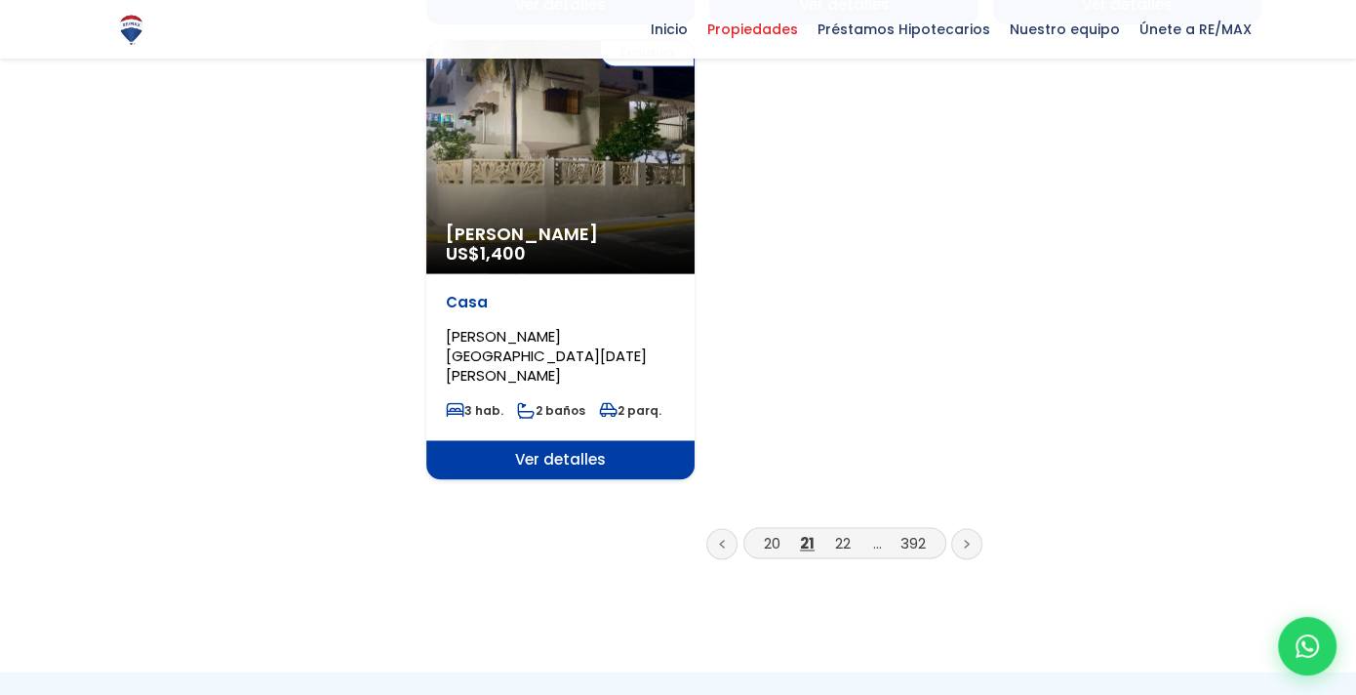
scroll to position [2537, 0]
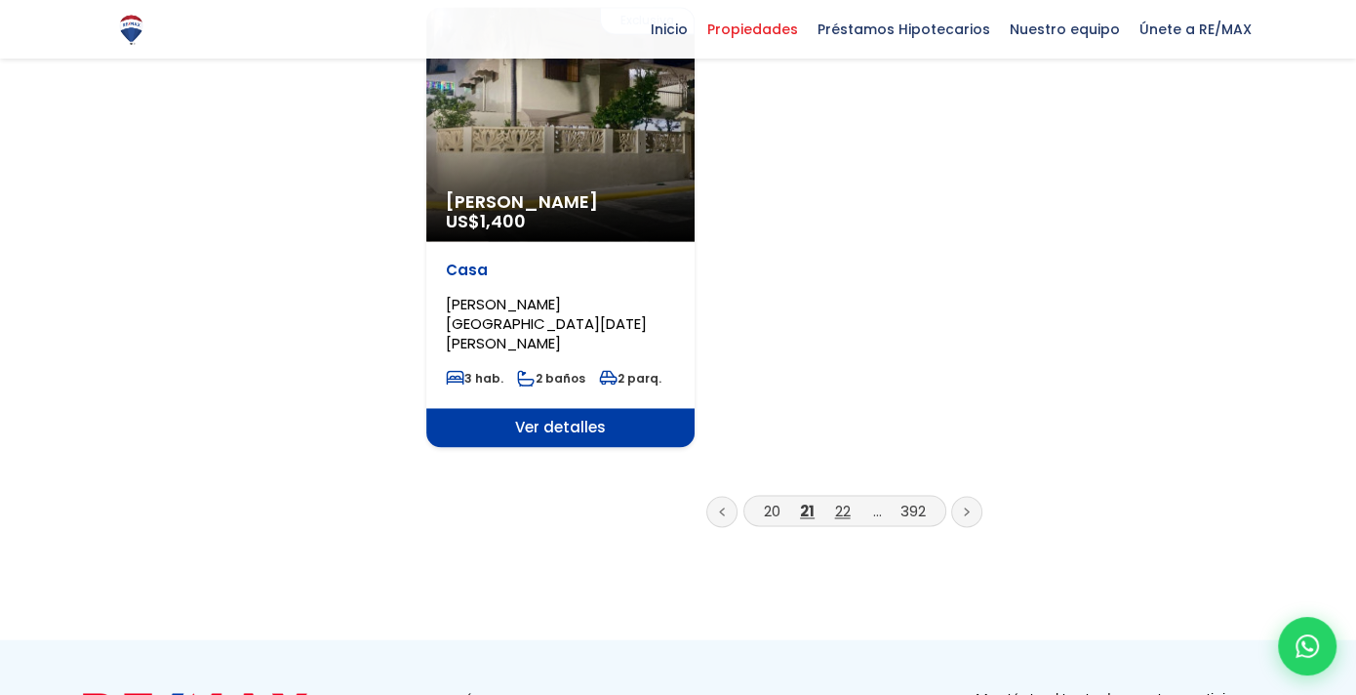
click at [841, 501] on link "22" at bounding box center [843, 511] width 16 height 20
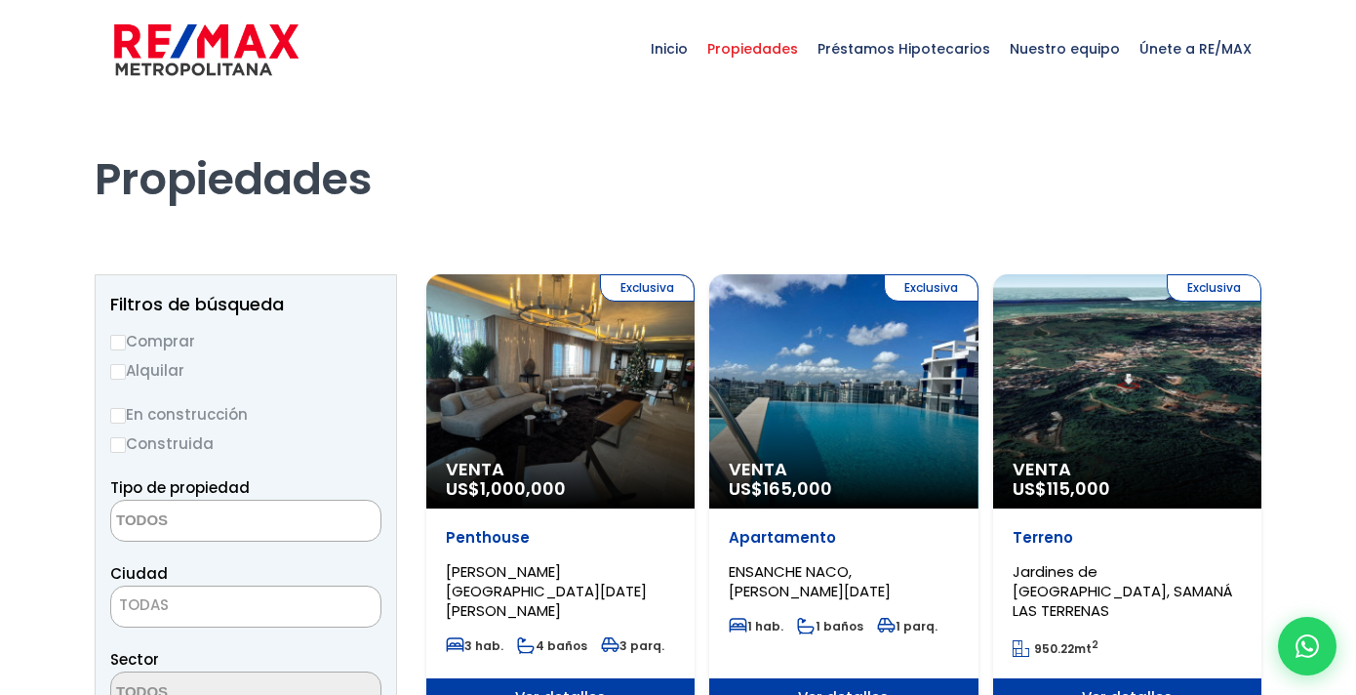
select select
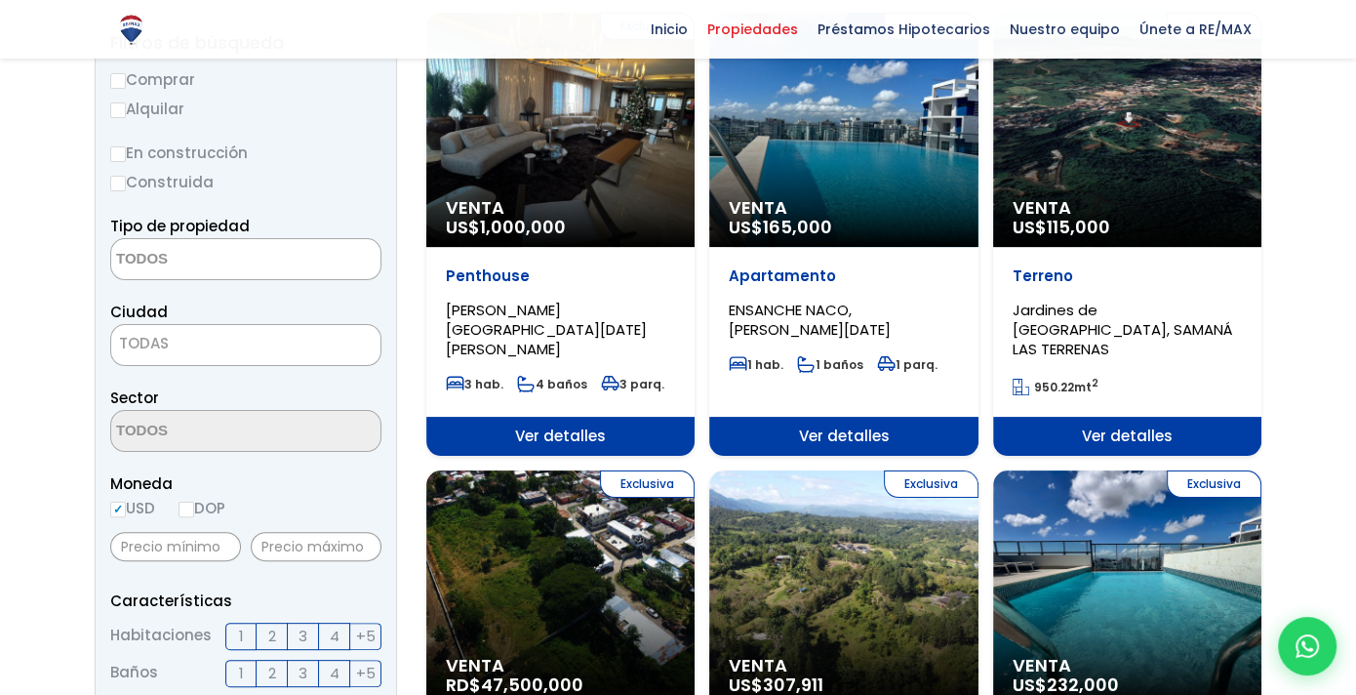
scroll to position [293, 0]
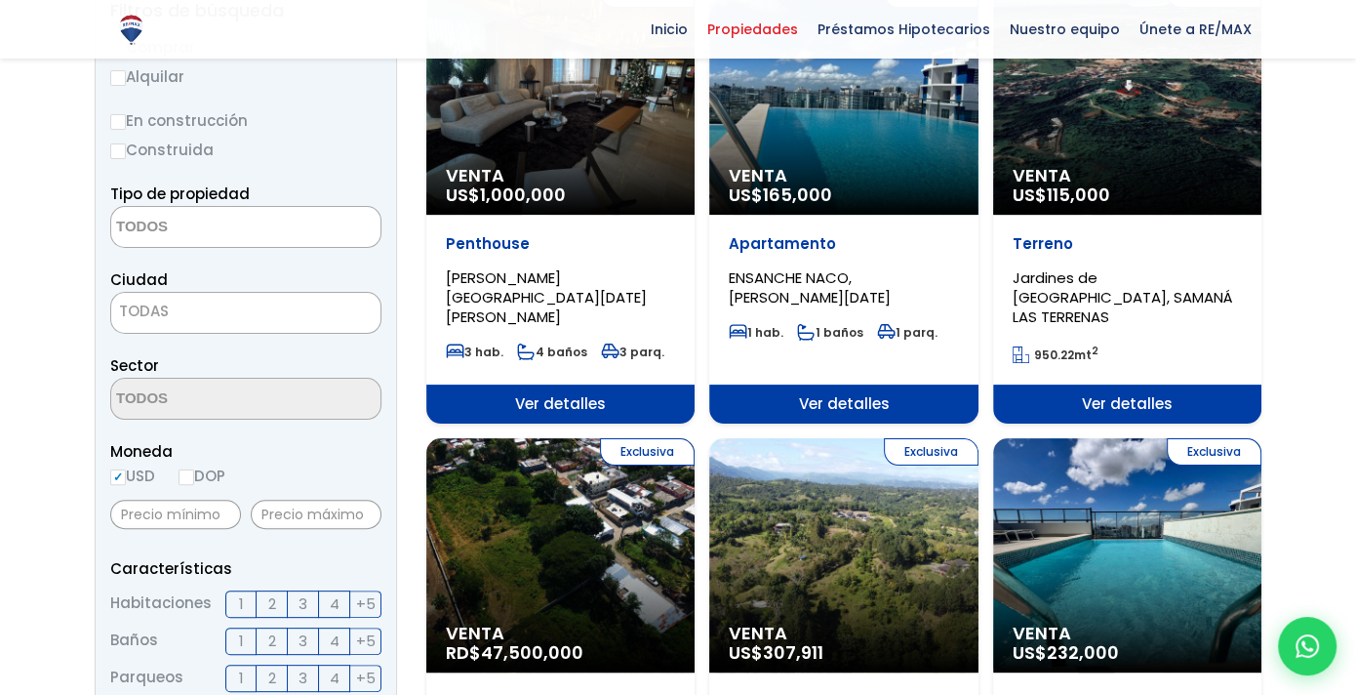
click at [831, 384] on span "Ver detalles" at bounding box center [843, 403] width 268 height 39
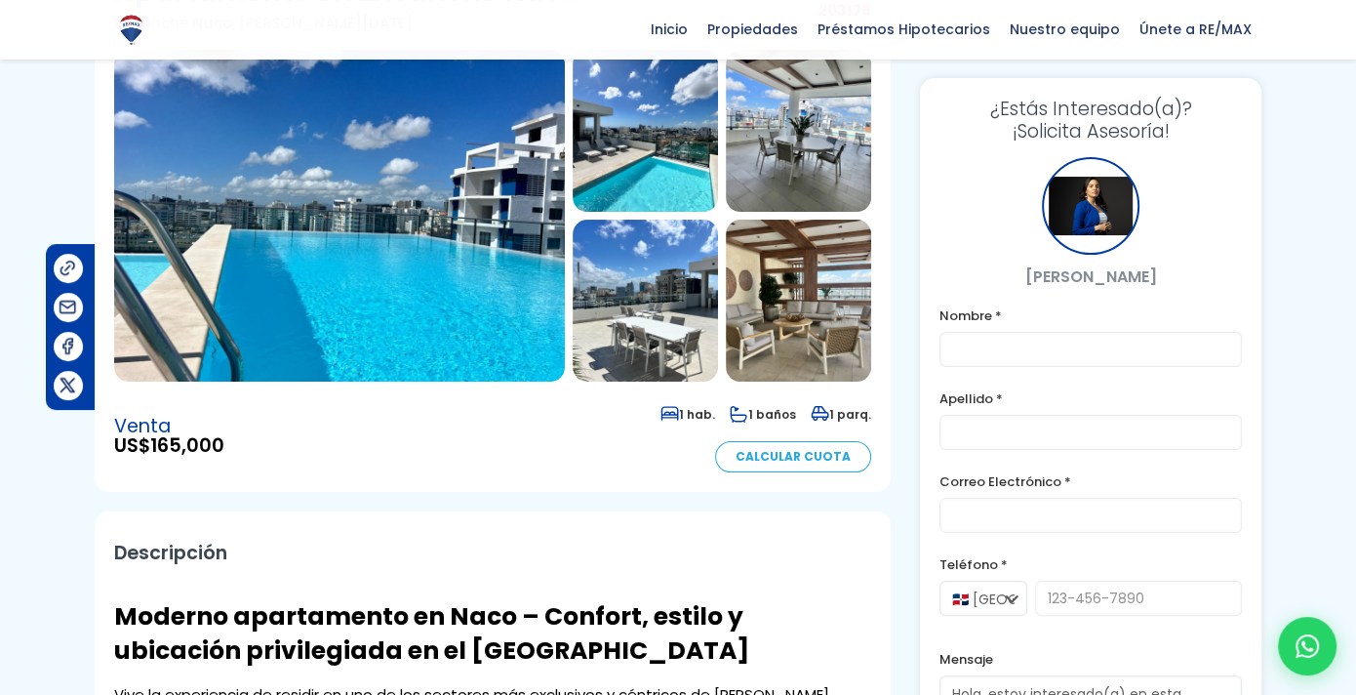
scroll to position [98, 0]
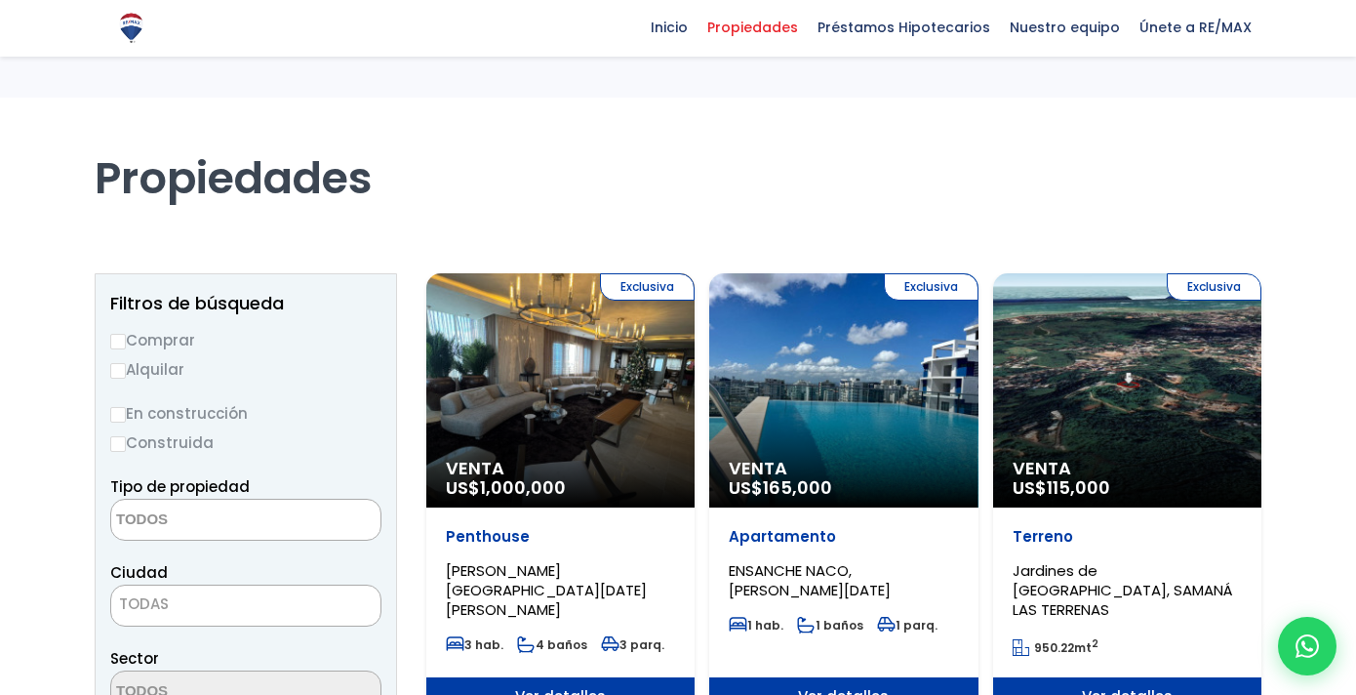
select select
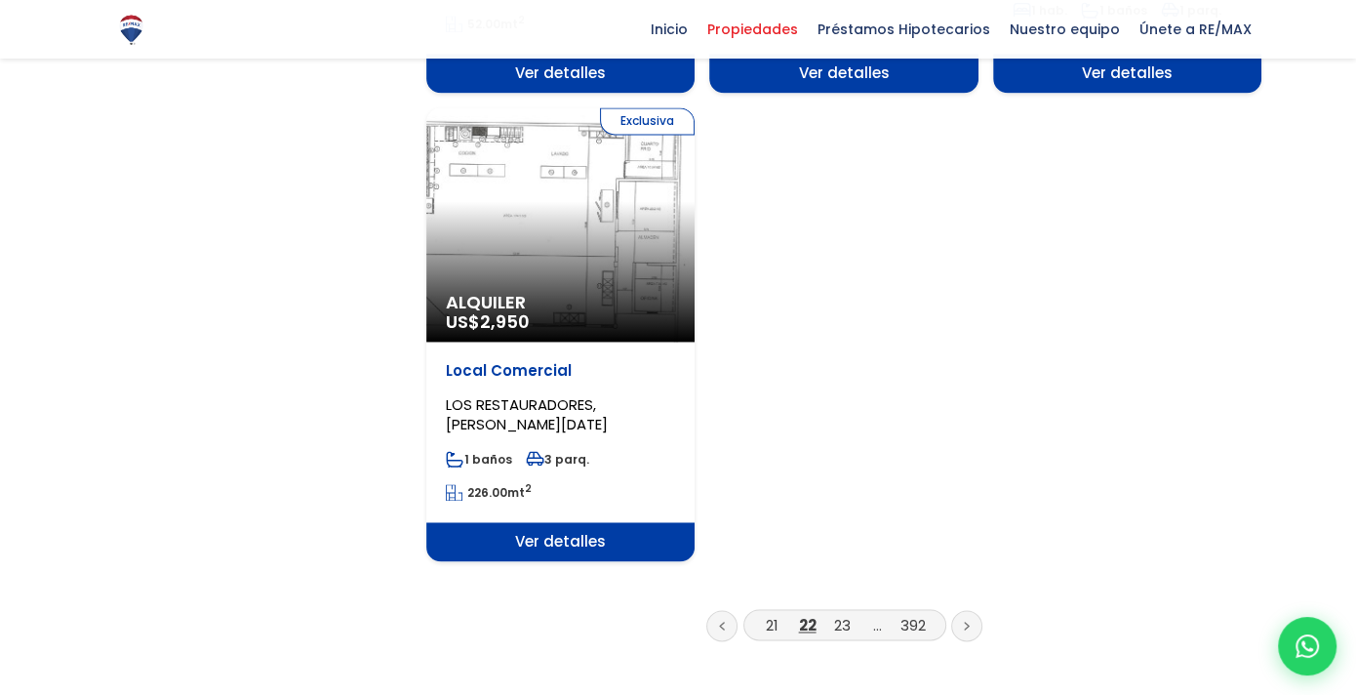
scroll to position [2635, 0]
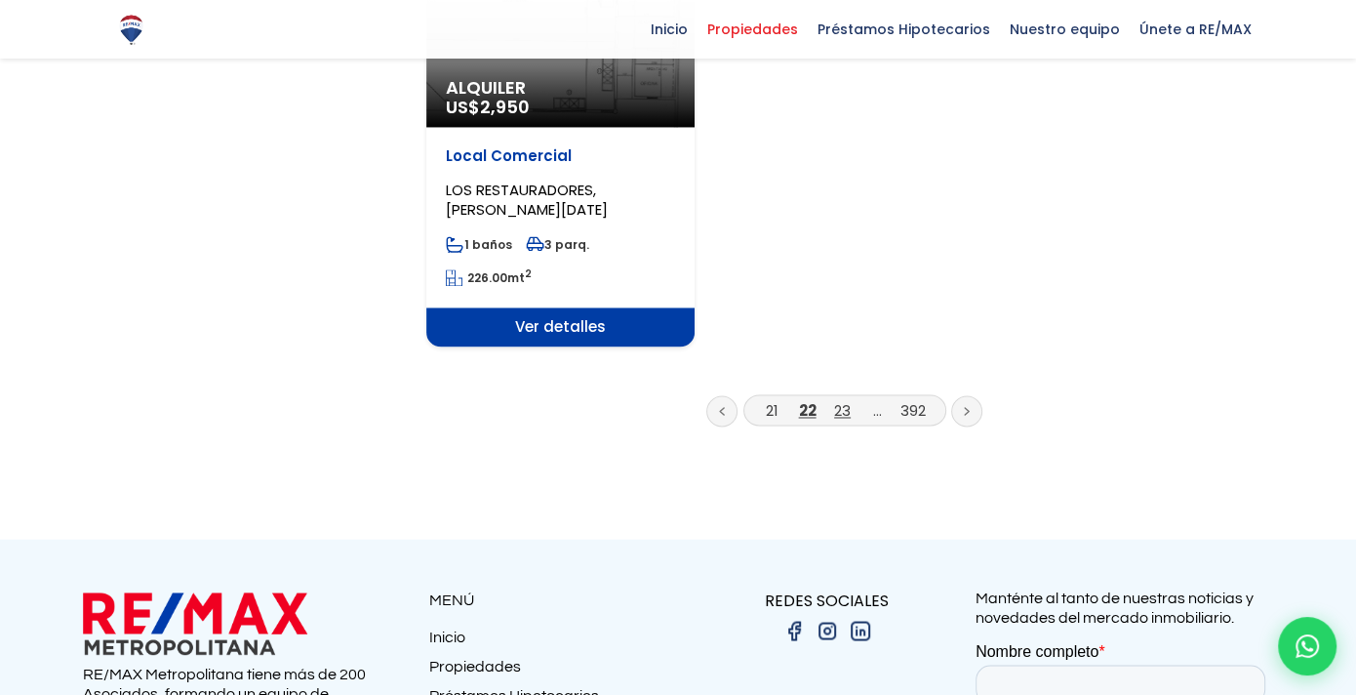
click at [846, 400] on link "23" at bounding box center [842, 410] width 17 height 20
click at [844, 400] on link "23" at bounding box center [842, 410] width 17 height 20
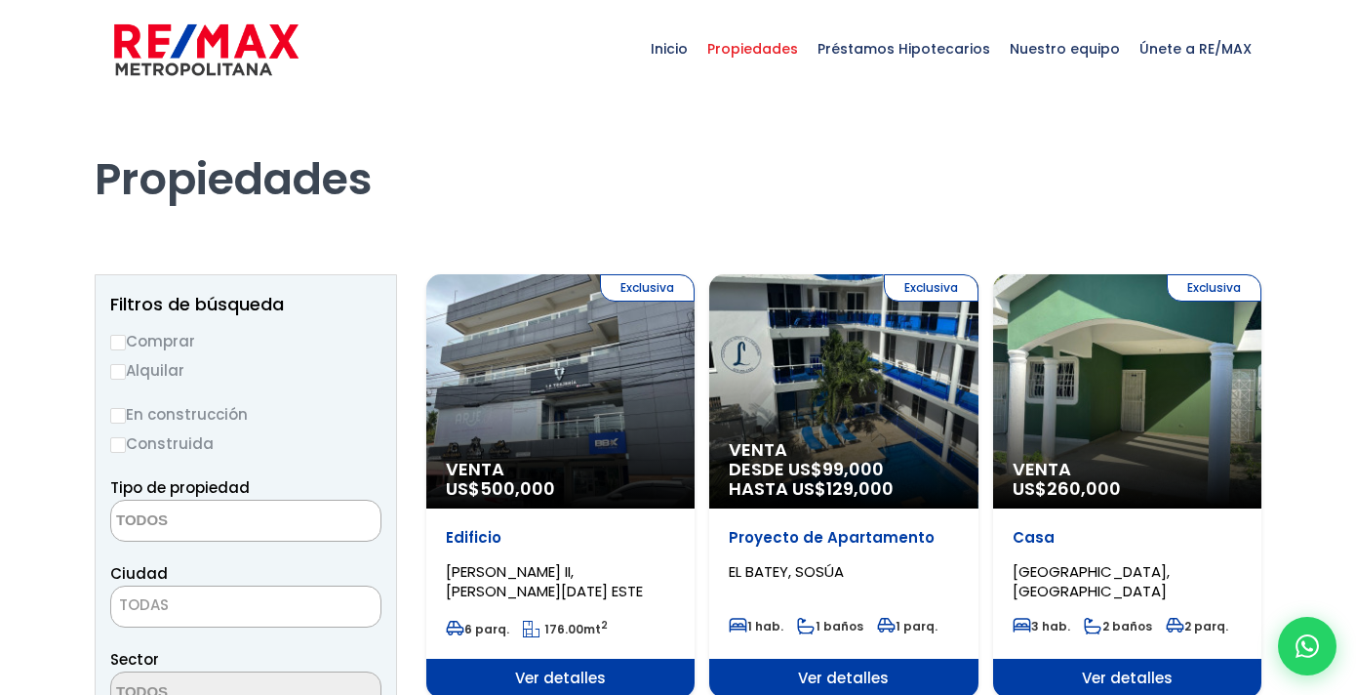
select select
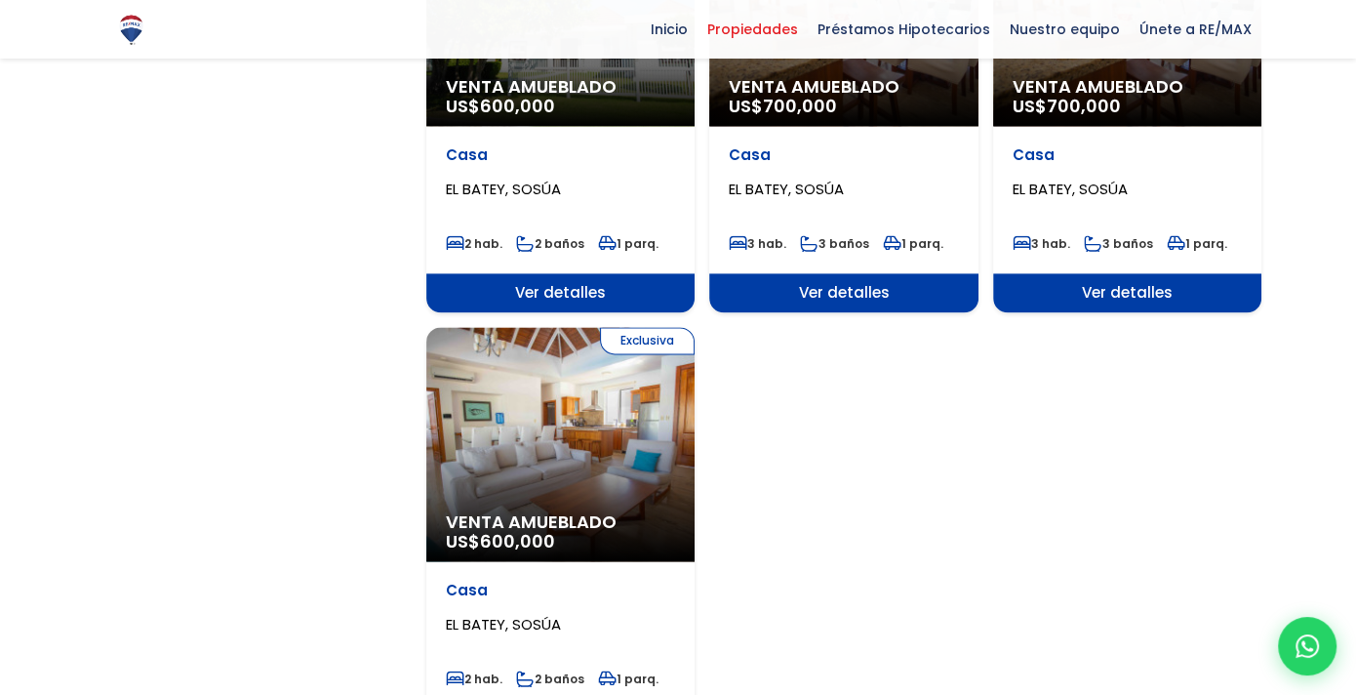
scroll to position [2342, 0]
